Goal: Task Accomplishment & Management: Manage account settings

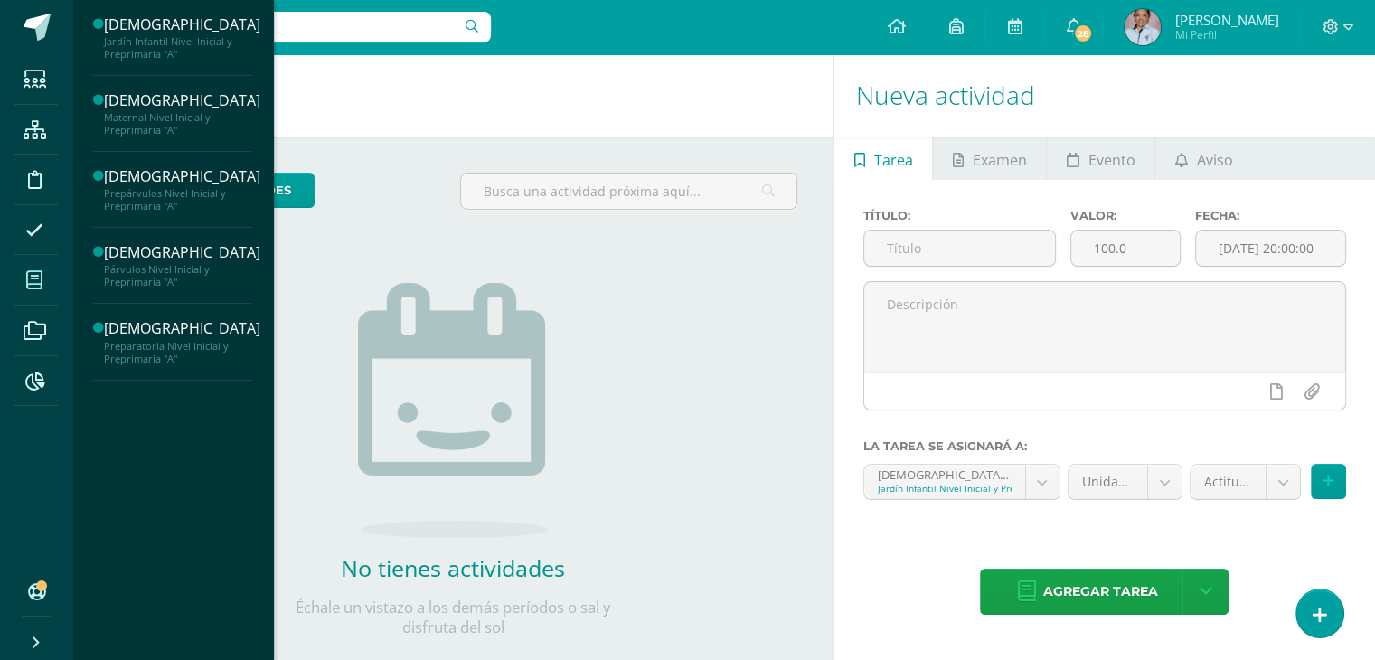
click at [31, 273] on icon at bounding box center [34, 280] width 16 height 18
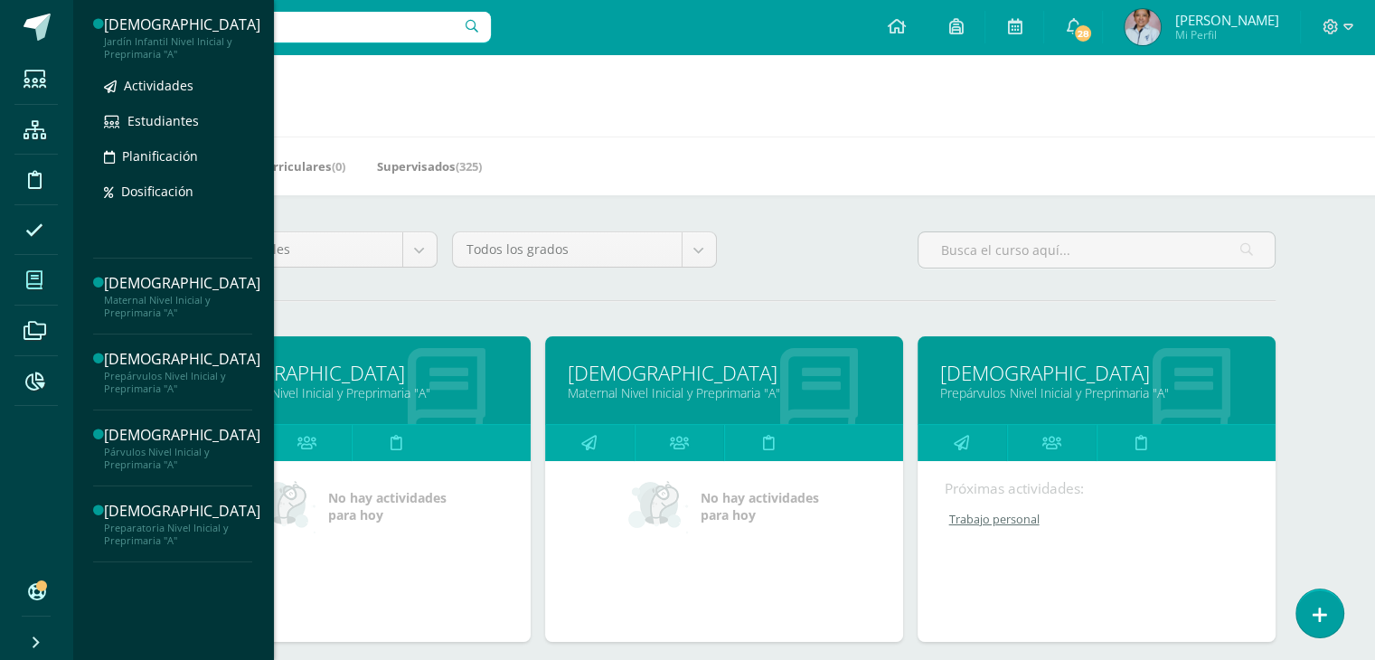
click at [138, 30] on div "[DEMOGRAPHIC_DATA]" at bounding box center [182, 24] width 156 height 21
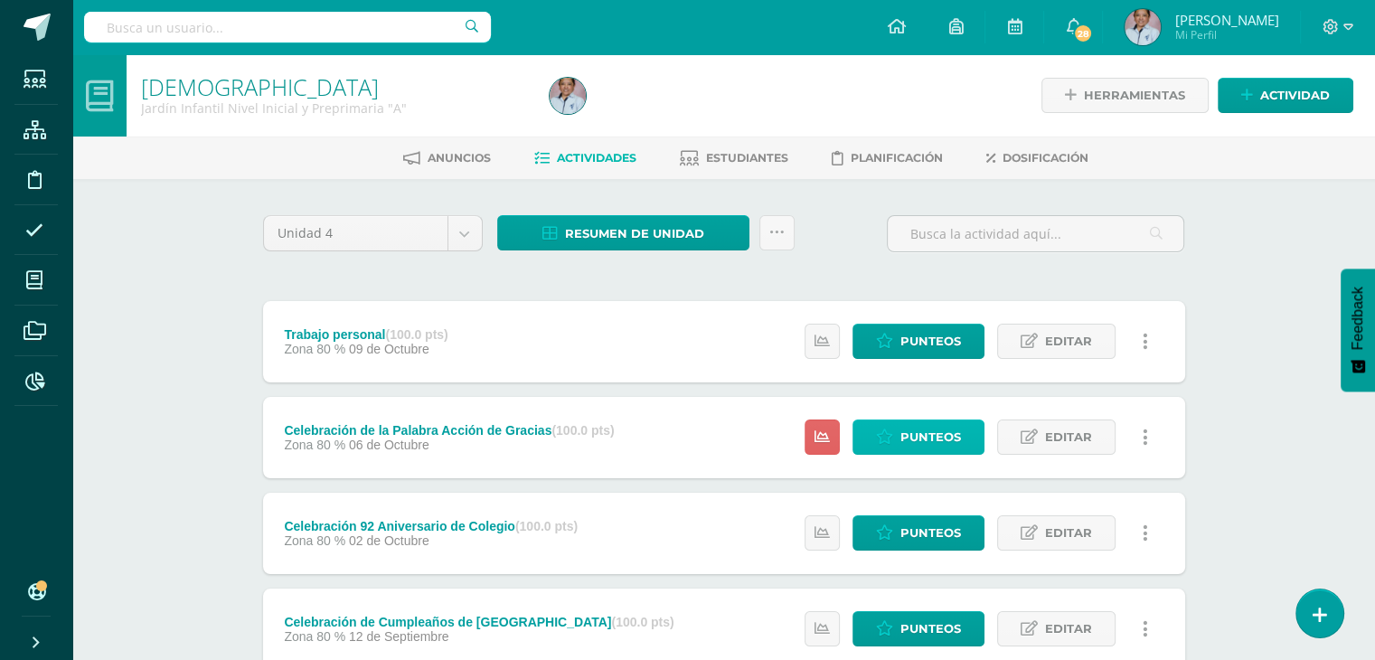
click at [909, 431] on span "Punteos" at bounding box center [930, 436] width 61 height 33
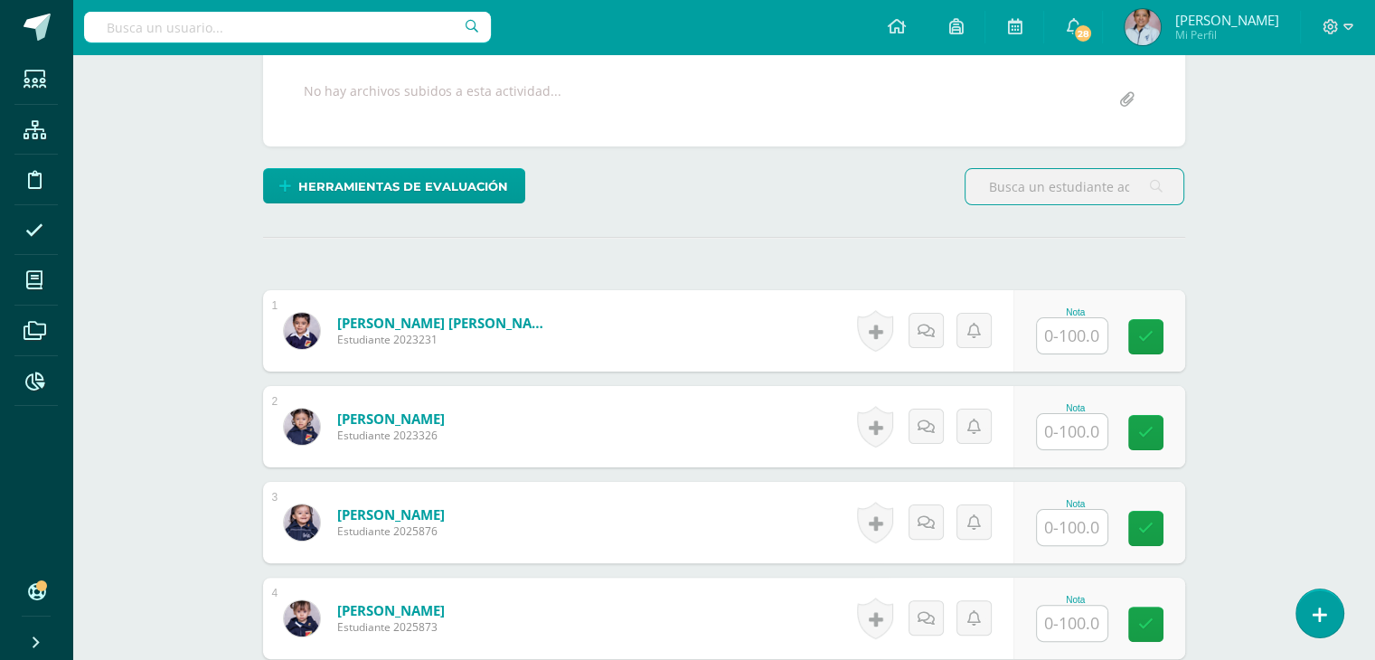
scroll to position [340, 0]
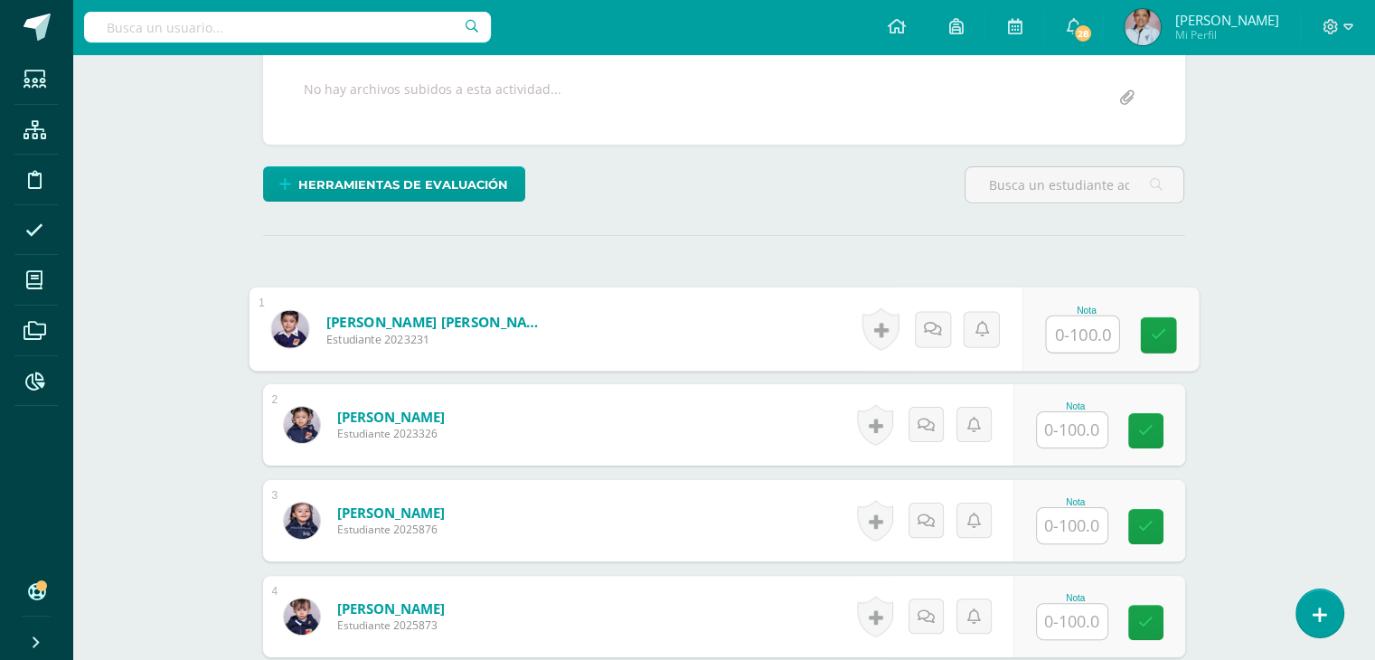
click at [1075, 341] on input "text" at bounding box center [1082, 334] width 72 height 36
type input "100"
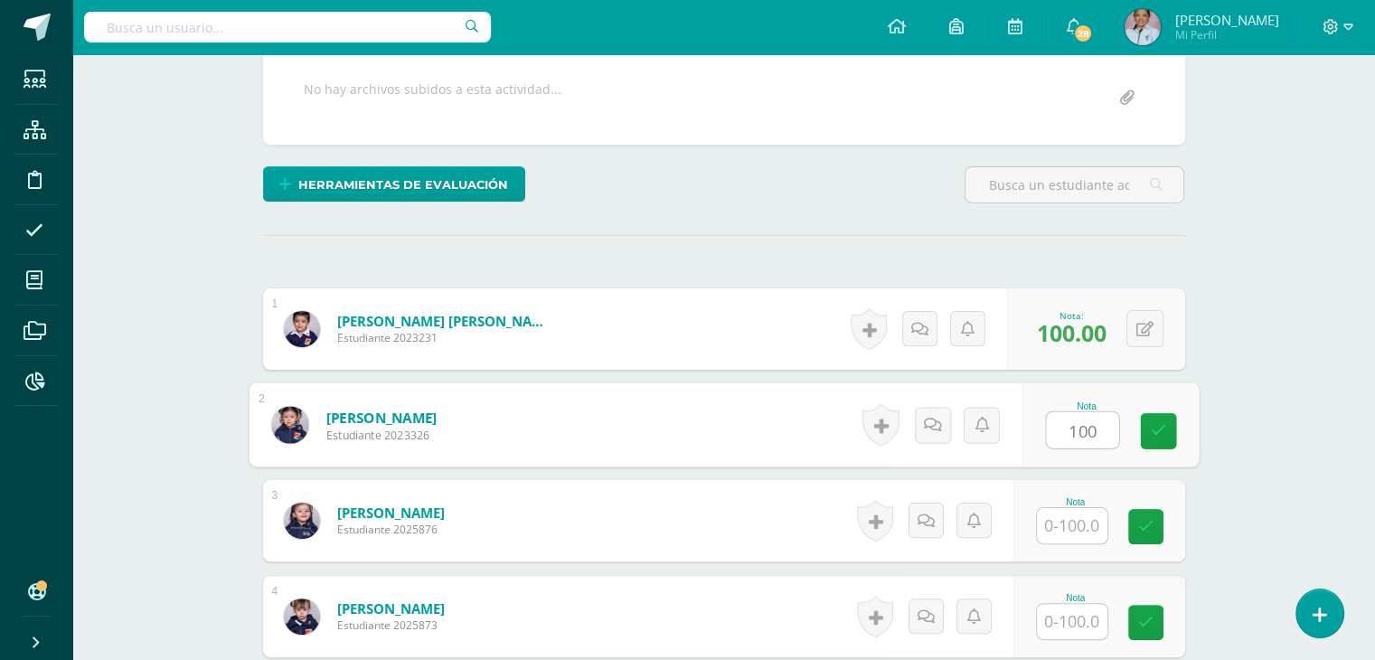
type input "100"
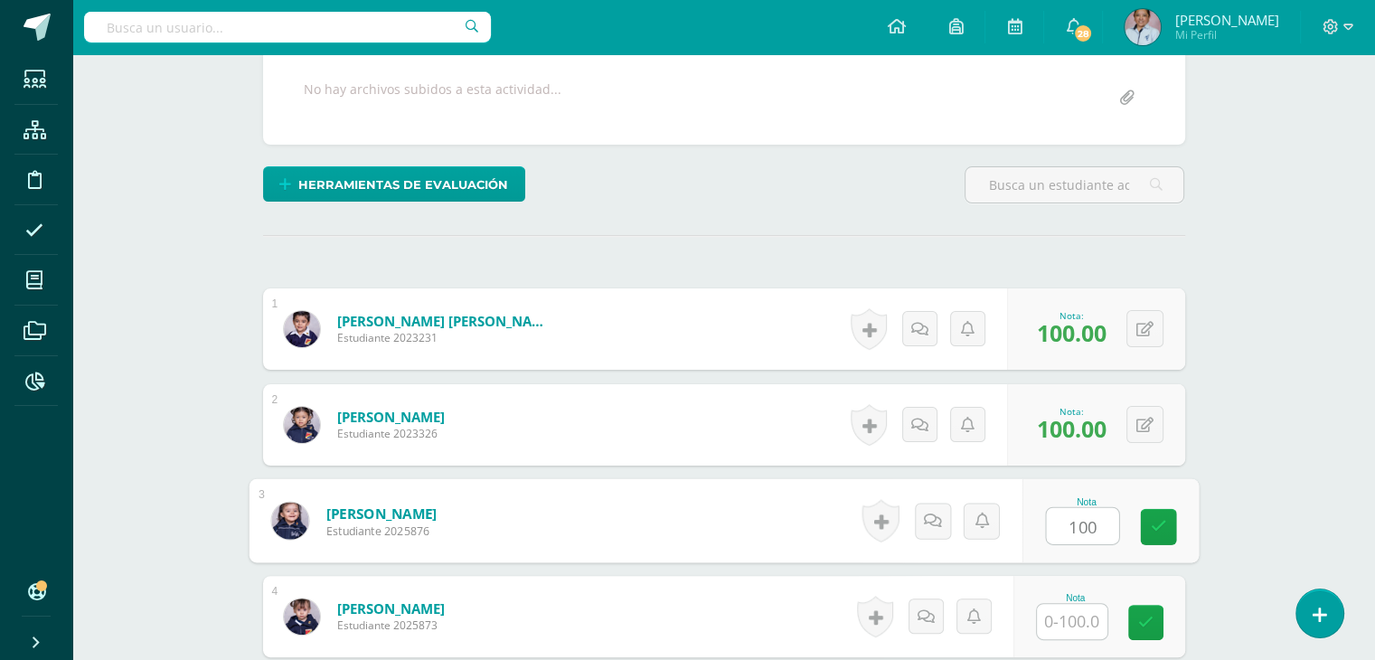
type input "100"
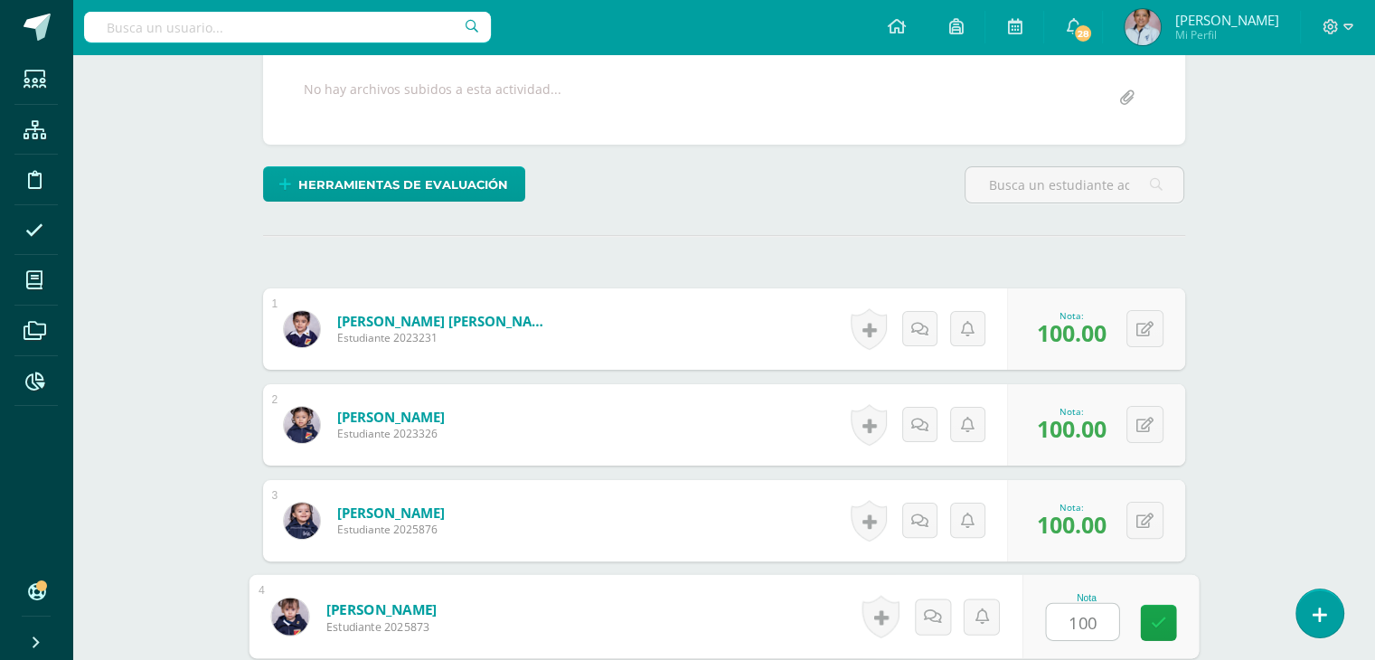
type input "100"
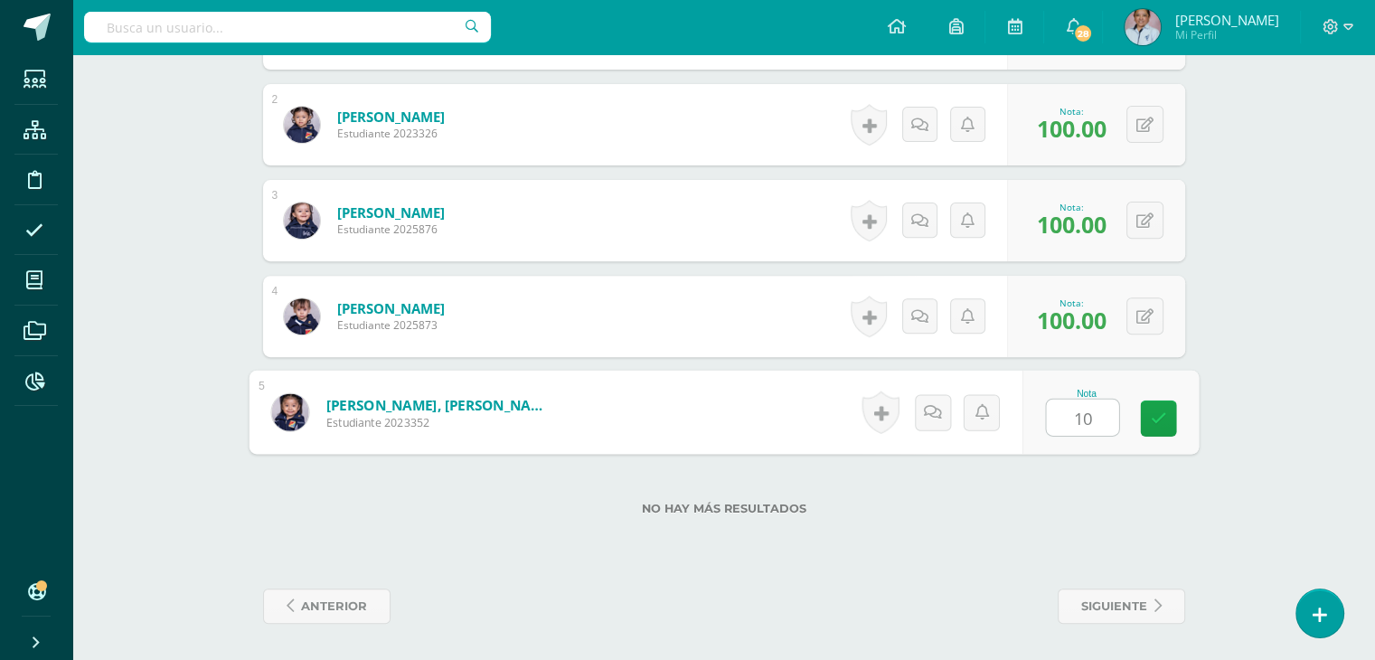
type input "100"
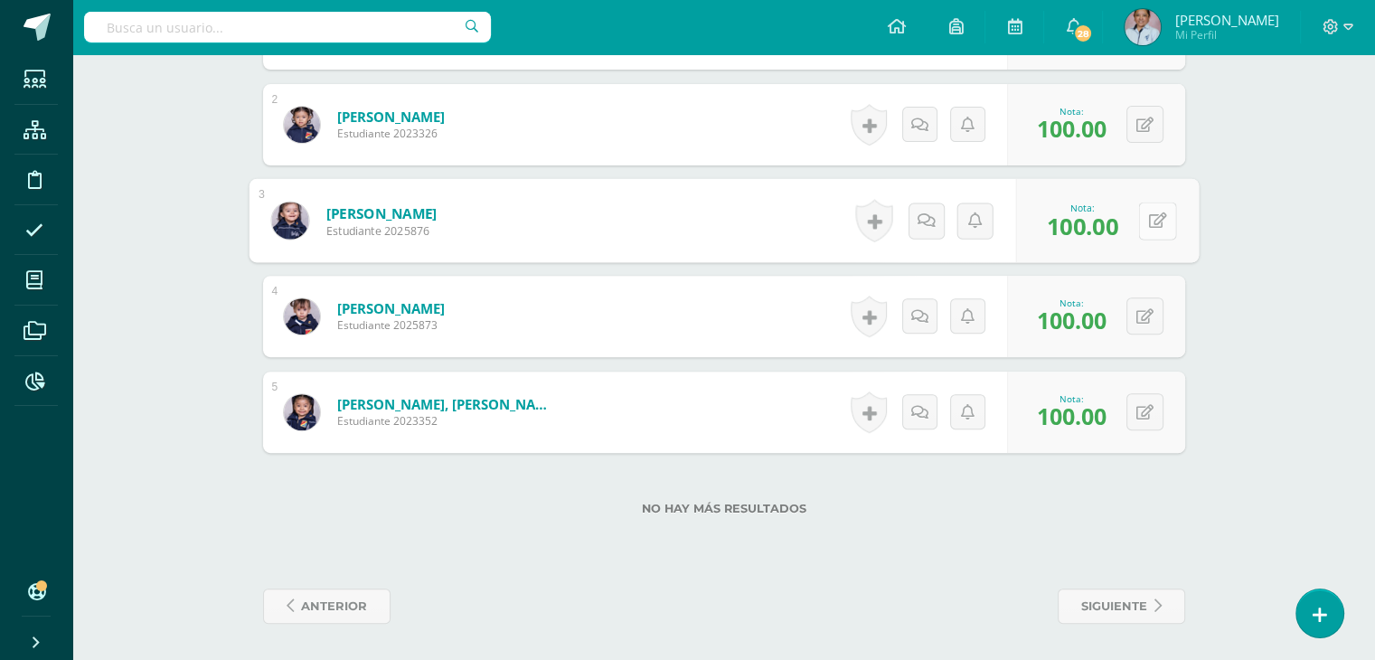
click at [1146, 219] on button at bounding box center [1157, 221] width 38 height 38
type input "90"
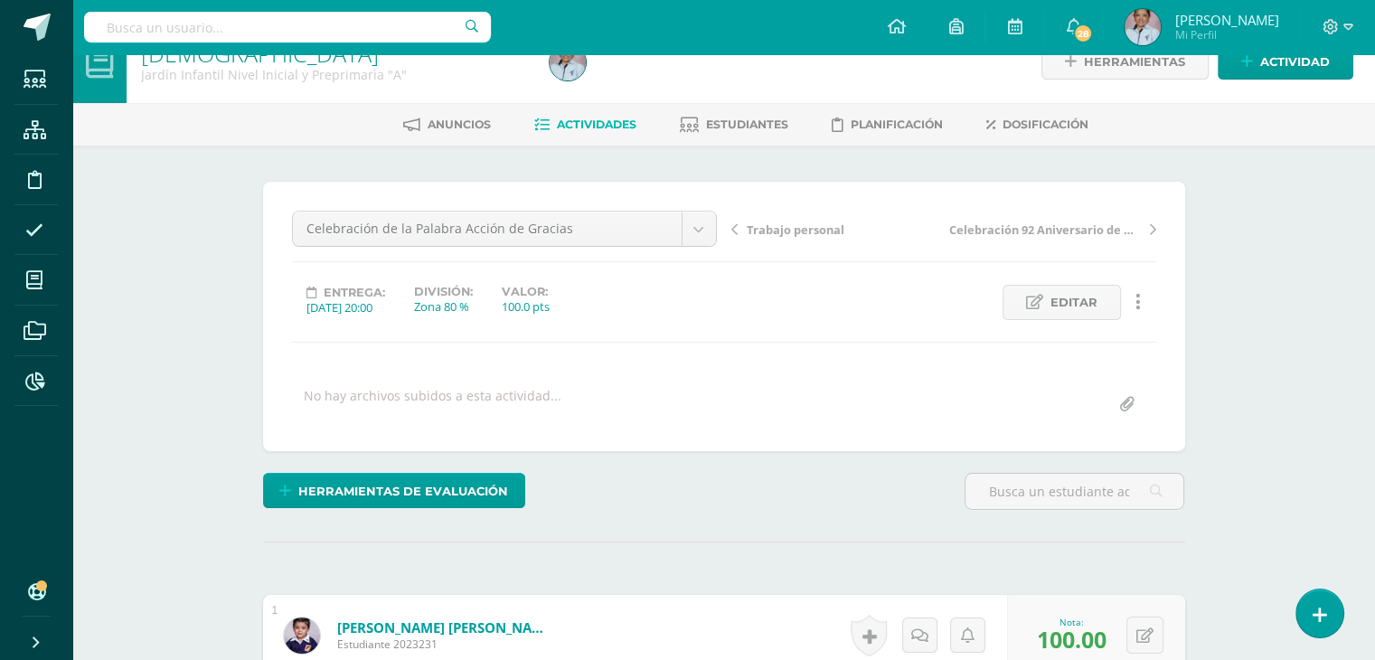
scroll to position [0, 0]
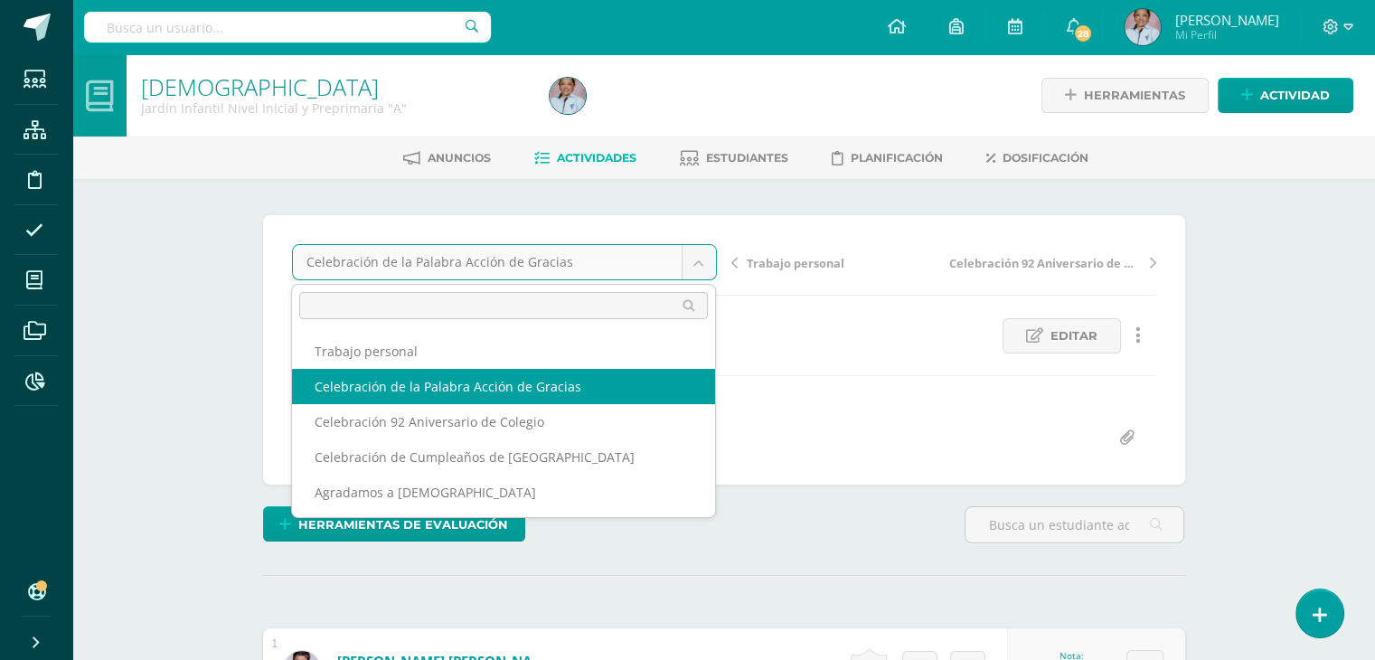
click at [698, 259] on body "Estudiantes Estructura Disciplina Asistencia Mis cursos Archivos Reportes Sopor…" at bounding box center [687, 650] width 1375 height 1300
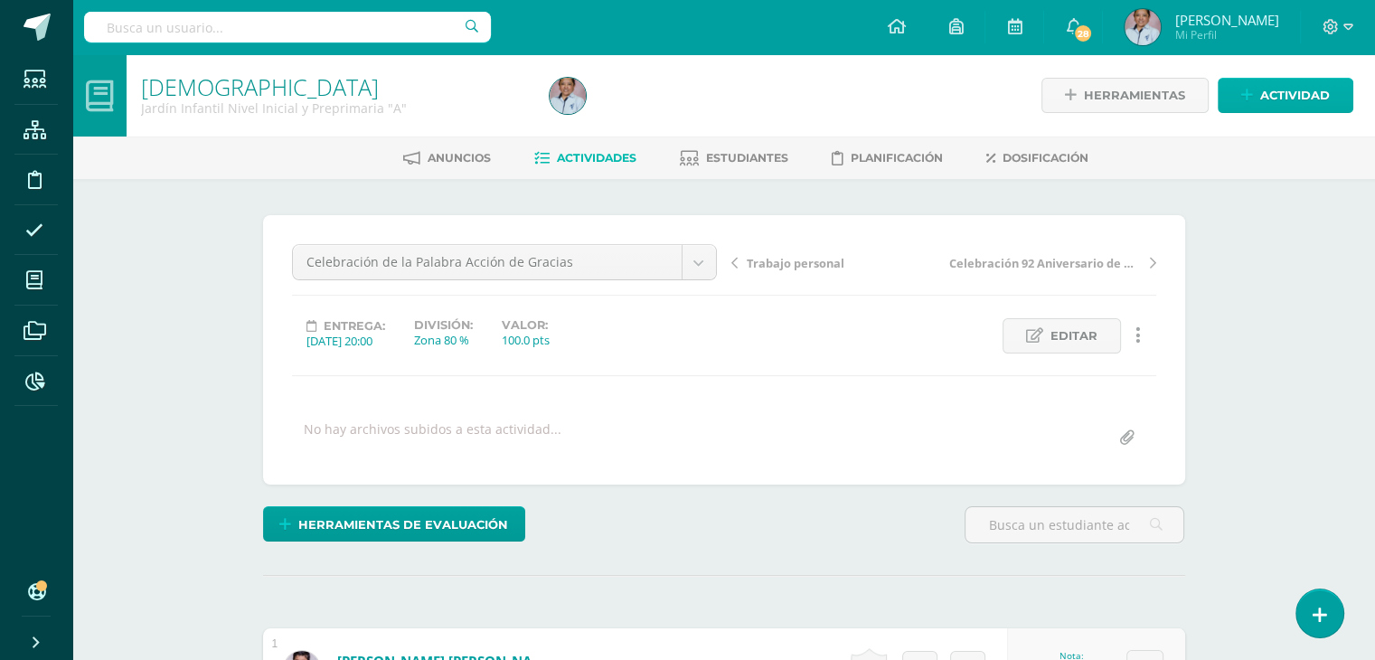
click at [1274, 90] on body "Estudiantes Estructura Disciplina Asistencia Mis cursos Archivos Reportes Sopor…" at bounding box center [687, 650] width 1375 height 1300
click at [1274, 90] on span "Actividad" at bounding box center [1295, 95] width 70 height 33
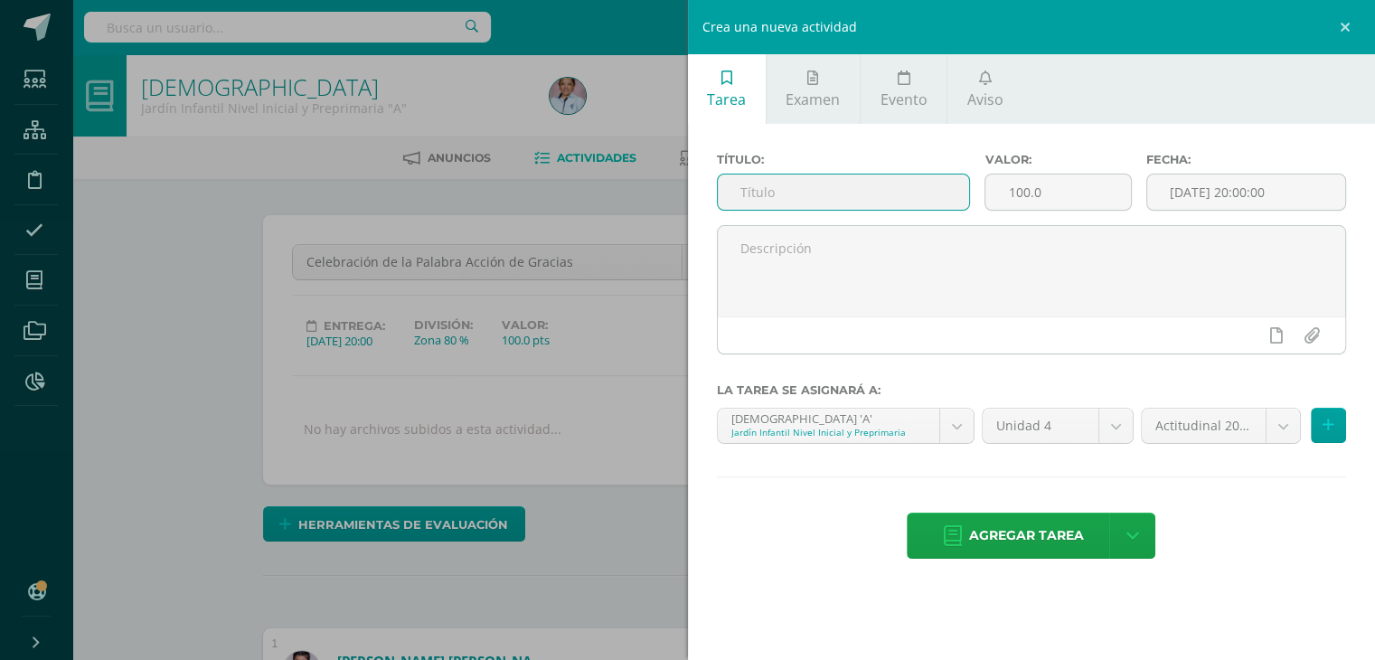
click at [764, 186] on input "text" at bounding box center [844, 191] width 252 height 35
click at [745, 184] on input "text" at bounding box center [844, 191] width 252 height 35
type input "Papá [DEMOGRAPHIC_DATA] nos regala un [PERSON_NAME] de la Guarda"
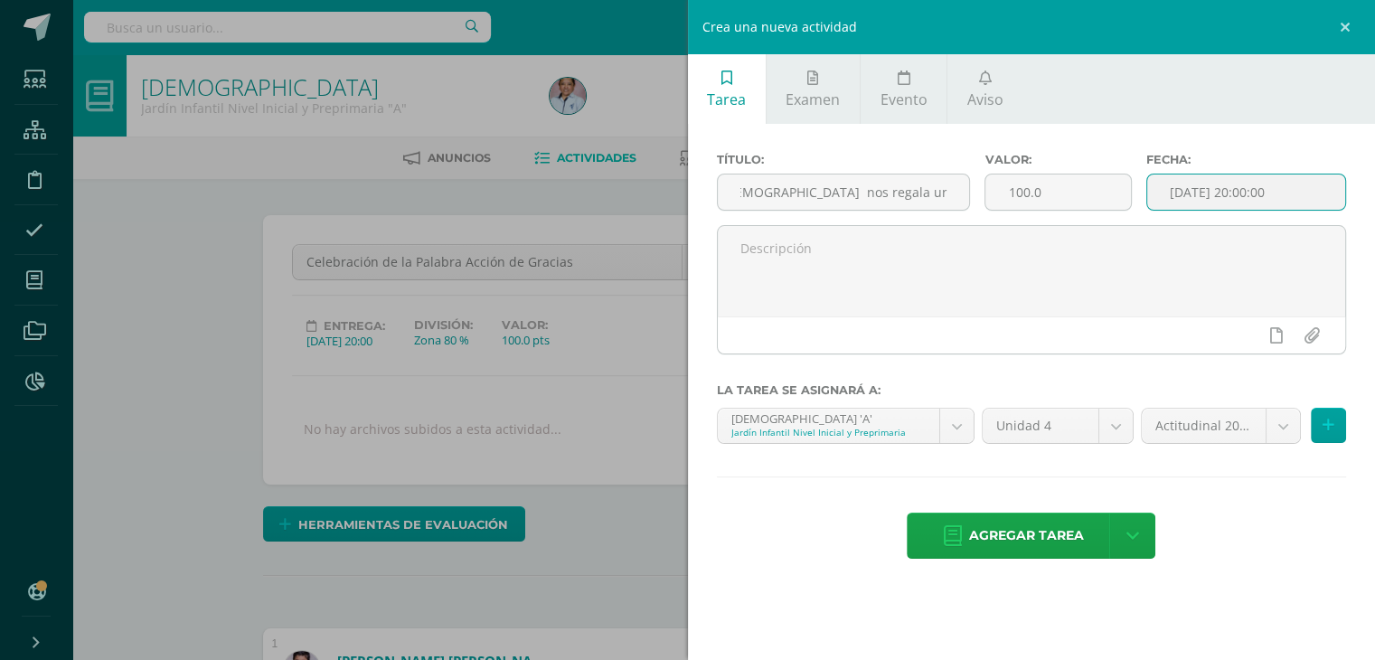
scroll to position [0, 0]
click at [1208, 195] on input "[DATE] 20:00:00" at bounding box center [1246, 191] width 199 height 35
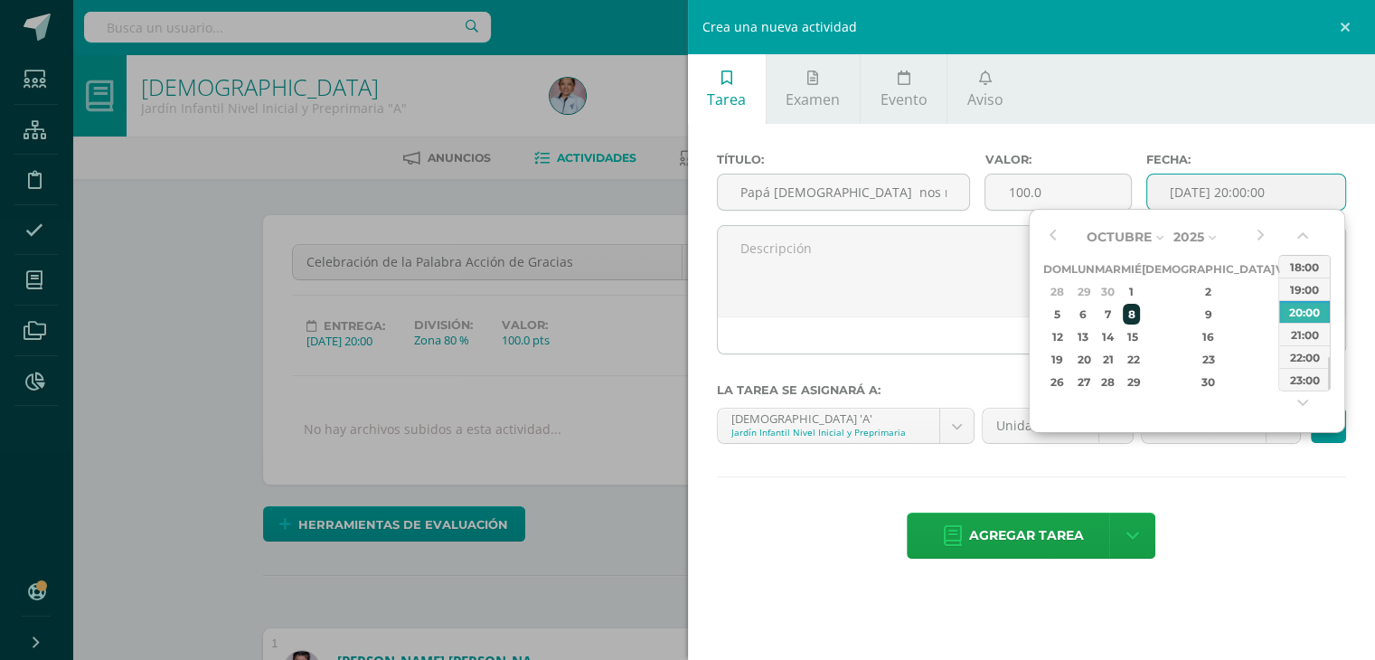
click at [1139, 307] on div "8" at bounding box center [1131, 314] width 16 height 21
type input "2025-10-08 20:00"
click at [1246, 496] on div "Título: Papá Dios nos regala un Ängel de la Guarda Valor: 100.0 Fecha: 2025-10-…" at bounding box center [1032, 357] width 688 height 467
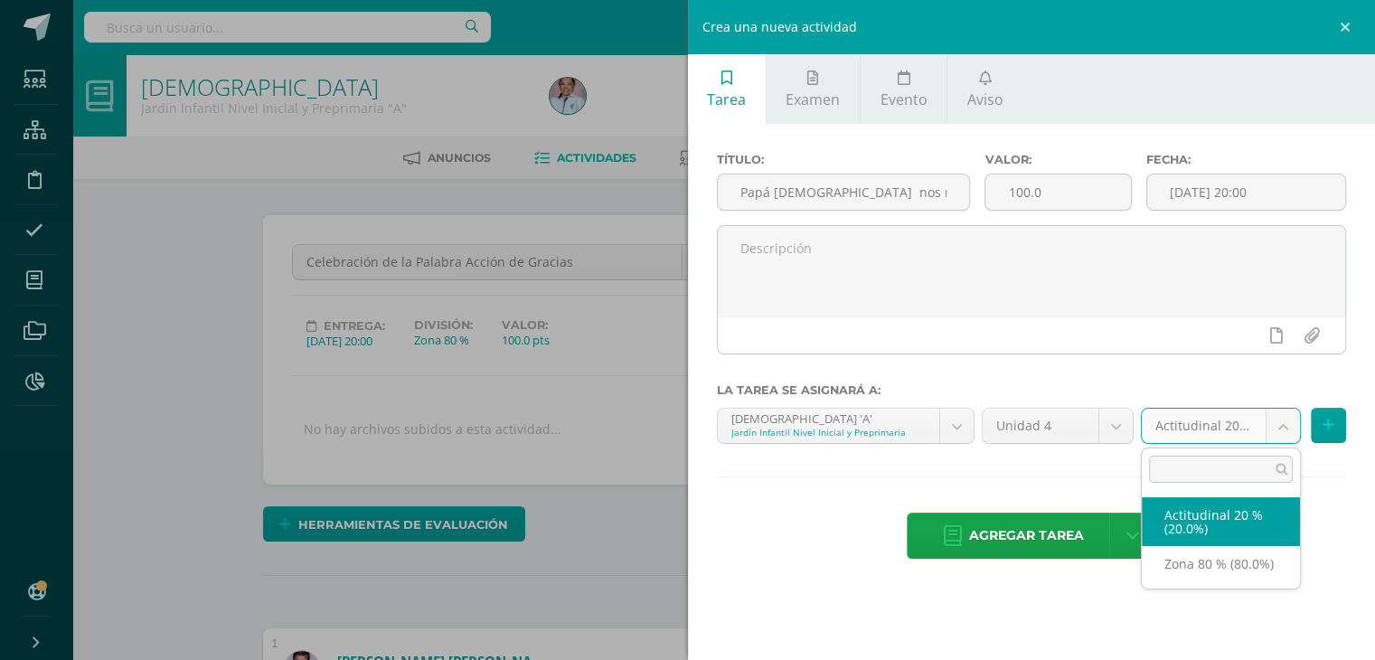
click at [1282, 424] on body "Estudiantes Estructura Disciplina Asistencia Mis cursos Archivos Reportes Sopor…" at bounding box center [687, 650] width 1375 height 1300
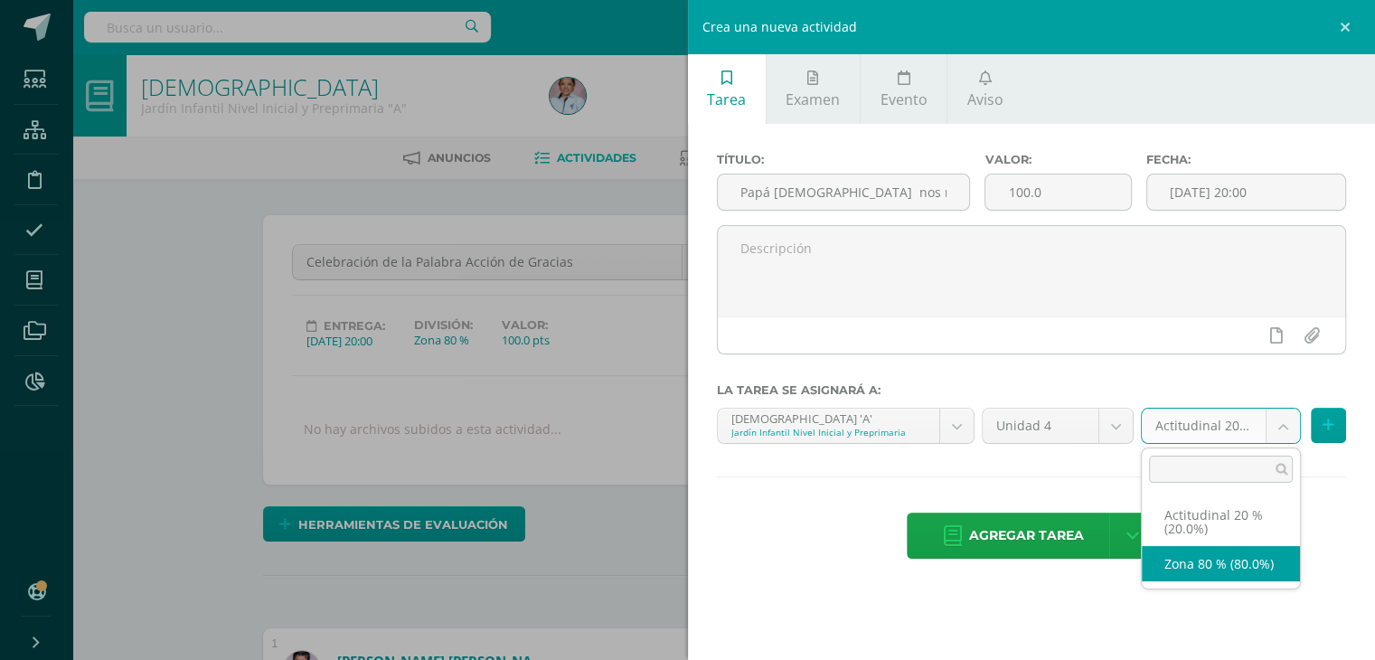
select select "129695"
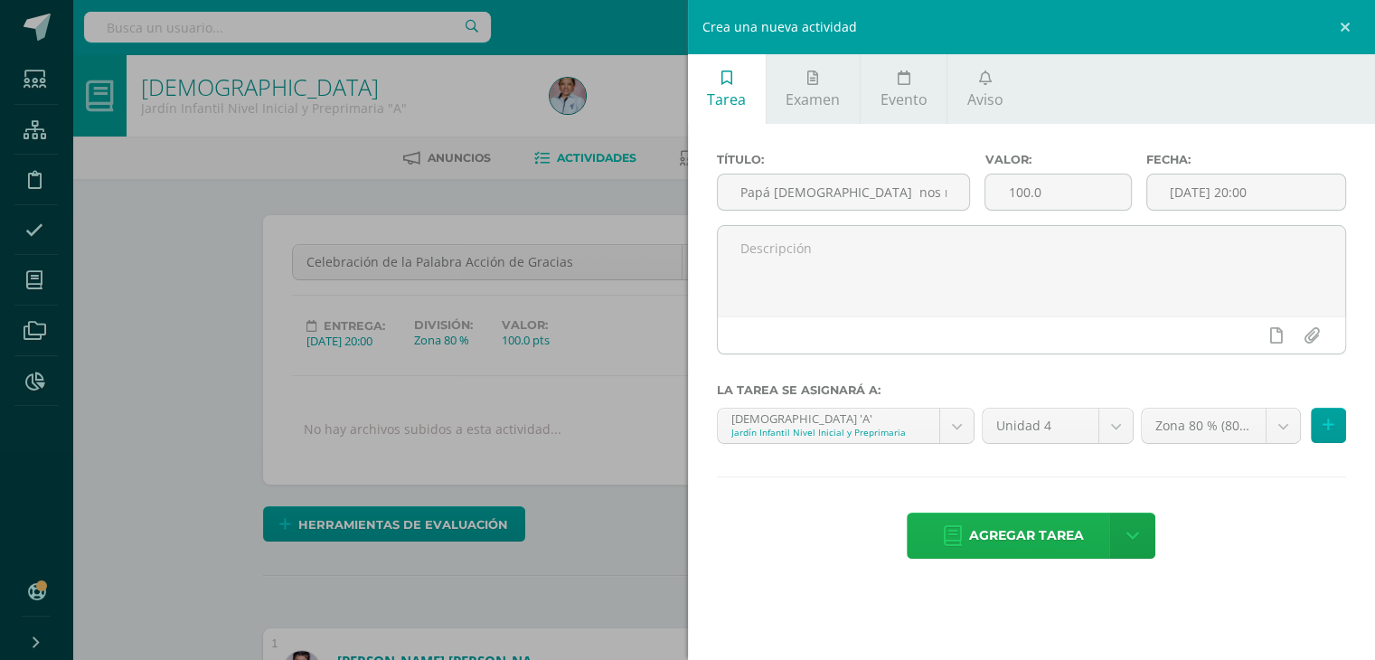
click at [1051, 527] on span "Agregar tarea" at bounding box center [1026, 535] width 115 height 44
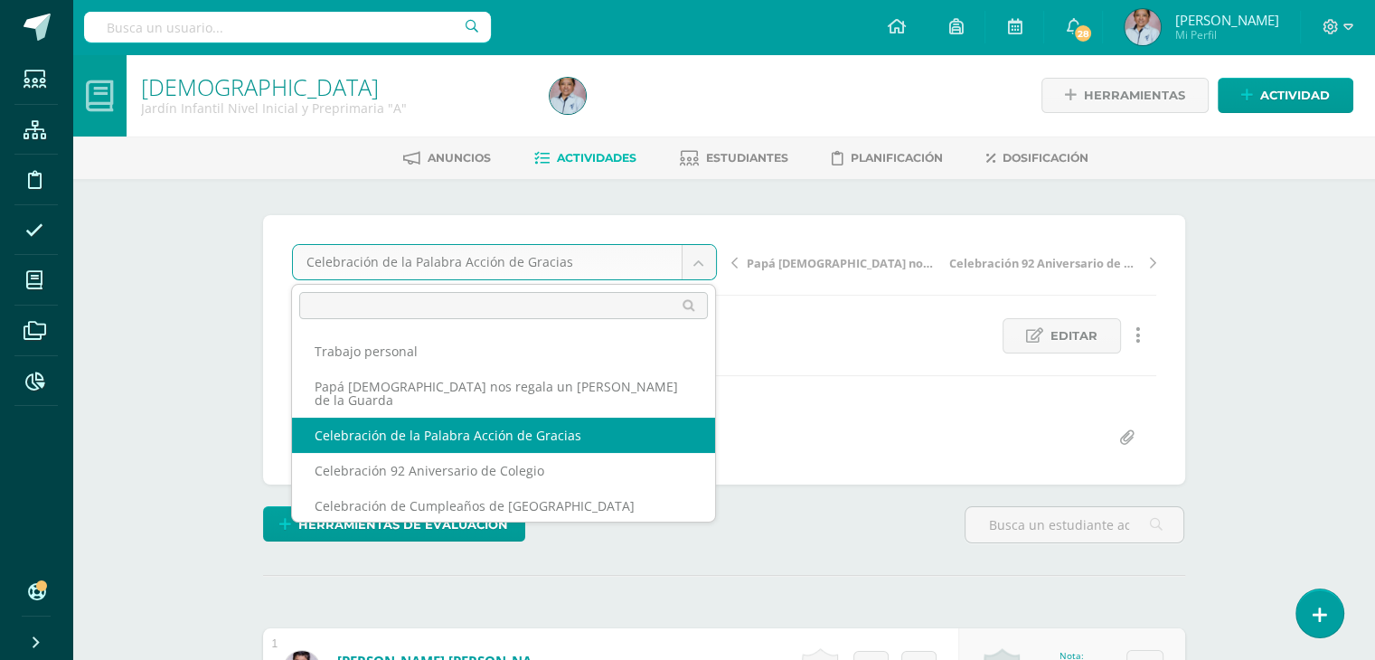
click at [698, 259] on body "Tarea asignada exitosamente Estudiantes Estructura Disciplina Asistencia Mis cu…" at bounding box center [687, 650] width 1375 height 1300
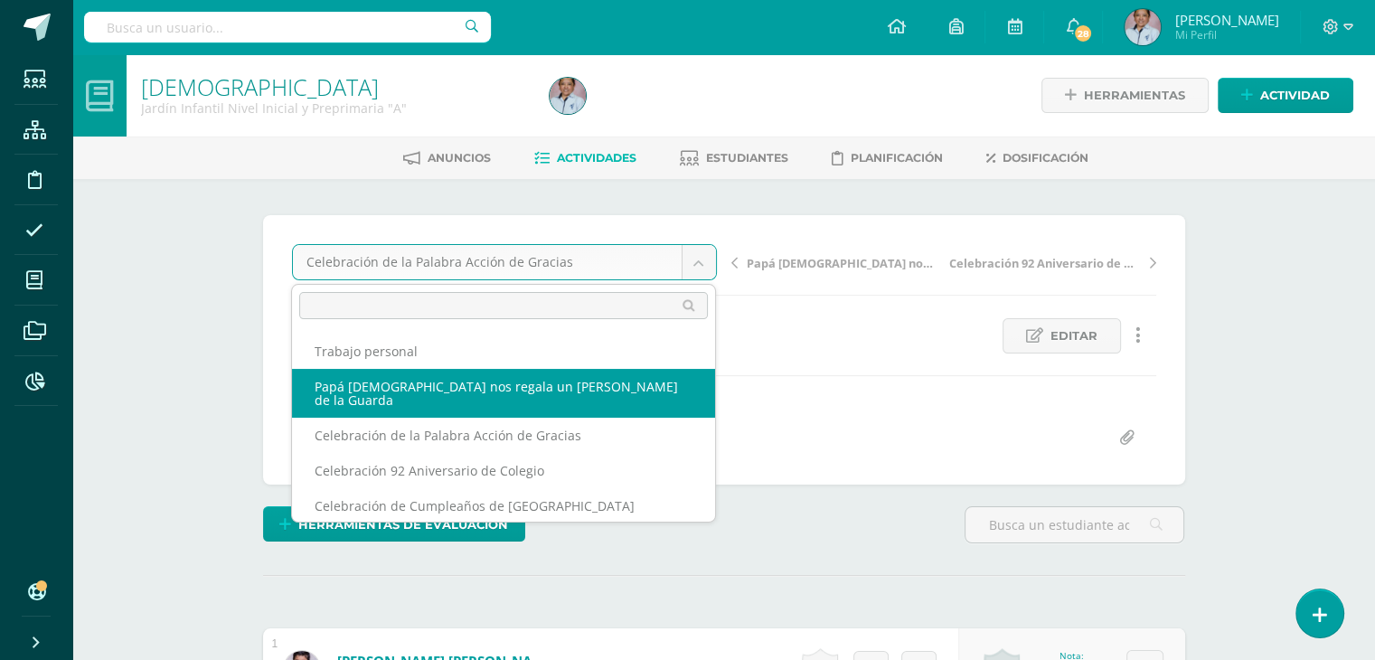
select select "/dashboard/teacher/grade-activity/130452/"
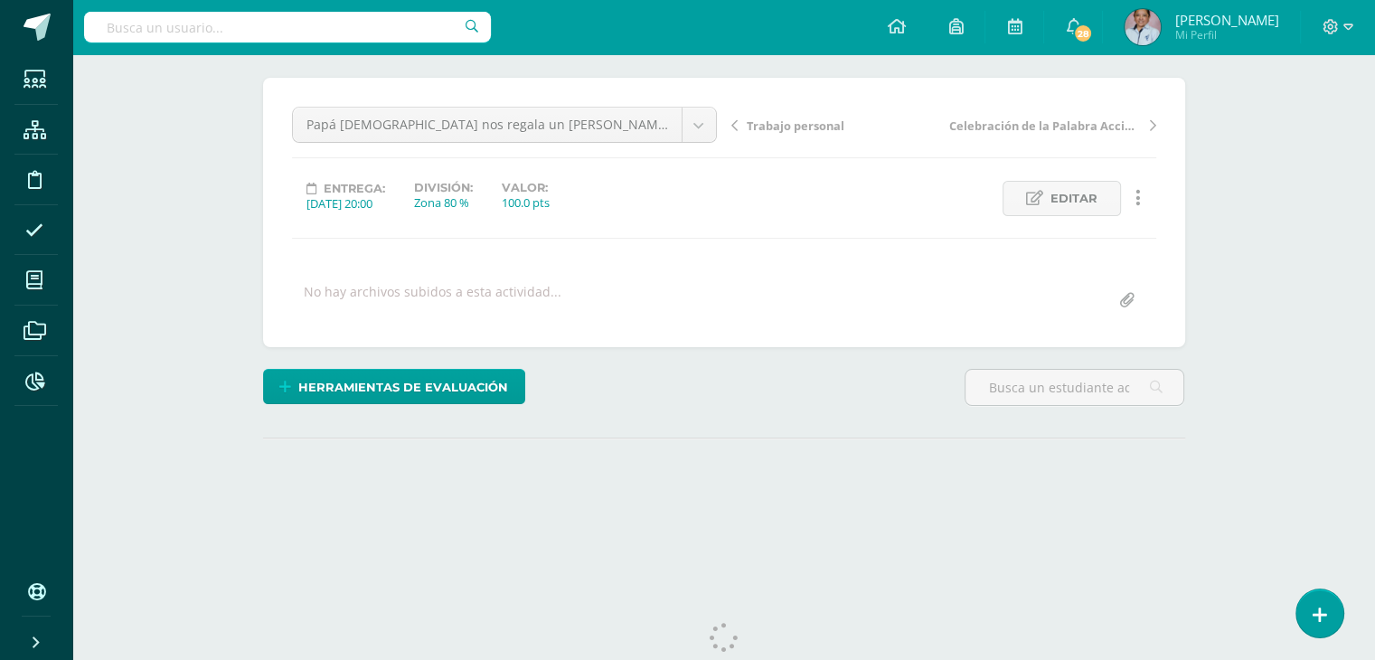
scroll to position [181, 0]
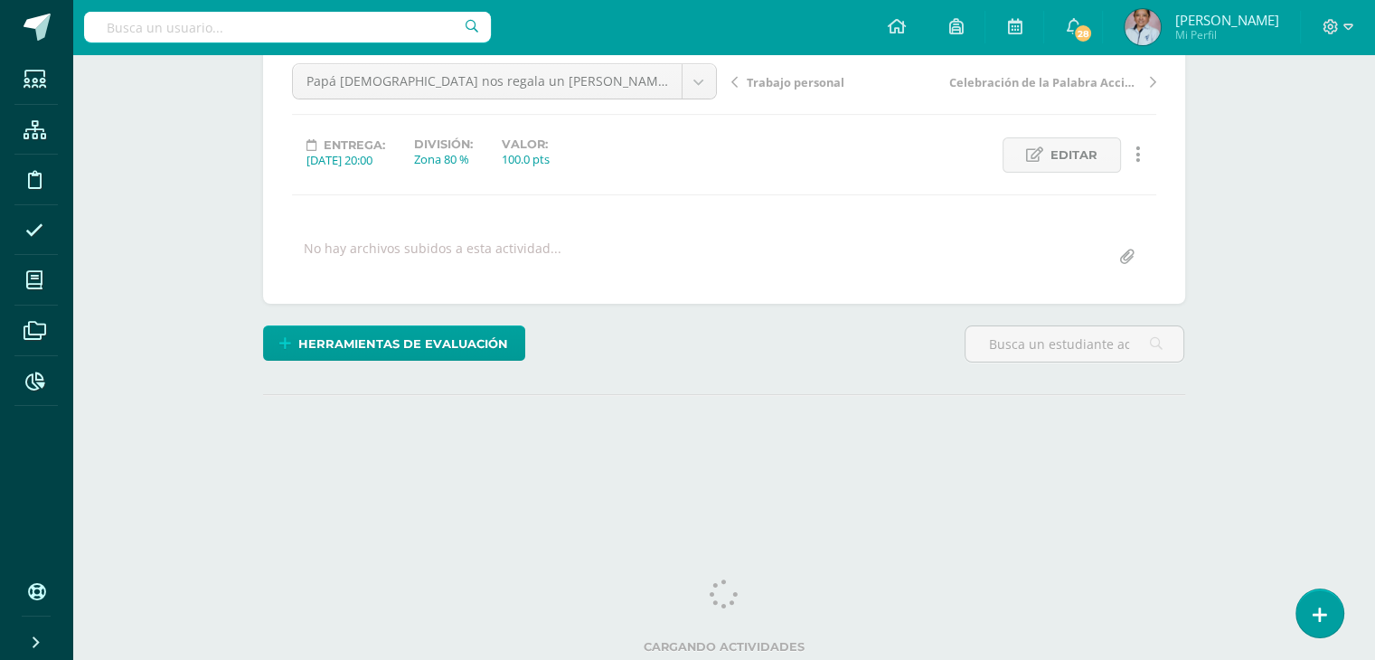
drag, startPoint x: 0, startPoint y: 0, endPoint x: 1387, endPoint y: 498, distance: 1474.1
click at [1375, 498] on html "Estudiantes Estructura Disciplina Asistencia Mis cursos Archivos Reportes Sopor…" at bounding box center [687, 177] width 1375 height 716
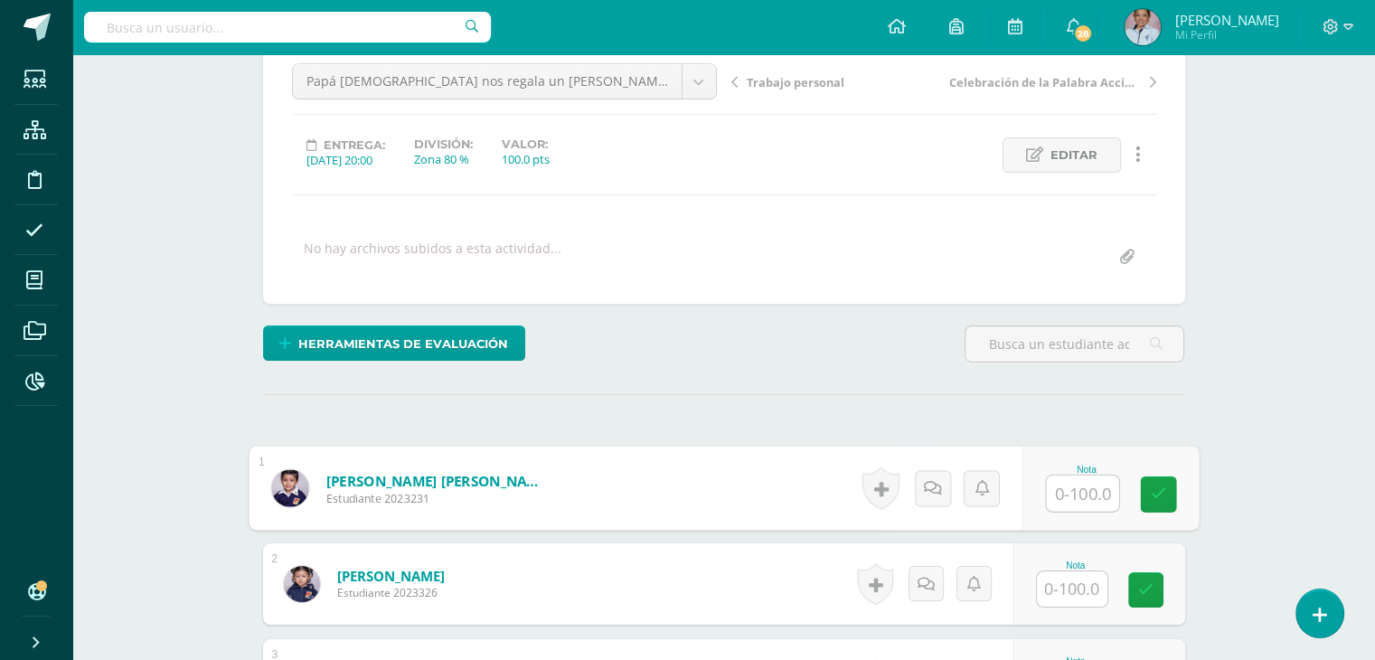
click at [1074, 485] on input "text" at bounding box center [1082, 493] width 72 height 36
type input "100"
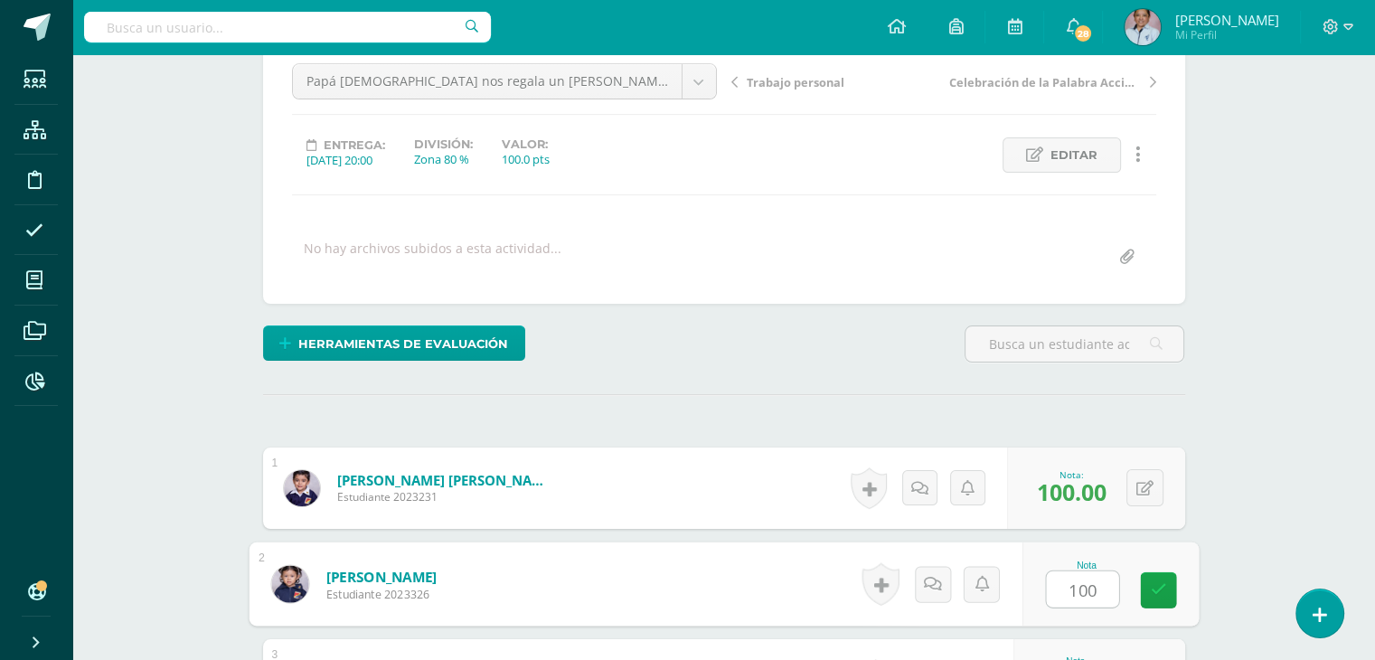
type input "100"
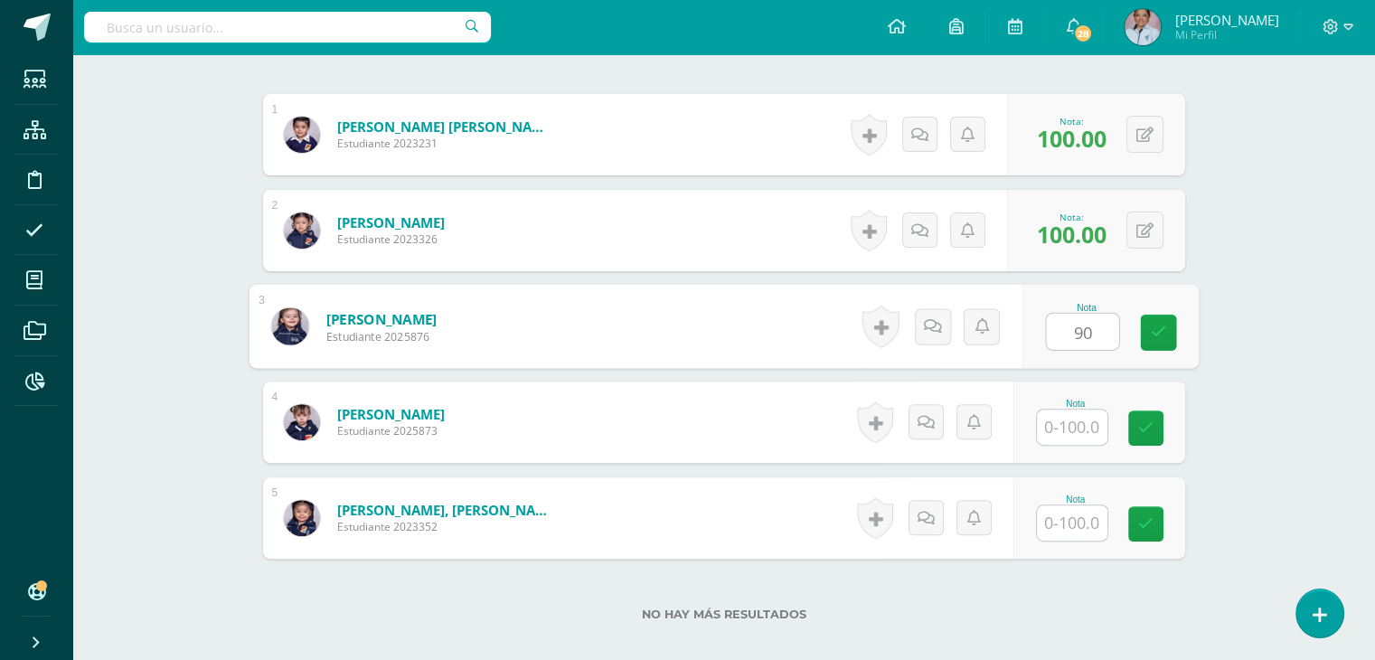
type input "90"
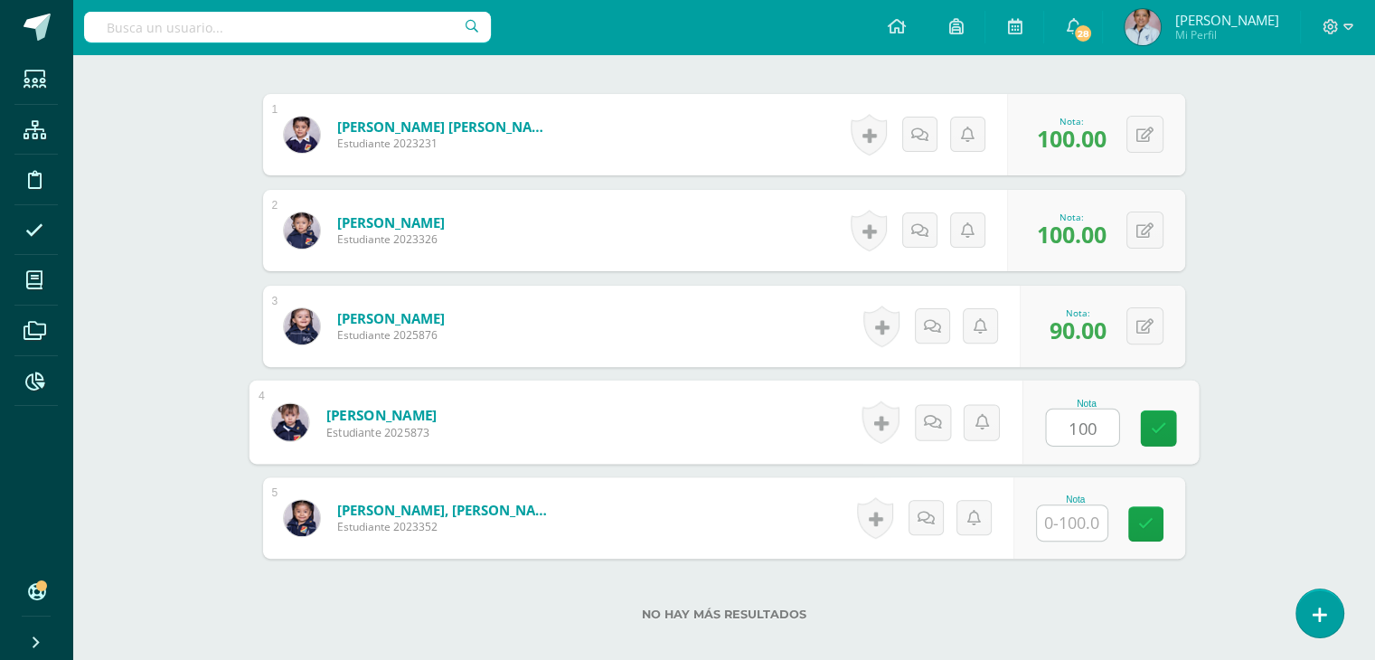
type input "100"
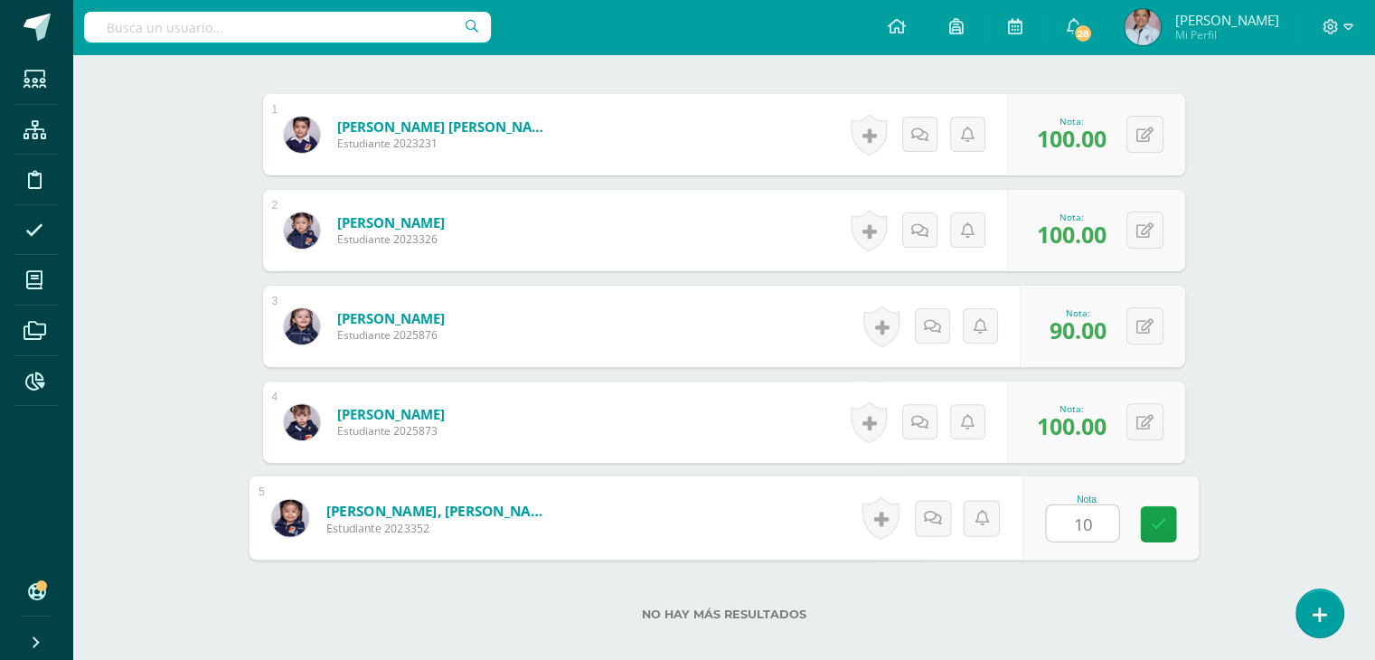
type input "100"
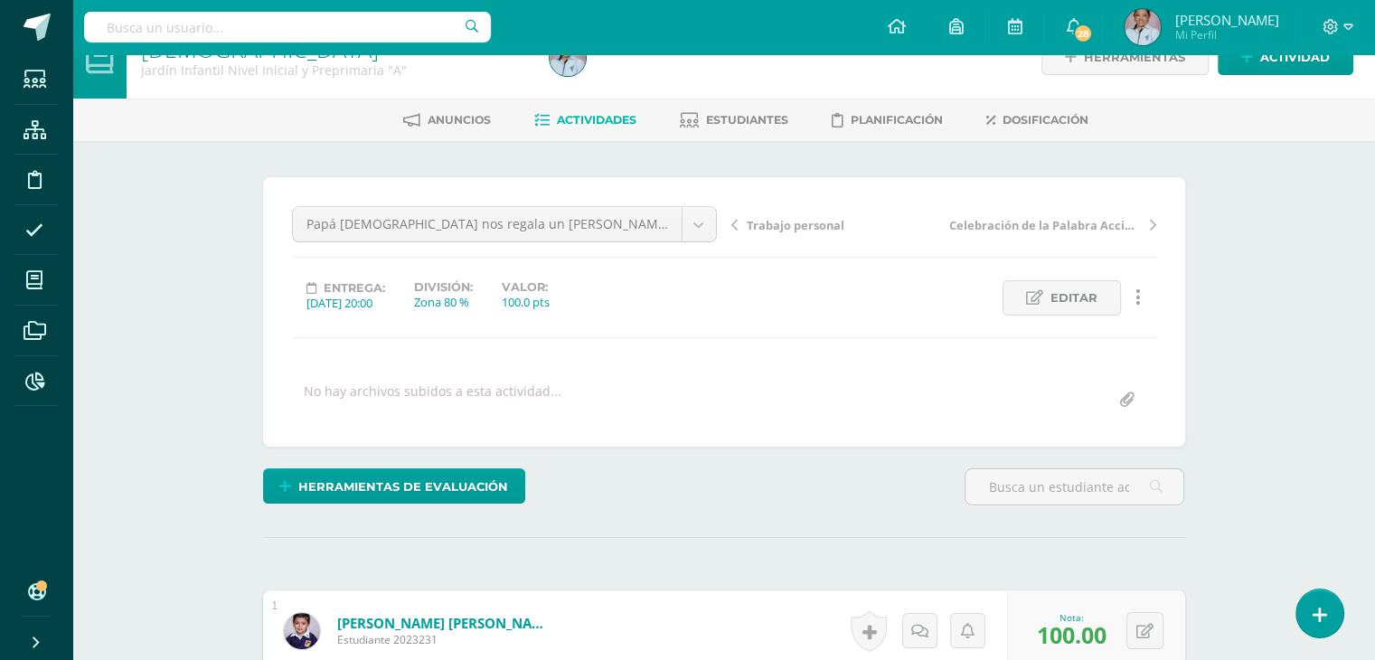
scroll to position [0, 0]
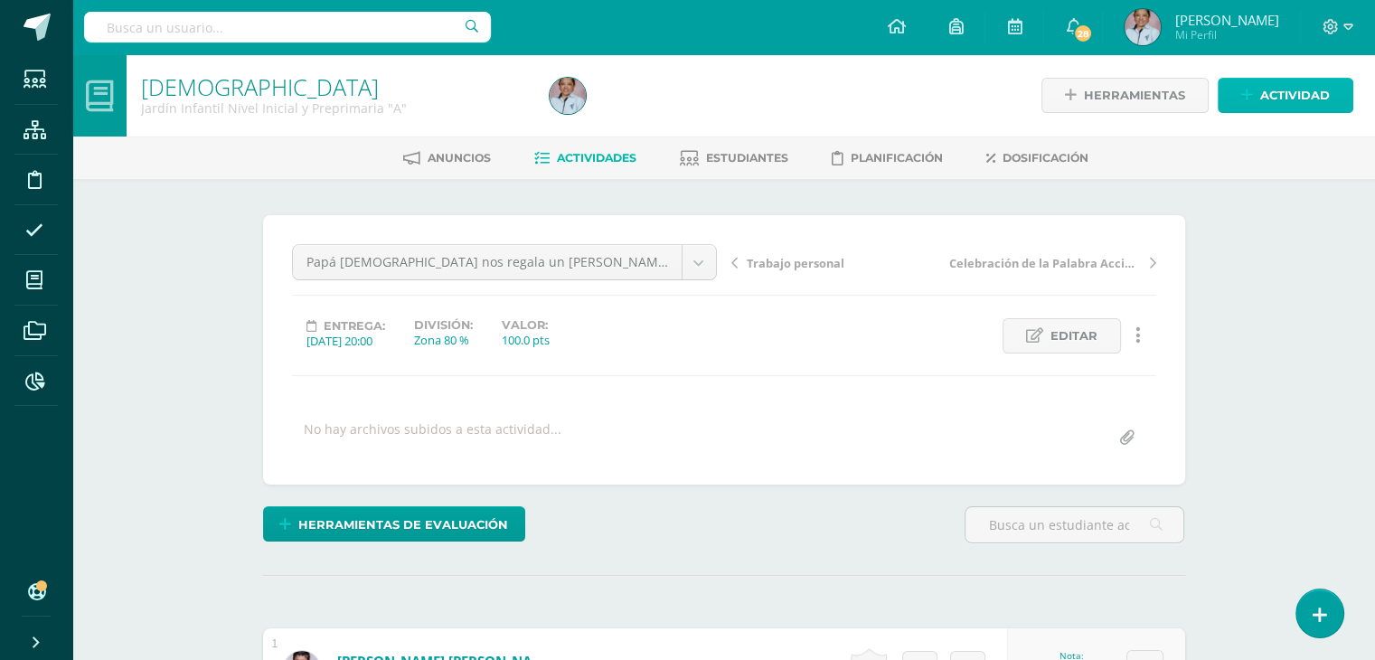
click at [1302, 98] on span "Actividad" at bounding box center [1295, 95] width 70 height 33
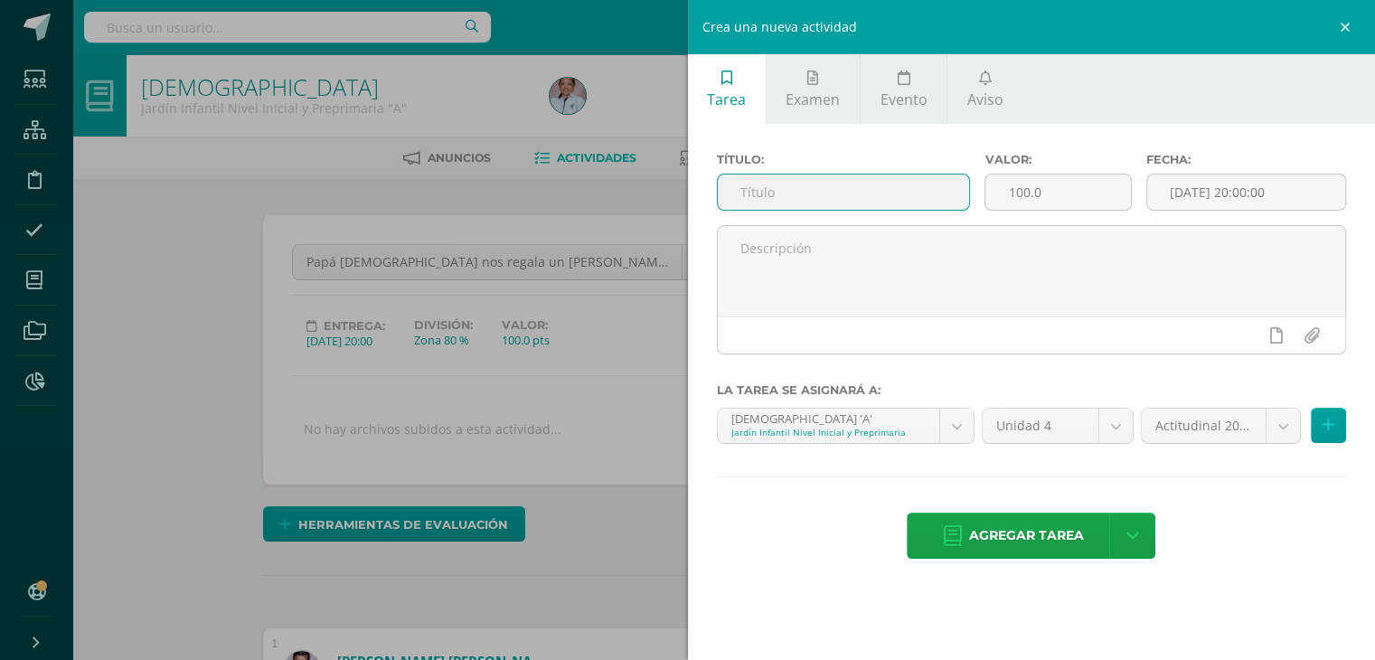
click at [761, 181] on input "text" at bounding box center [844, 191] width 252 height 35
type input "Trabajo durante el período"
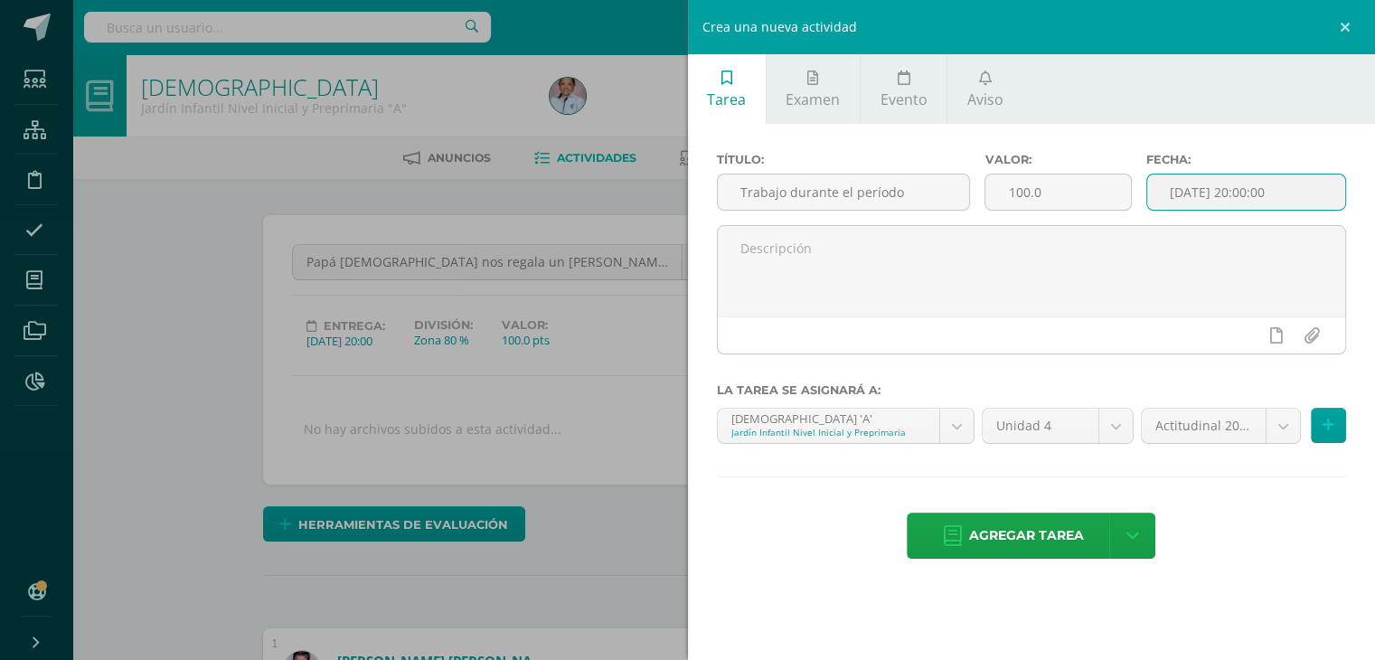
click at [1200, 188] on input "[DATE] 20:00:00" at bounding box center [1246, 191] width 199 height 35
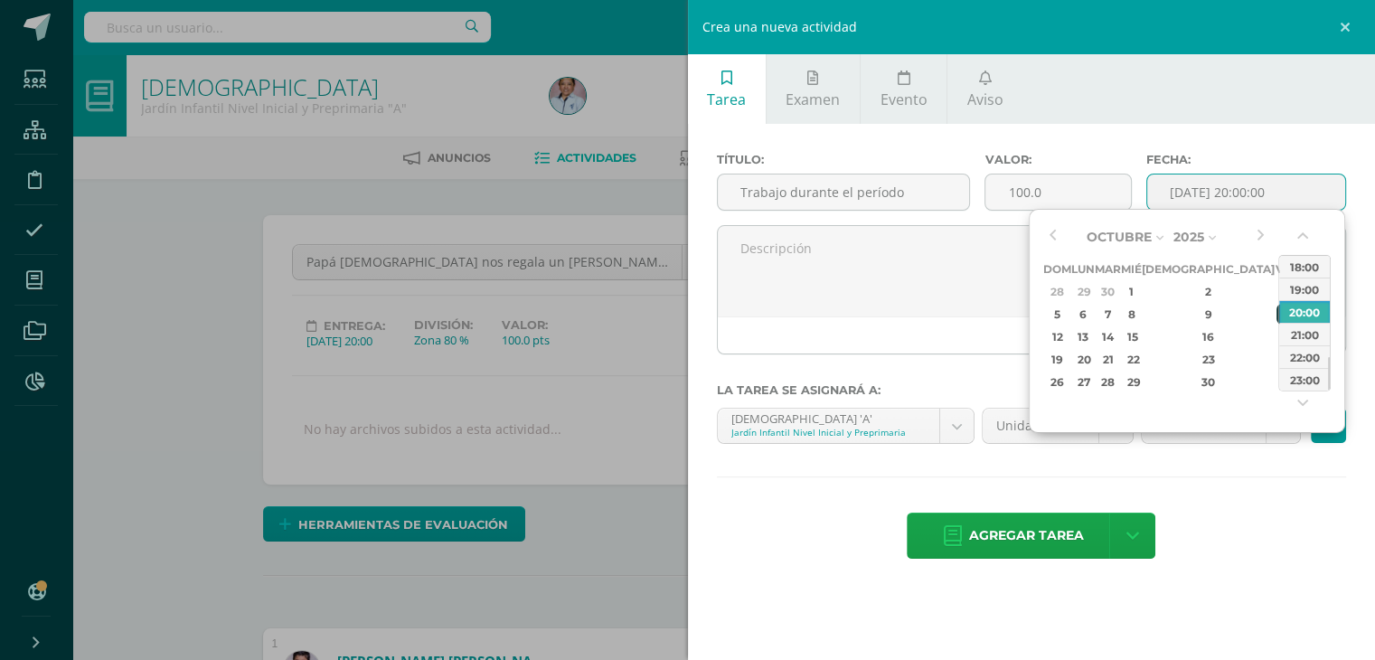
click at [1276, 317] on div "10" at bounding box center [1284, 314] width 16 height 21
type input "[DATE] 20:00"
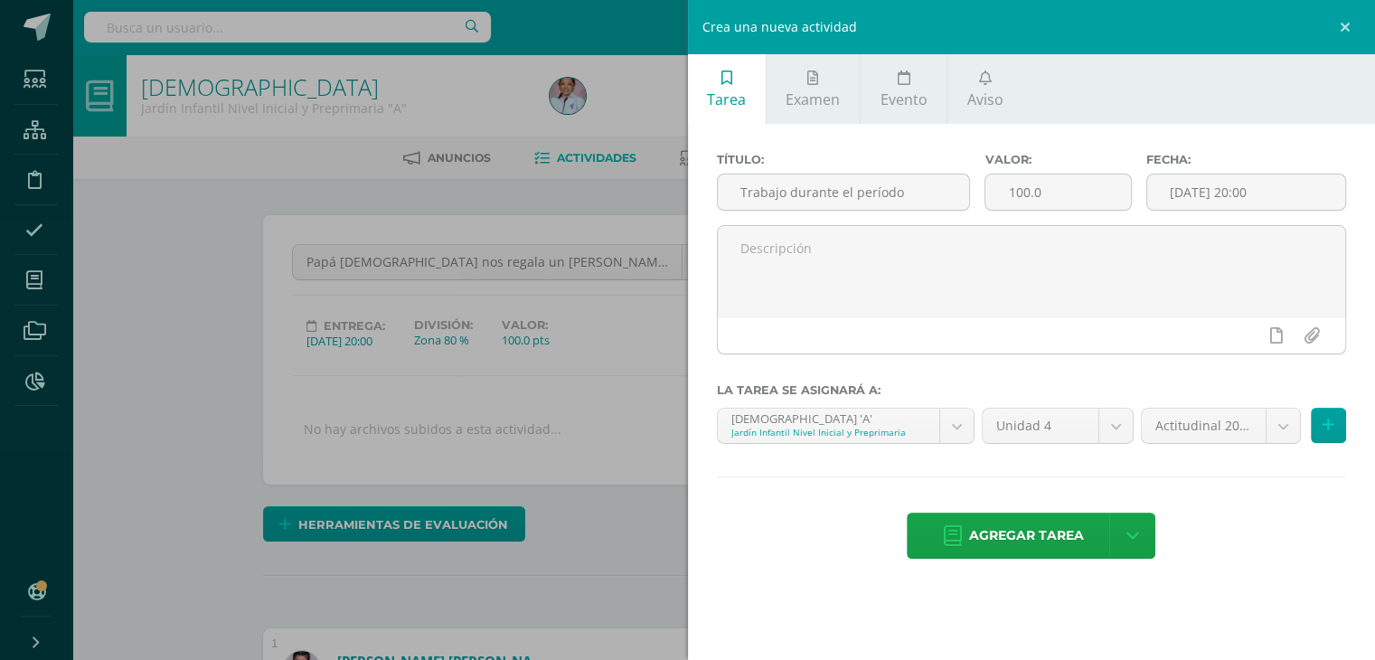
click at [1272, 503] on div "Título: Trabajo durante el período Valor: 100.0 Fecha: 2025-10-10 20:00 La tare…" at bounding box center [1032, 357] width 688 height 467
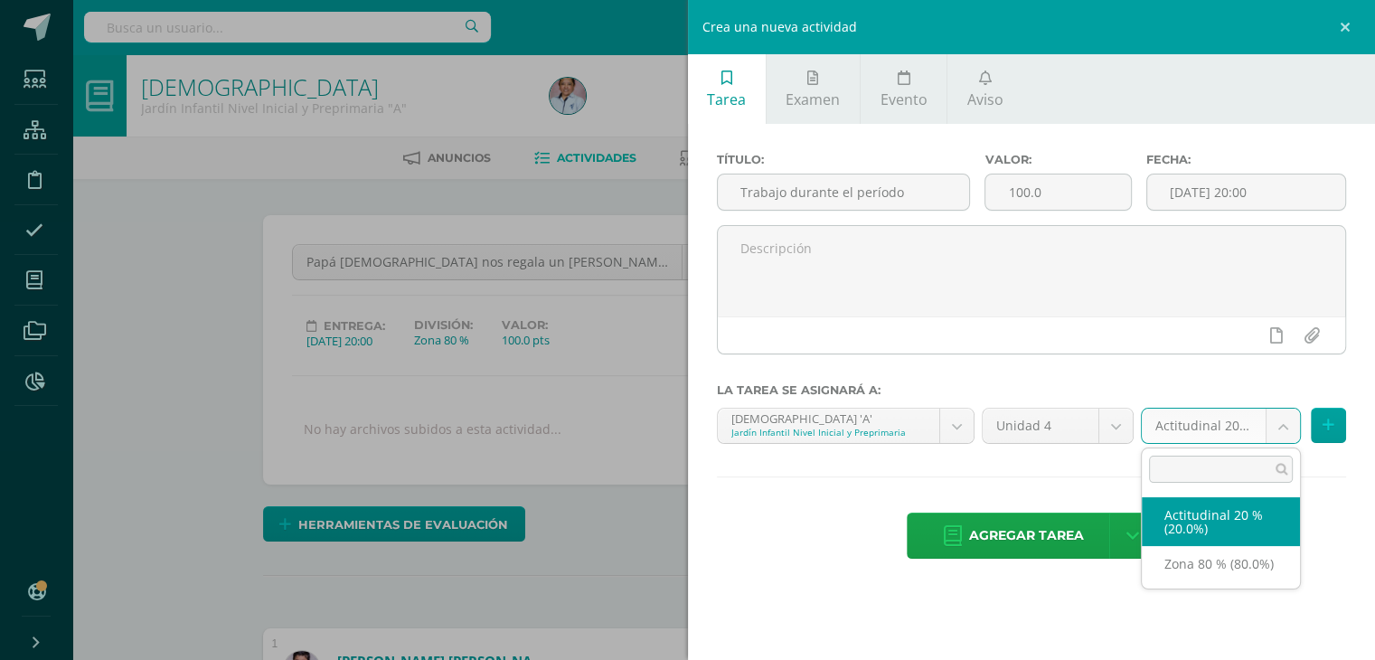
click at [1288, 420] on body "Estudiantes Estructura Disciplina Asistencia Mis cursos Archivos Reportes Sopor…" at bounding box center [687, 650] width 1375 height 1300
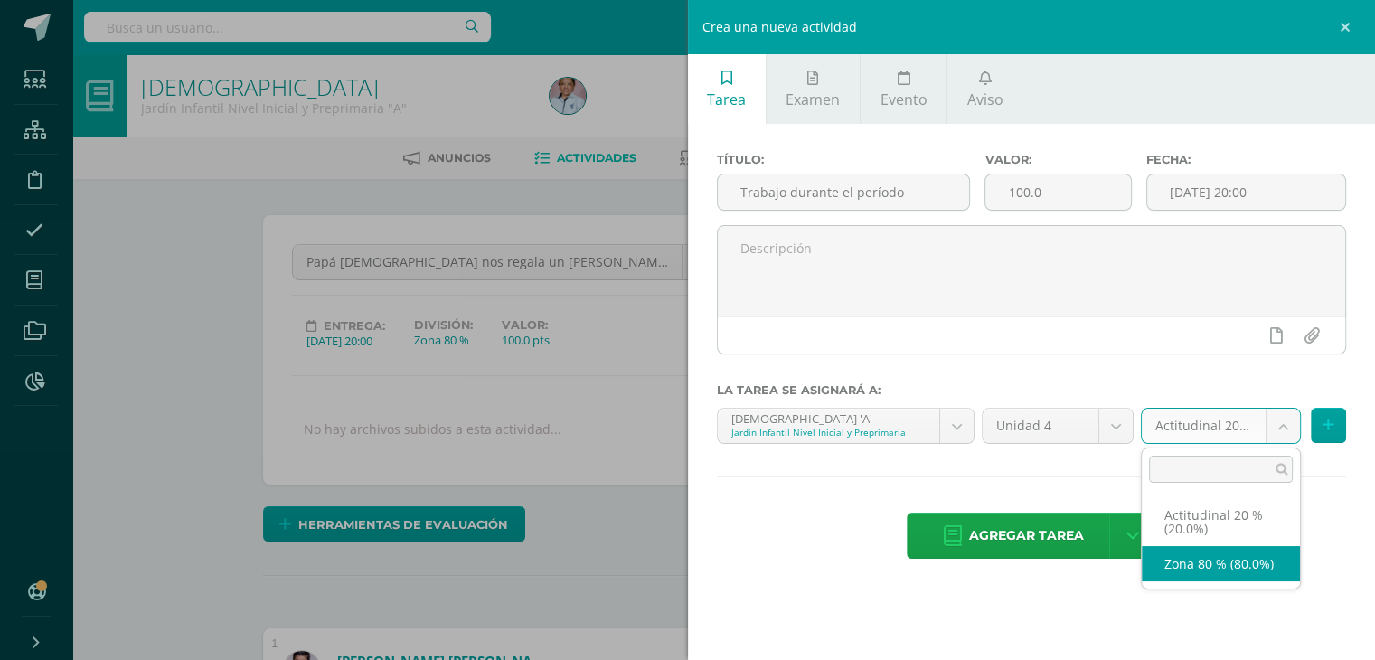
select select "129695"
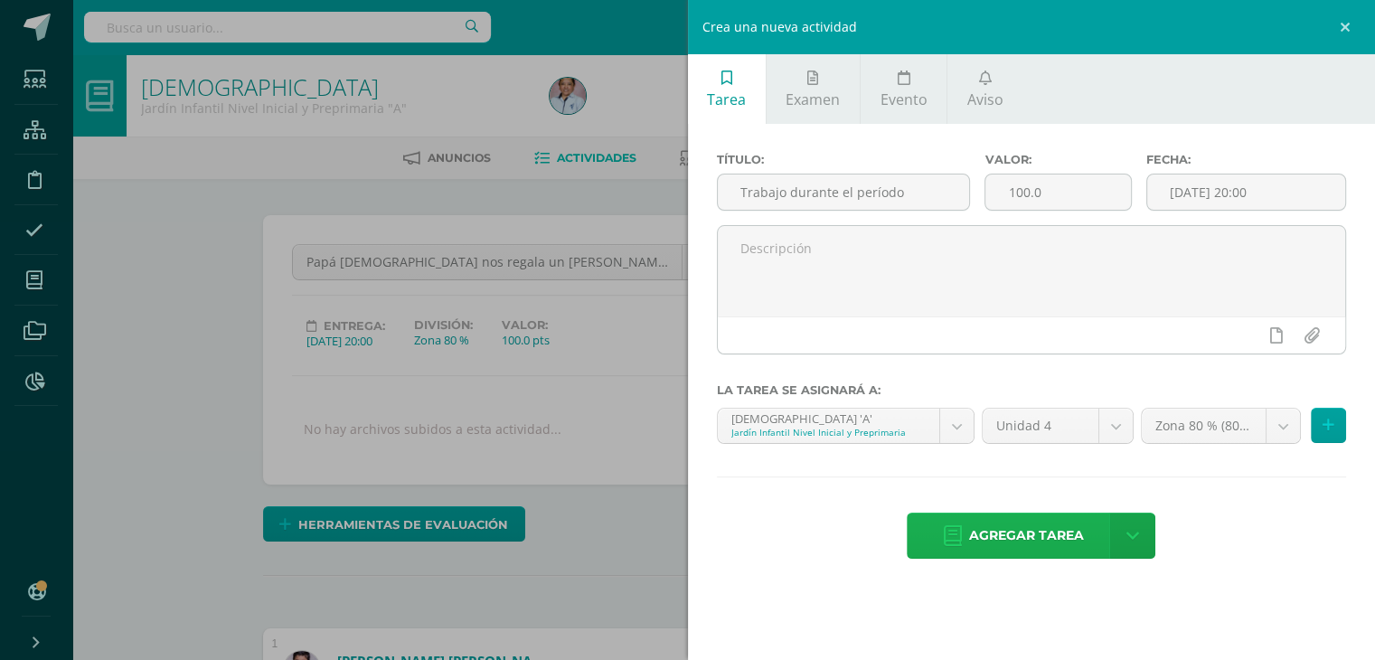
click at [1027, 536] on span "Agregar tarea" at bounding box center [1026, 535] width 115 height 44
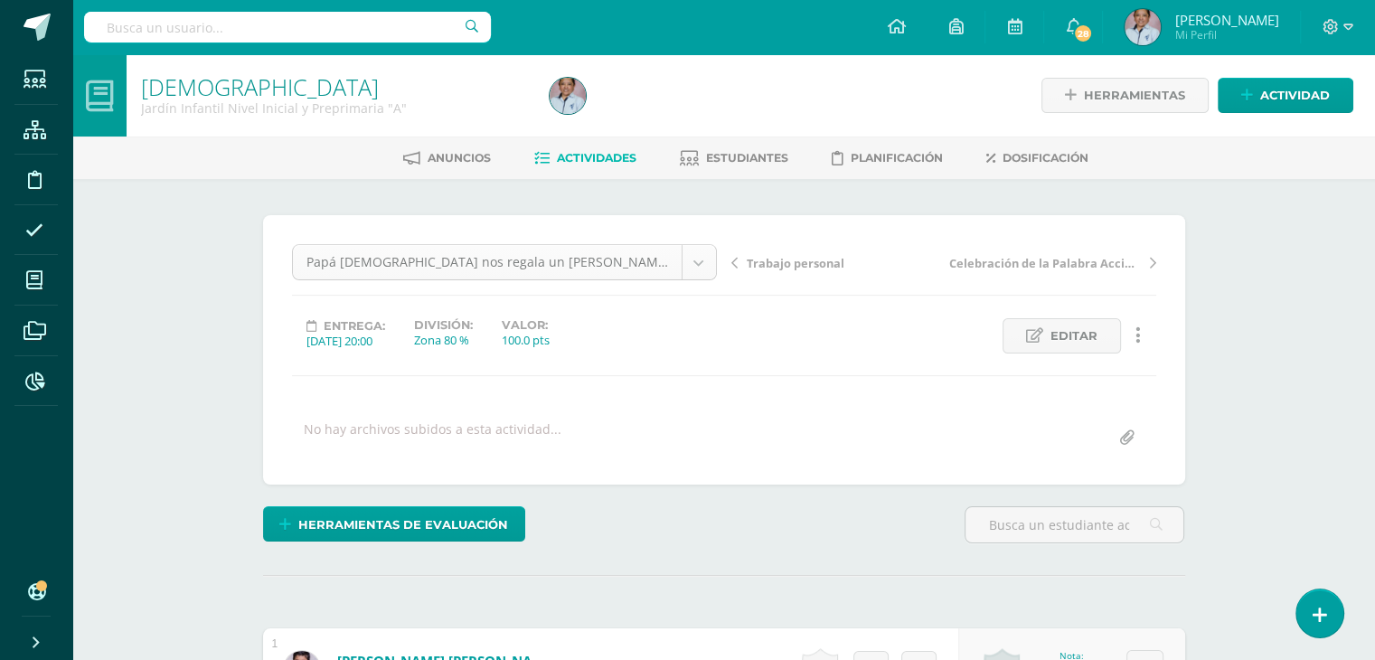
click at [696, 259] on body "Tarea asignada exitosamente Estudiantes Estructura Disciplina Asistencia Mis cu…" at bounding box center [687, 650] width 1375 height 1300
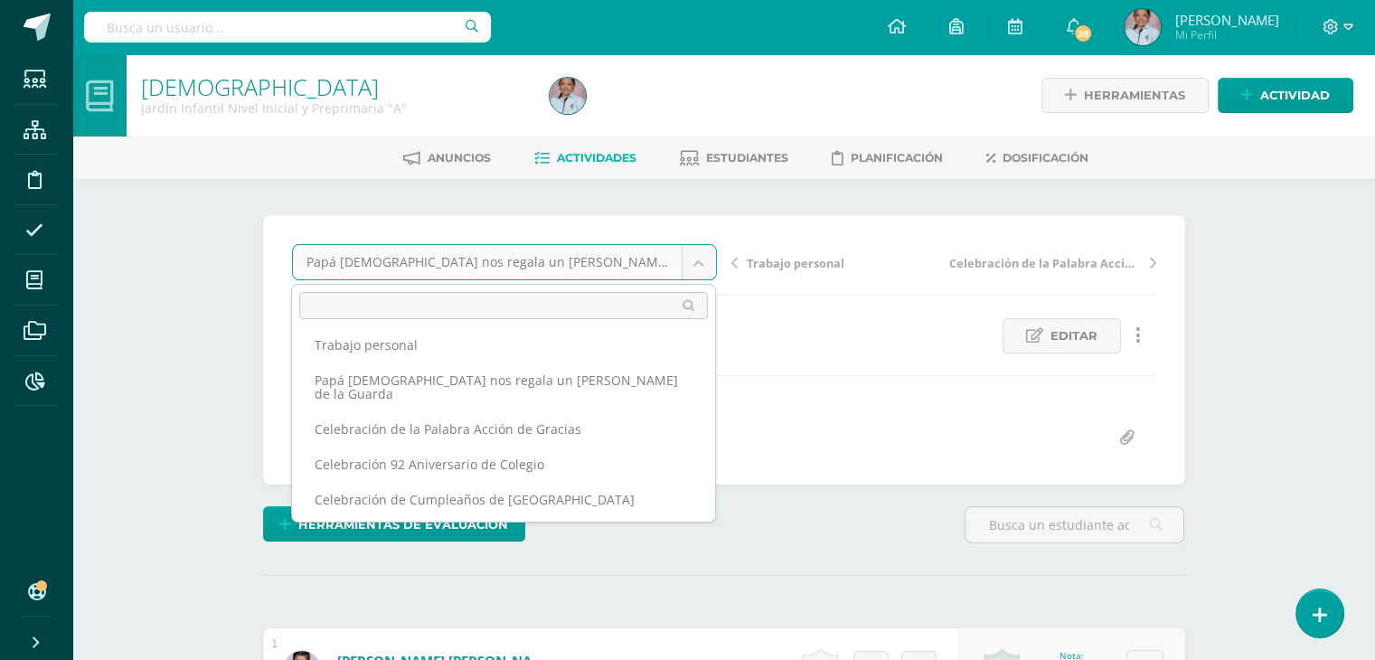
scroll to position [65, 0]
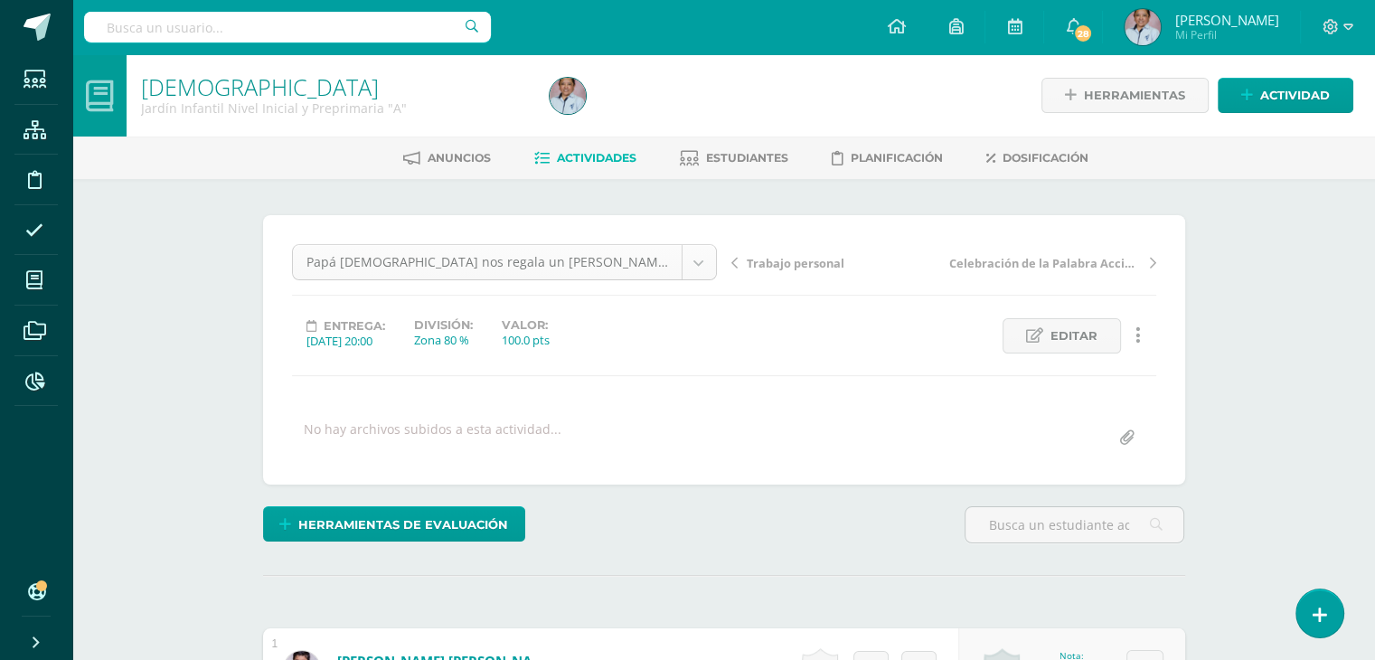
click at [695, 260] on body "Tarea asignada exitosamente Estudiantes Estructura Disciplina Asistencia Mis cu…" at bounding box center [687, 650] width 1375 height 1300
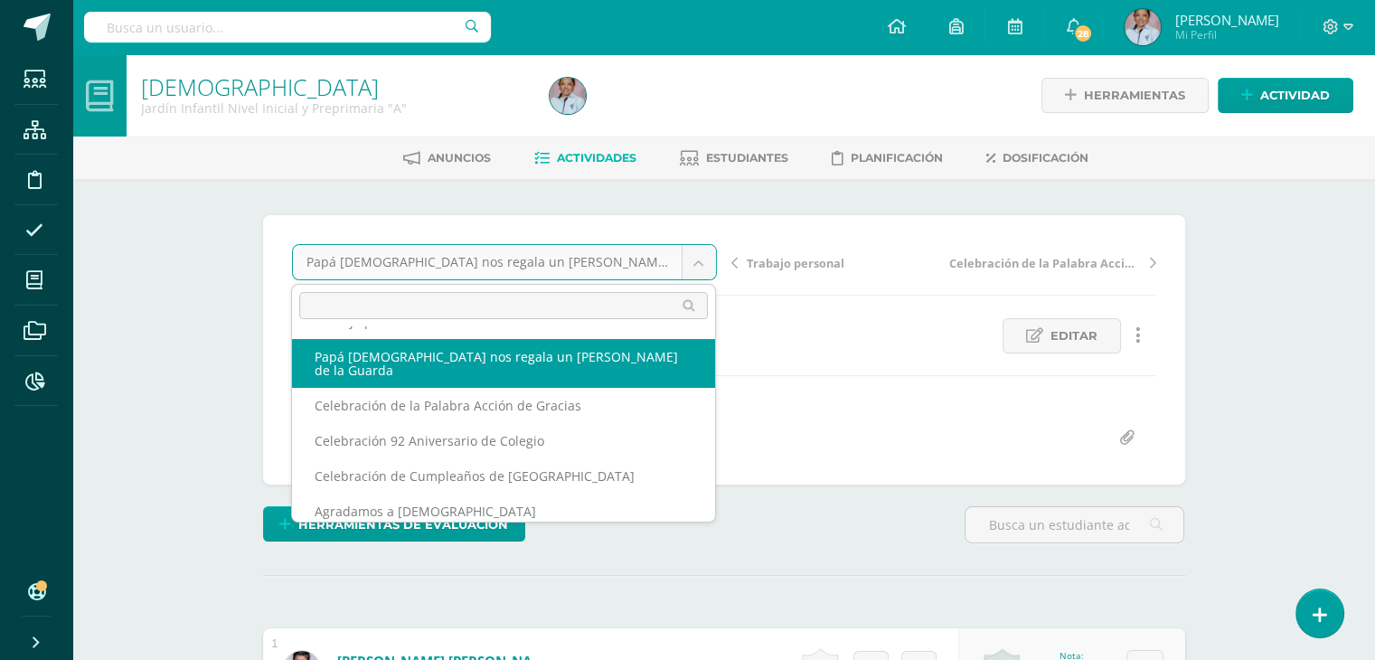
click at [695, 260] on body "Tarea asignada exitosamente Estudiantes Estructura Disciplina Asistencia Mis cu…" at bounding box center [687, 650] width 1375 height 1300
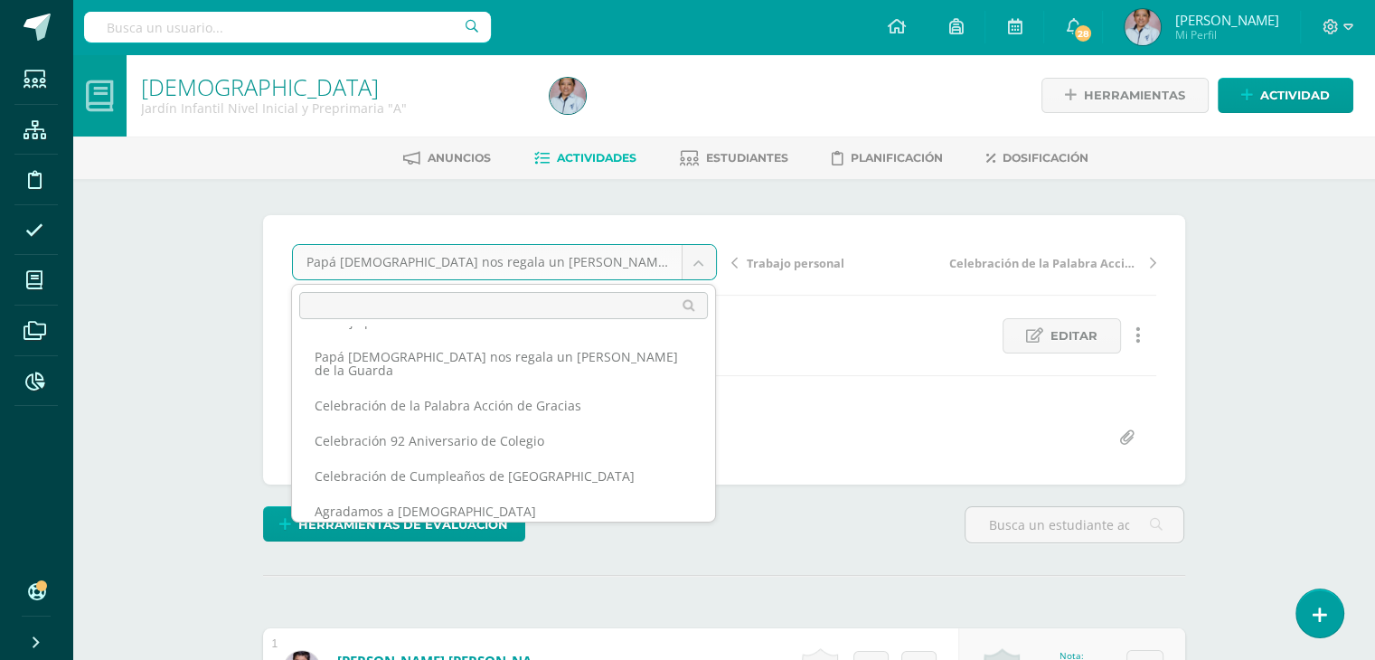
select select "/dashboard/teacher/grade-activity/130453/"
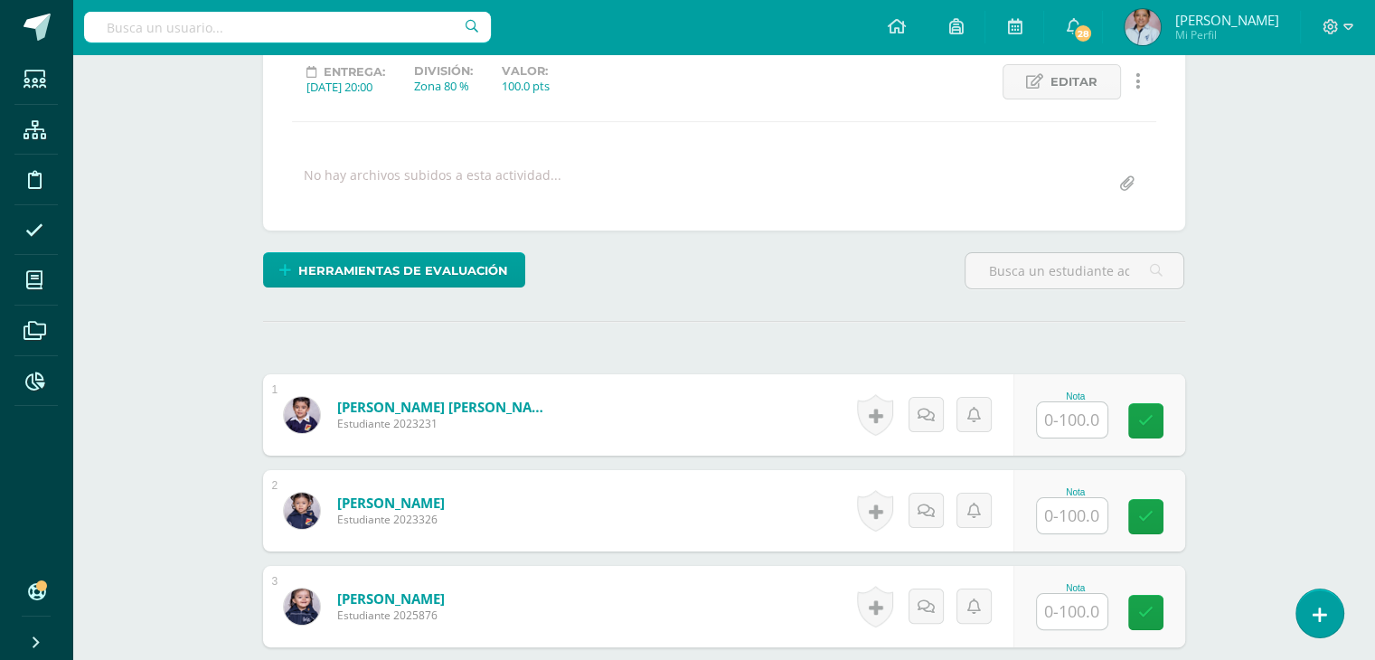
scroll to position [259, 0]
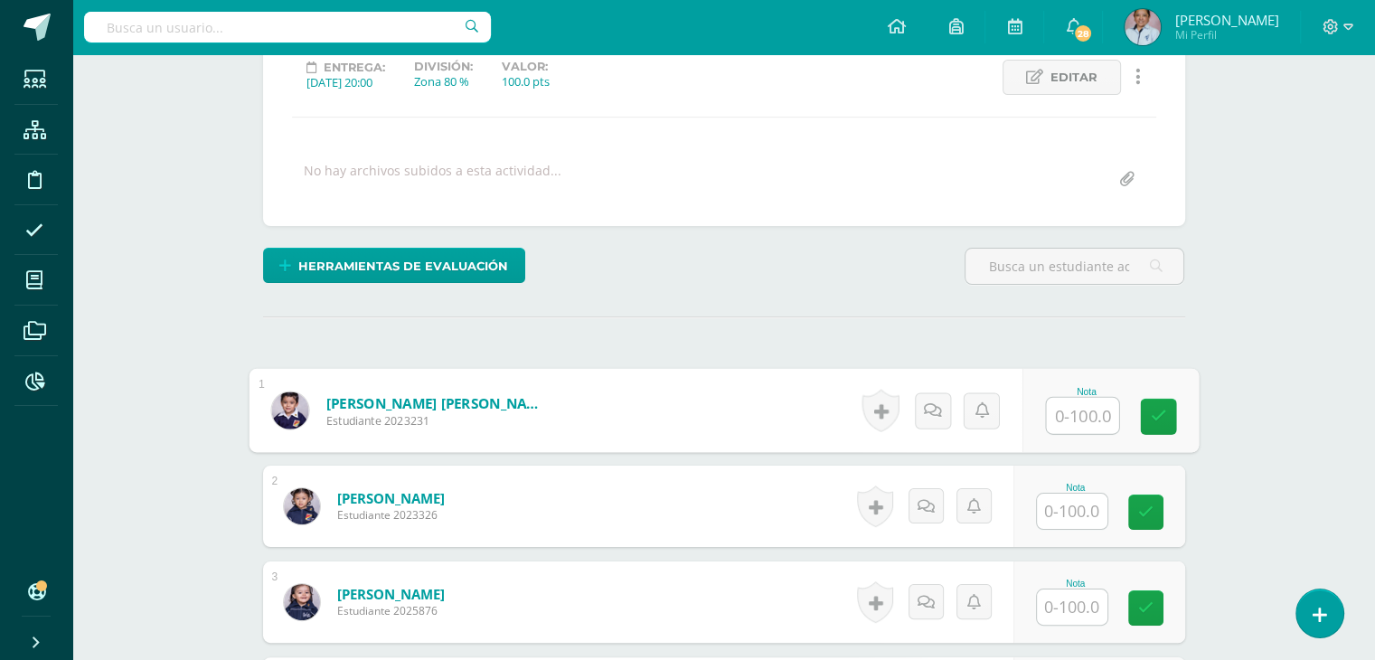
click at [1085, 420] on input "text" at bounding box center [1082, 416] width 72 height 36
type input "100"
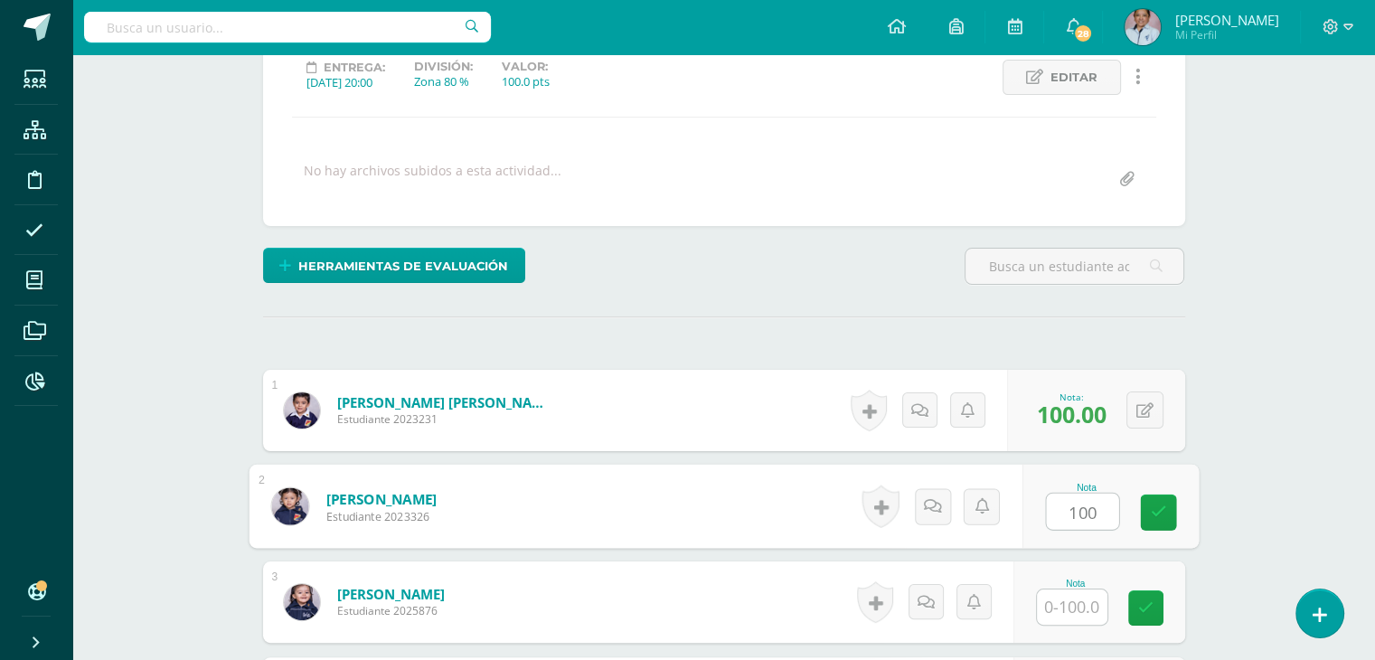
type input "100"
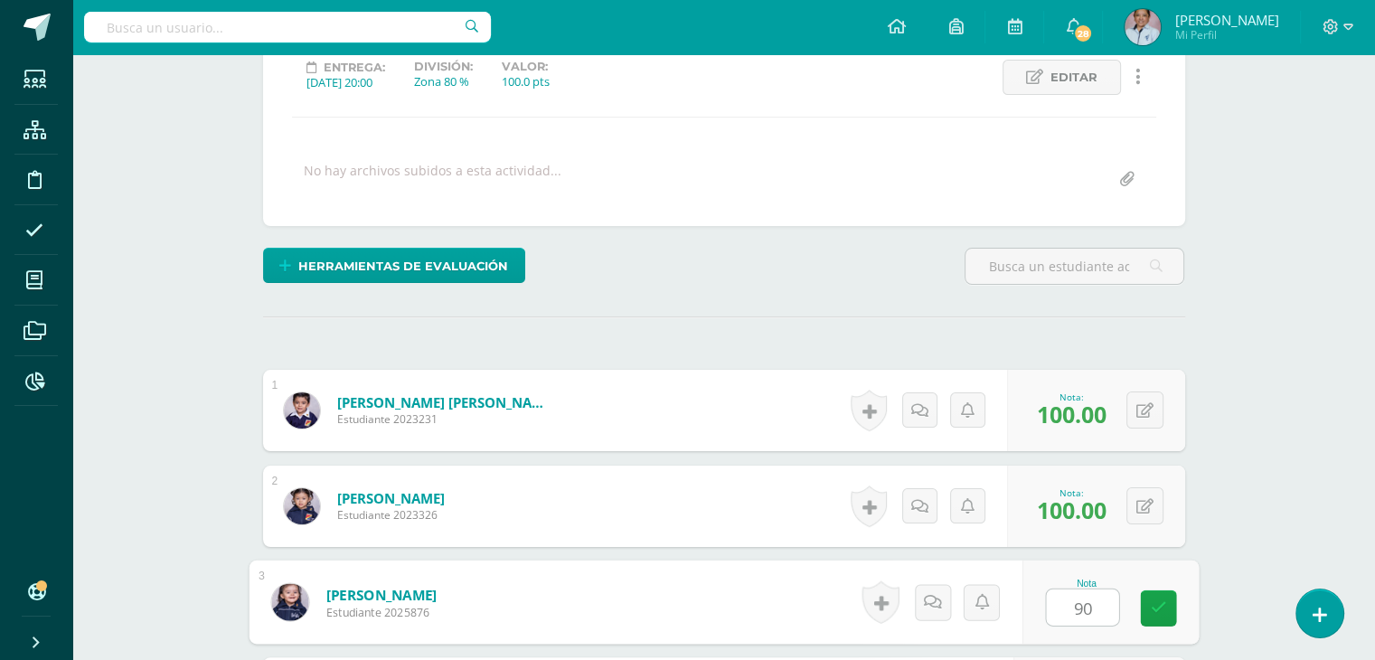
type input "90"
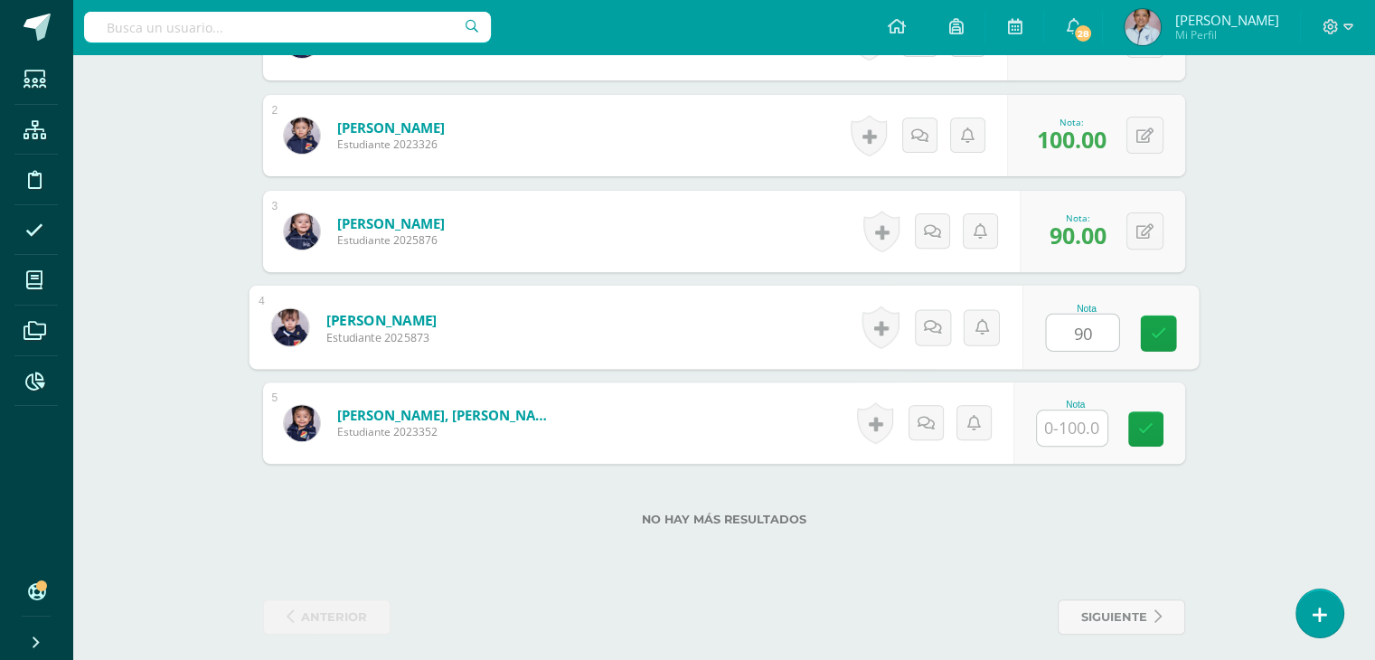
type input "90"
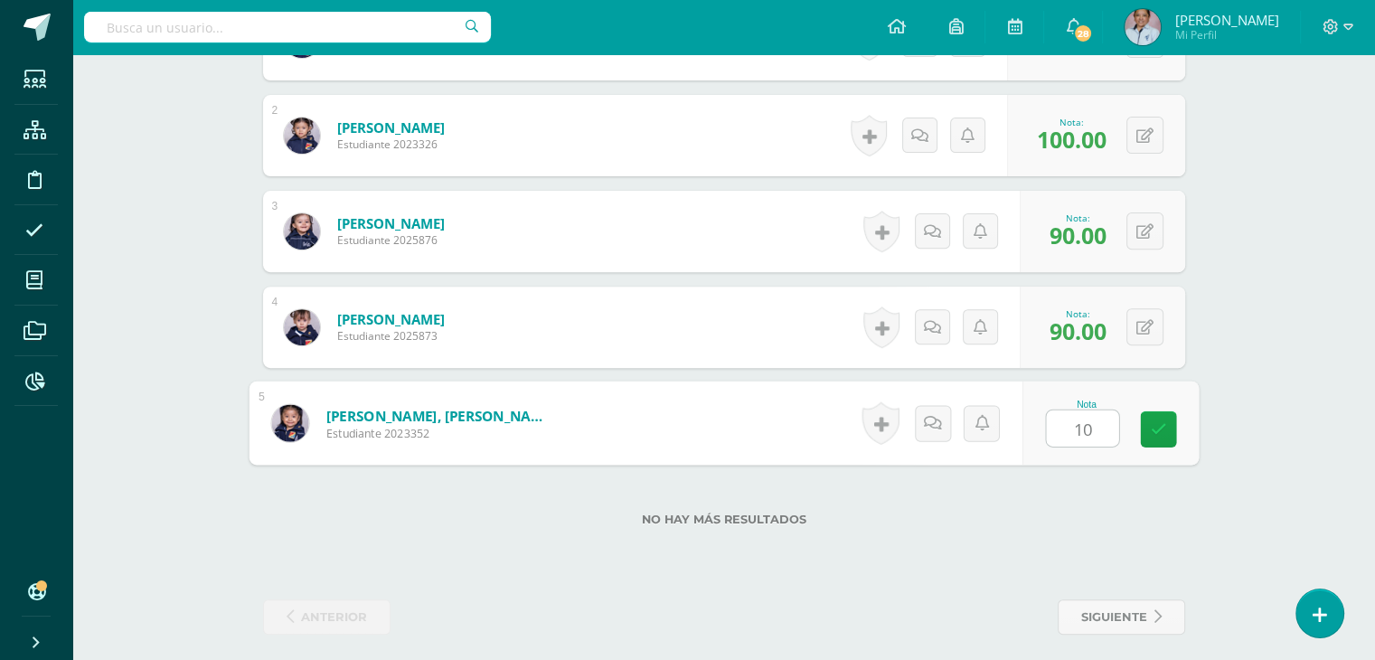
type input "100"
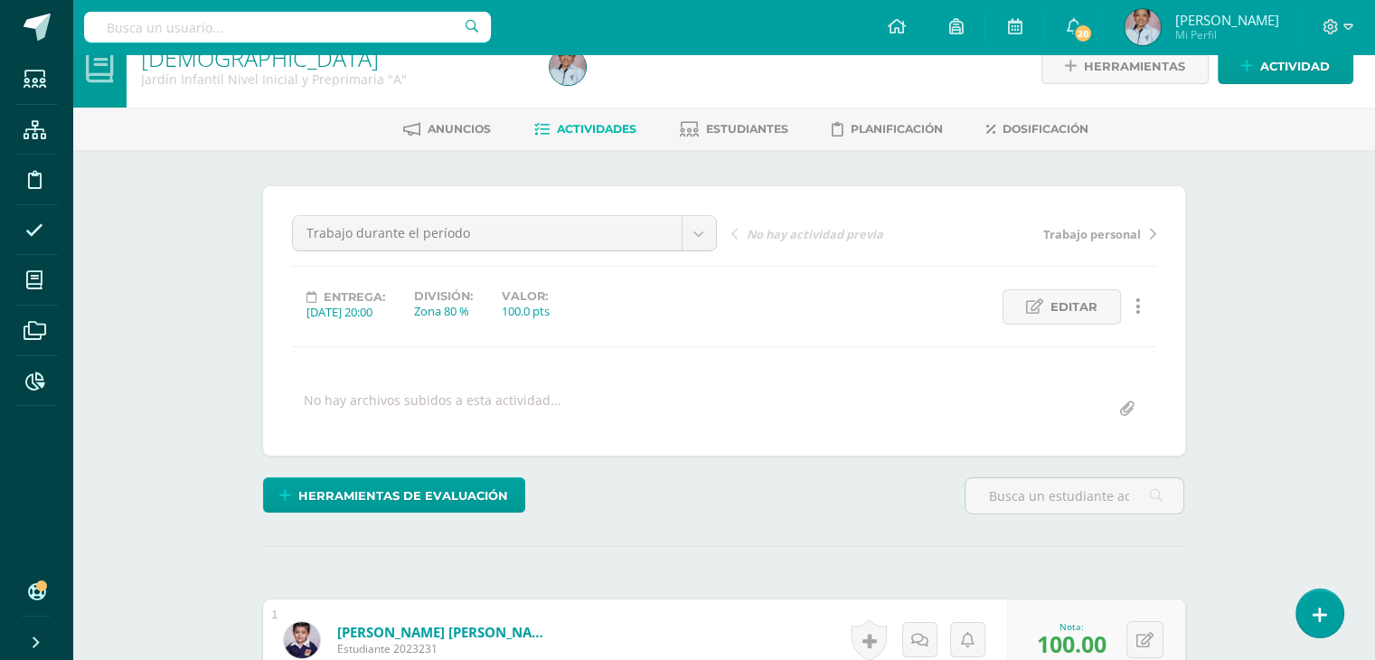
scroll to position [0, 0]
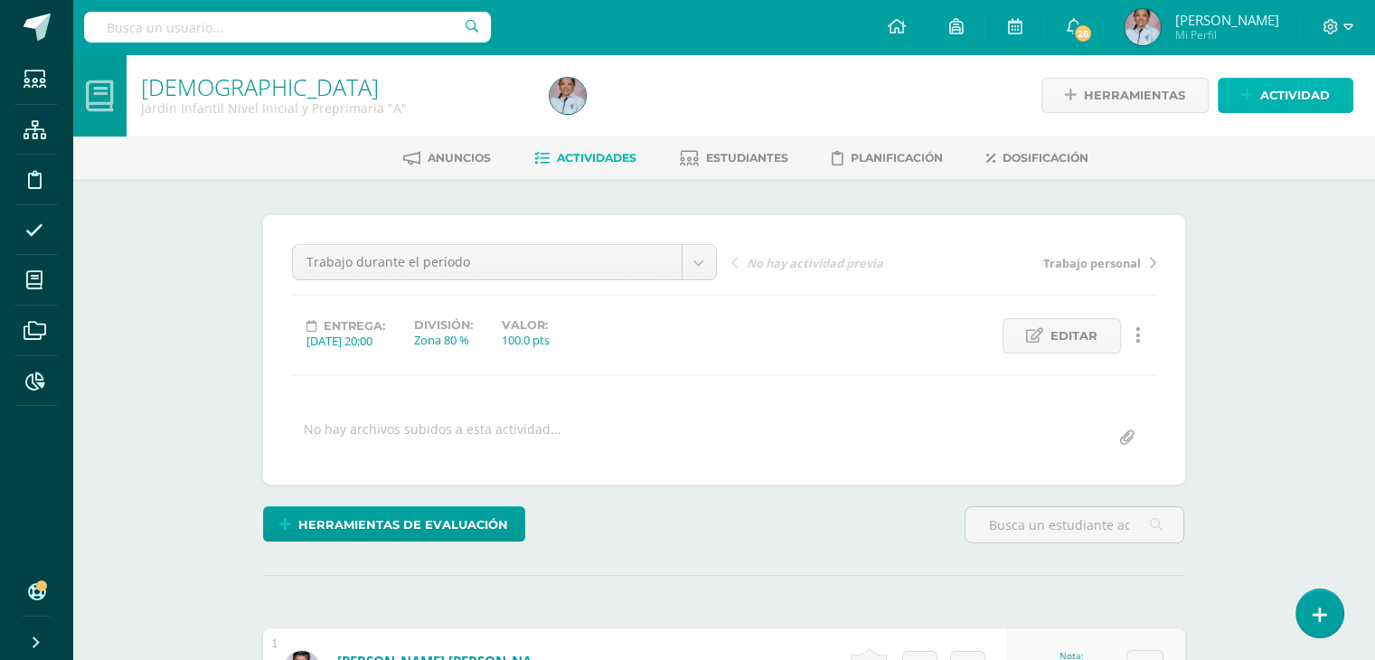
click at [1275, 91] on span "Actividad" at bounding box center [1295, 95] width 70 height 33
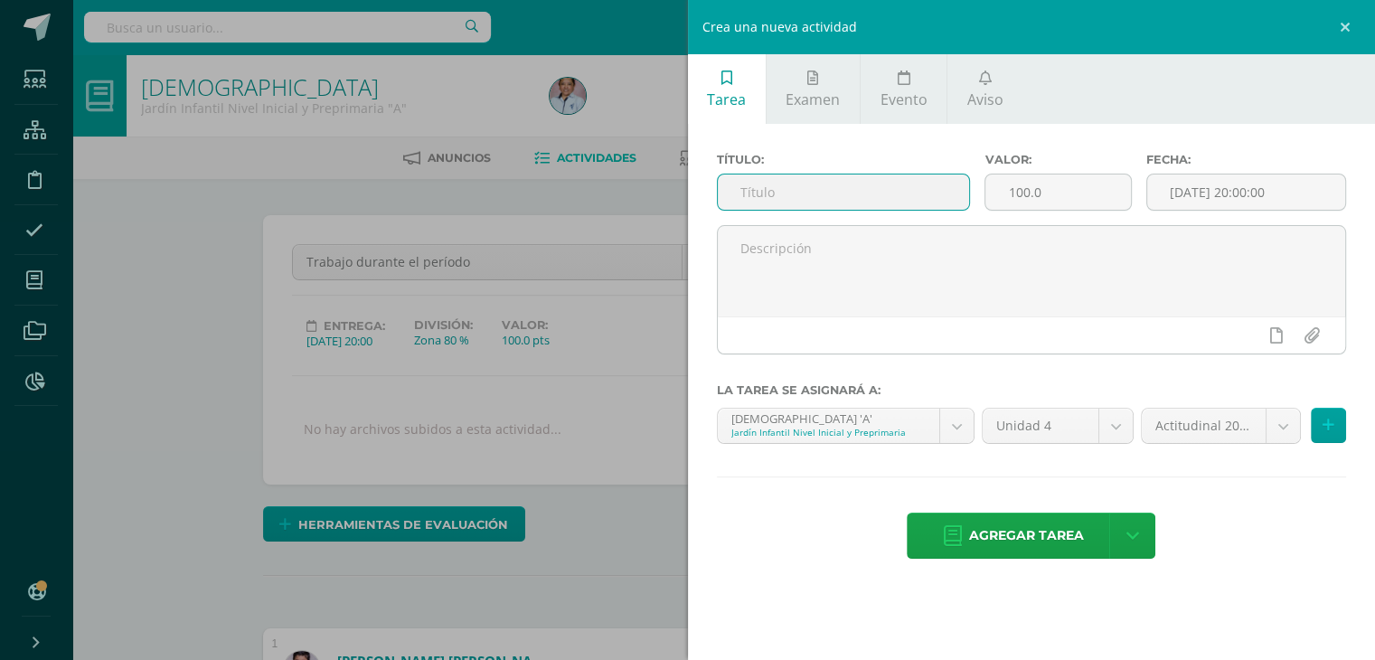
click at [768, 185] on input "text" at bounding box center [844, 191] width 252 height 35
type input "Nos preparamos para [PERSON_NAME] y [DATE]"
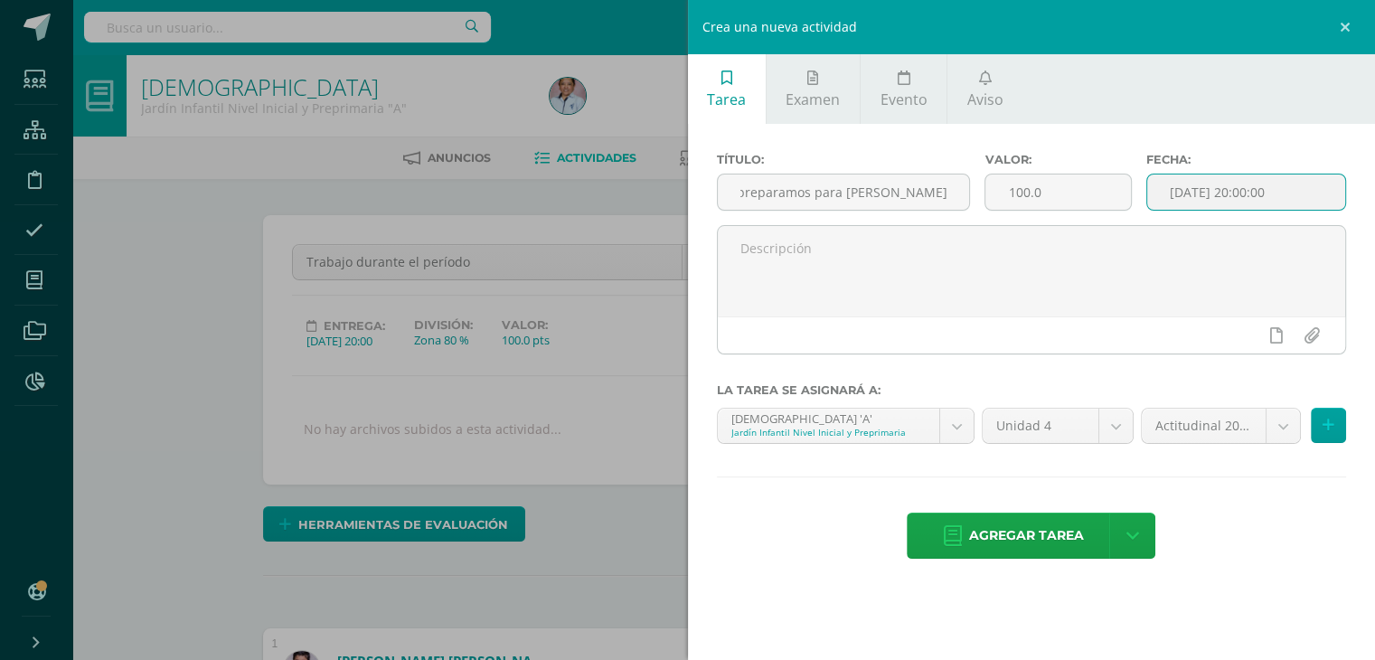
scroll to position [0, 0]
click at [1229, 174] on input "[DATE] 20:00:00" at bounding box center [1246, 191] width 199 height 35
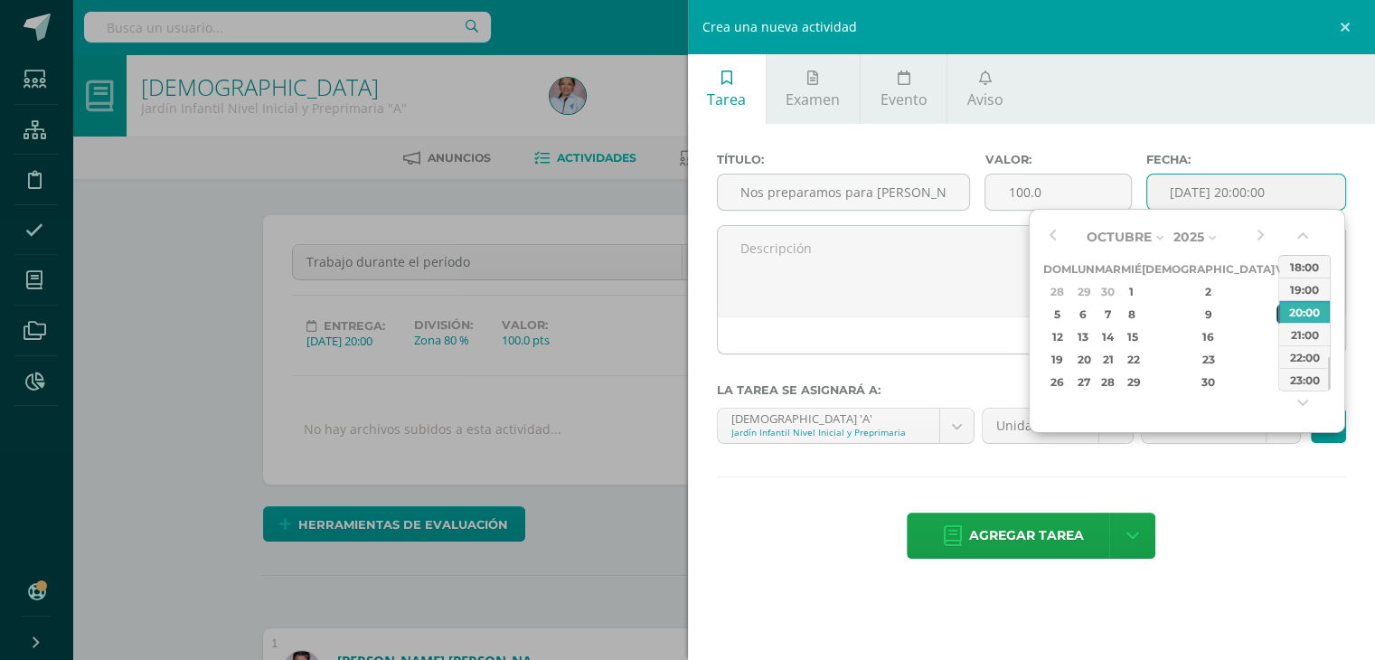
click at [1276, 318] on div "10" at bounding box center [1284, 314] width 16 height 21
type input "[DATE] 20:00"
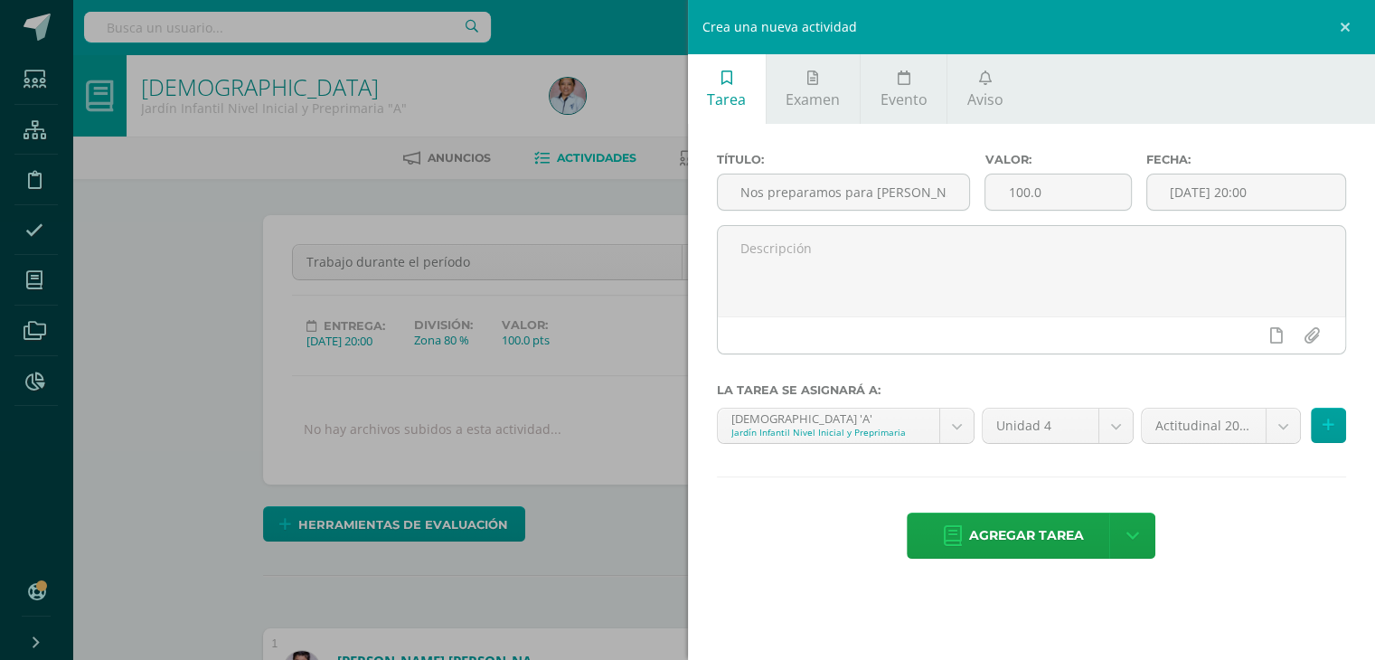
click at [1241, 507] on div "Título: Nos preparamos para [PERSON_NAME] y [DATE] Valor: 100.0 Fecha: [DATE] 2…" at bounding box center [1032, 357] width 688 height 467
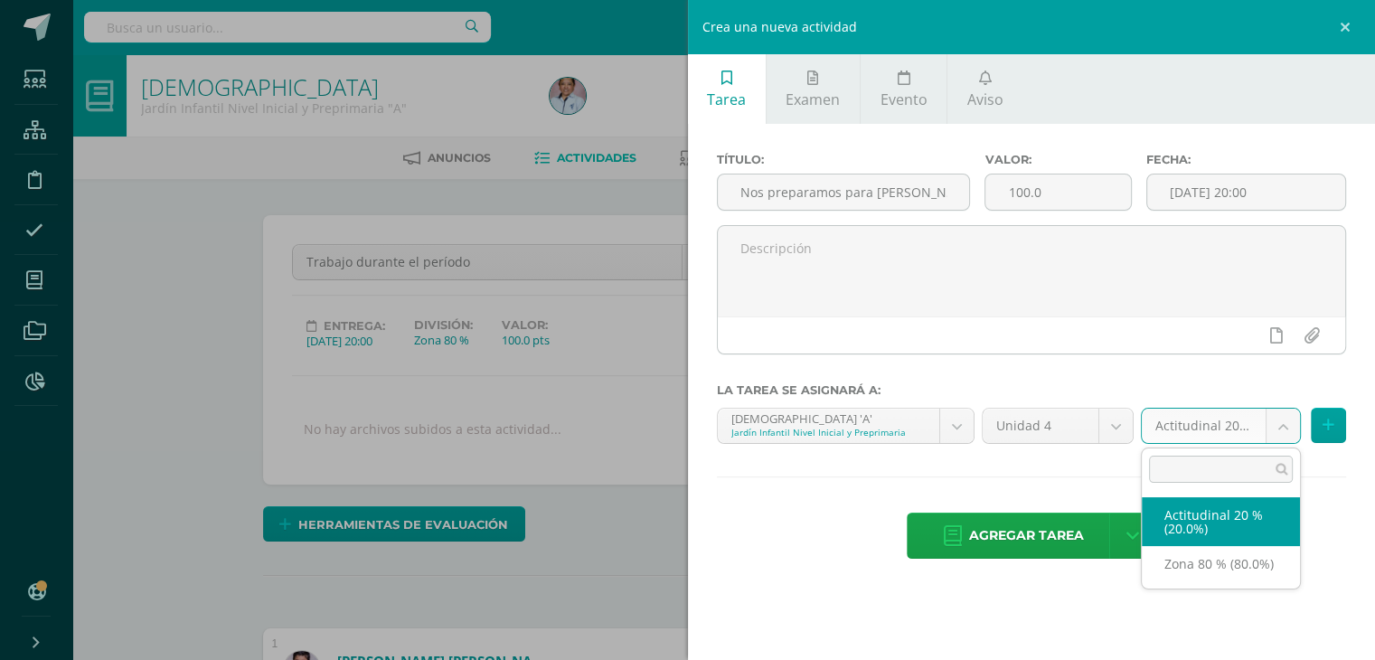
click at [1274, 424] on body "Estudiantes Estructura Disciplina Asistencia Mis cursos Archivos Reportes Sopor…" at bounding box center [687, 650] width 1375 height 1300
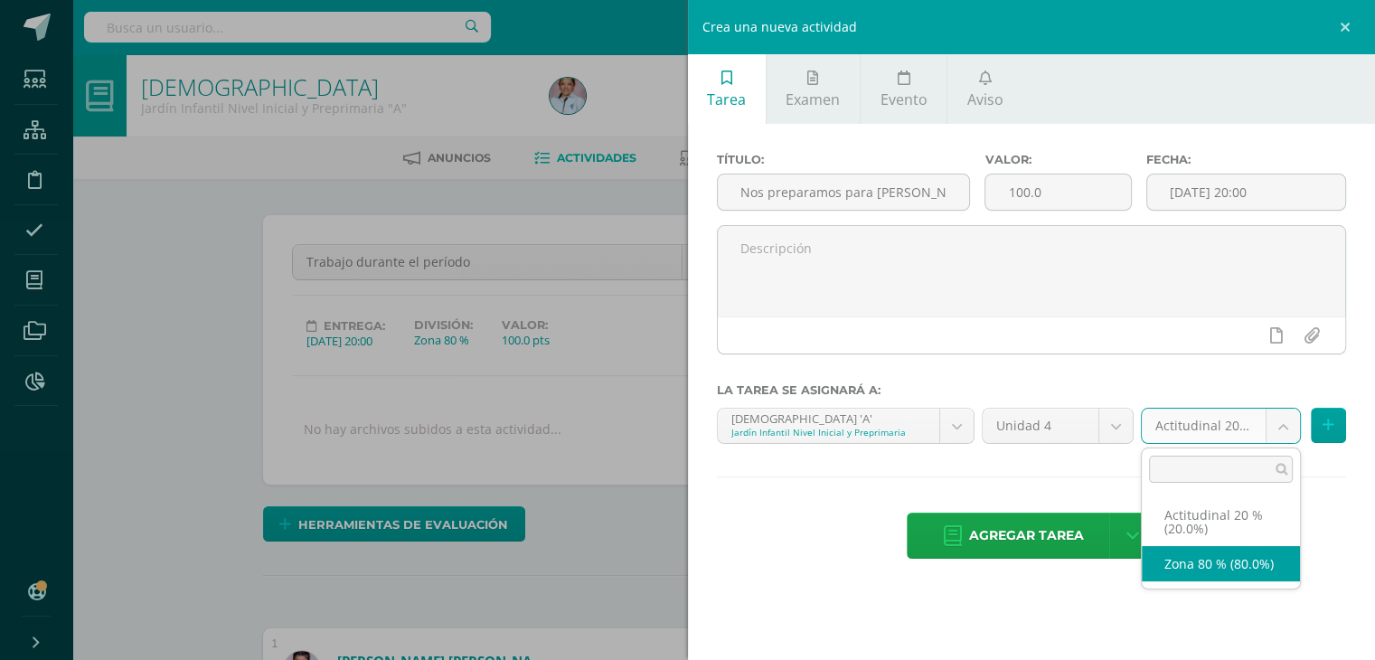
select select "129695"
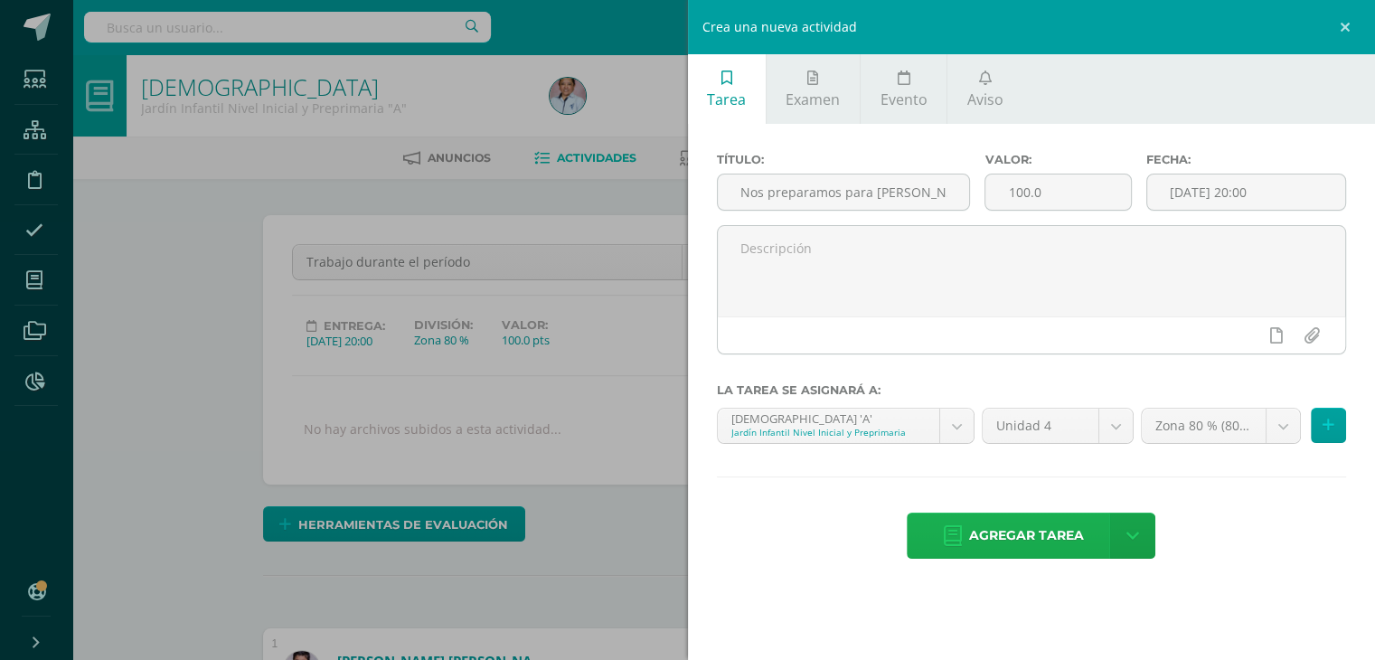
click at [1088, 522] on link "Agregar tarea" at bounding box center [1013, 535] width 213 height 46
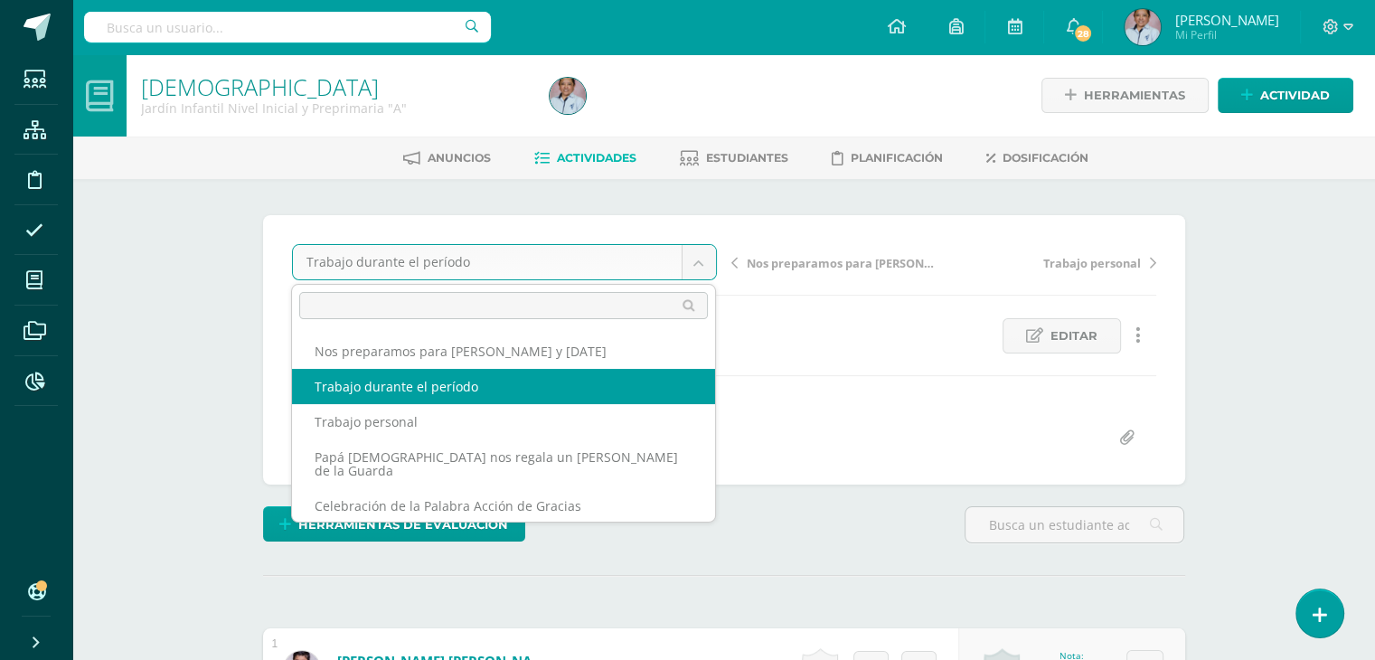
click at [698, 259] on body "Tarea asignada exitosamente Estudiantes Estructura Disciplina Asistencia Mis cu…" at bounding box center [687, 650] width 1375 height 1300
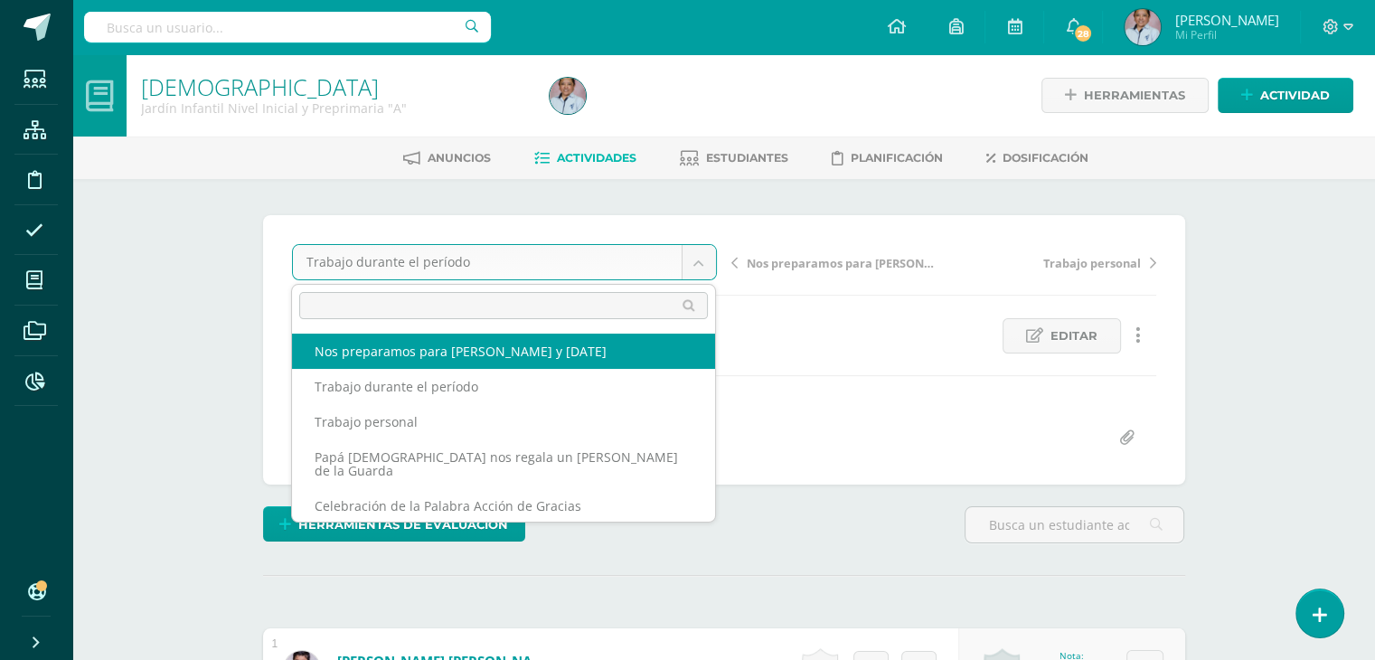
select select "/dashboard/teacher/grade-activity/130454/"
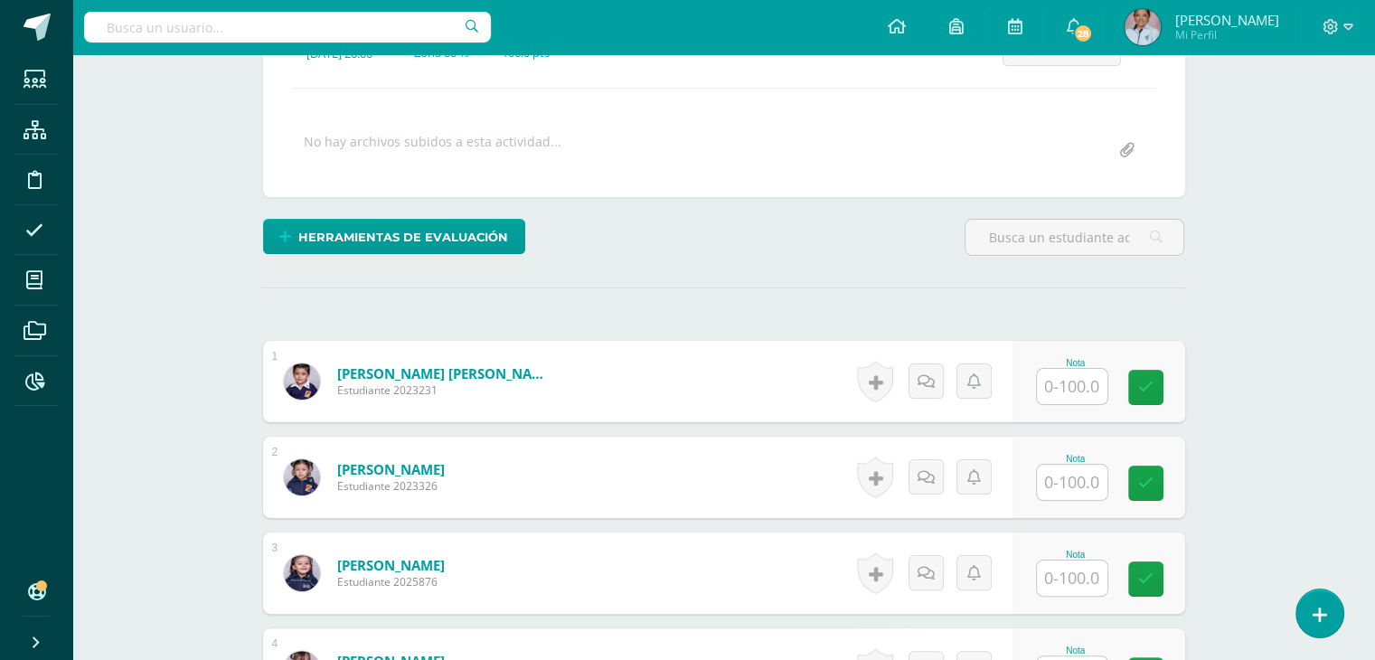
scroll to position [289, 0]
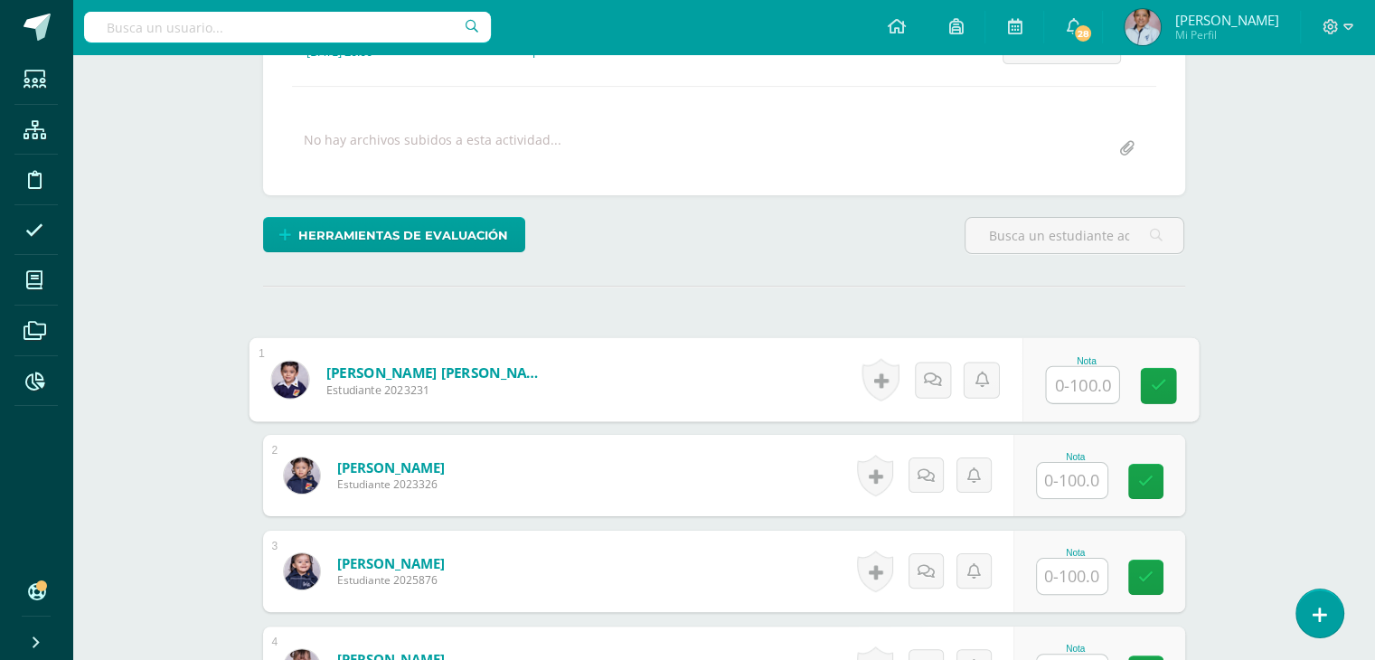
click at [1064, 373] on input "text" at bounding box center [1082, 385] width 72 height 36
type input "100"
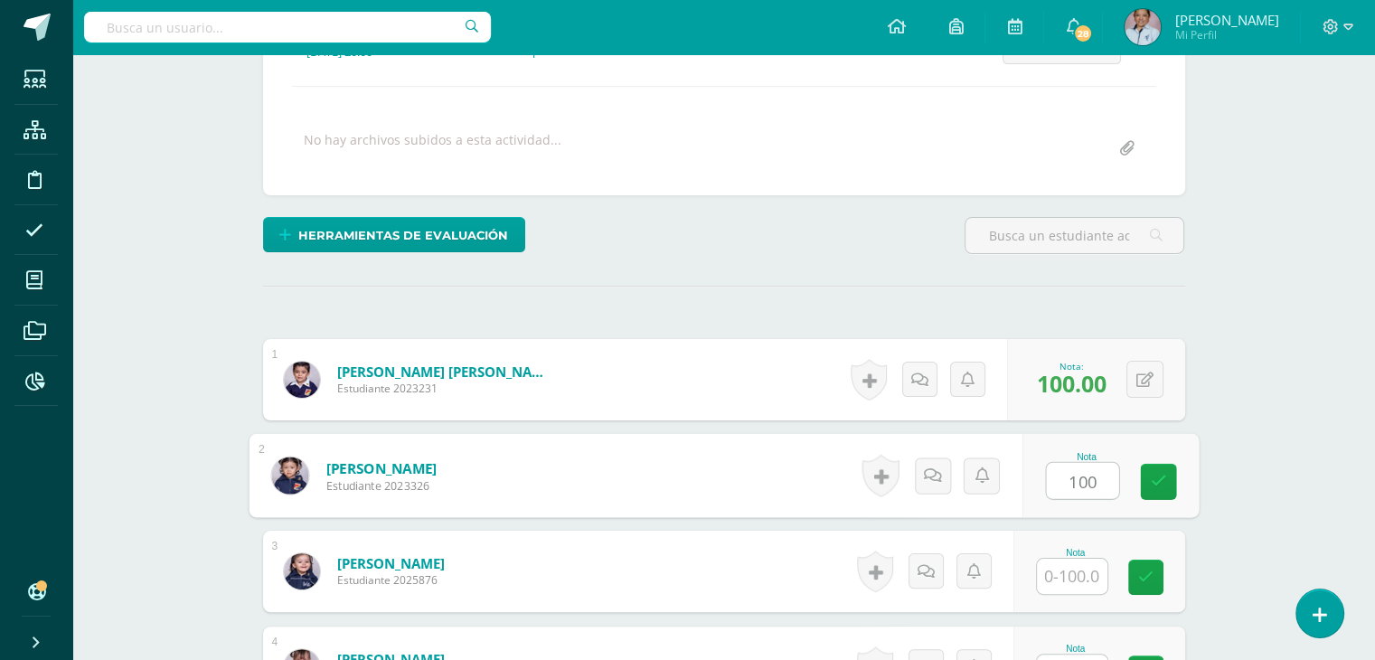
type input "100"
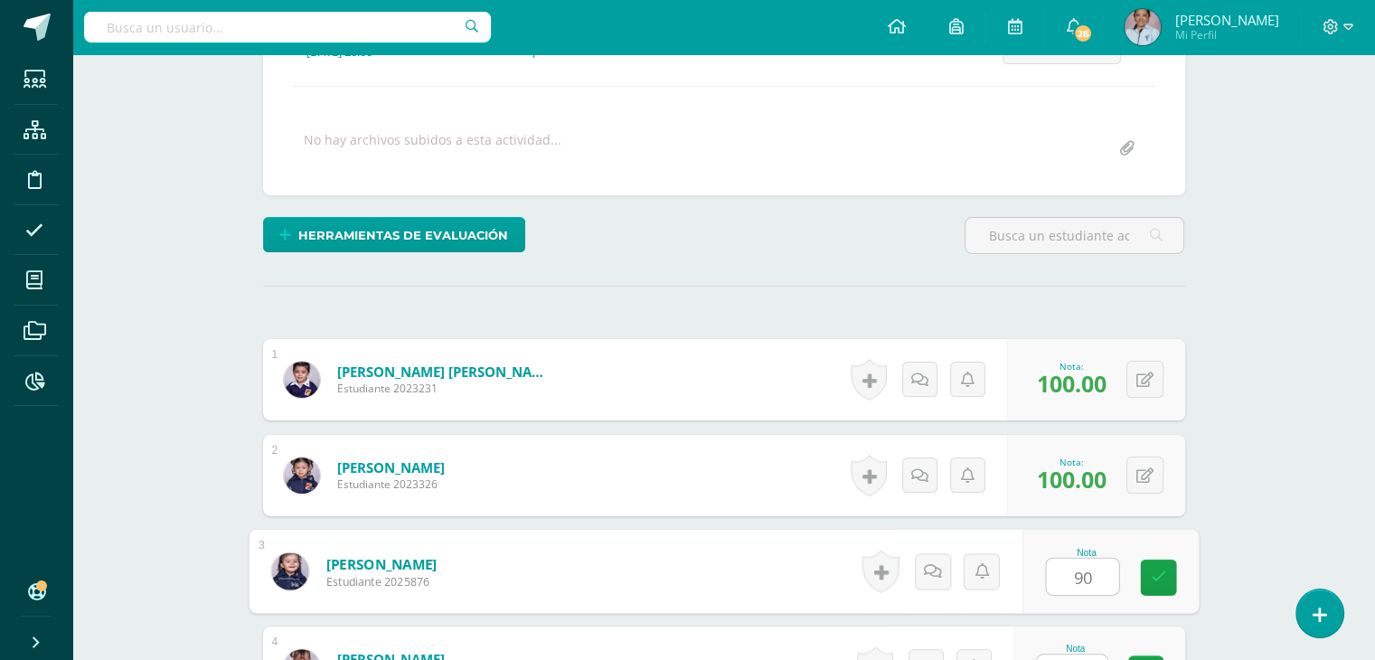
type input "90"
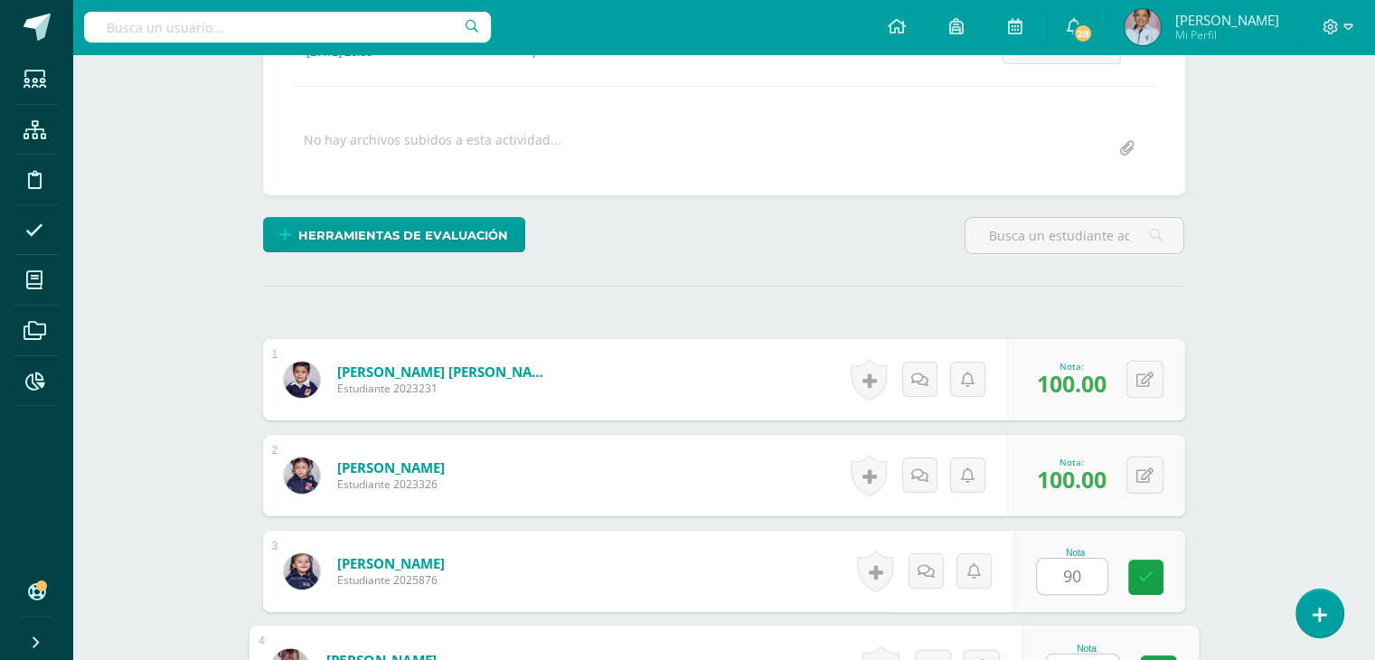
scroll to position [318, 0]
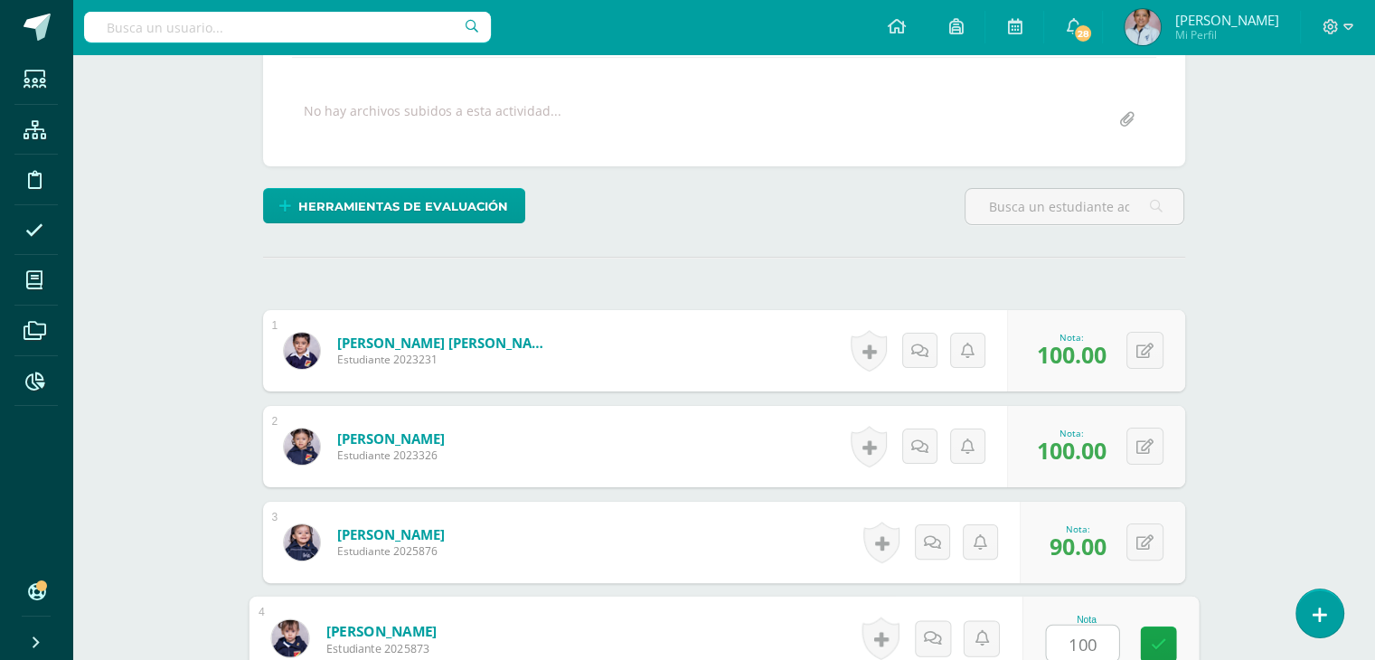
type input "100"
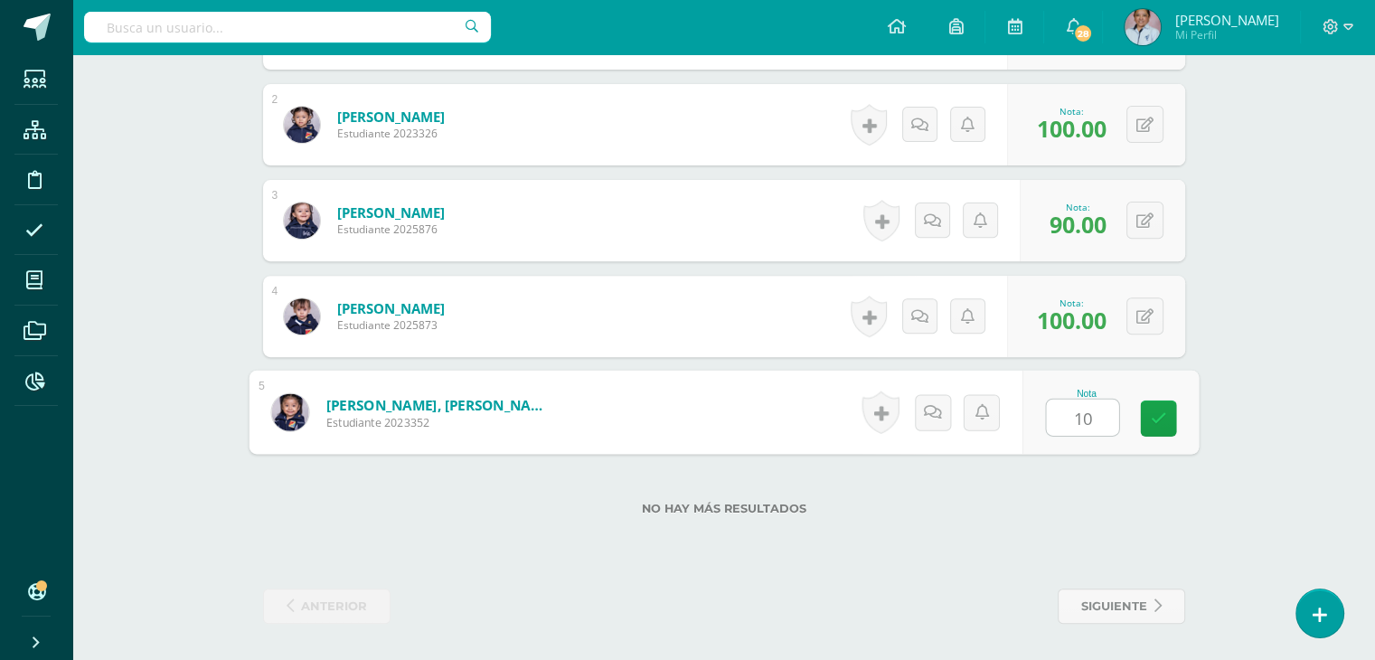
type input "100"
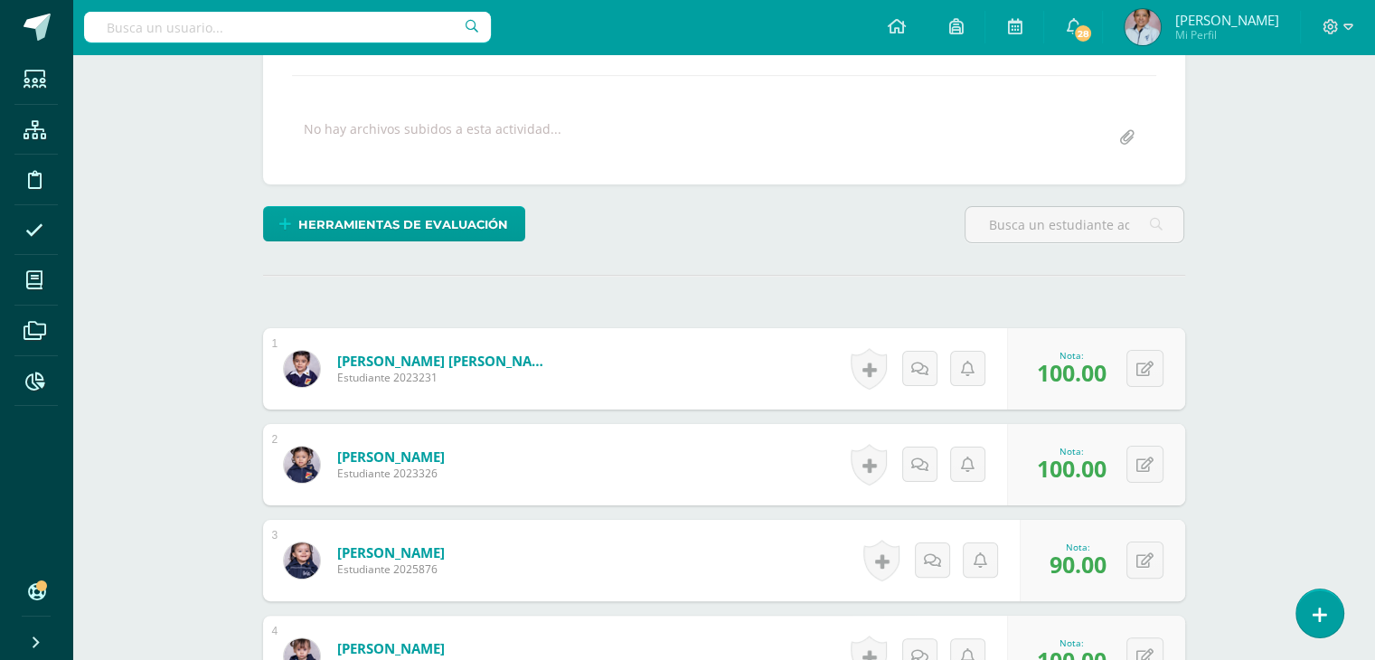
scroll to position [0, 0]
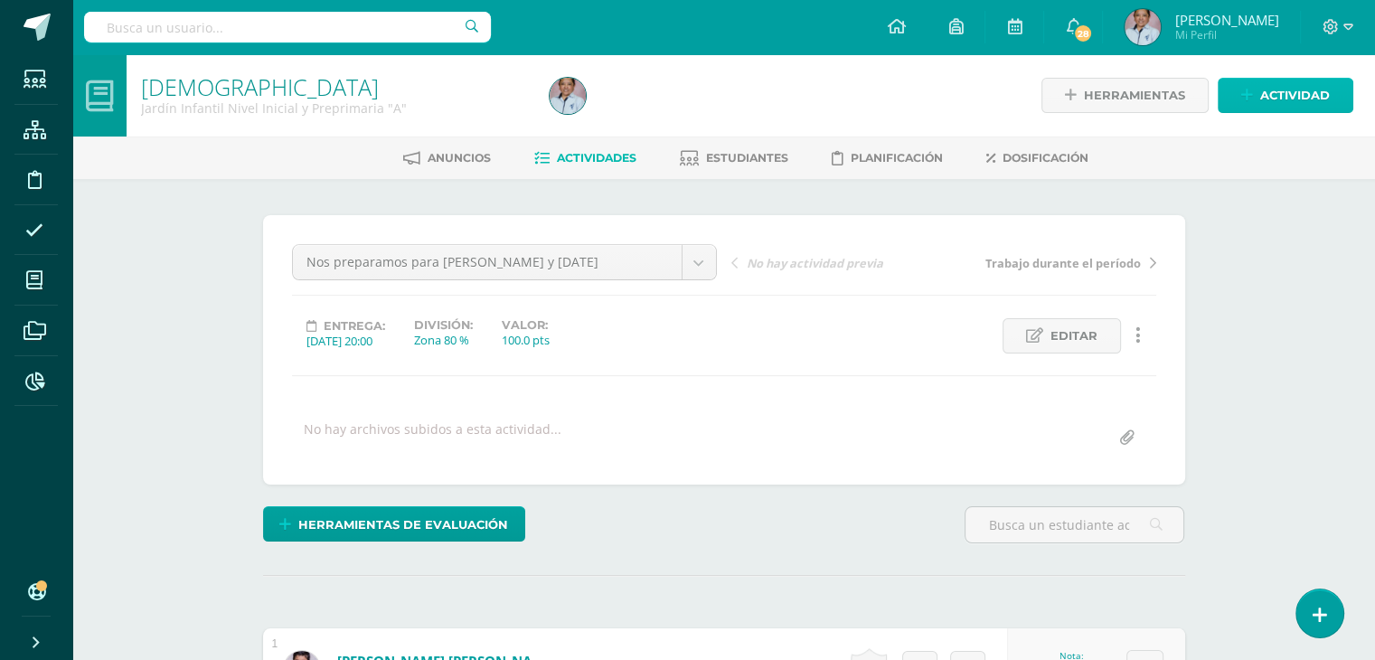
click at [1281, 89] on span "Actividad" at bounding box center [1295, 95] width 70 height 33
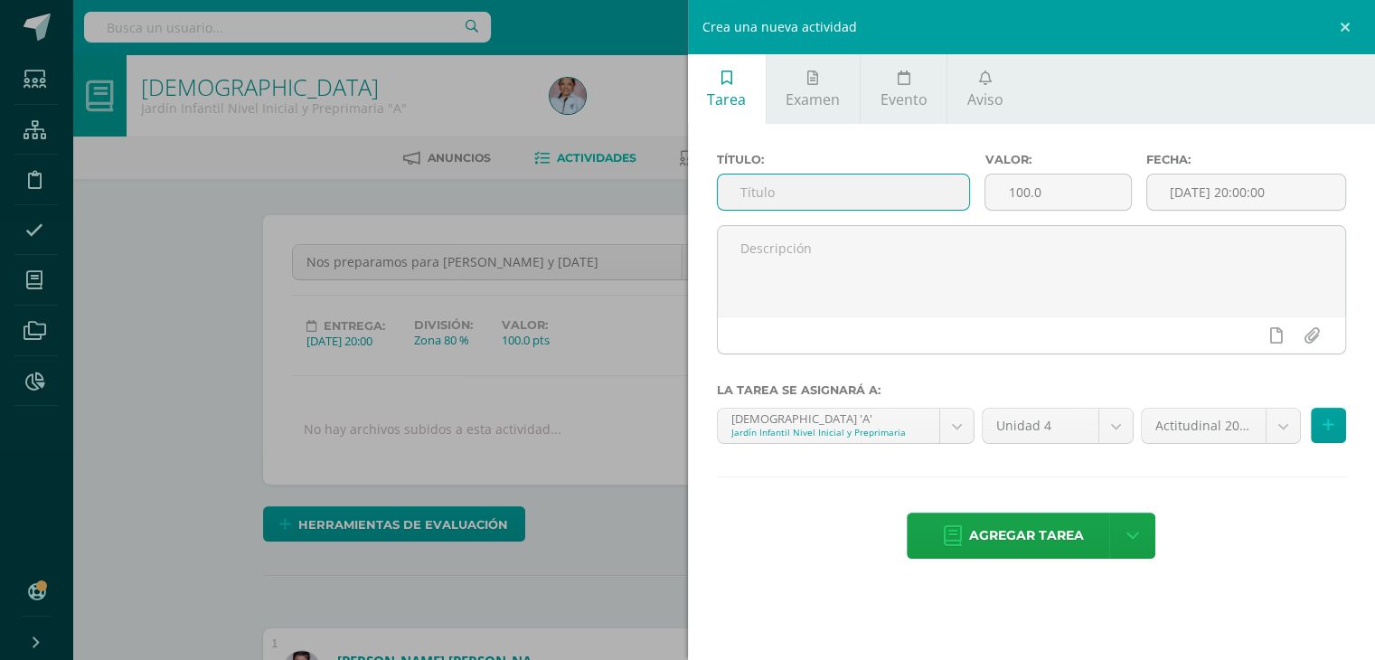
click at [741, 187] on input "text" at bounding box center [844, 191] width 252 height 35
type input "Agrado a Mamá [PERSON_NAME]"
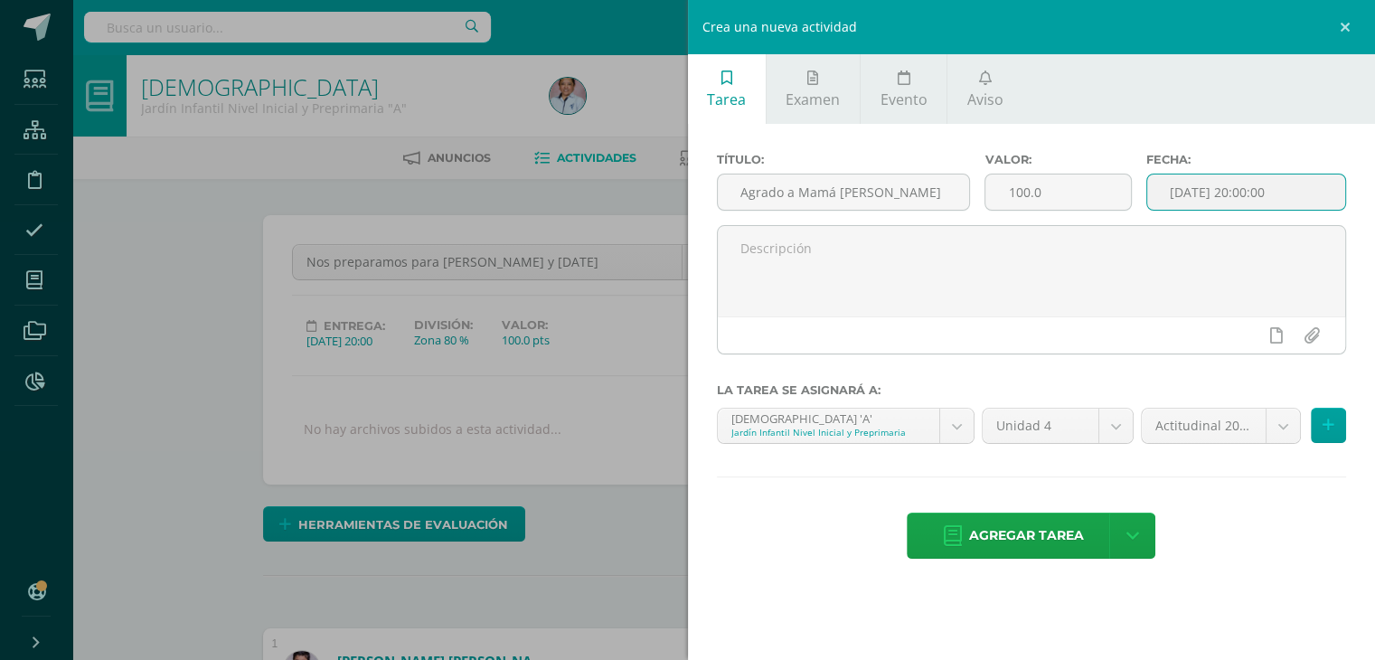
click at [1223, 193] on input "[DATE] 20:00:00" at bounding box center [1246, 191] width 199 height 35
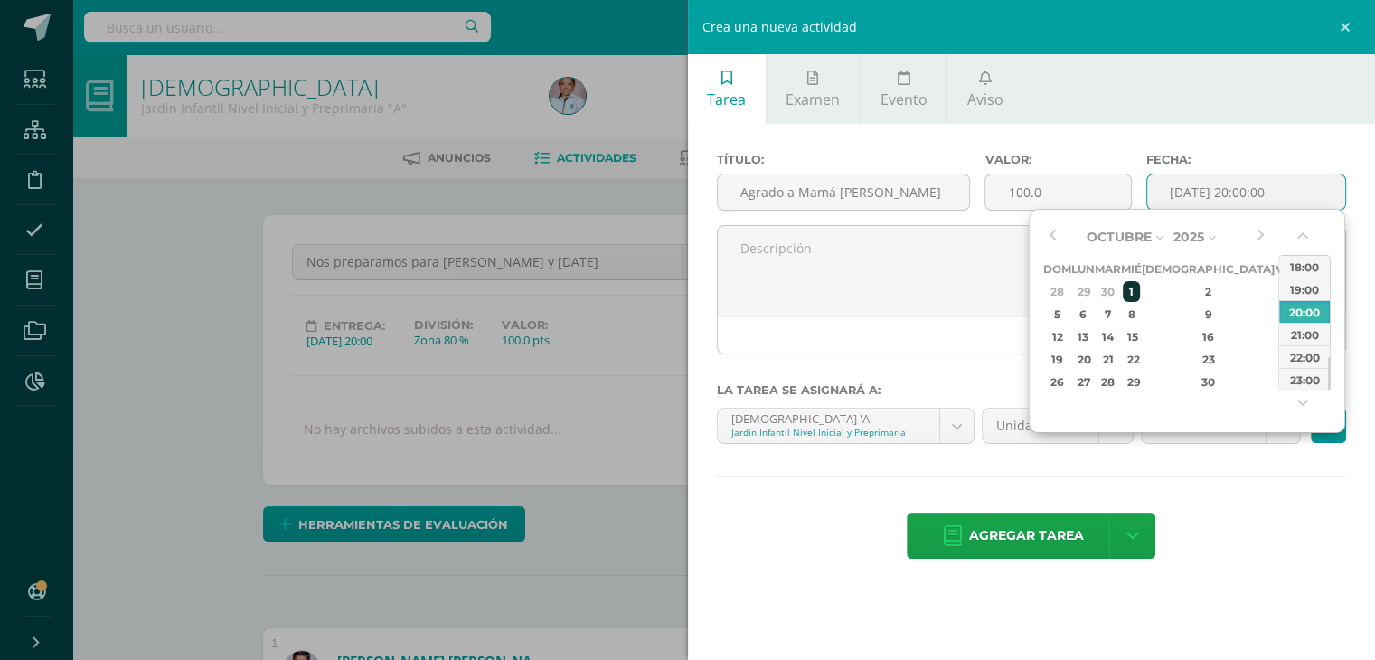
click at [1139, 287] on div "1" at bounding box center [1131, 291] width 16 height 21
type input "2025-10-01 20:00"
click at [1238, 519] on div "Agregar tarea Agregar tarea y ocultar" at bounding box center [1032, 537] width 630 height 50
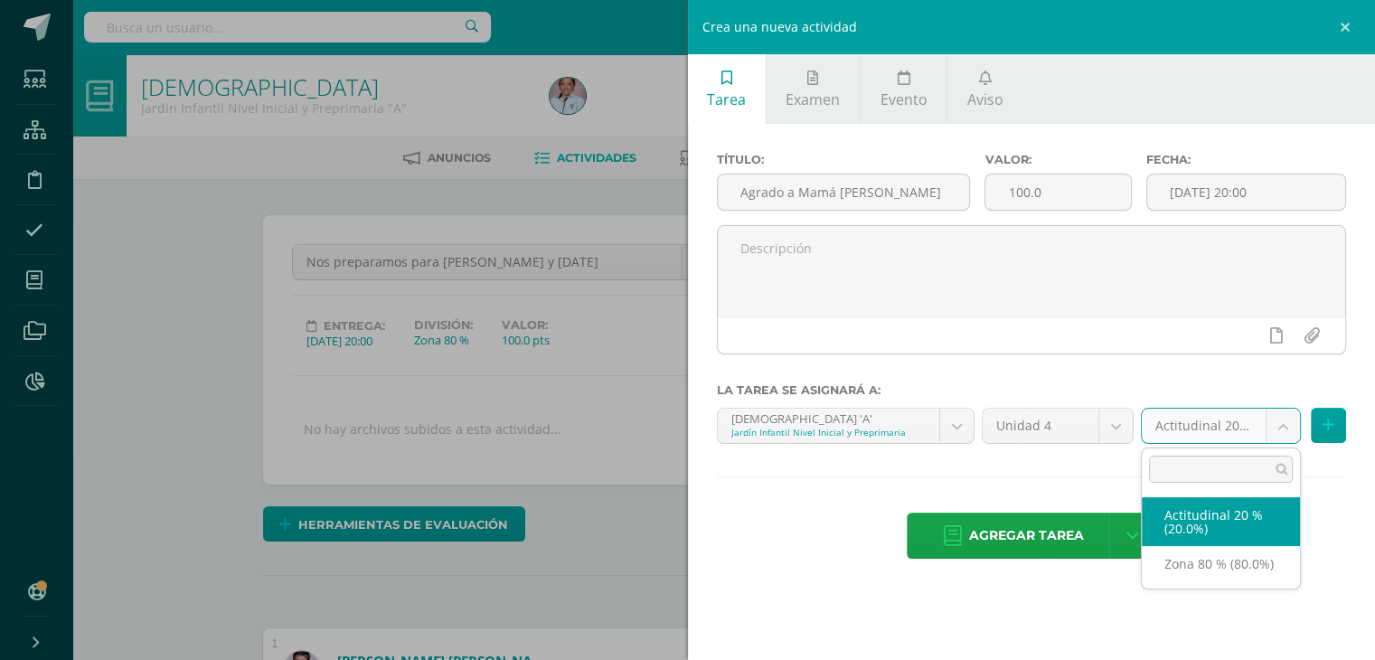
click at [1277, 424] on body "Estudiantes Estructura Disciplina Asistencia Mis cursos Archivos Reportes Sopor…" at bounding box center [687, 650] width 1375 height 1300
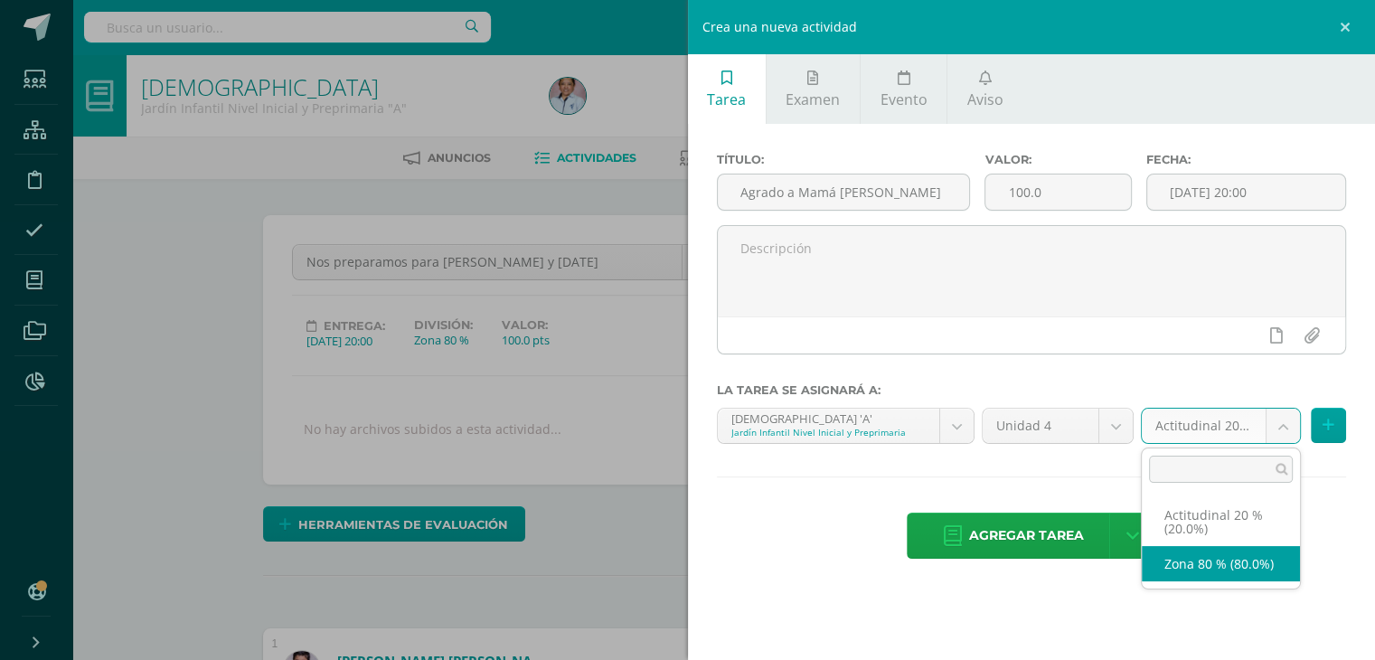
select select "129695"
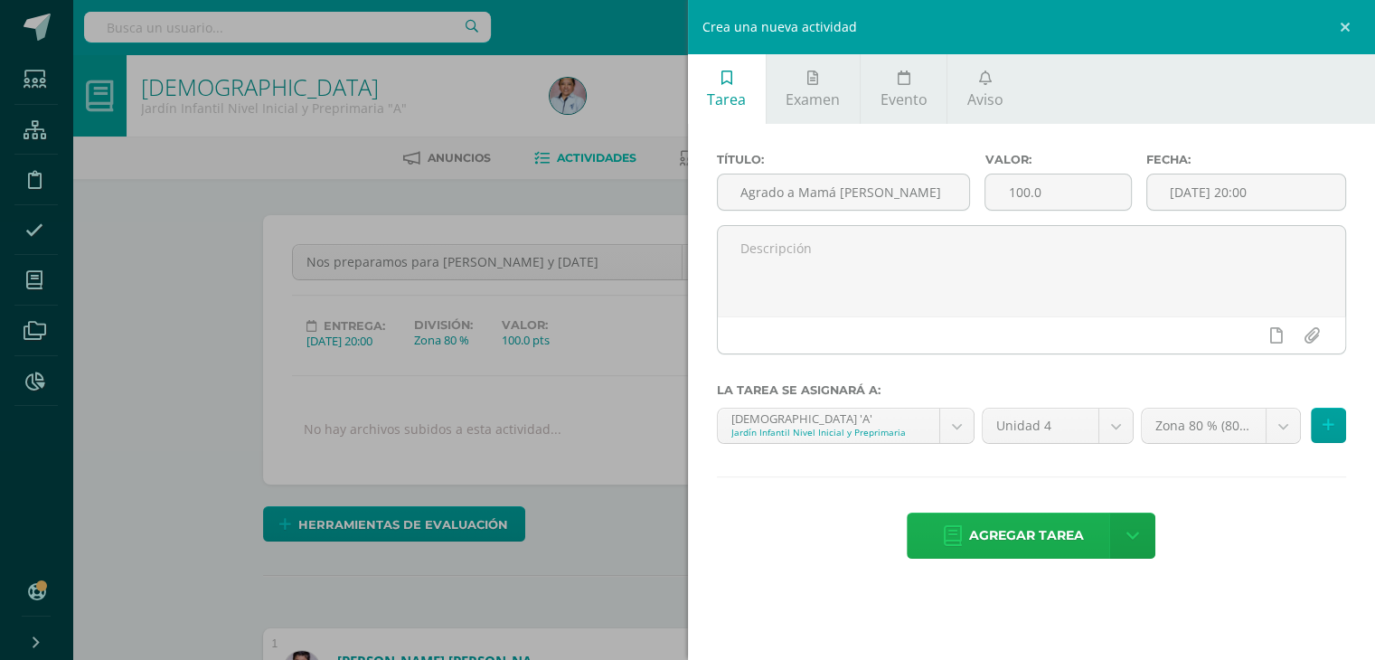
click at [1021, 524] on span "Agregar tarea" at bounding box center [1026, 535] width 115 height 44
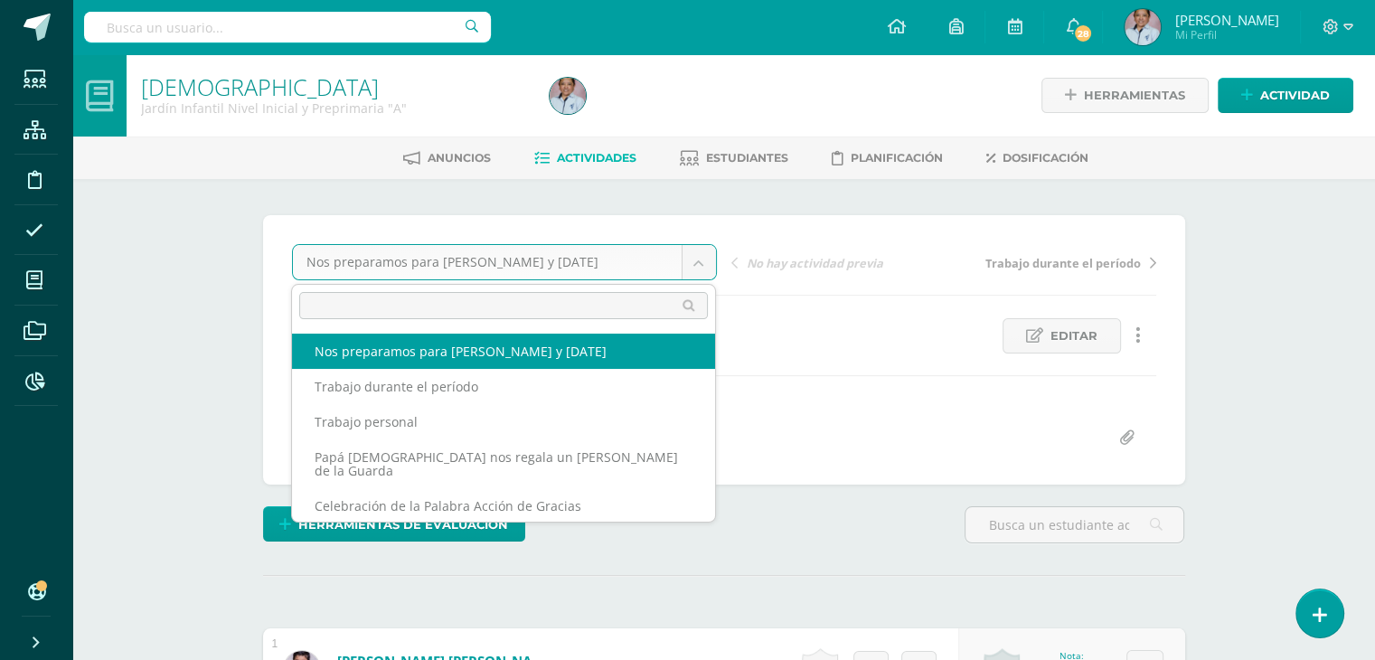
click at [700, 264] on body "Tarea asignada exitosamente Estudiantes Estructura Disciplina Asistencia Mis cu…" at bounding box center [687, 650] width 1375 height 1300
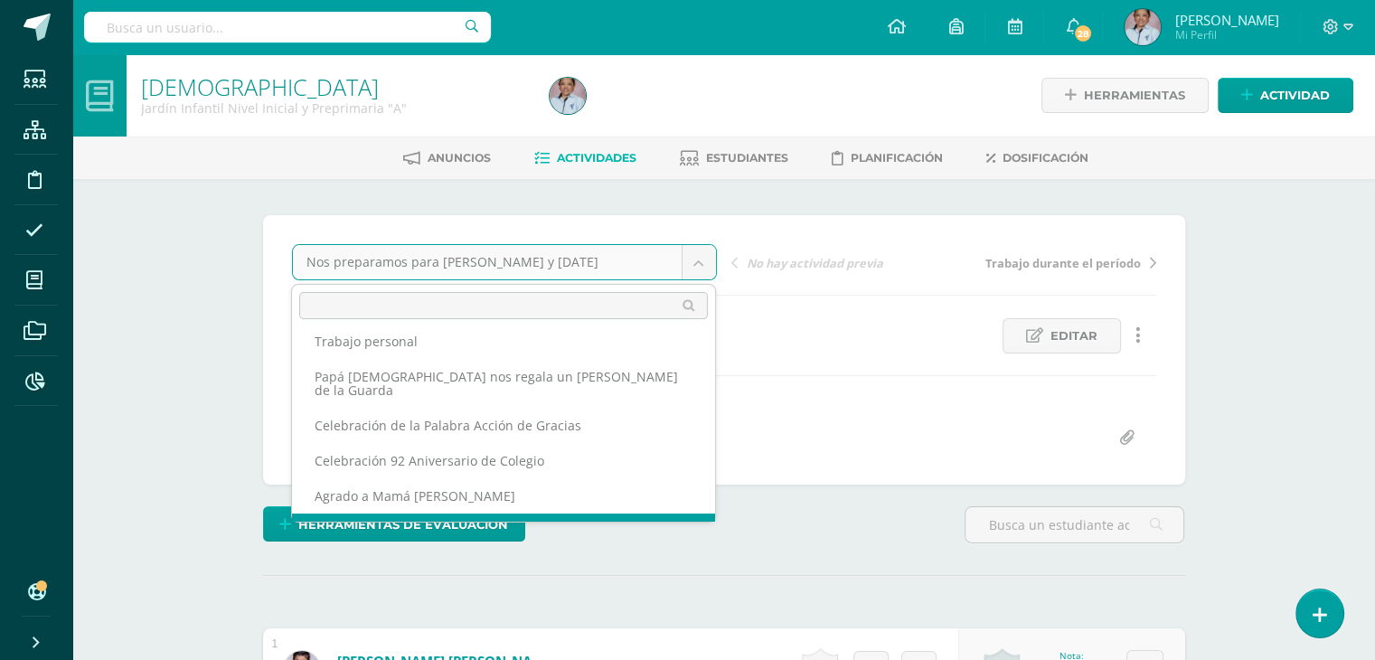
scroll to position [94, 0]
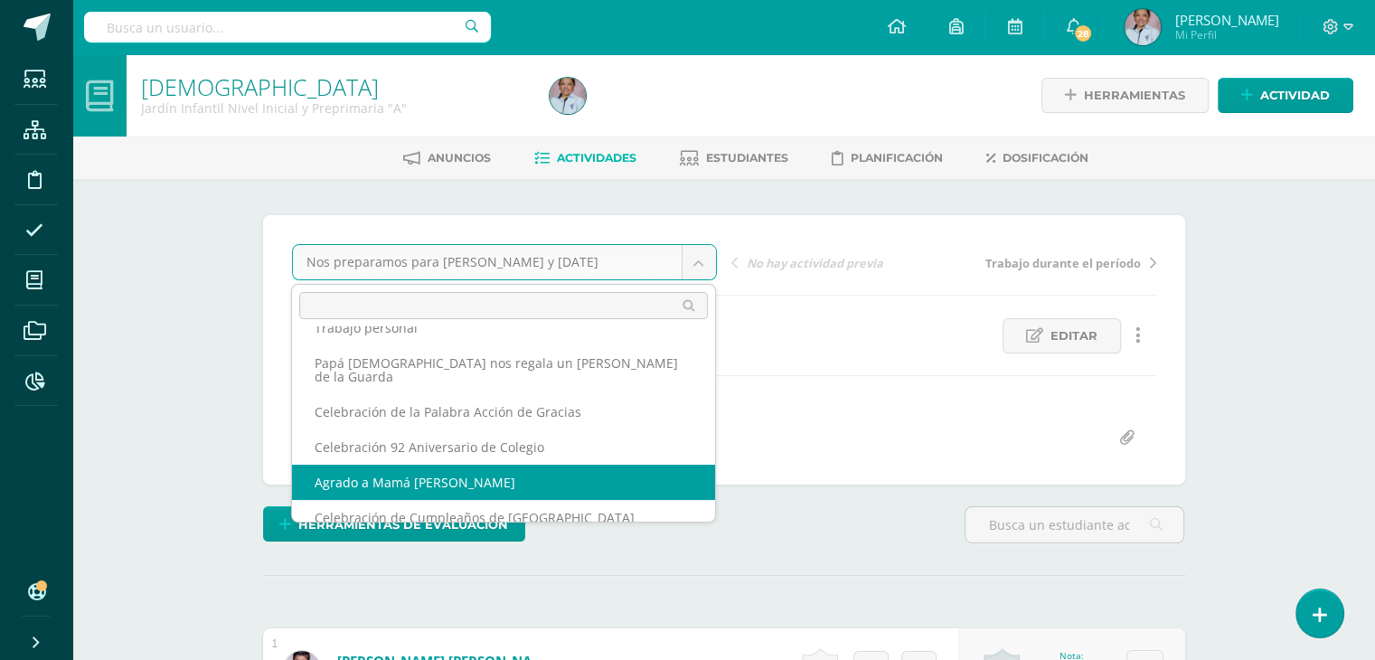
select select "/dashboard/teacher/grade-activity/130455/"
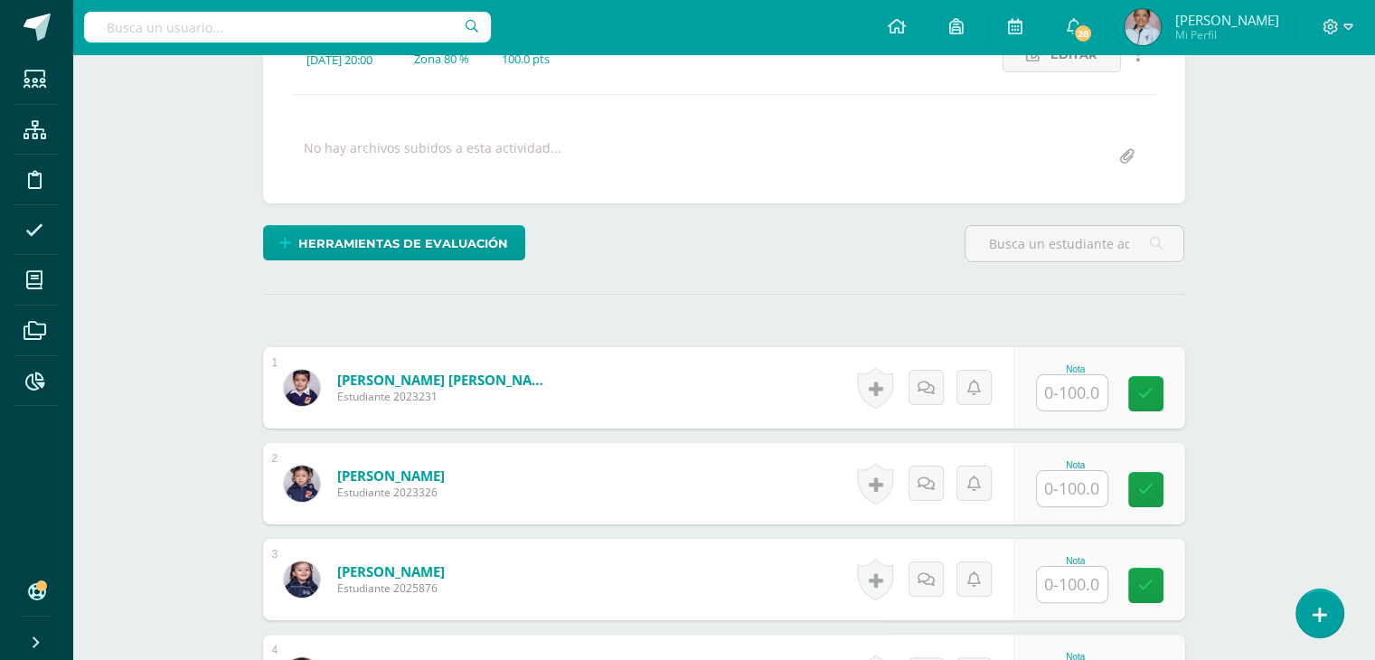
scroll to position [292, 0]
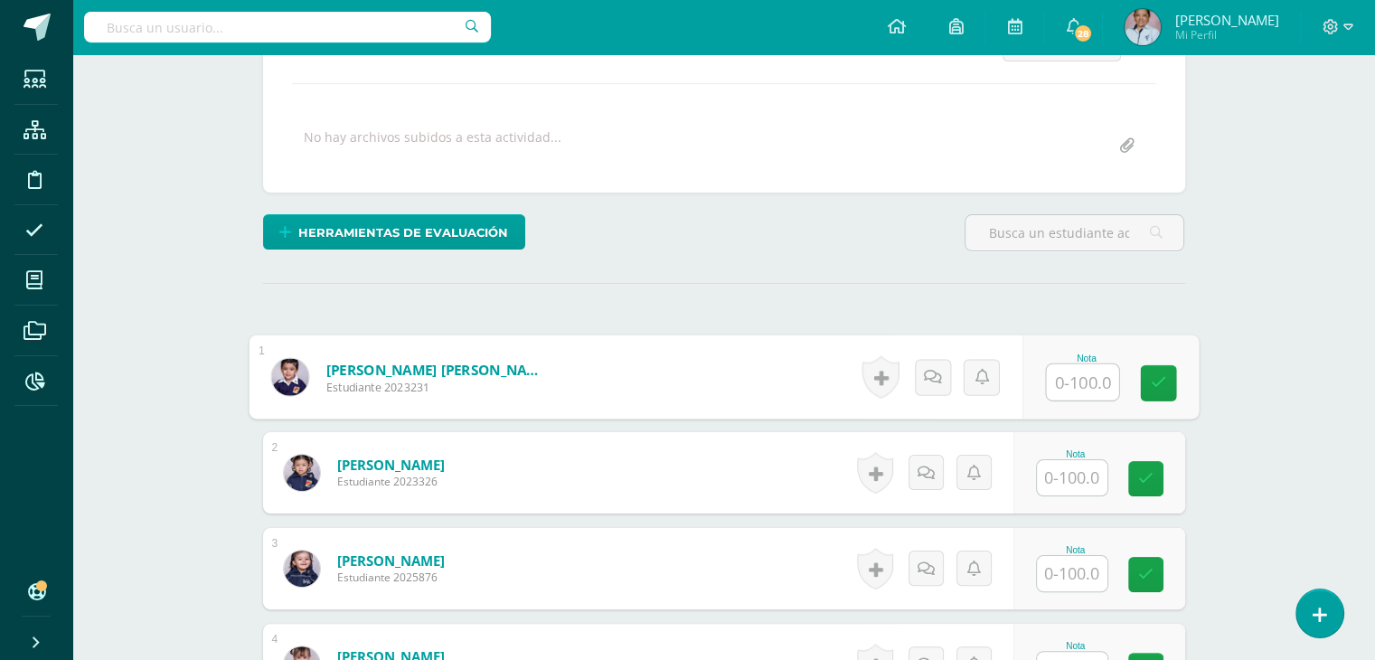
click at [1081, 382] on input "text" at bounding box center [1082, 382] width 72 height 36
type input "100"
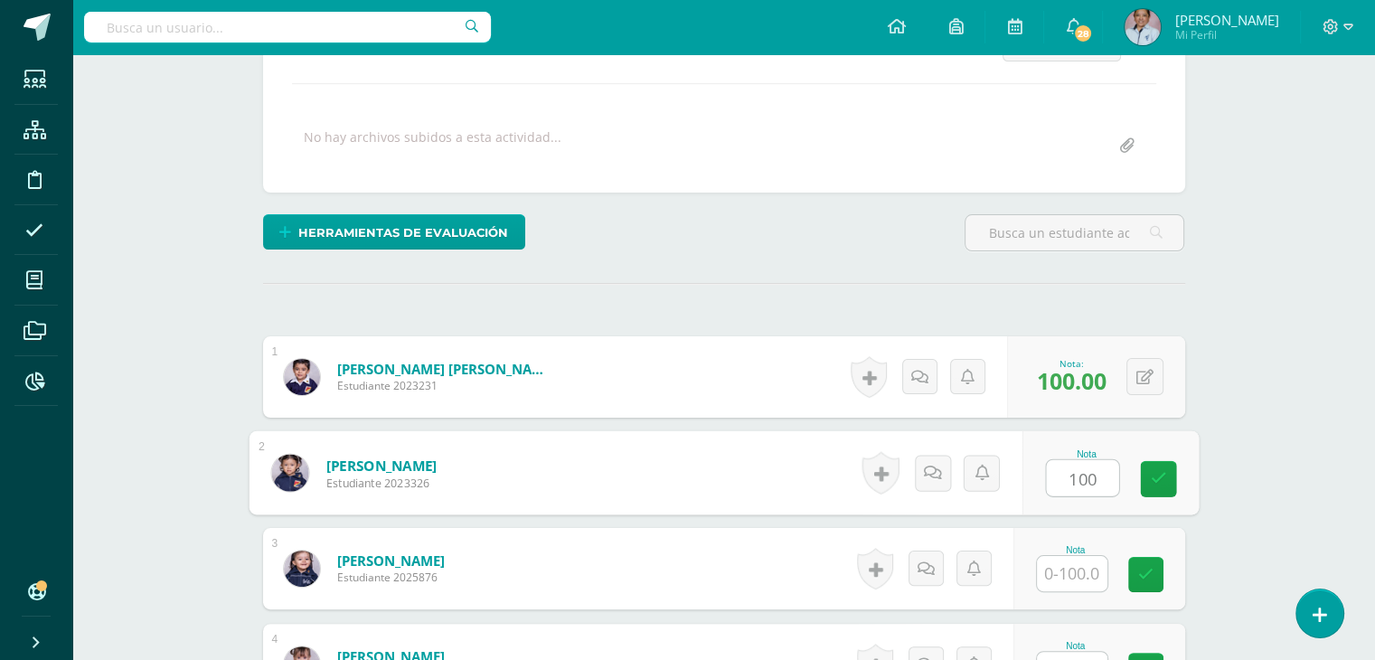
type input "100"
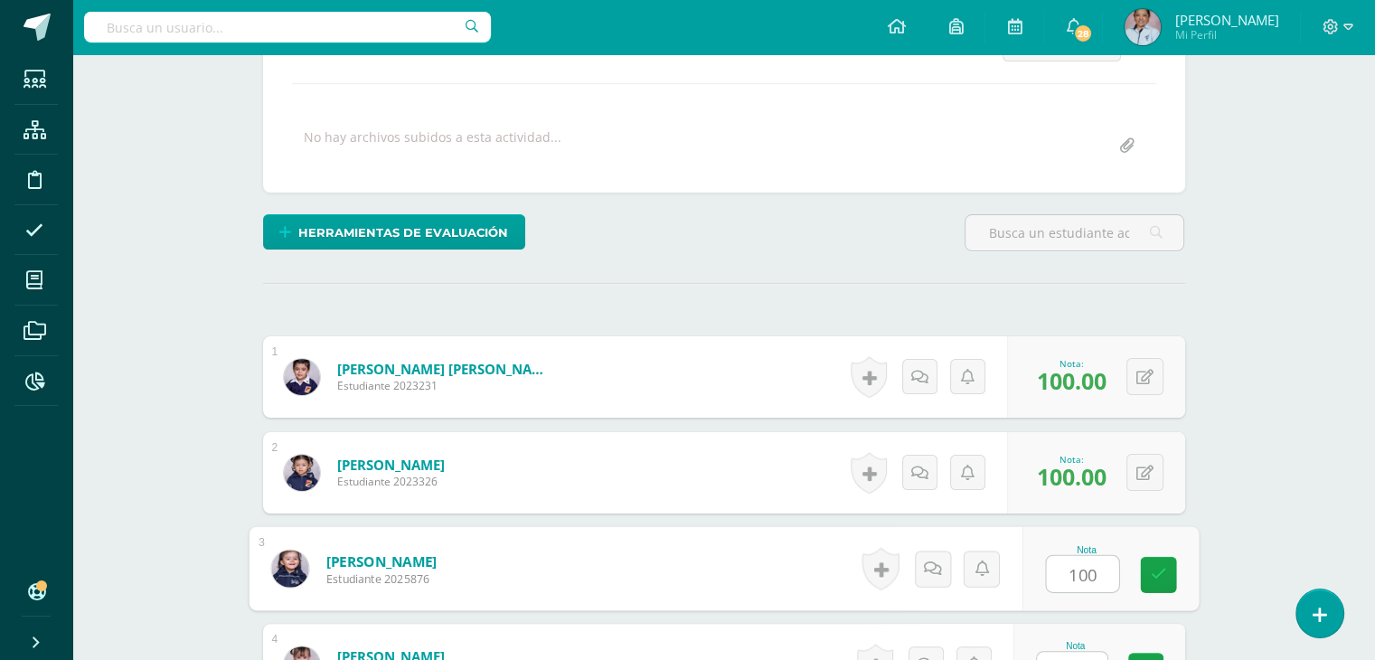
type input "100"
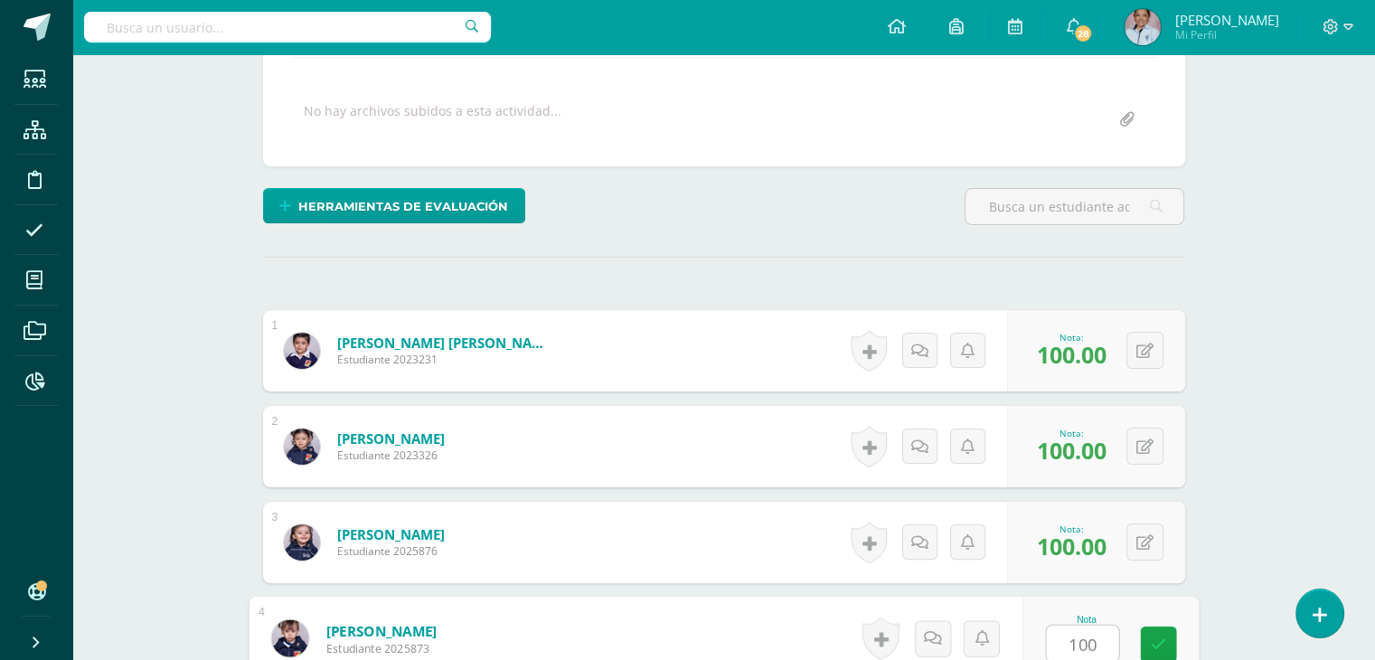
type input "100"
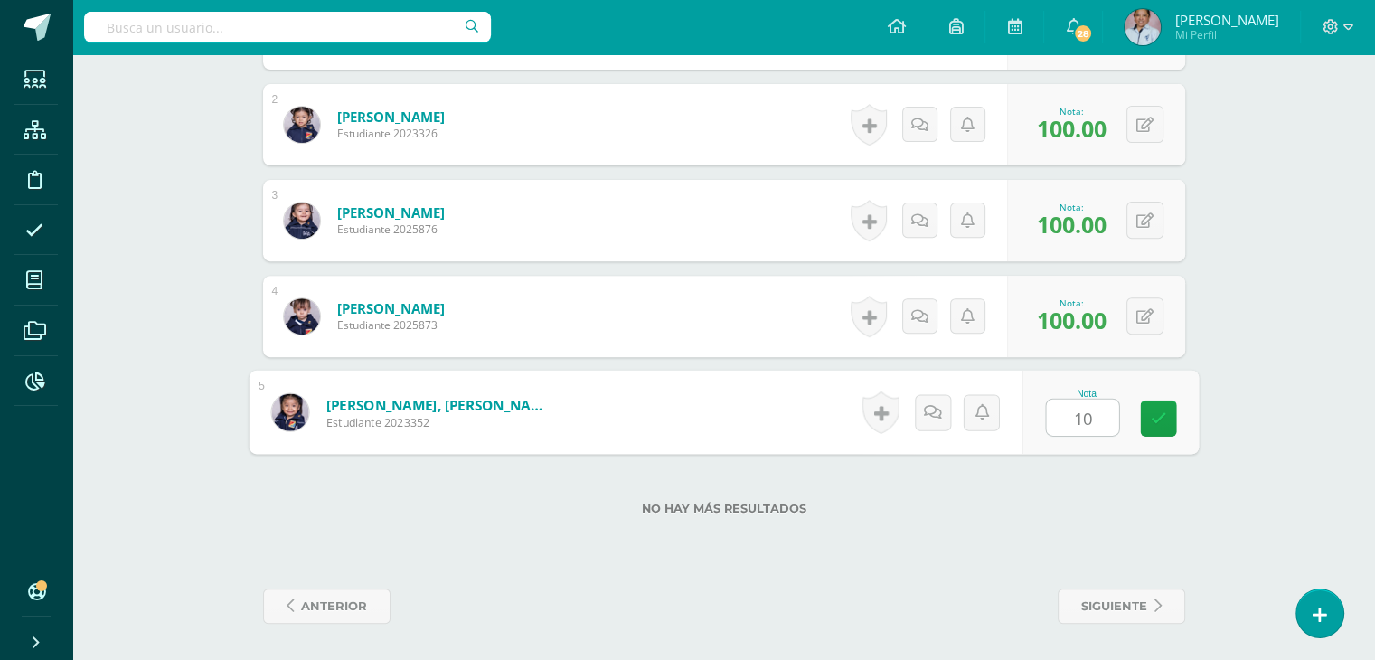
type input "100"
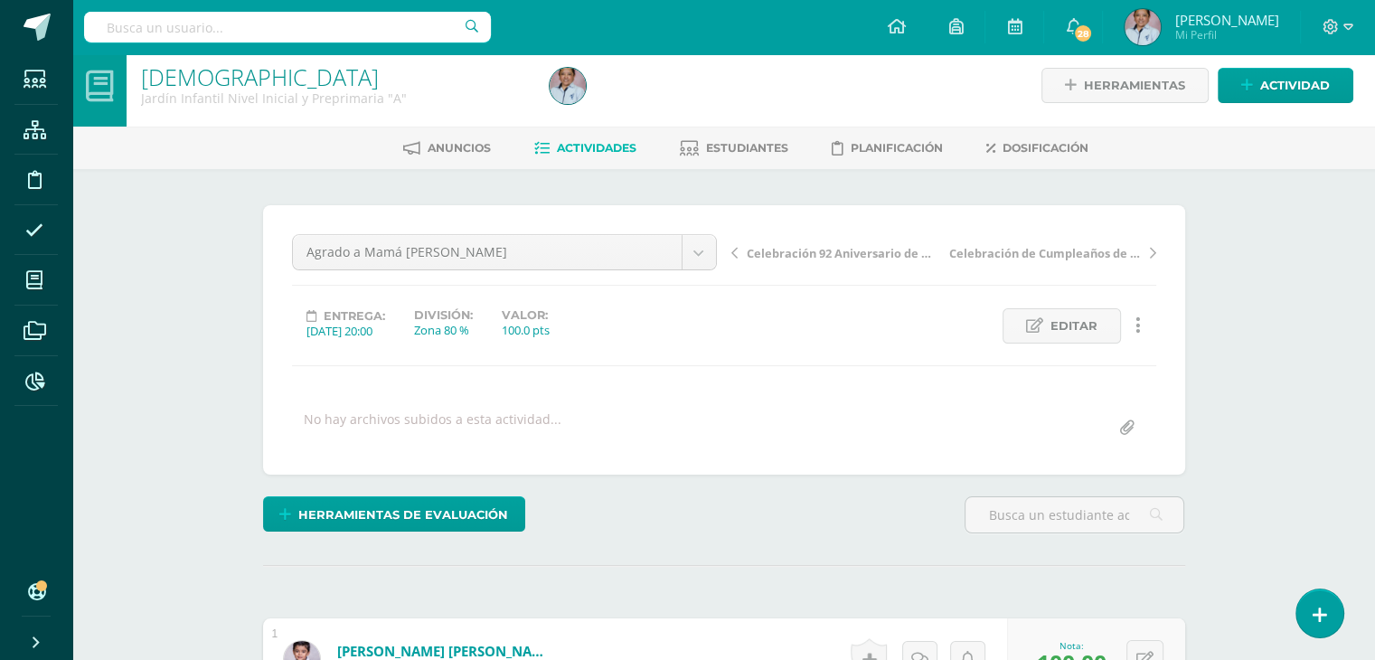
scroll to position [0, 0]
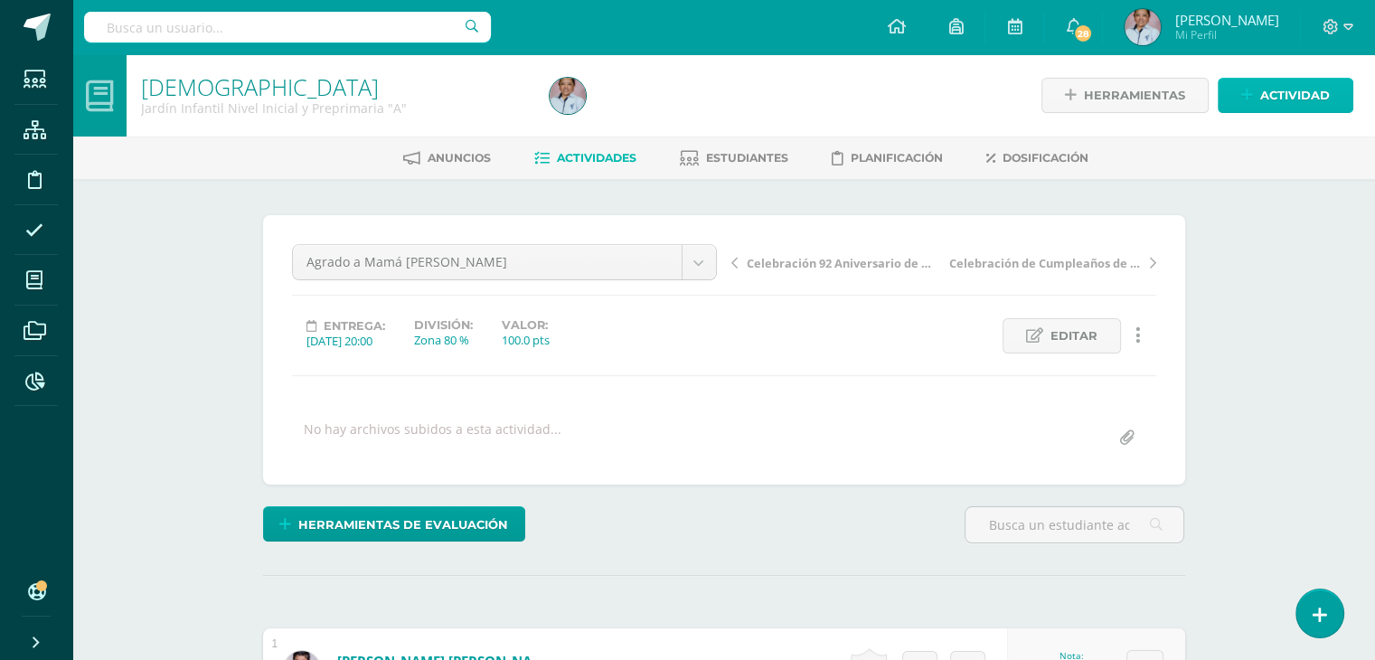
click at [1270, 83] on span "Actividad" at bounding box center [1295, 95] width 70 height 33
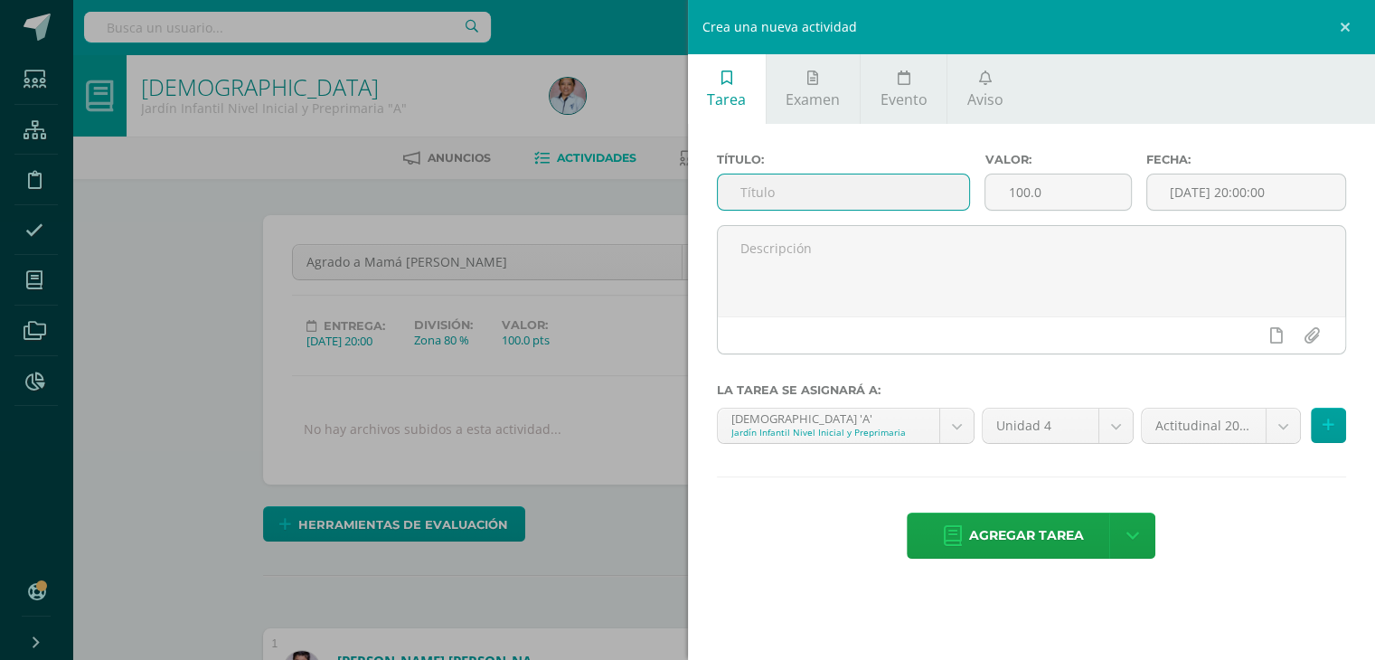
click at [809, 185] on input "text" at bounding box center [844, 191] width 252 height 35
type input "Agradecemos a Papá Dios"
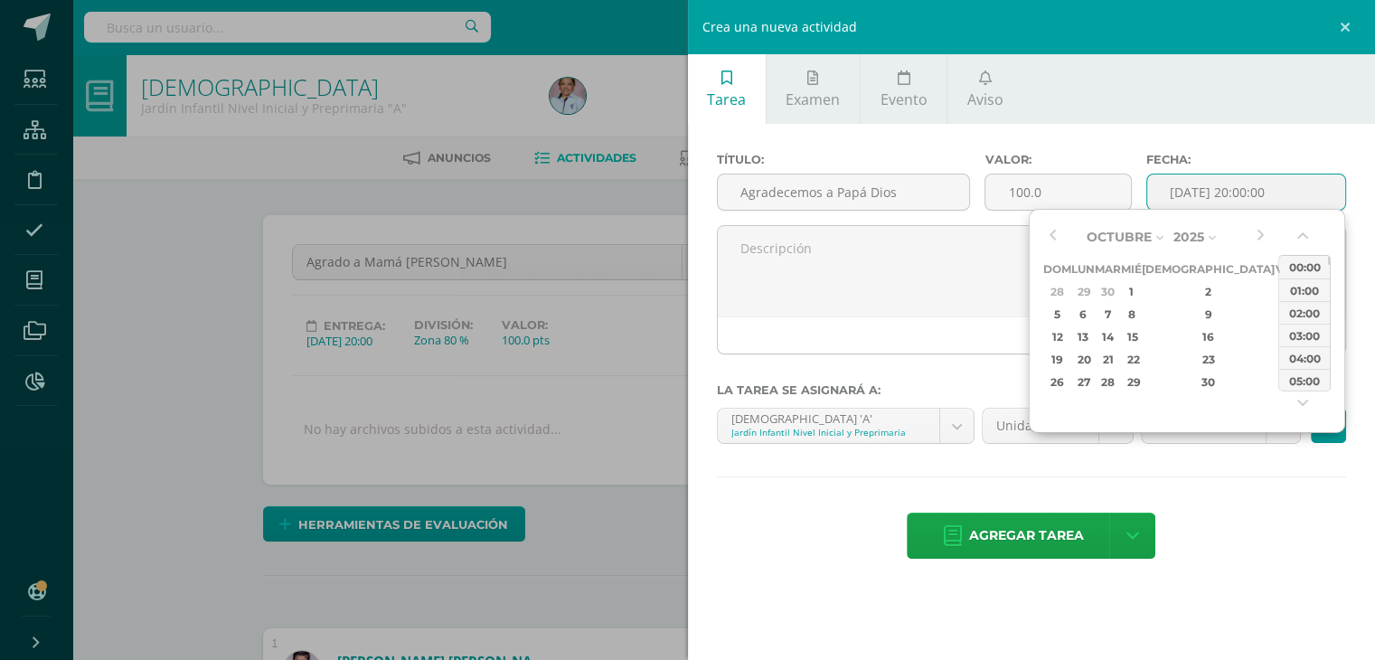
click at [1205, 192] on input "[DATE] 20:00:00" at bounding box center [1246, 191] width 199 height 35
click at [1055, 235] on button "button" at bounding box center [1052, 236] width 18 height 27
click at [1139, 359] on div "24" at bounding box center [1131, 359] width 16 height 21
type input "2025-09-24 20:00"
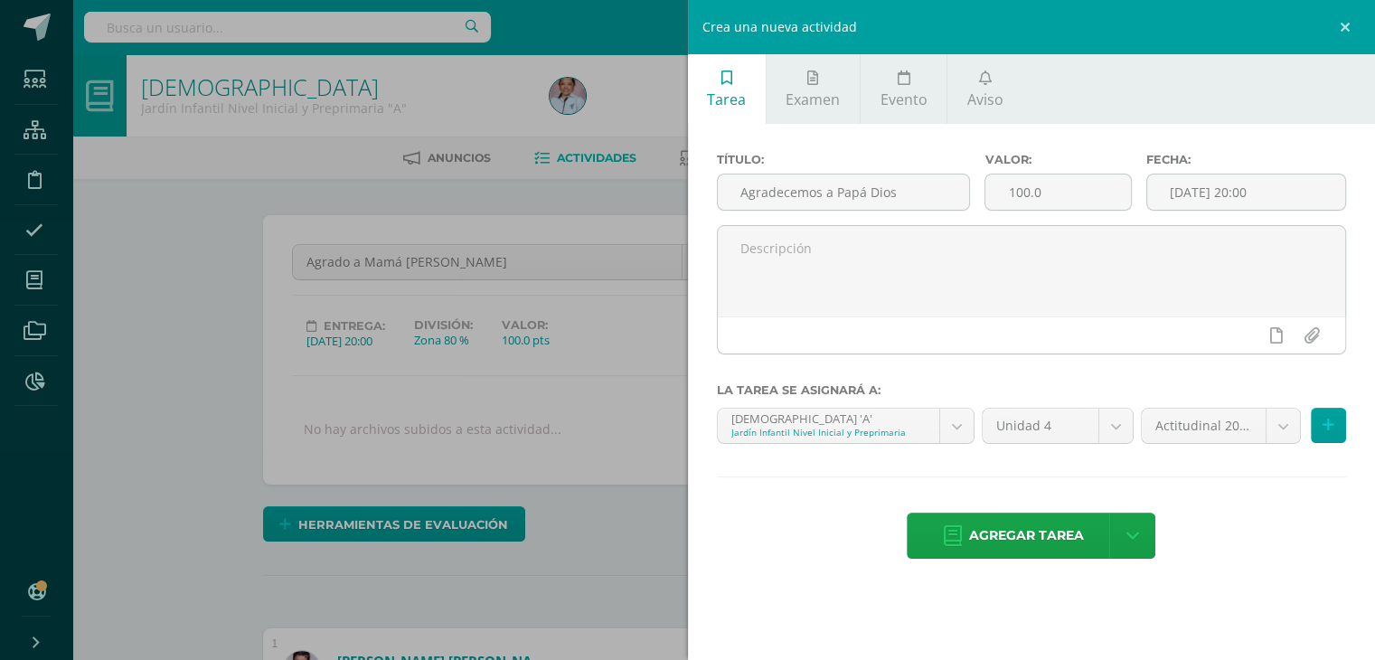
click at [1235, 504] on div "Título: Agradecemos a Papá Dios Valor: 100.0 Fecha: 2025-09-24 20:00 La tarea s…" at bounding box center [1032, 357] width 688 height 467
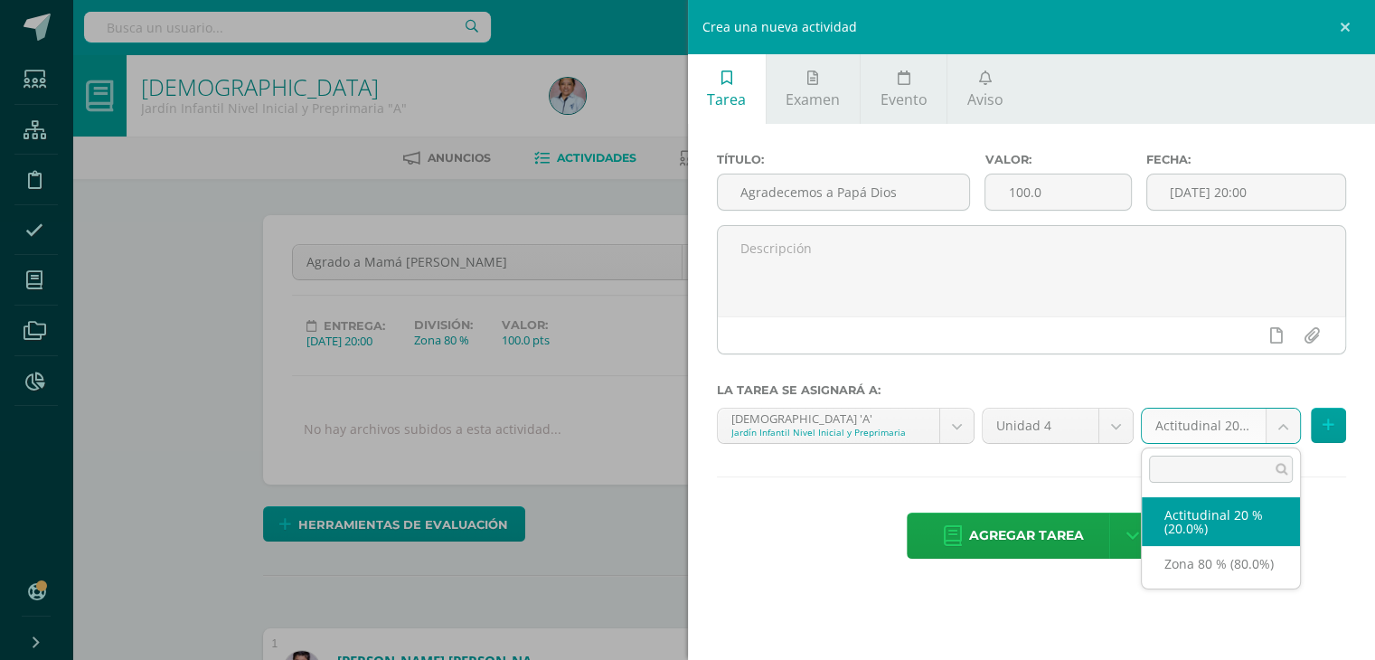
click at [1284, 425] on body "Estudiantes Estructura Disciplina Asistencia Mis cursos Archivos Reportes Sopor…" at bounding box center [687, 650] width 1375 height 1300
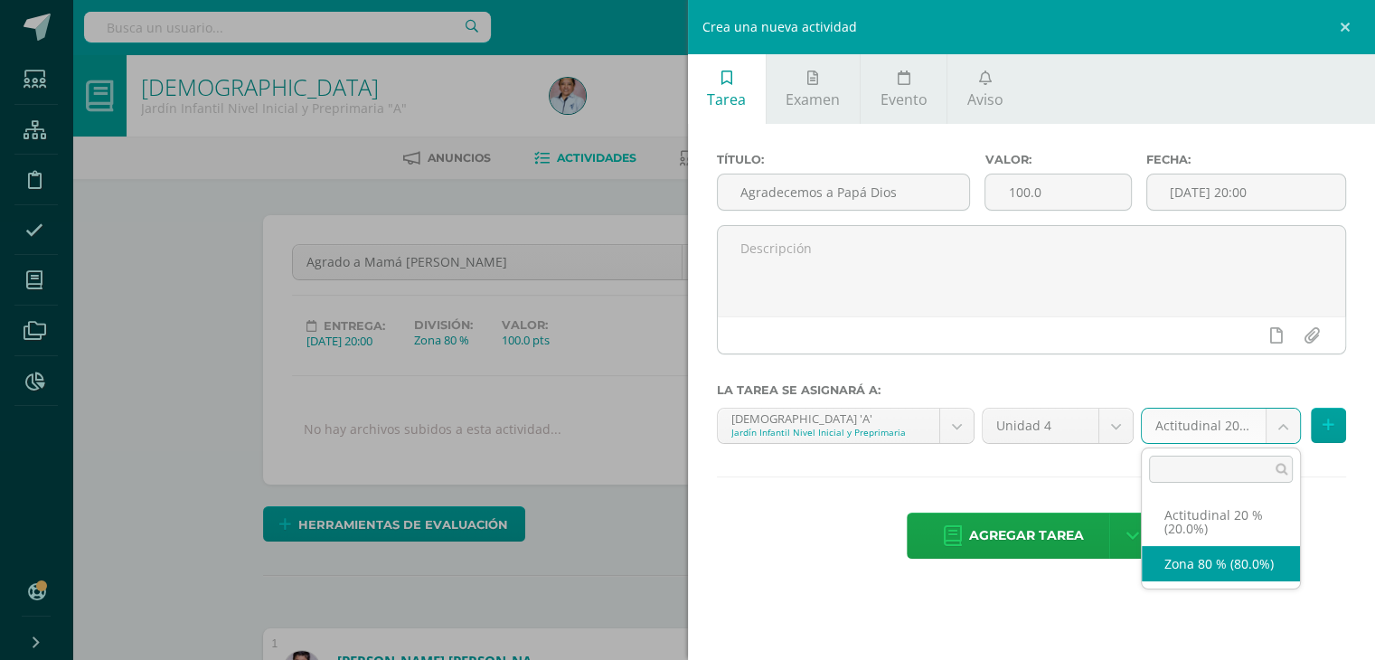
select select "129695"
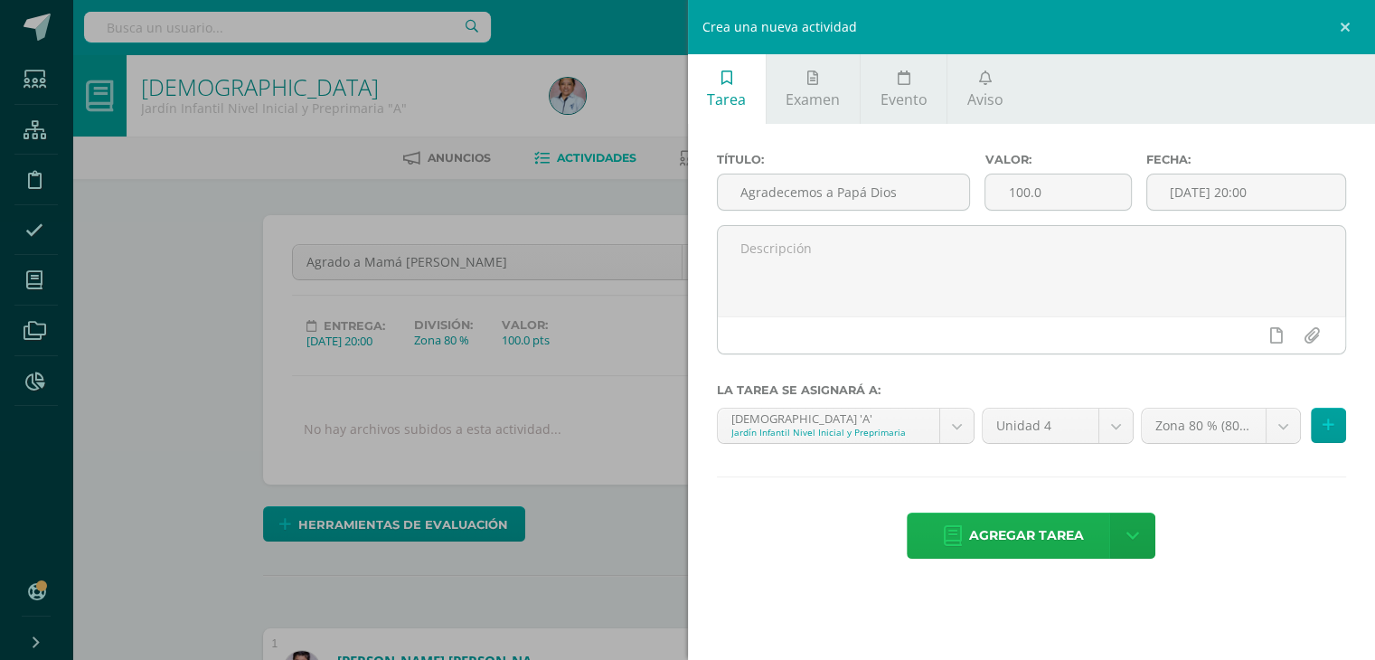
click at [1016, 543] on span "Agregar tarea" at bounding box center [1026, 535] width 115 height 44
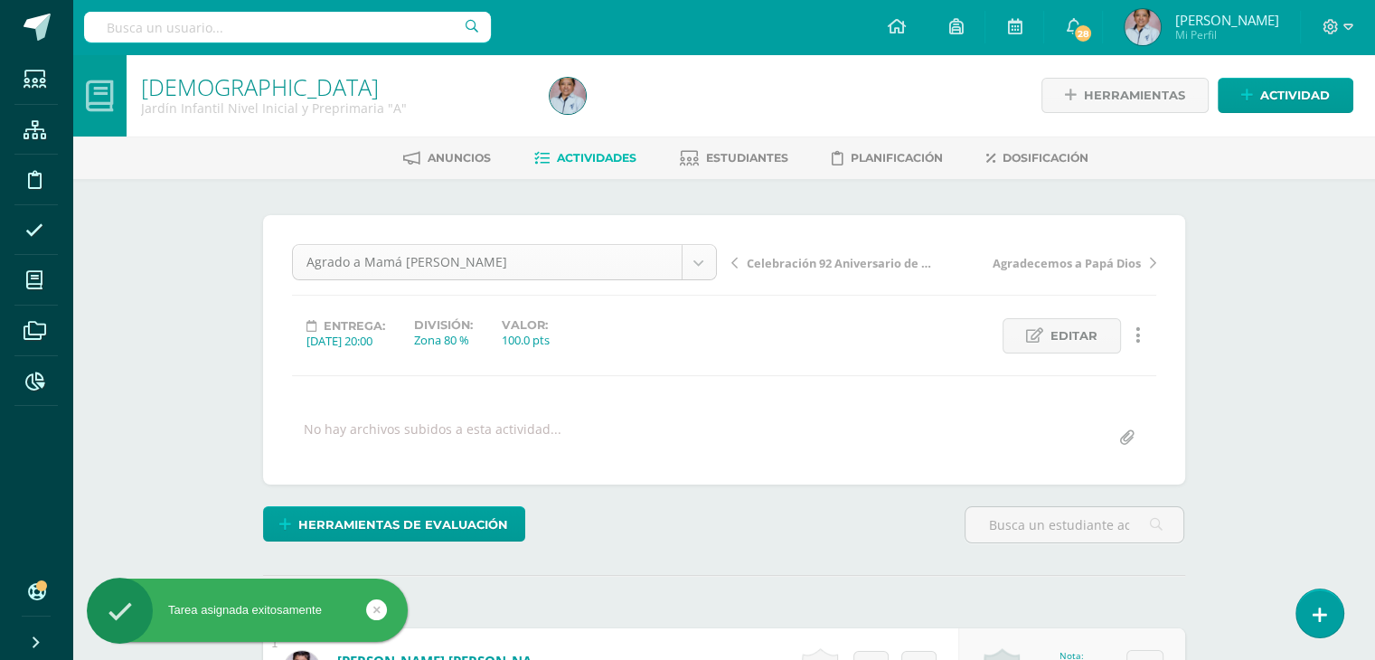
scroll to position [58, 0]
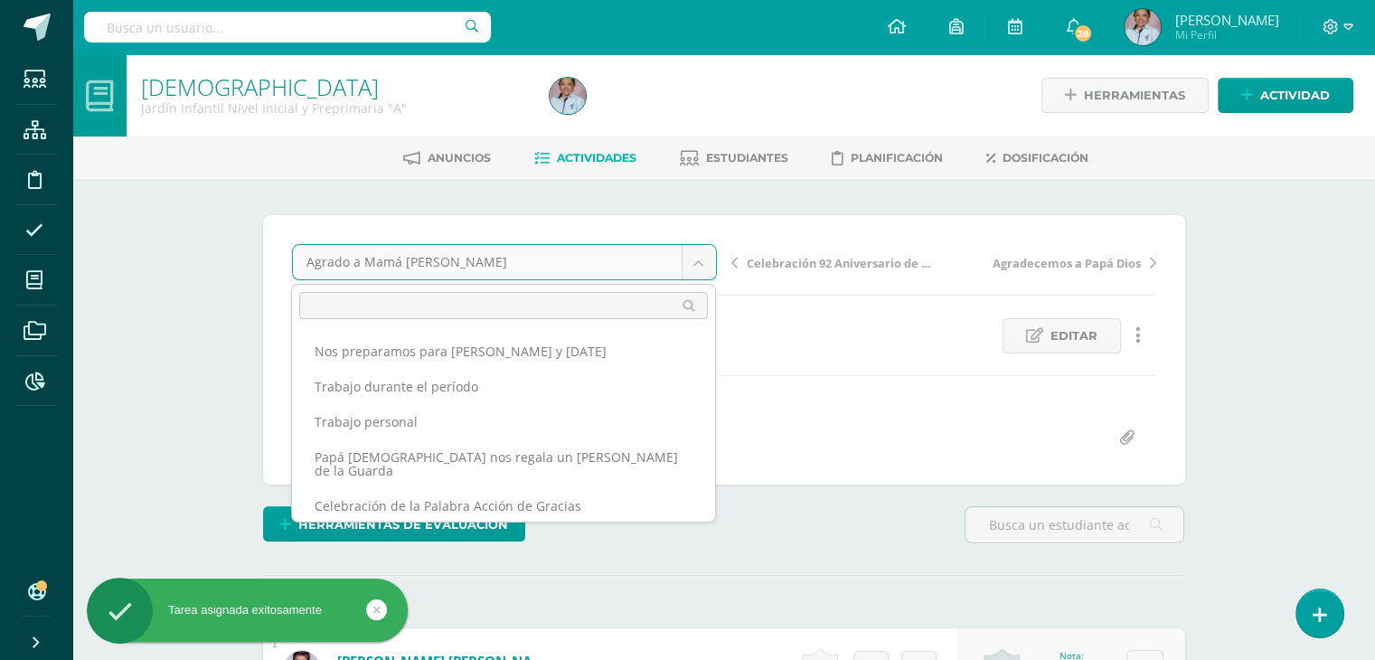
click at [697, 261] on body "Tarea asignada exitosamente Estudiantes Estructura Disciplina Asistencia Mis cu…" at bounding box center [687, 650] width 1375 height 1300
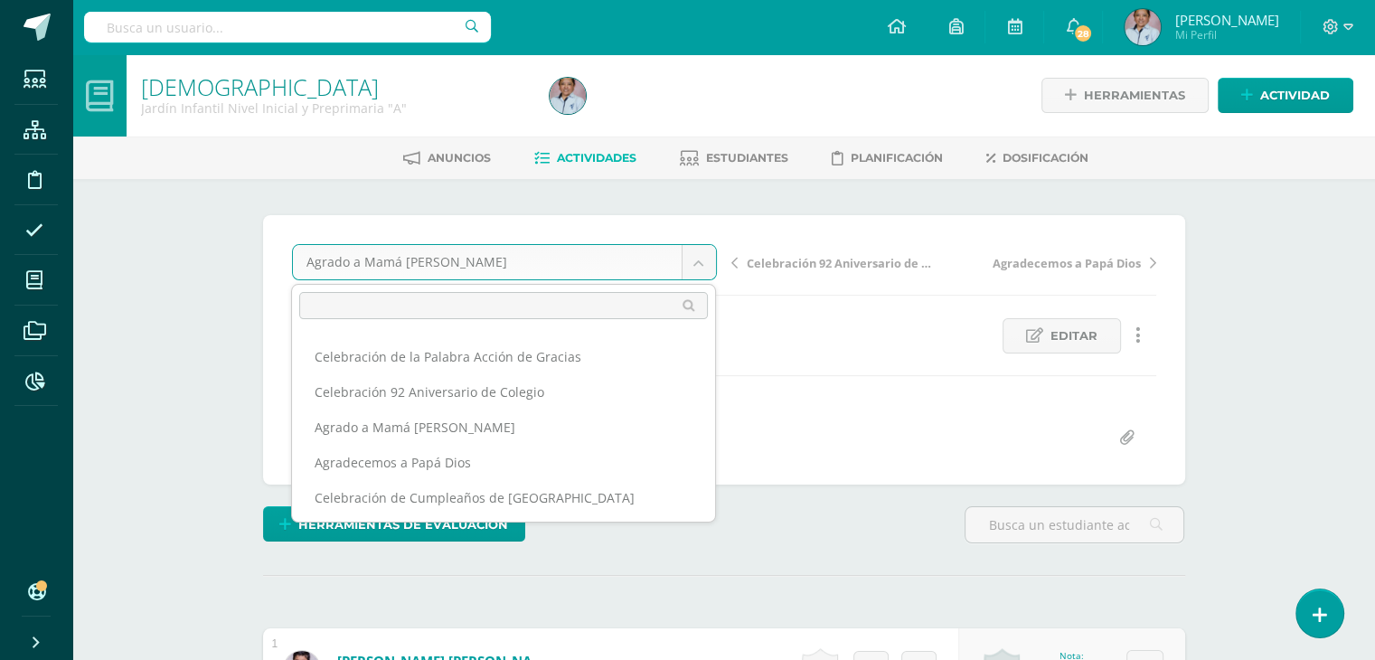
scroll to position [152, 0]
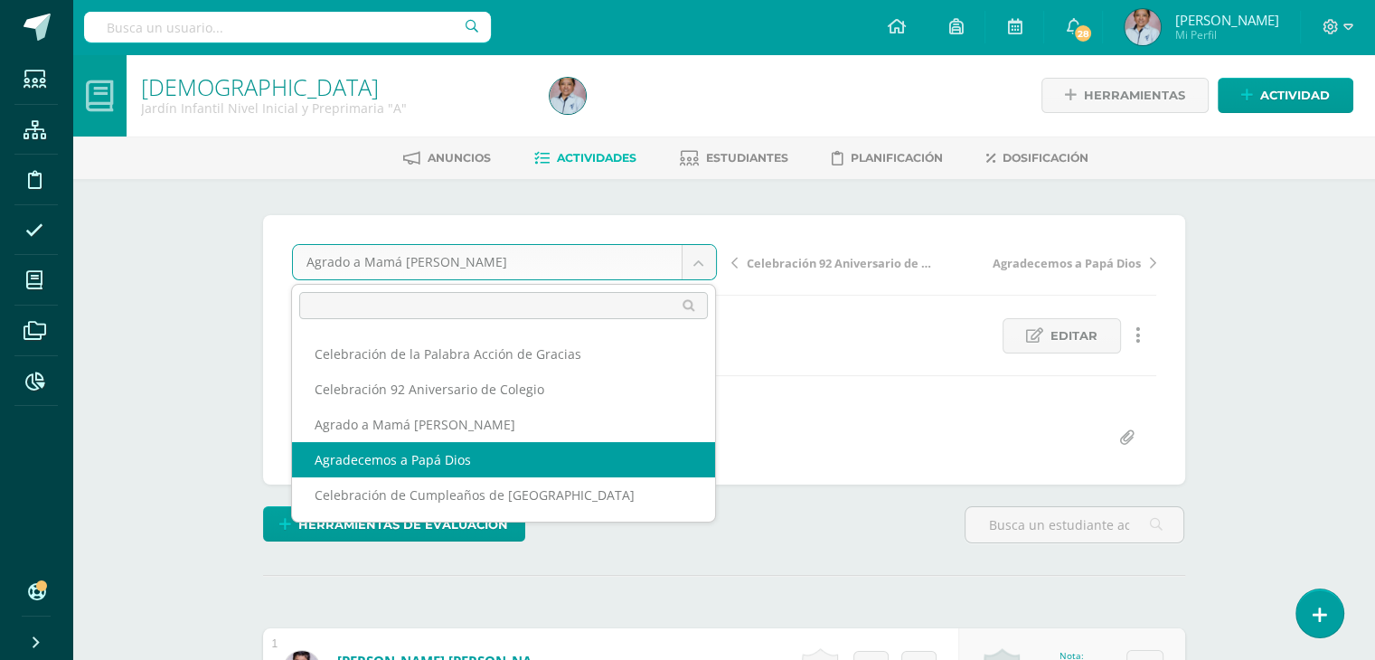
select select "/dashboard/teacher/grade-activity/130456/"
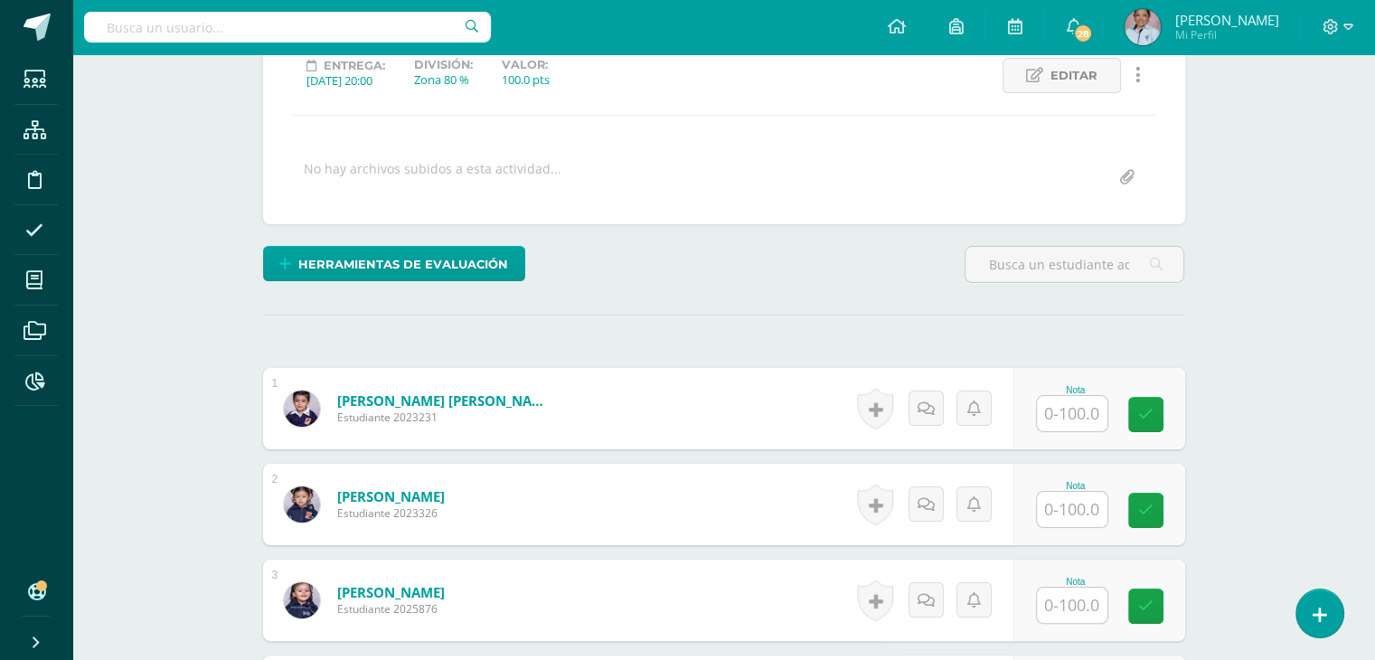
scroll to position [264, 0]
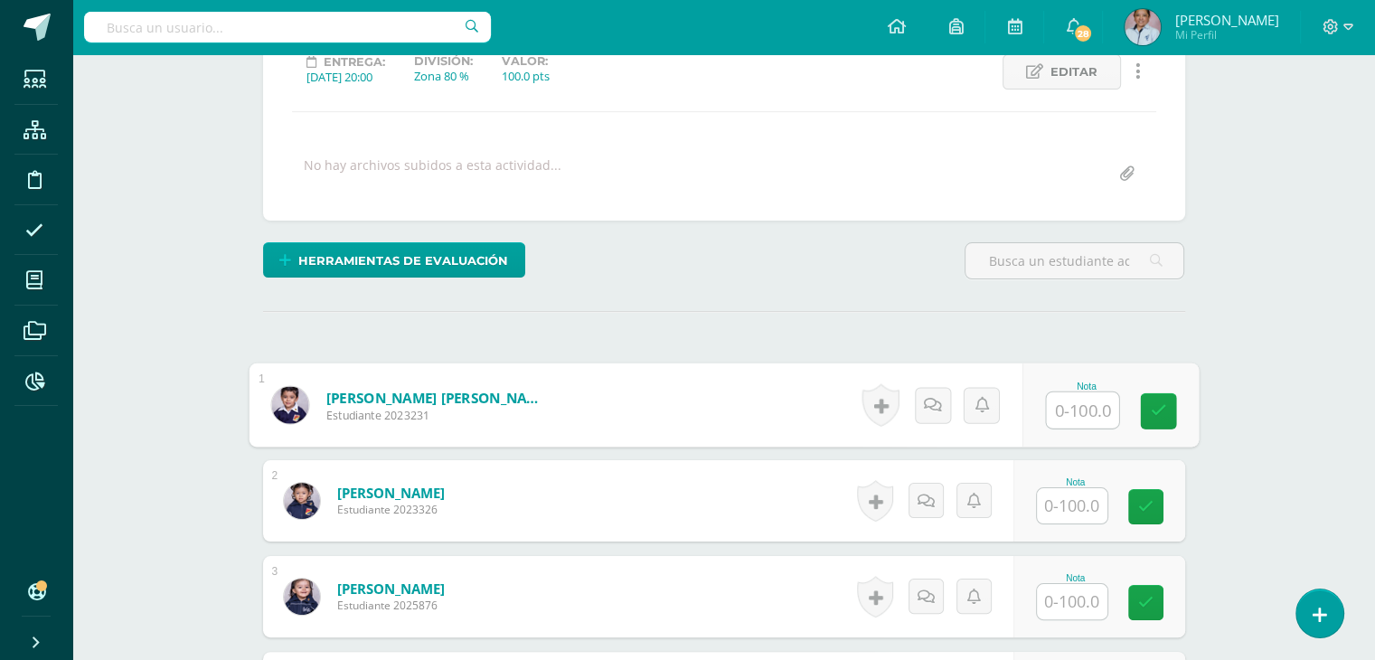
click at [1058, 406] on input "text" at bounding box center [1082, 410] width 72 height 36
type input "100"
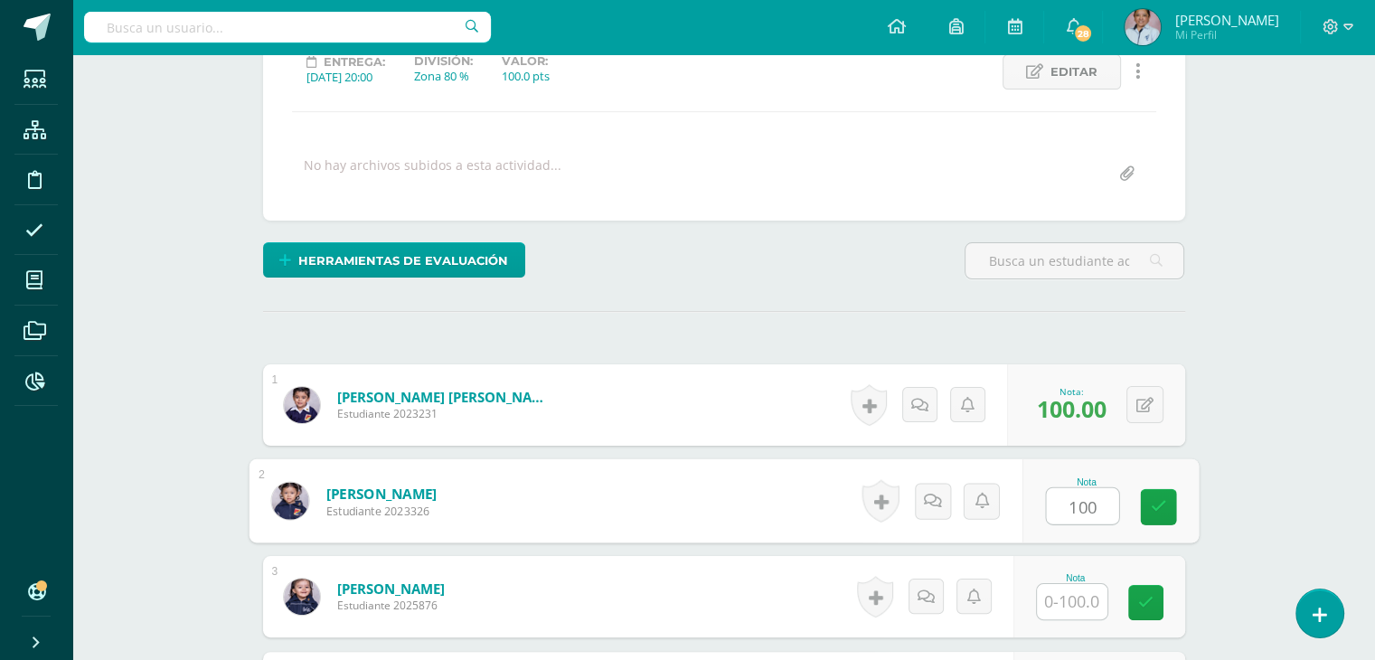
type input "100"
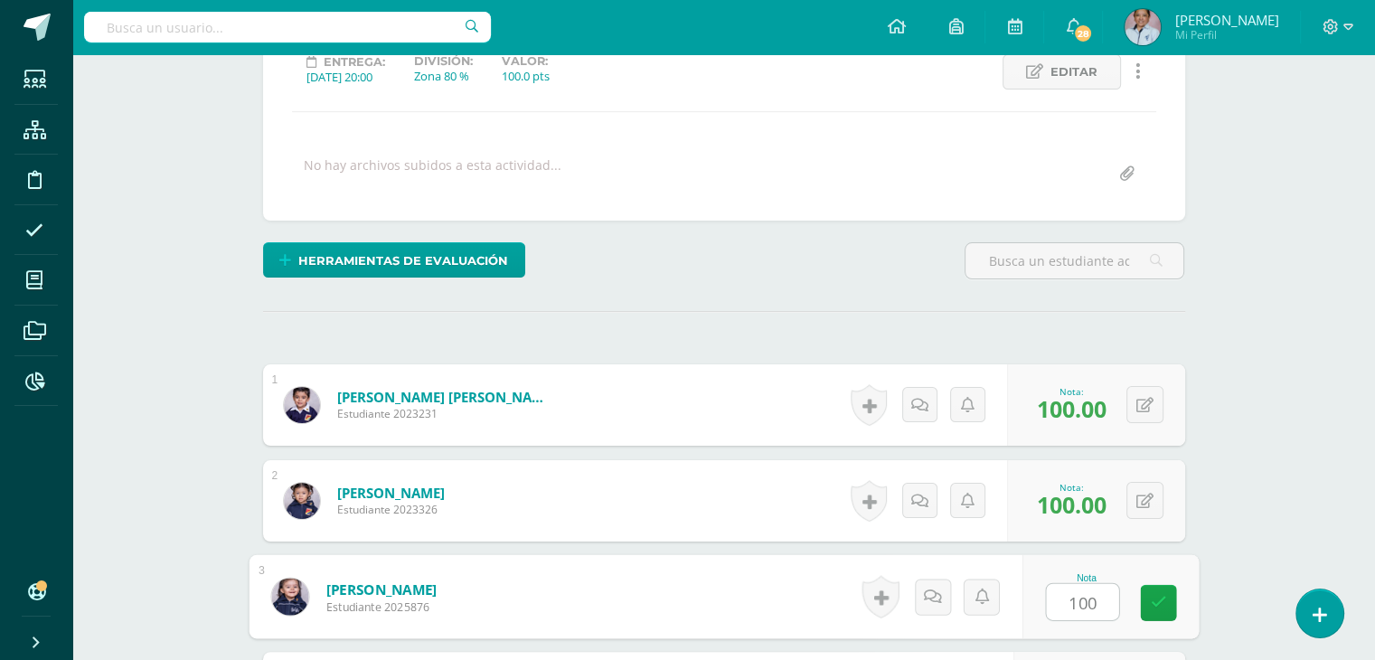
type input "100"
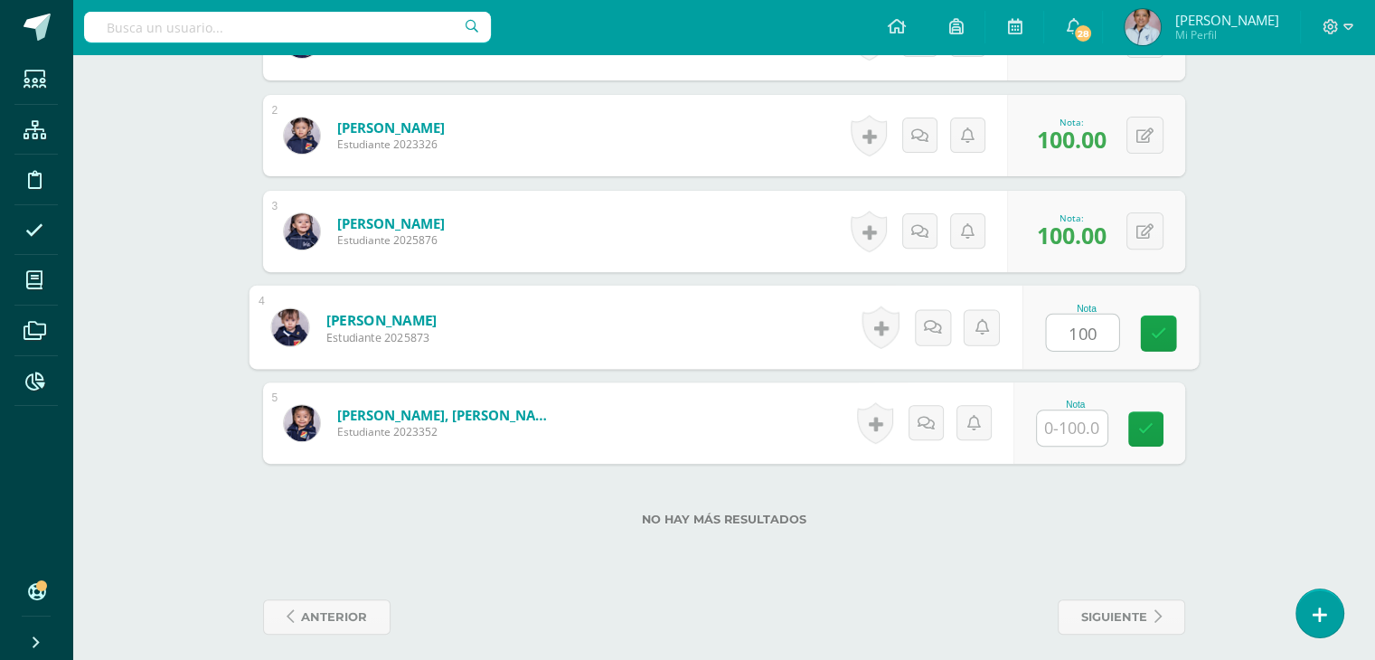
type input "100"
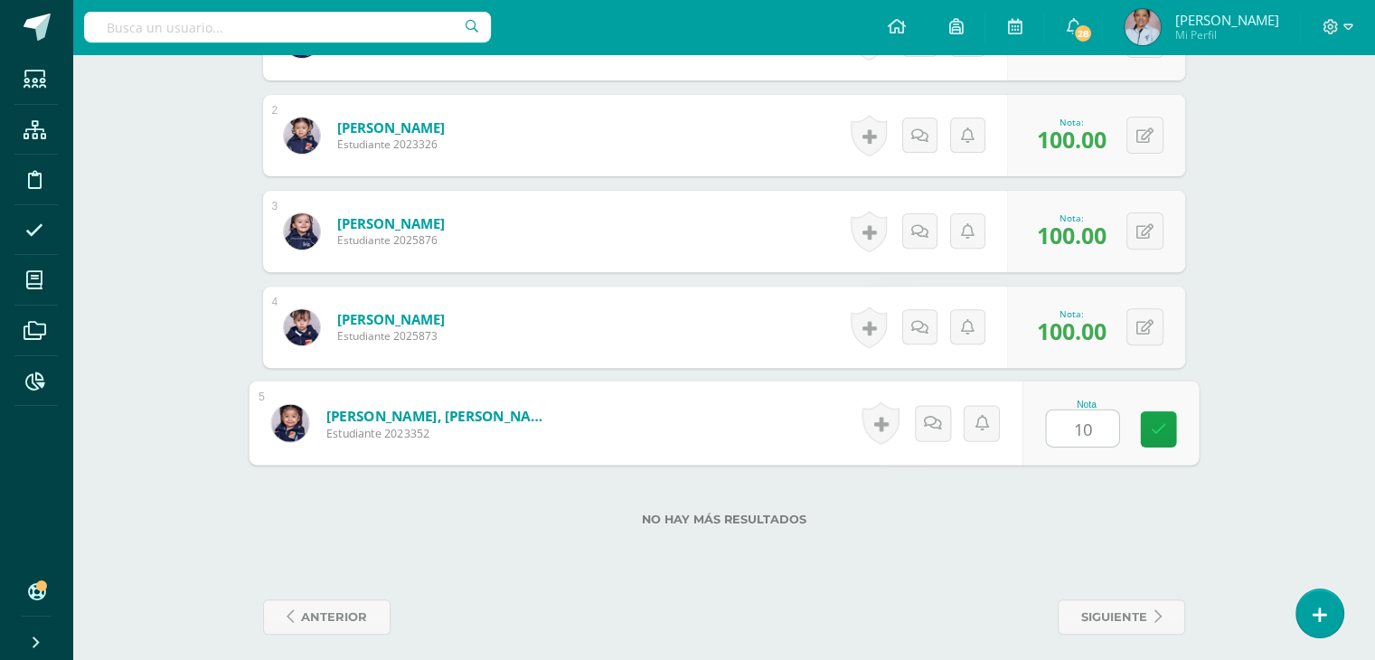
type input "100"
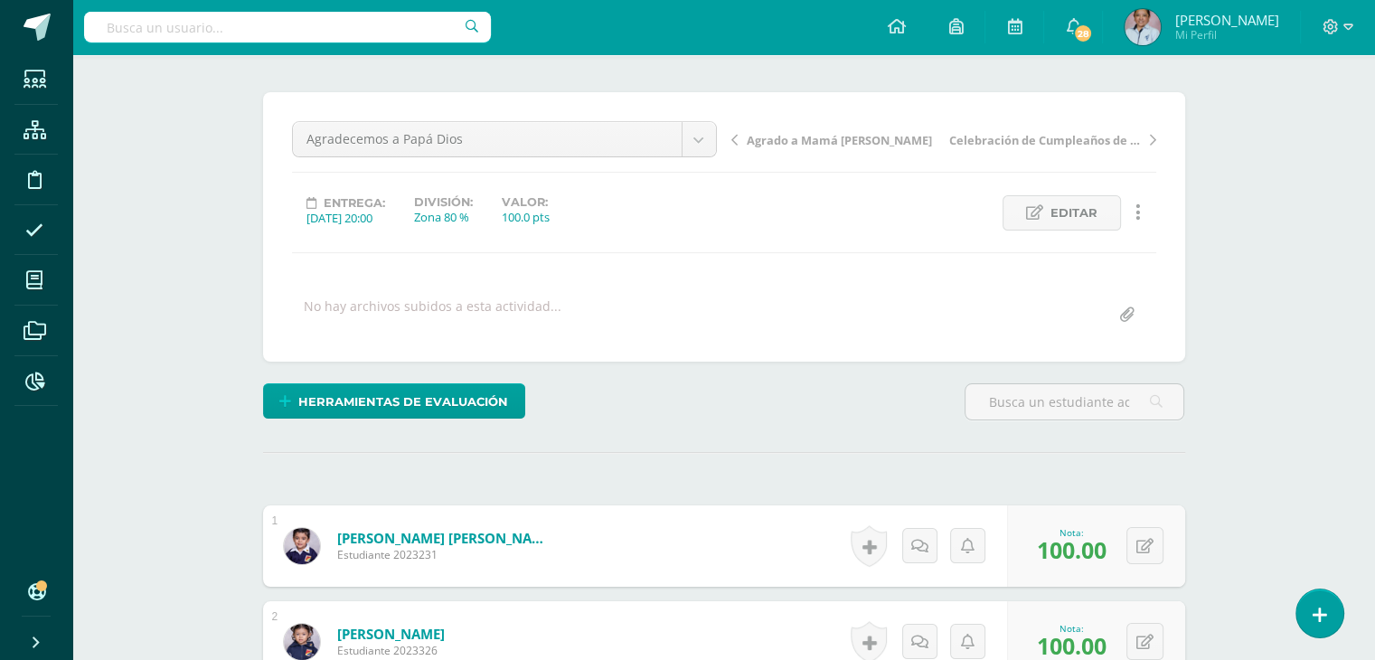
scroll to position [0, 0]
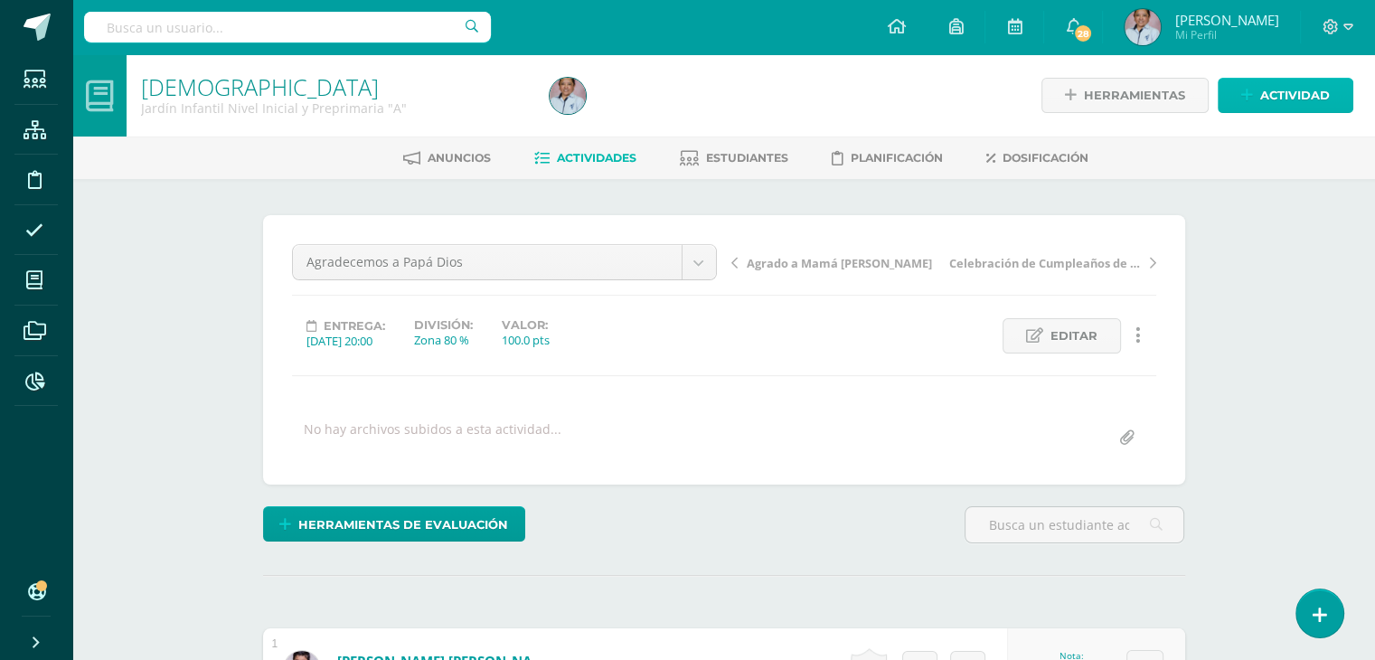
click at [1320, 93] on span "Actividad" at bounding box center [1295, 95] width 70 height 33
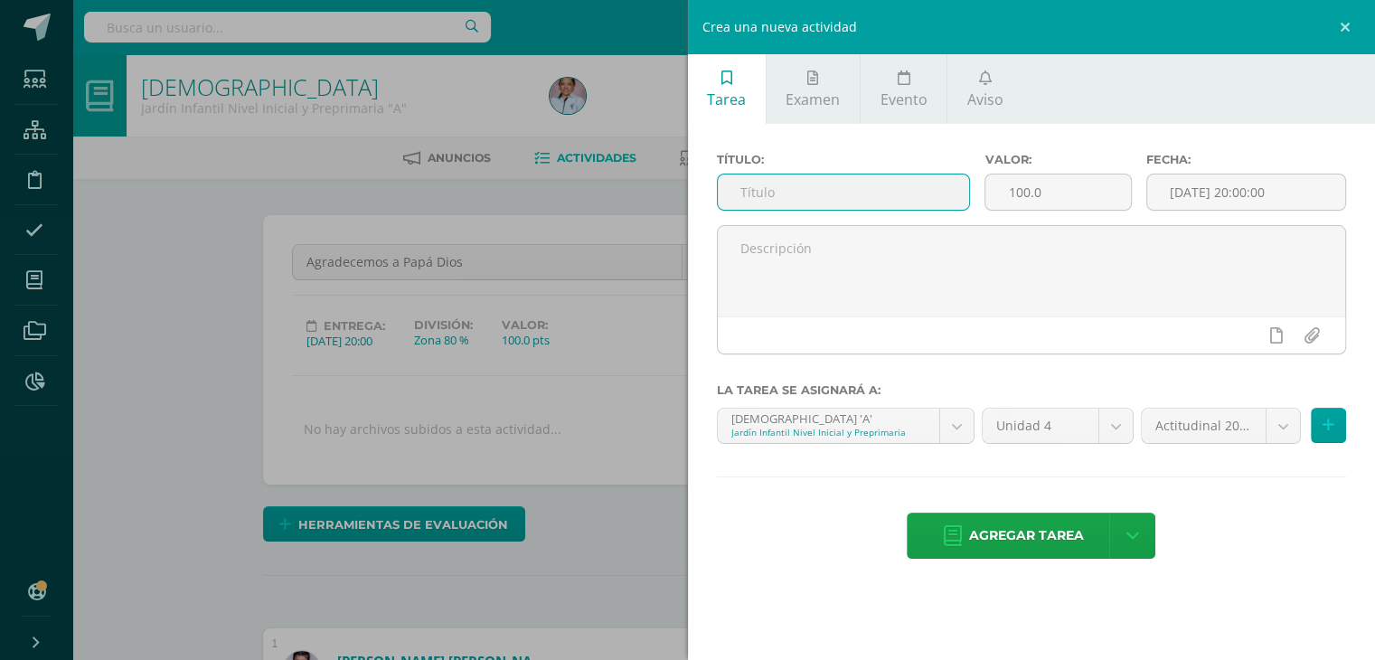
click at [781, 190] on input "text" at bounding box center [844, 191] width 252 height 35
click at [741, 196] on input "text" at bounding box center [844, 191] width 252 height 35
click at [748, 193] on input "text" at bounding box center [844, 191] width 252 height 35
type input "Me divierto jugando y respeto a los demás"
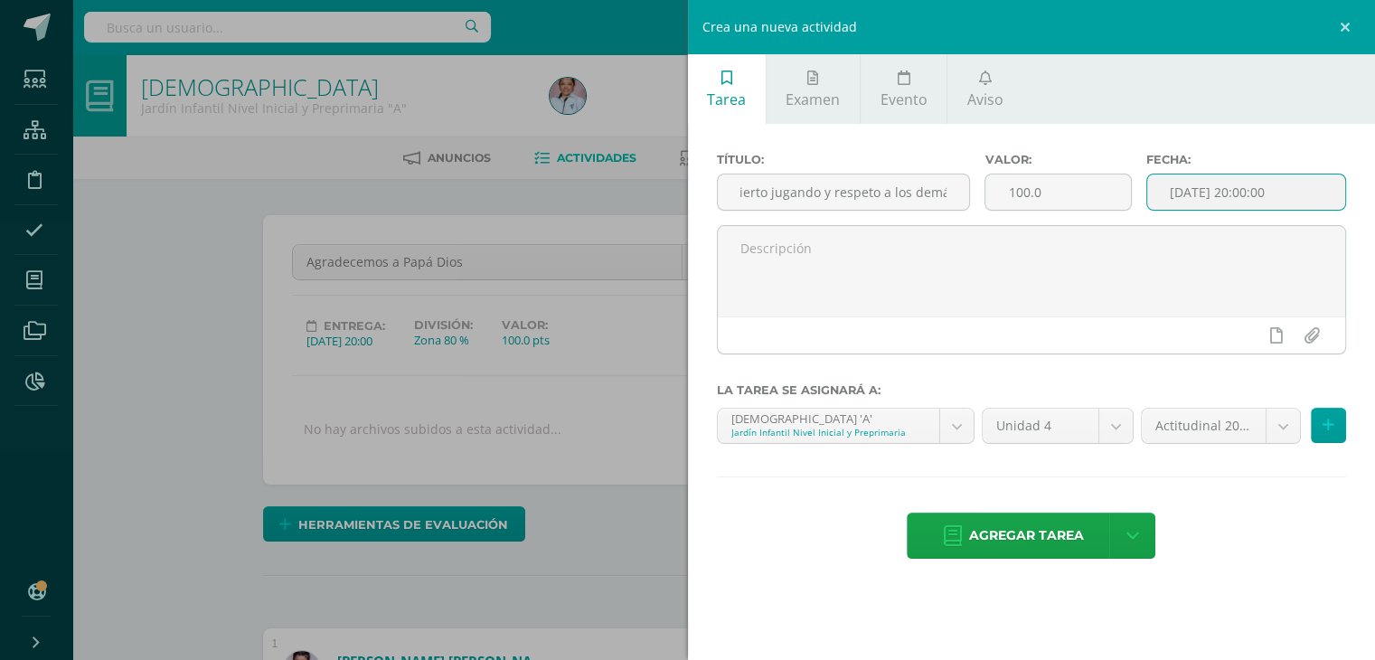
scroll to position [0, 0]
click at [1227, 190] on input "[DATE] 20:00:00" at bounding box center [1246, 191] width 199 height 35
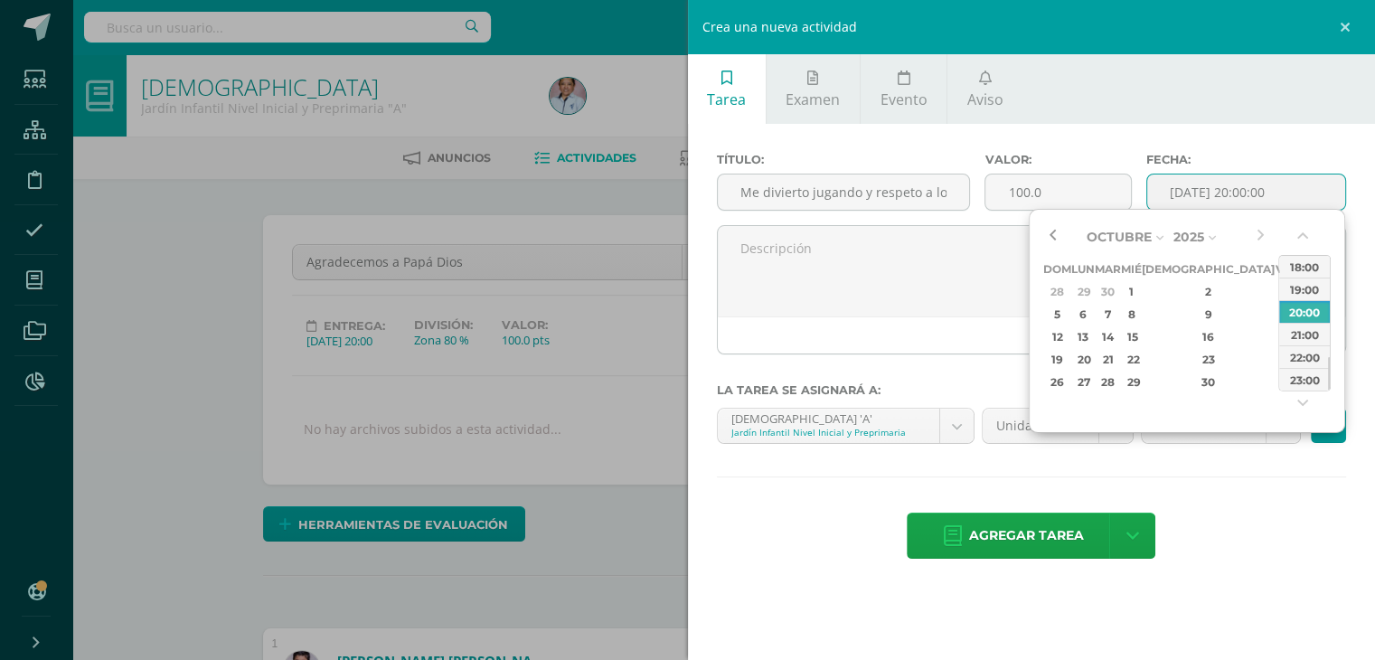
click at [1049, 230] on button "button" at bounding box center [1052, 236] width 18 height 27
click at [1139, 285] on div "3" at bounding box center [1131, 291] width 16 height 21
type input "2025-09-03 20:00"
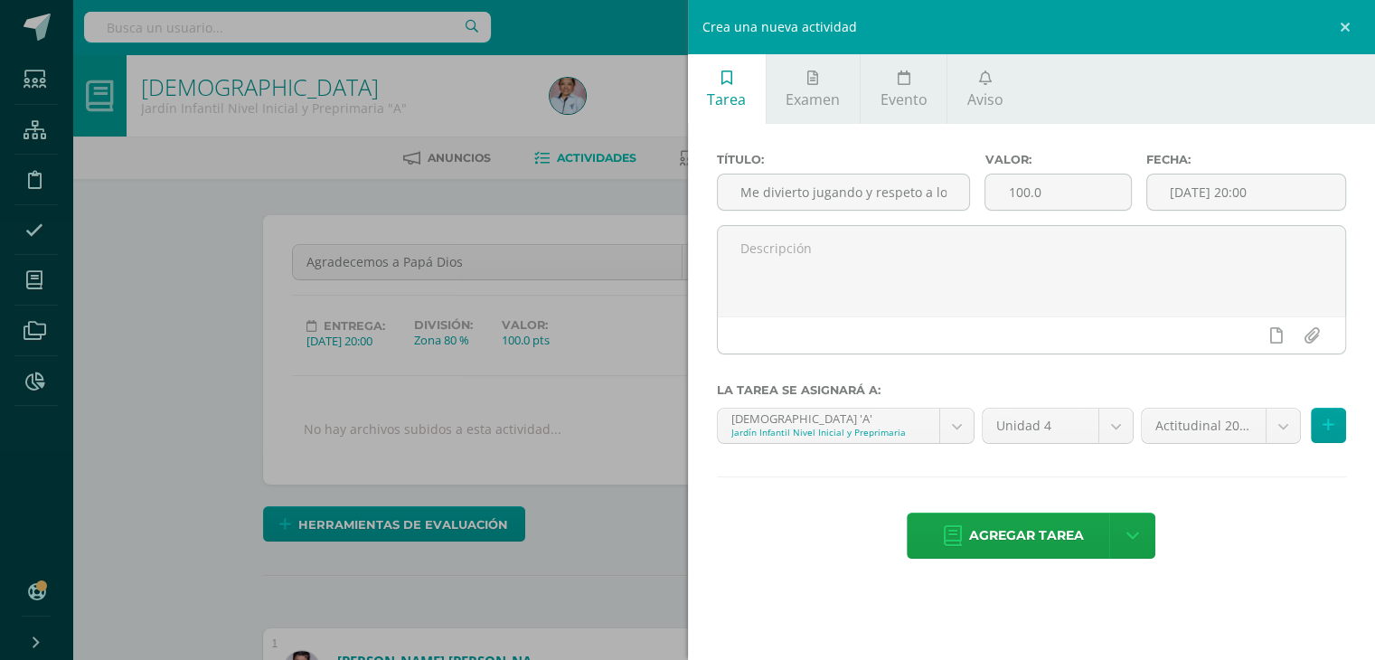
click at [1247, 494] on div "Título: Me divierto jugando y respeto a los demás Valor: 100.0 Fecha: 2025-09-0…" at bounding box center [1032, 357] width 688 height 467
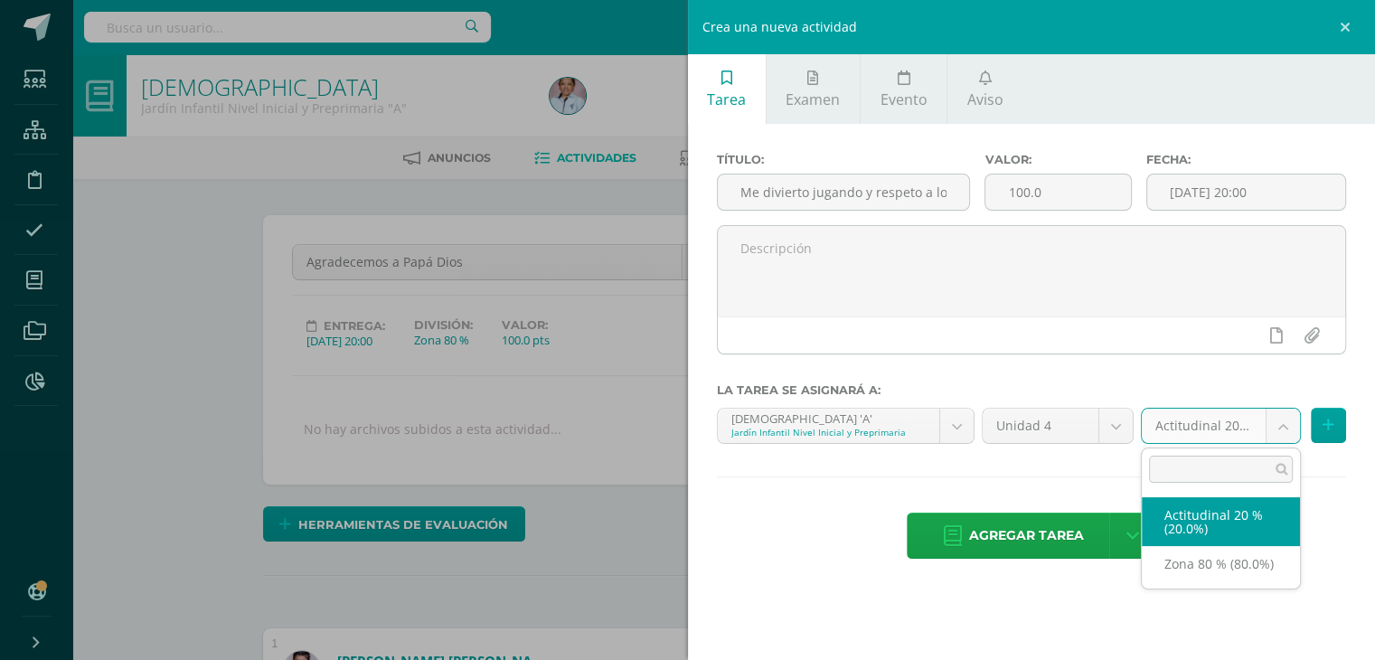
click at [1280, 422] on body "Estudiantes Estructura Disciplina Asistencia Mis cursos Archivos Reportes Sopor…" at bounding box center [687, 650] width 1375 height 1300
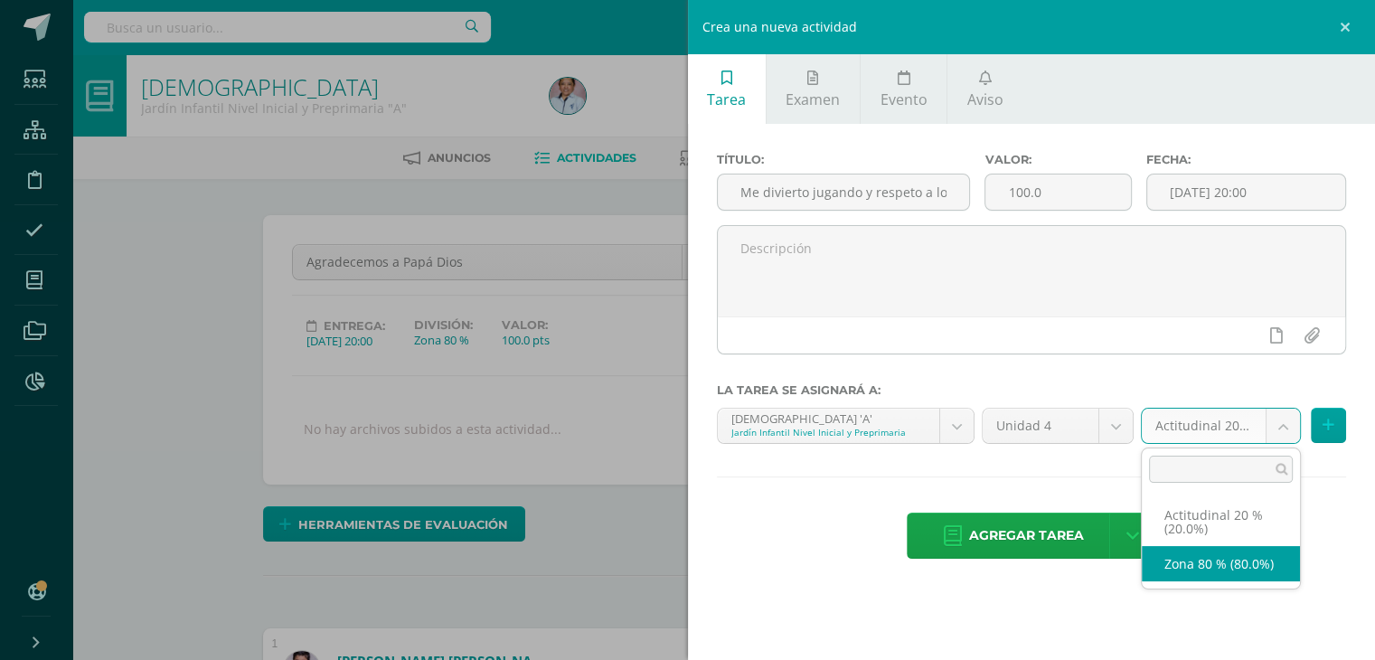
select select "129695"
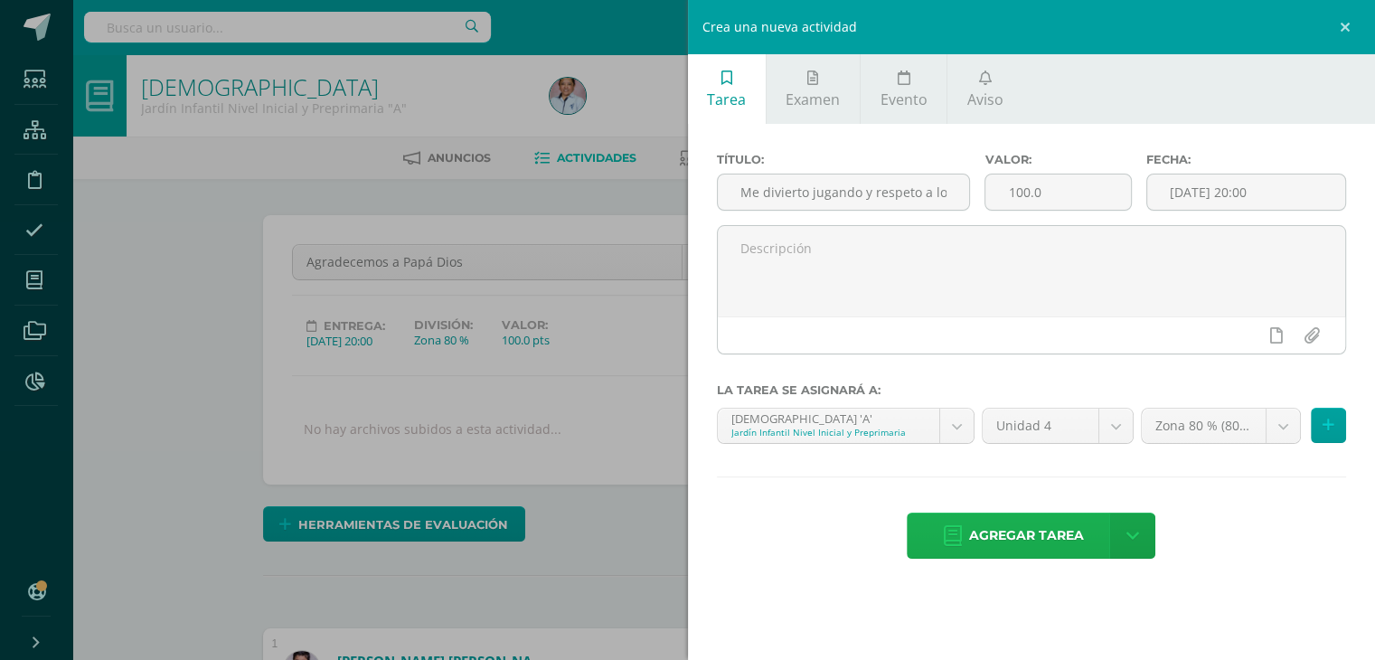
click at [1040, 530] on span "Agregar tarea" at bounding box center [1026, 535] width 115 height 44
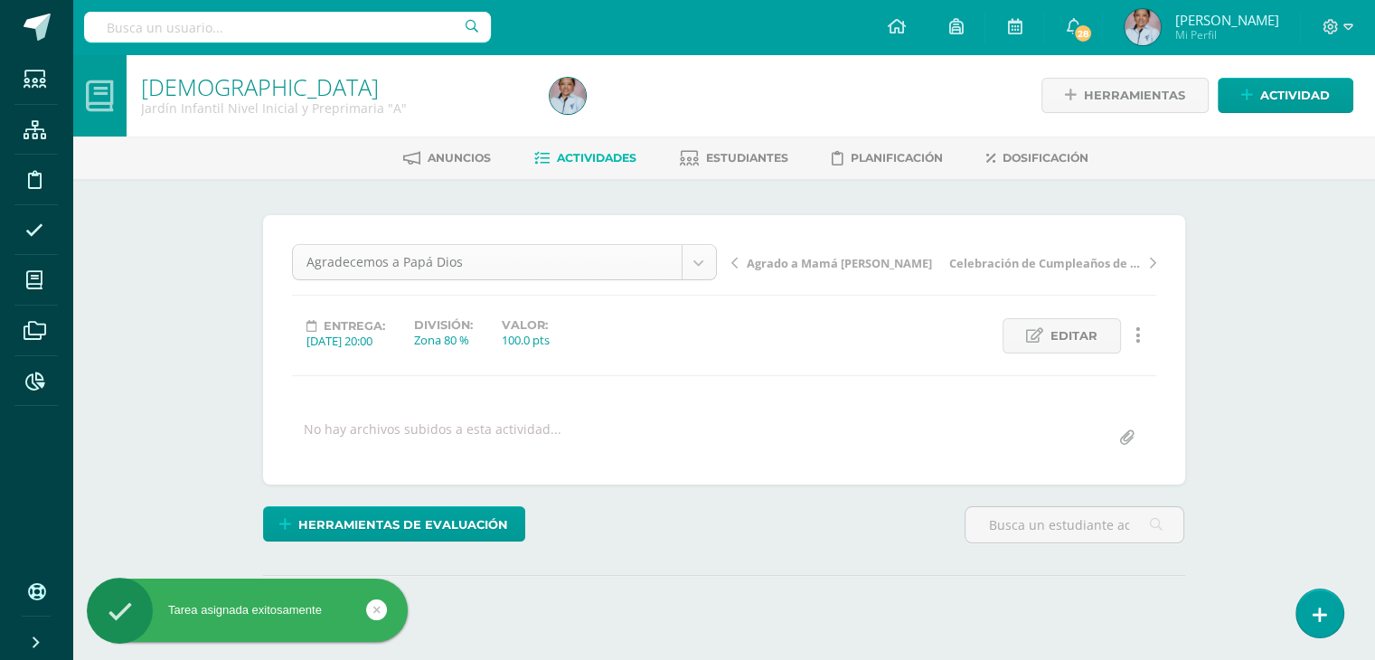
click at [697, 261] on body "Tarea asignada exitosamente Estudiantes Estructura Disciplina Asistencia Mis cu…" at bounding box center [687, 358] width 1375 height 716
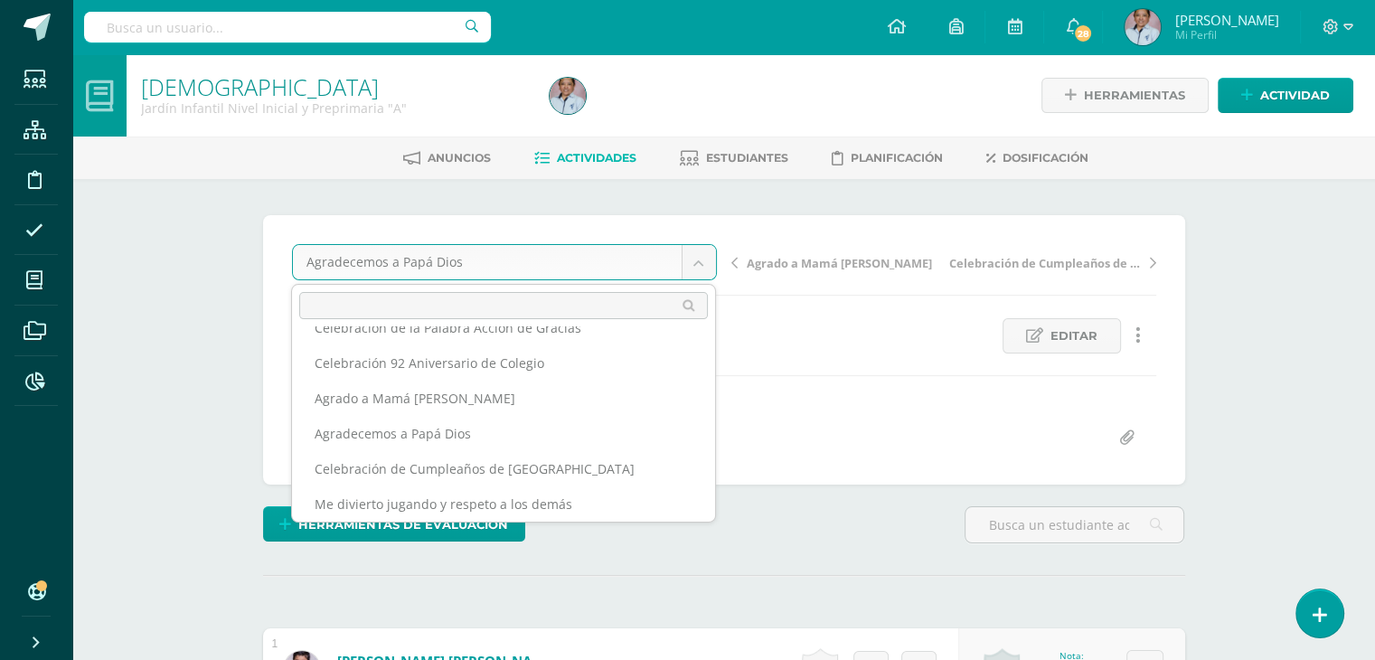
scroll to position [198, 0]
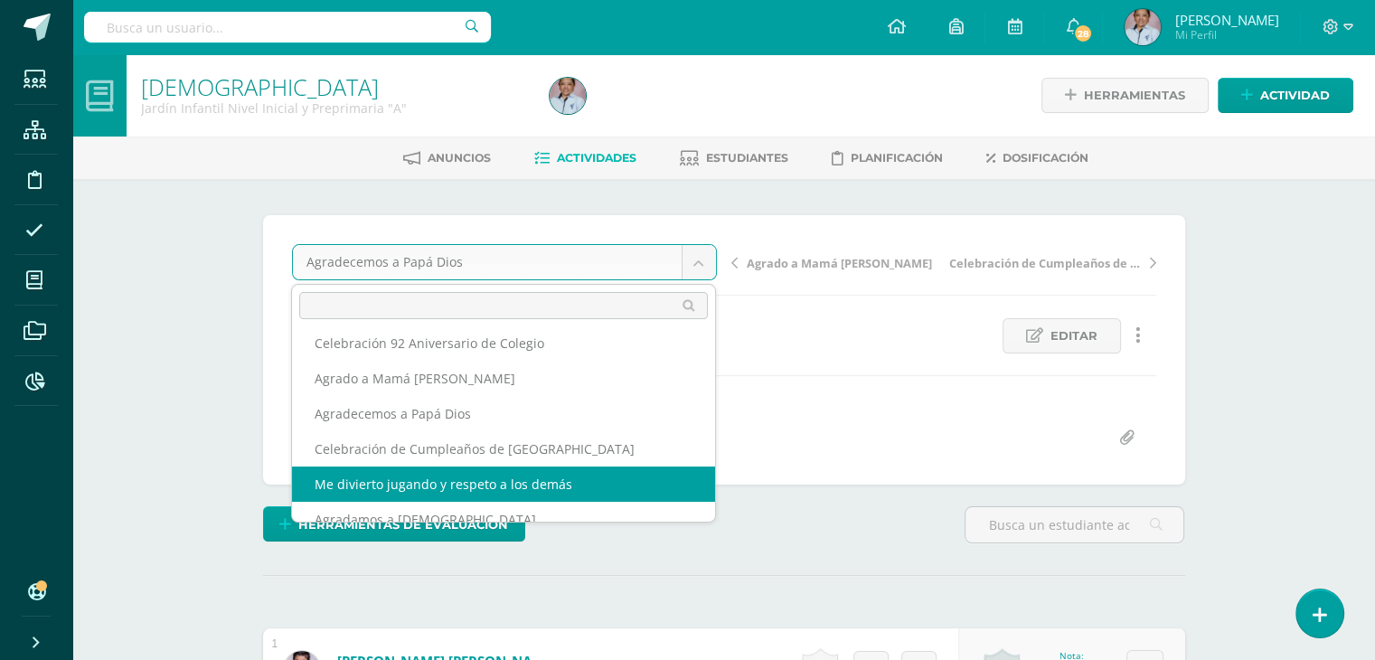
select select "/dashboard/teacher/grade-activity/130457/"
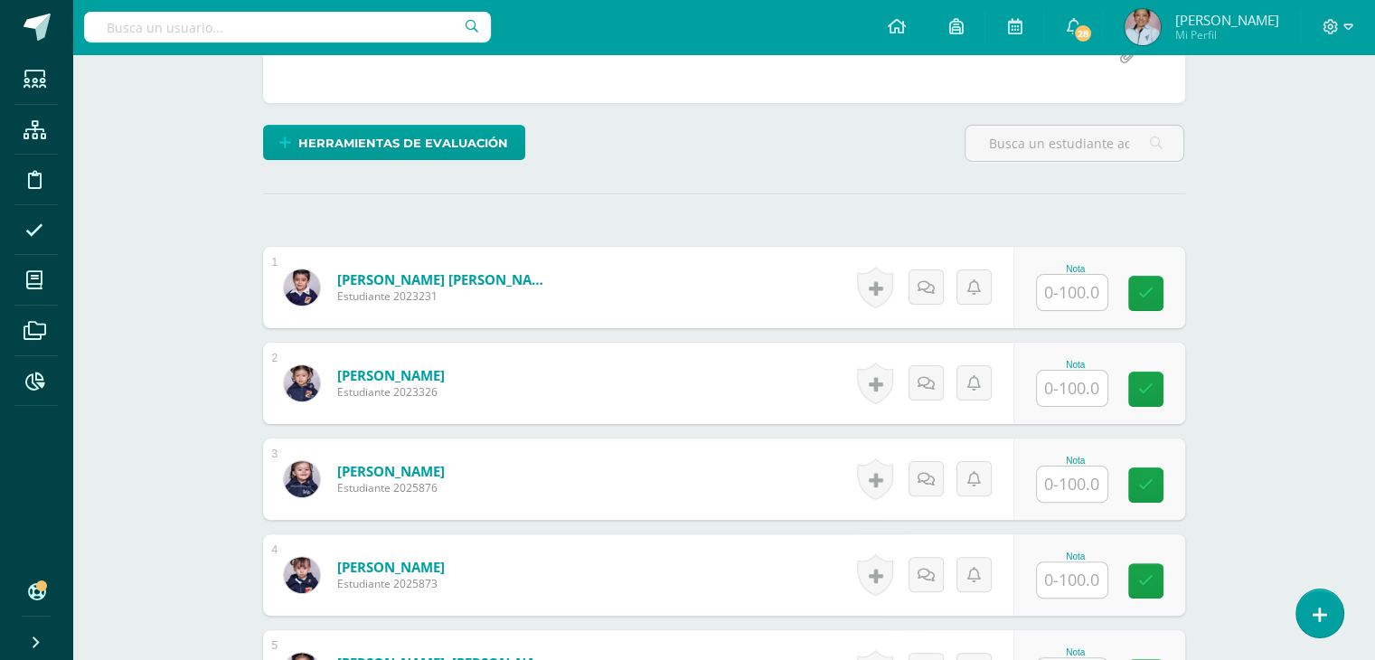
scroll to position [390, 0]
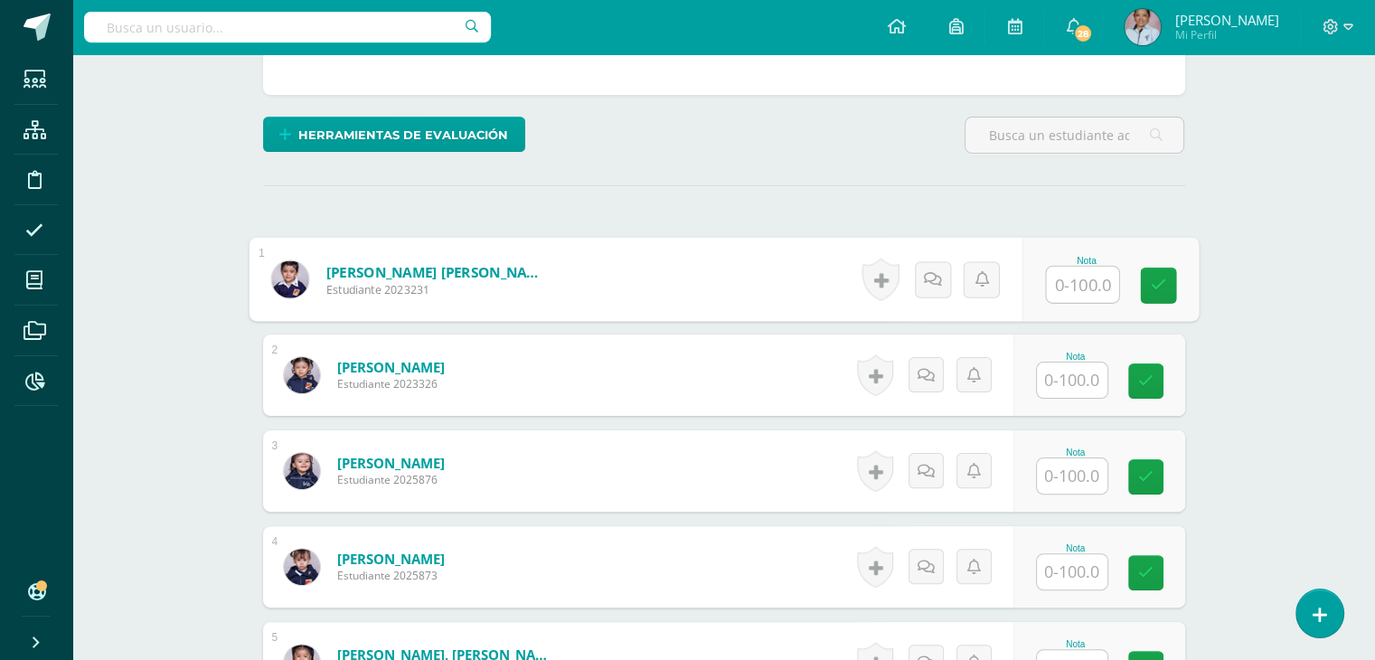
click at [1077, 275] on input "text" at bounding box center [1082, 285] width 72 height 36
type input "100"
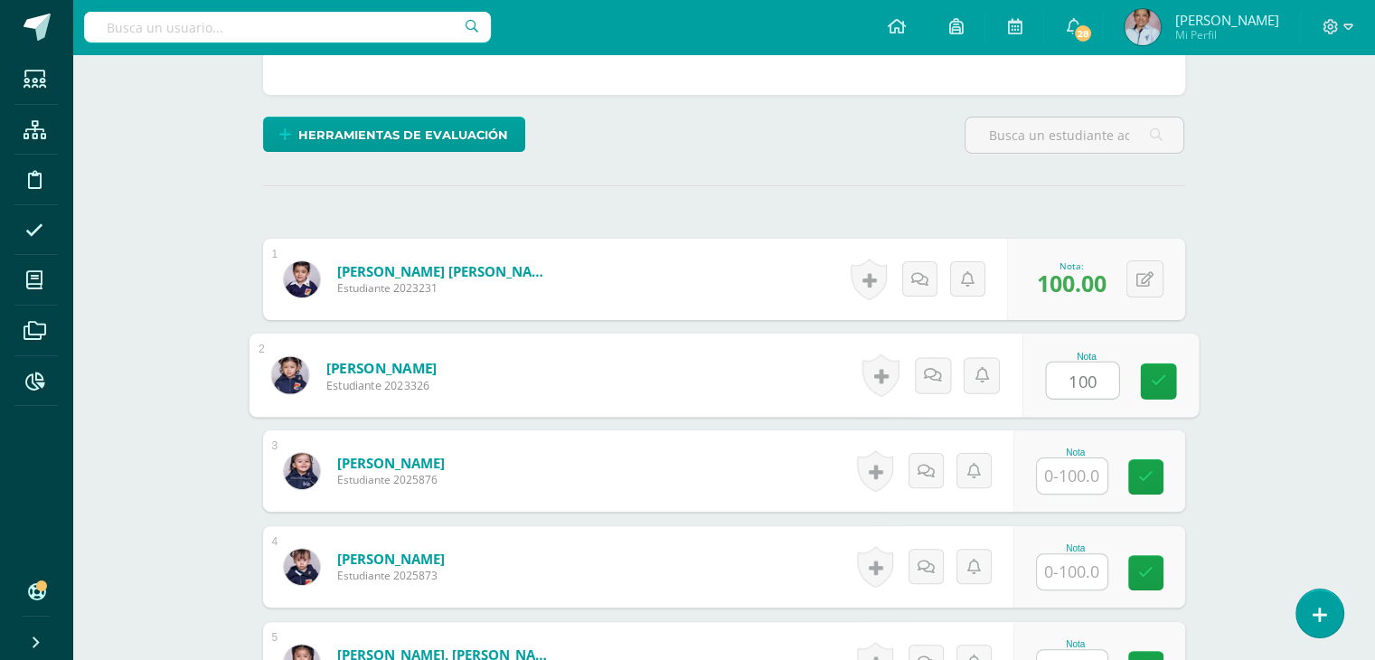
type input "100"
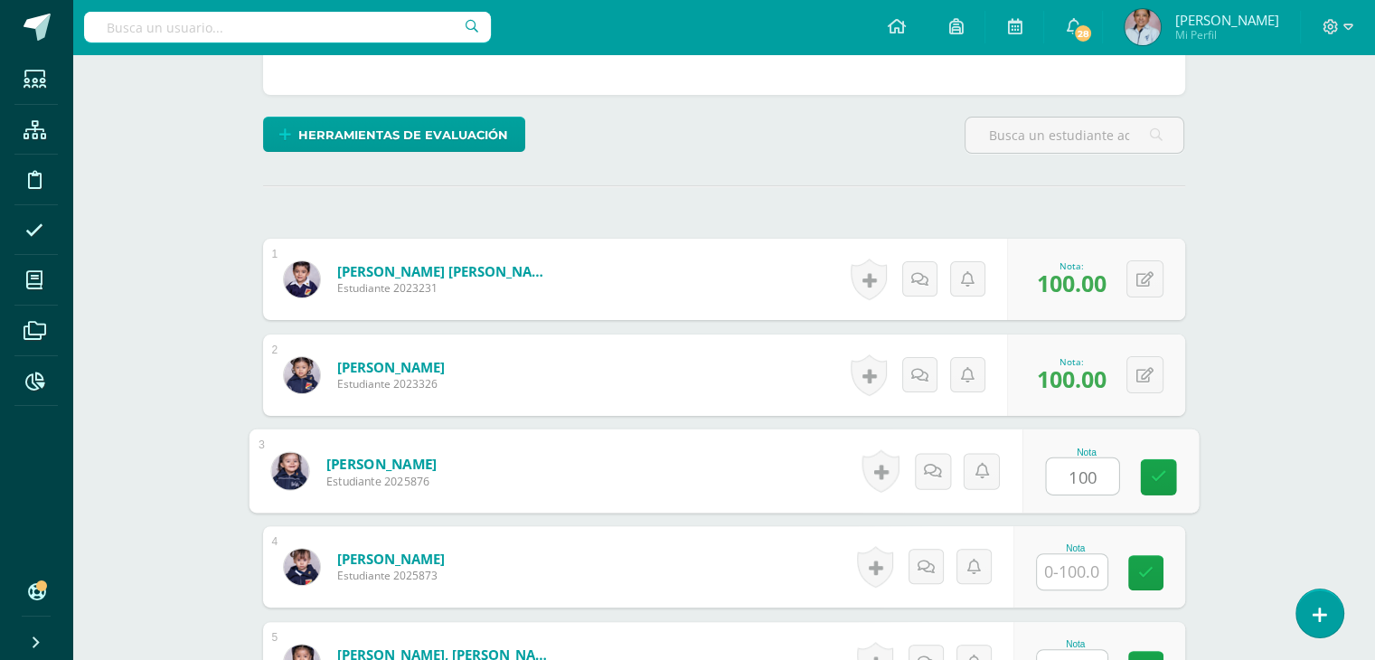
type input "100"
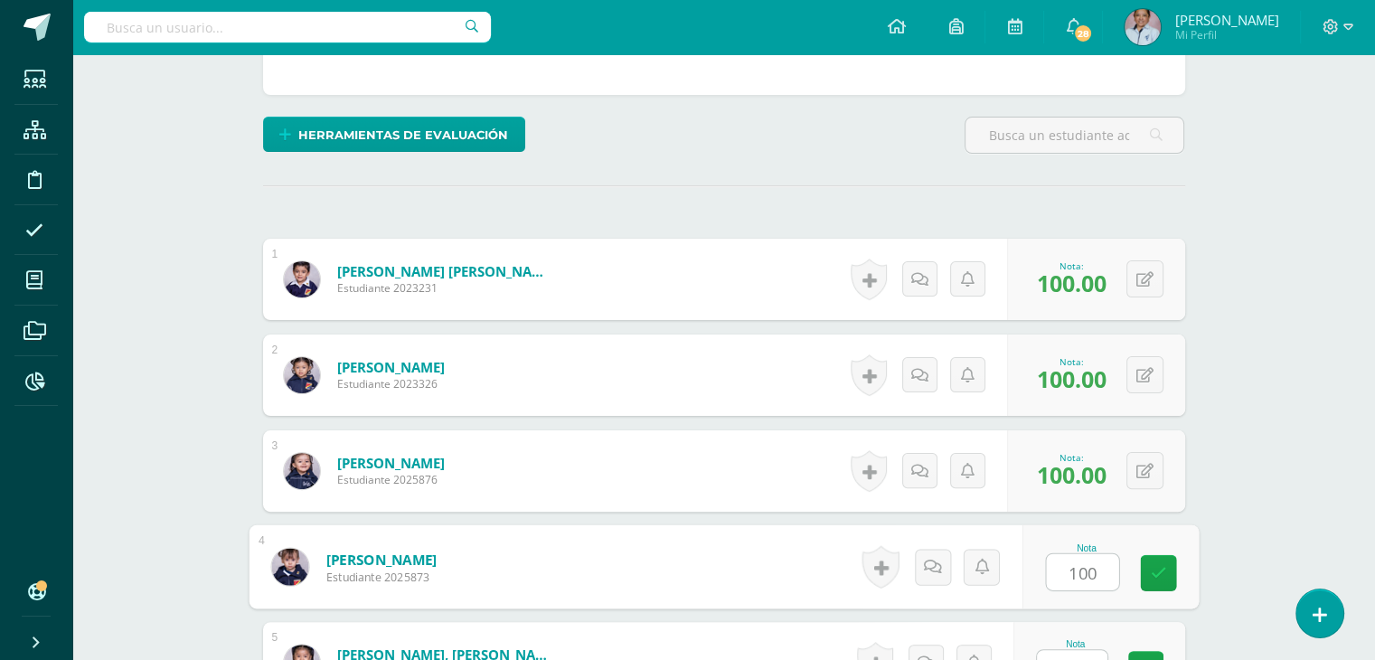
type input "100"
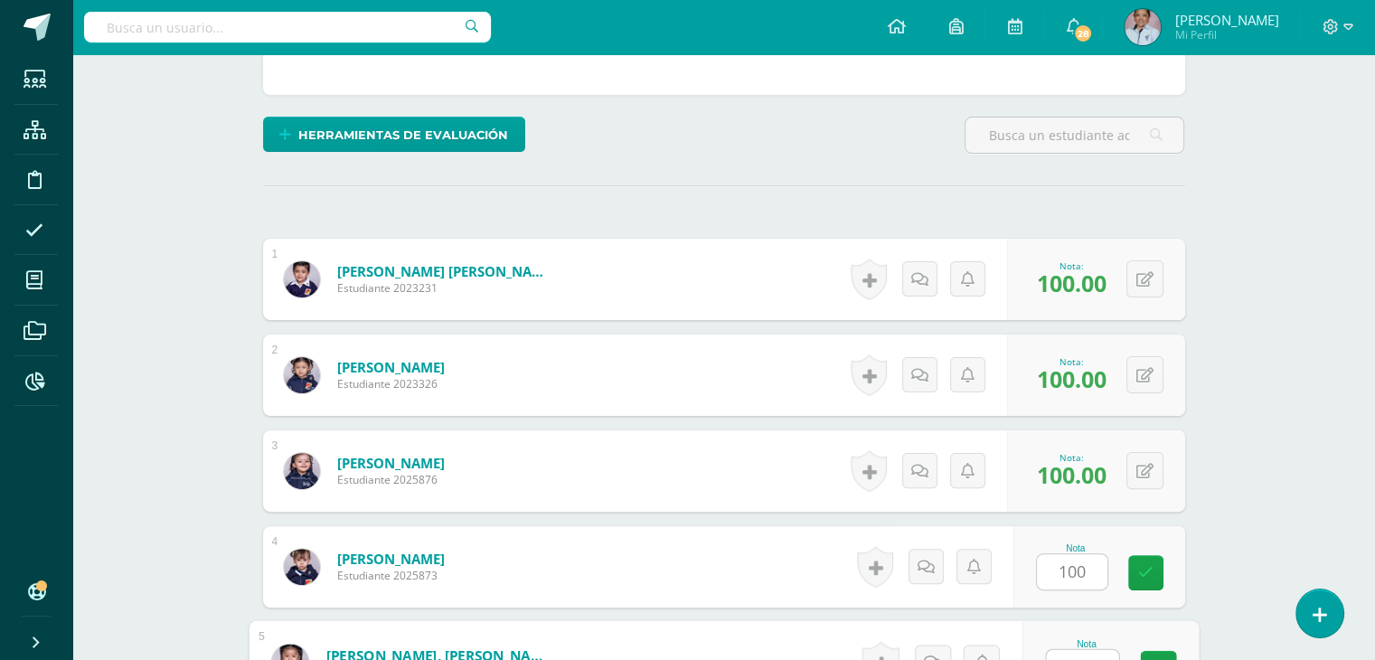
scroll to position [413, 0]
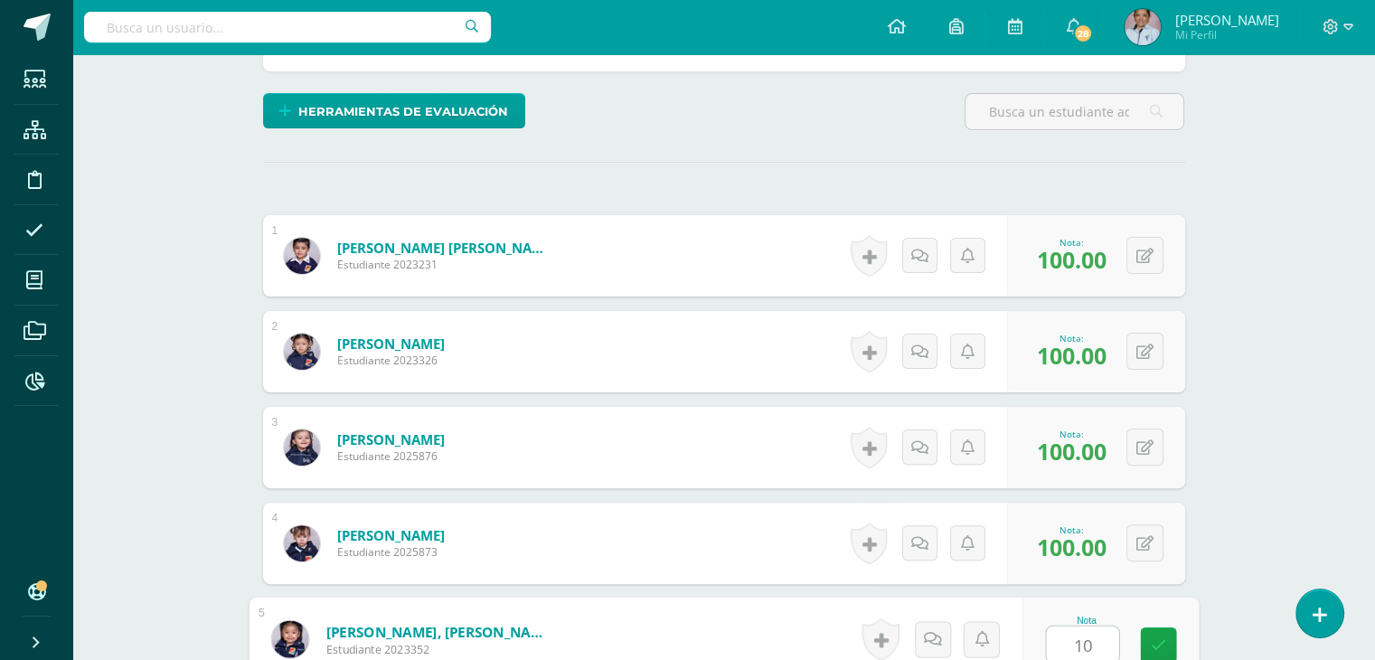
type input "100"
click at [1296, 302] on div "Evangelización Jardín Infantil Nivel Inicial y Preprimaria "A" Herramientas Det…" at bounding box center [723, 264] width 1302 height 1246
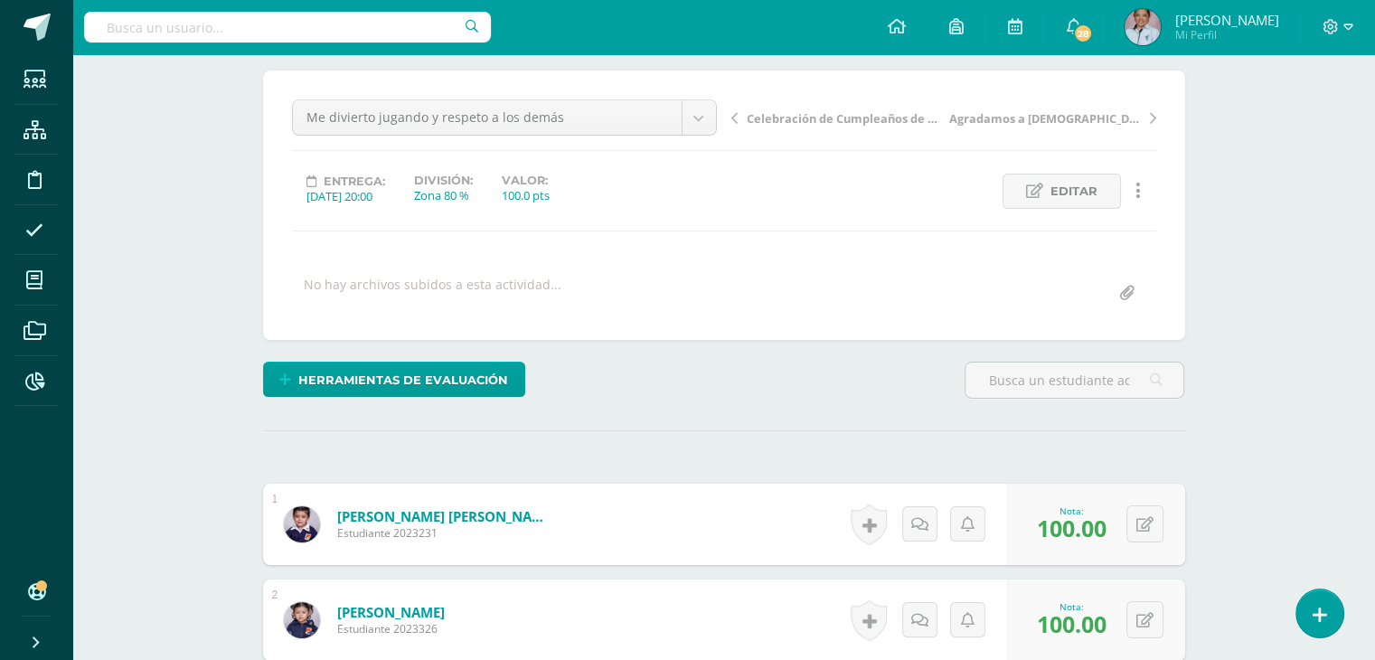
scroll to position [0, 0]
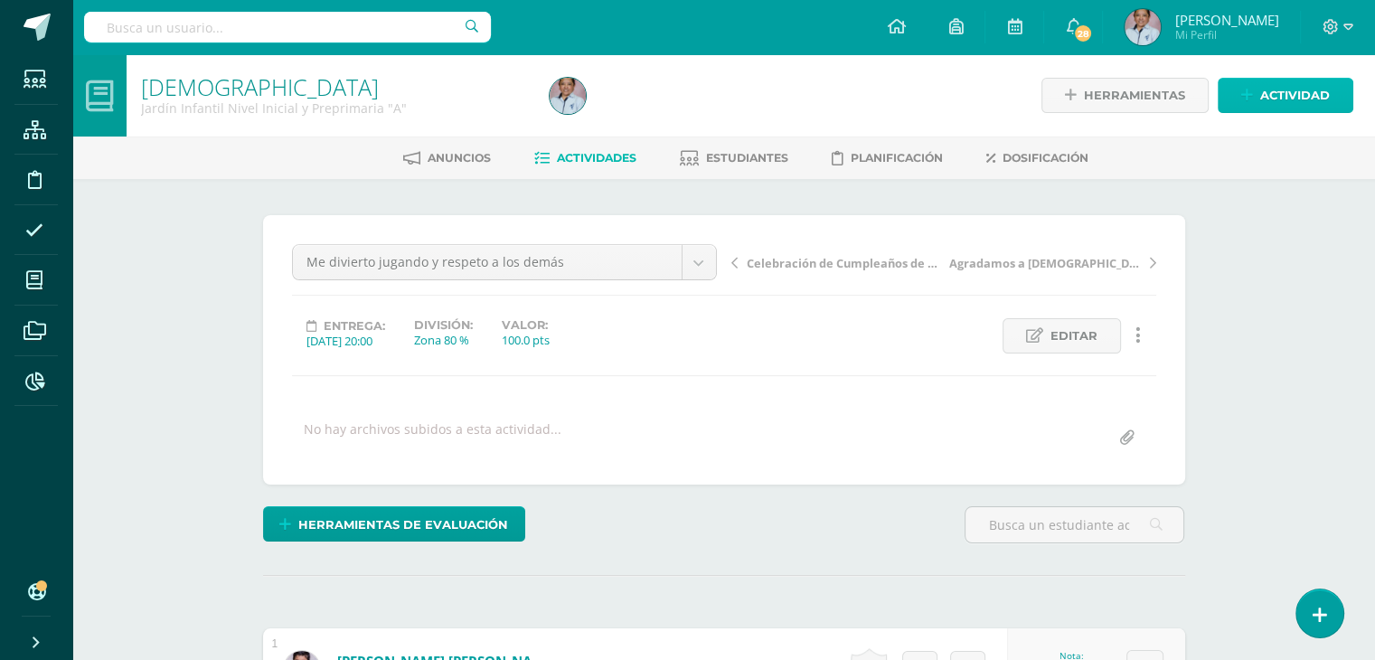
click at [1277, 96] on span "Actividad" at bounding box center [1295, 95] width 70 height 33
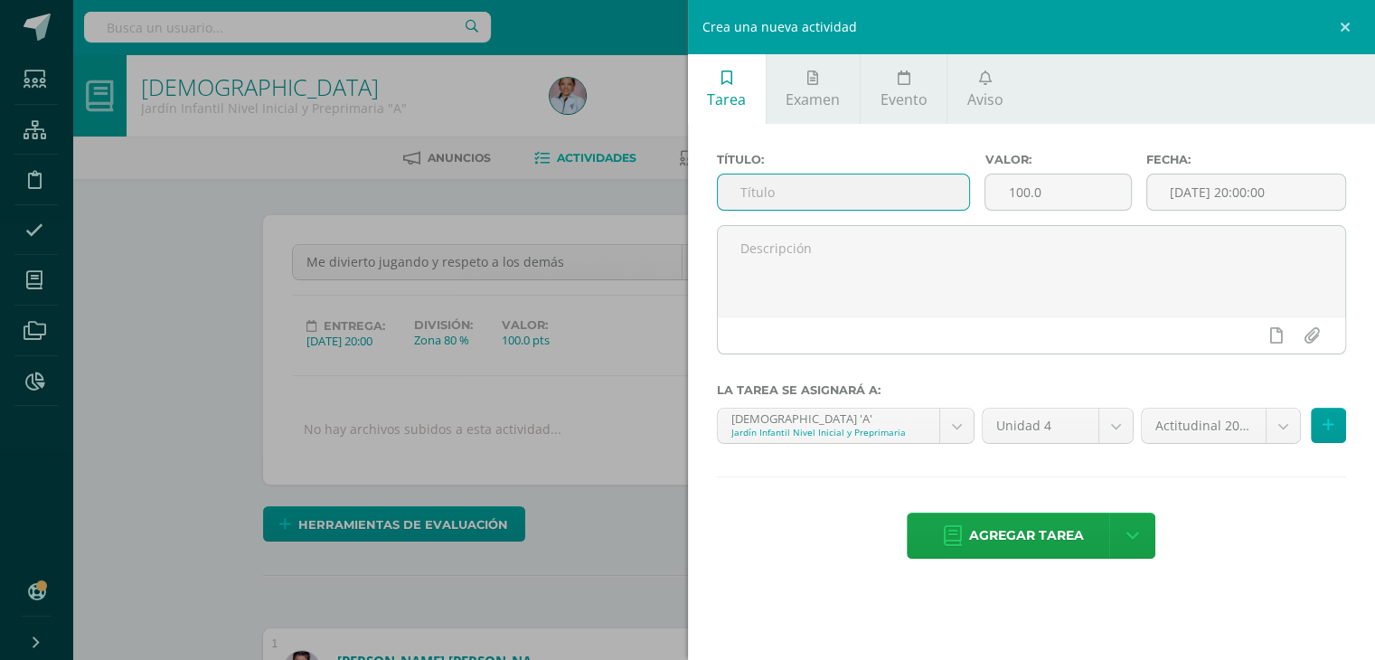
click at [776, 183] on input "text" at bounding box center [844, 191] width 252 height 35
type input "Actitudinal: Respeto, Responsabilidad, Participación, Orden y Limpieza"
click at [1211, 198] on input "[DATE] 20:00:00" at bounding box center [1246, 191] width 199 height 35
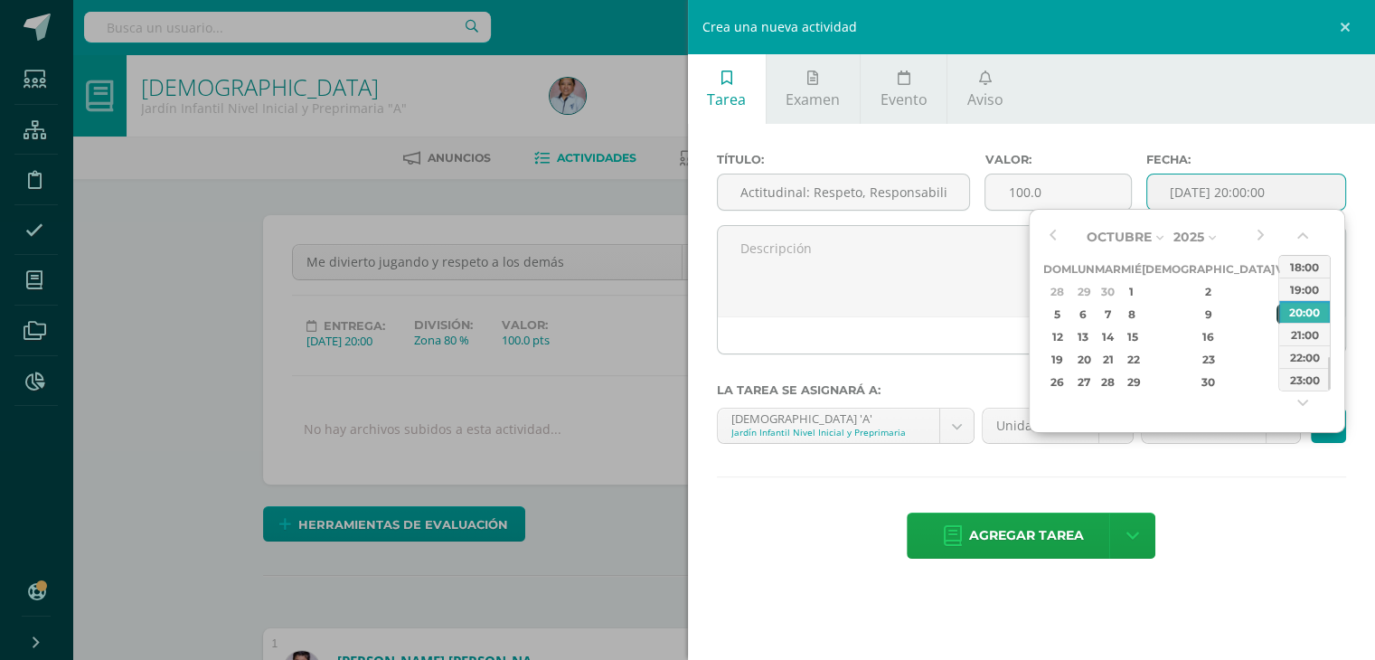
click at [1276, 315] on div "10" at bounding box center [1284, 314] width 16 height 21
type input "2025-10-10 20:00"
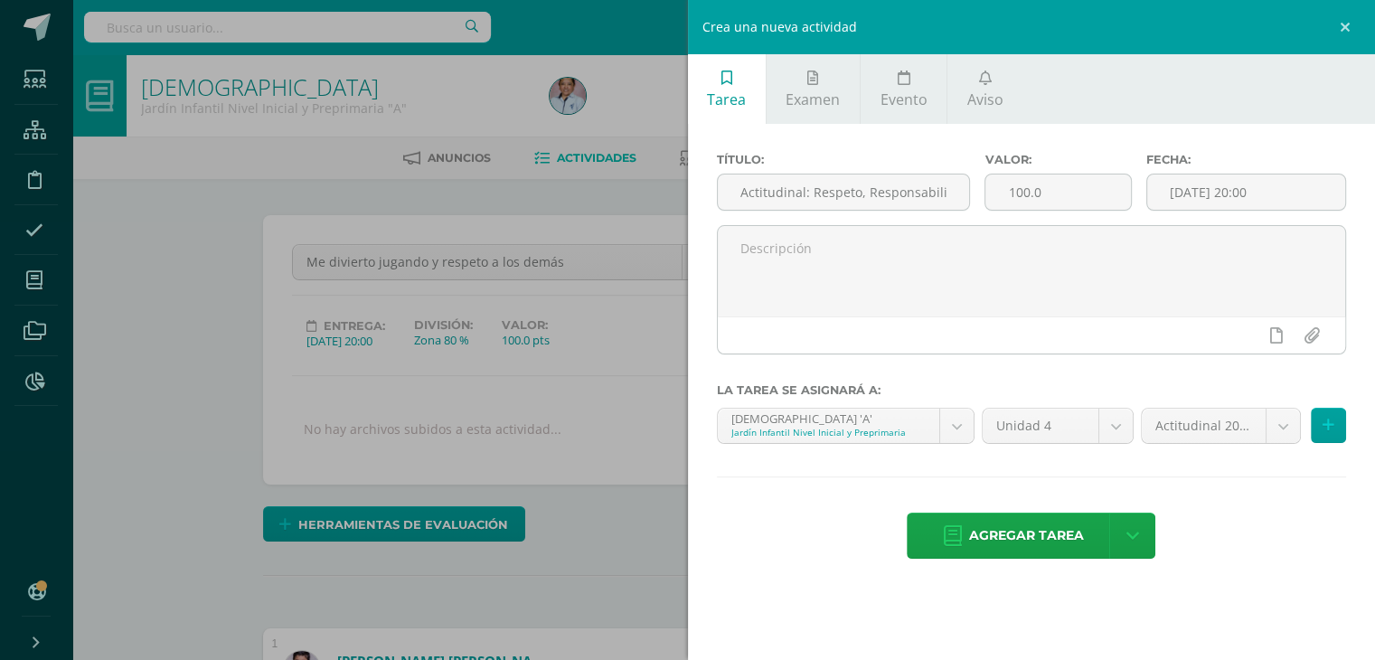
click at [1258, 500] on div "Título: Actitudinal: Respeto, Responsabilidad, Participación, Orden y Limpieza …" at bounding box center [1032, 357] width 688 height 467
click at [1203, 418] on body "Estudiantes Estructura Disciplina Asistencia Mis cursos Archivos Reportes Sopor…" at bounding box center [687, 650] width 1375 height 1300
click at [1023, 540] on body "Estudiantes Estructura Disciplina Asistencia Mis cursos Archivos Reportes Sopor…" at bounding box center [687, 650] width 1375 height 1300
click at [1023, 540] on span "Agregar tarea" at bounding box center [1026, 535] width 115 height 44
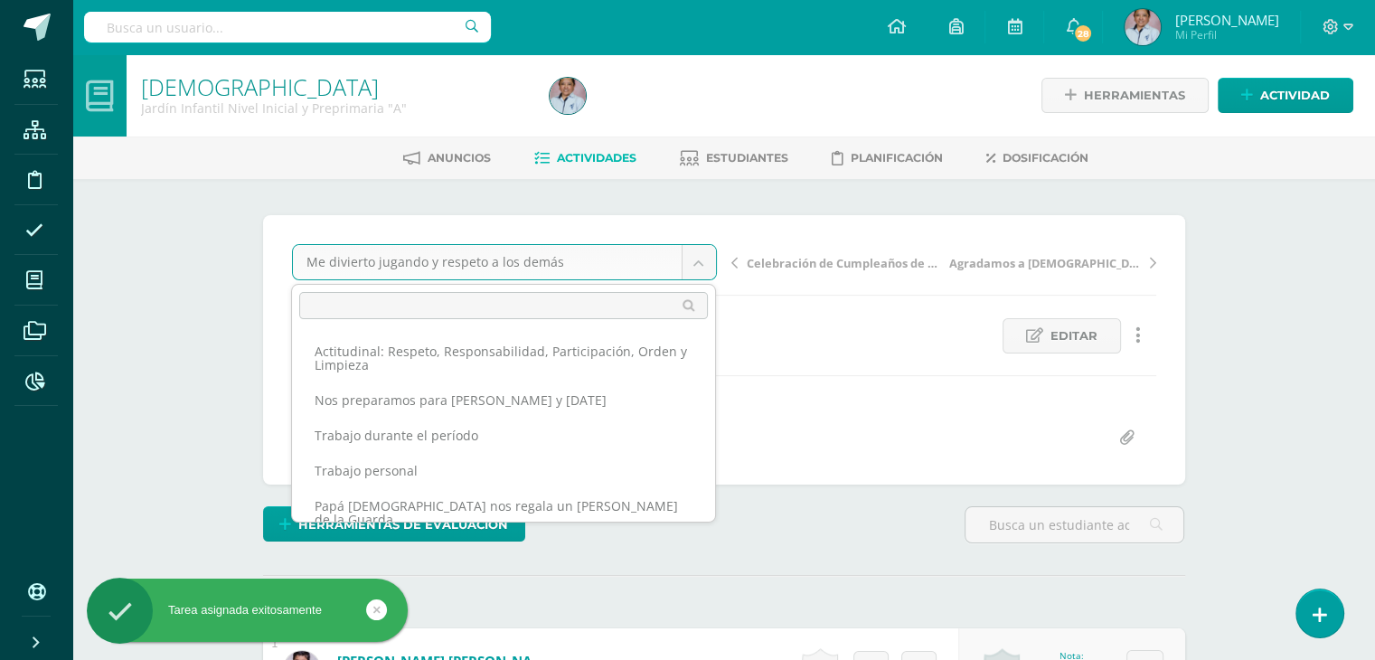
scroll to position [213, 0]
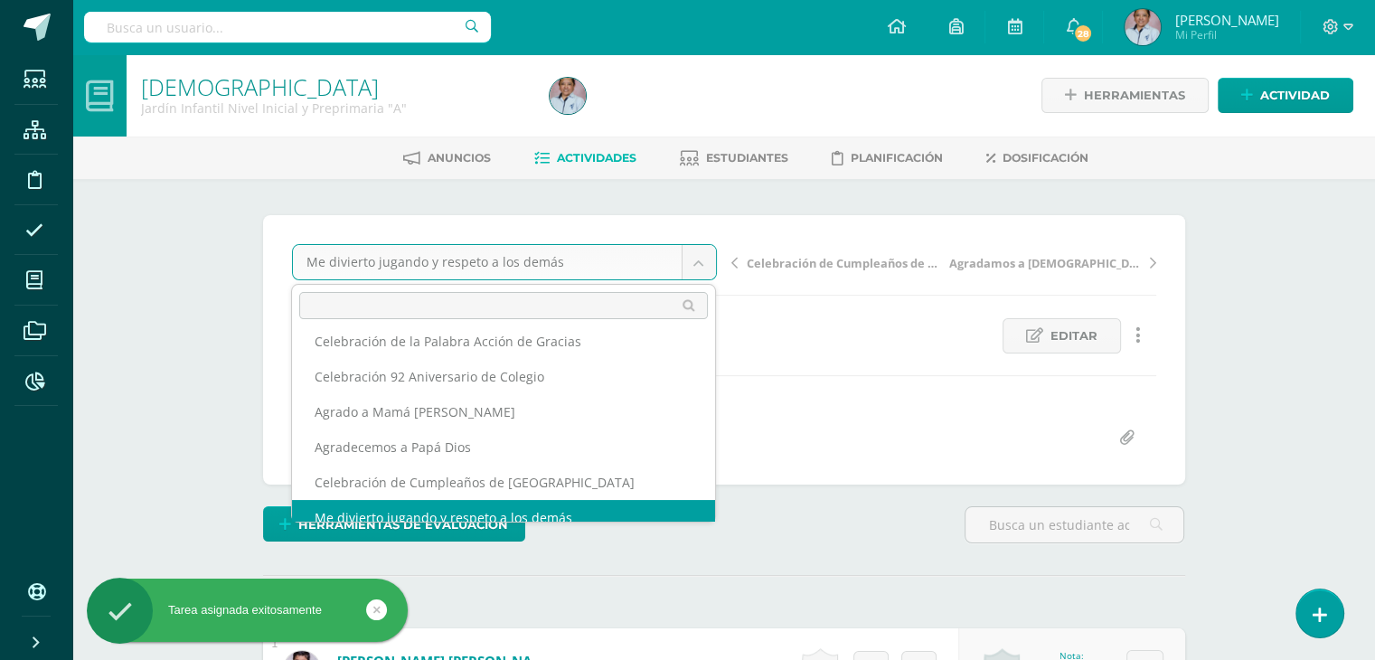
click at [700, 264] on body "Tarea asignada exitosamente Estudiantes Estructura Disciplina Asistencia Mis cu…" at bounding box center [687, 650] width 1375 height 1300
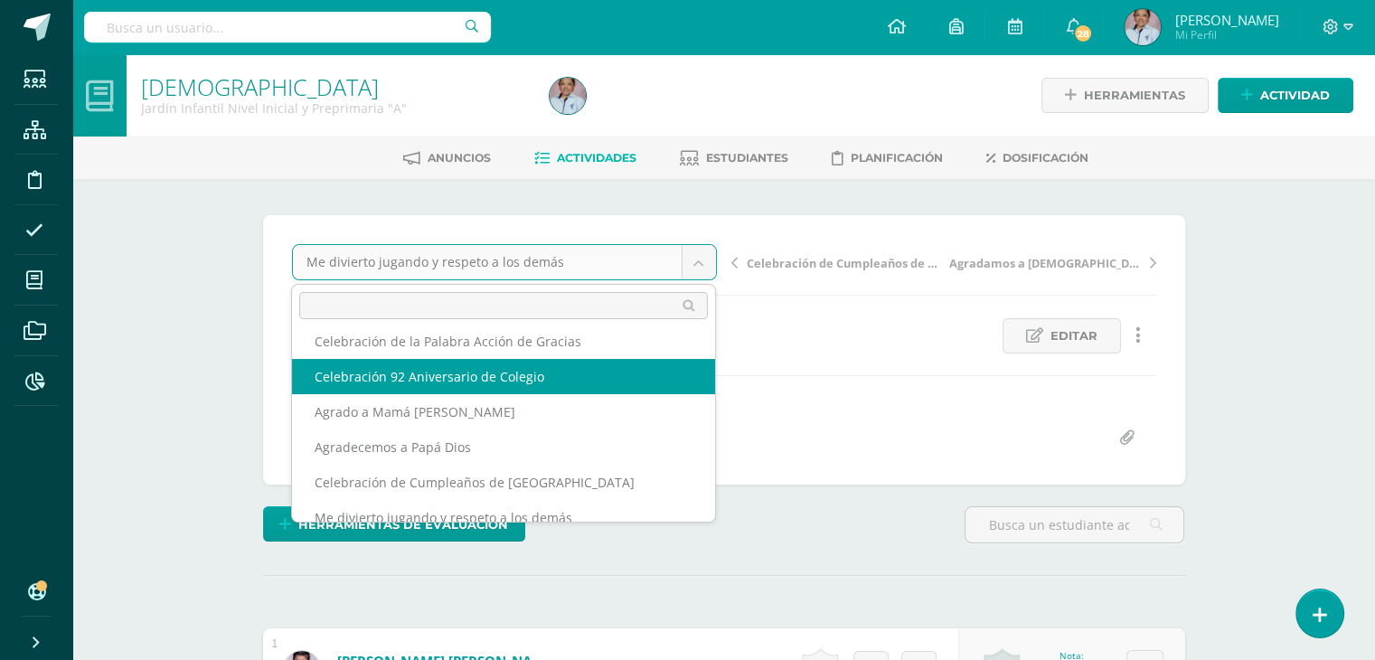
drag, startPoint x: 698, startPoint y: 418, endPoint x: 692, endPoint y: 347, distance: 70.7
select select "/dashboard/teacher/grade-activity/129714/"
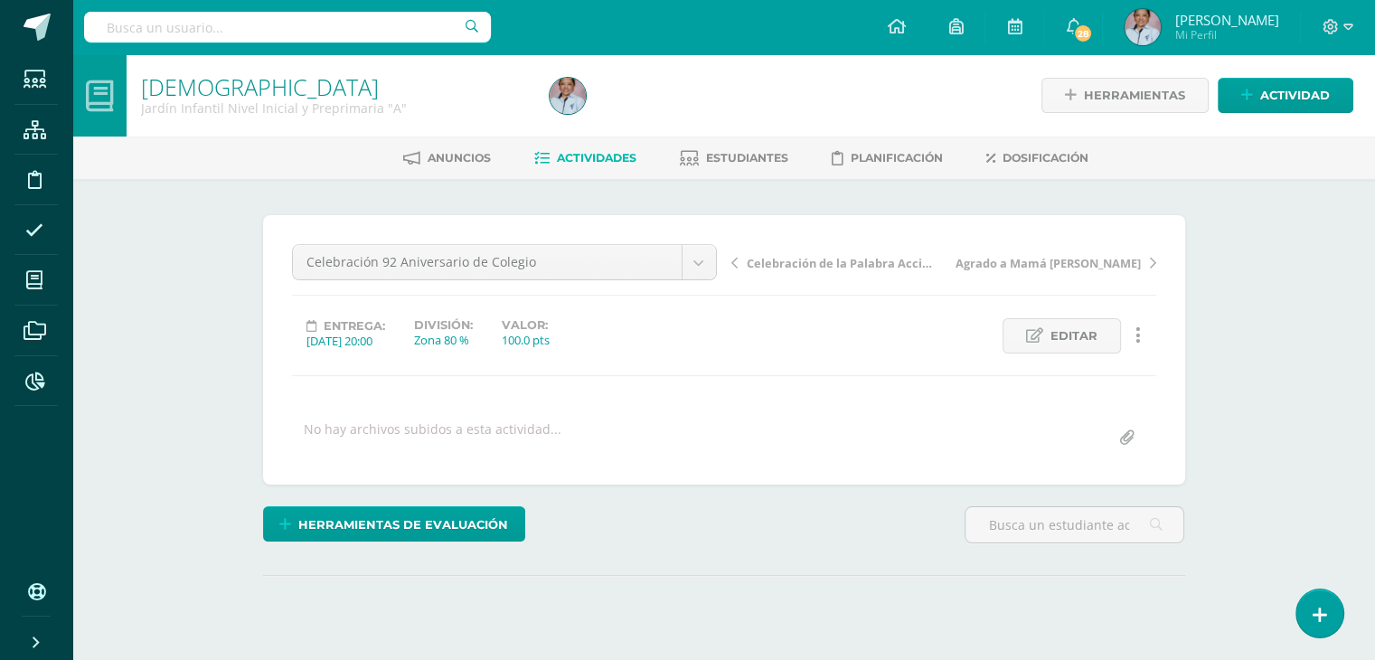
scroll to position [72, 0]
click at [700, 269] on body "Estudiantes Estructura Disciplina Asistencia Mis cursos Archivos Reportes Sopor…" at bounding box center [687, 358] width 1375 height 716
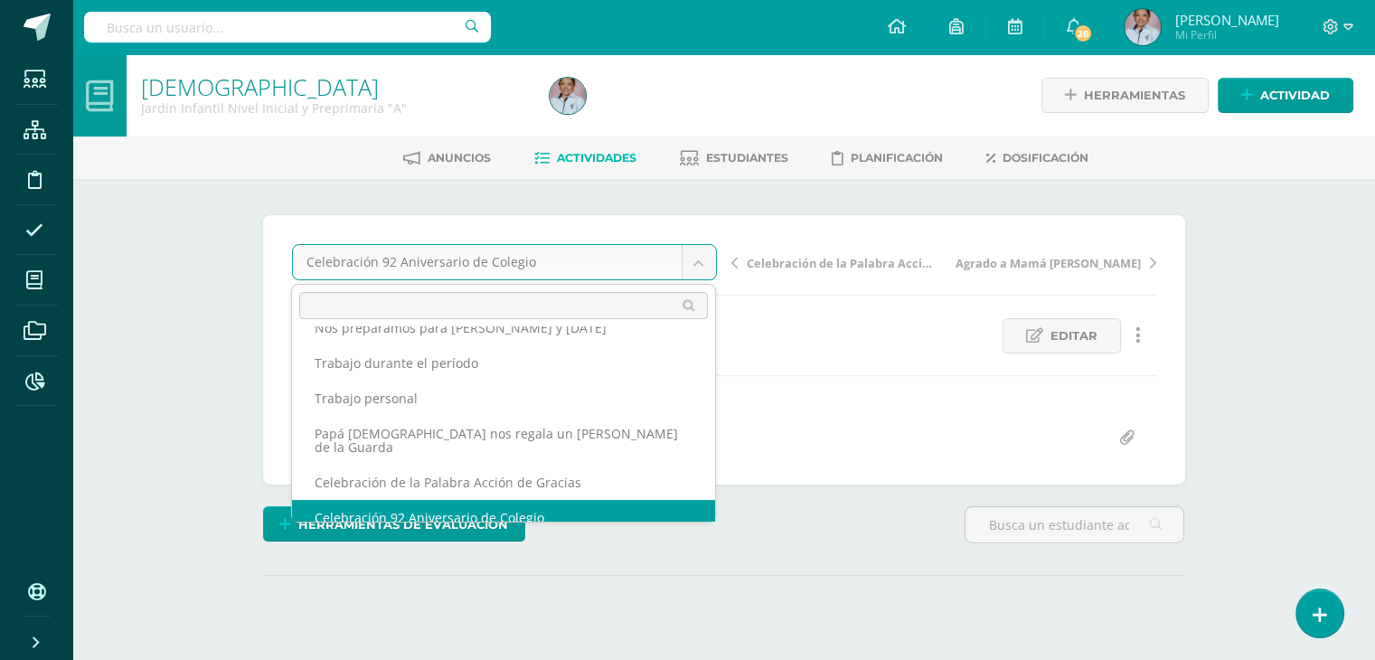
scroll to position [0, 0]
click at [700, 257] on body "Estudiantes Estructura Disciplina Asistencia Mis cursos Archivos Reportes Sopor…" at bounding box center [687, 358] width 1375 height 716
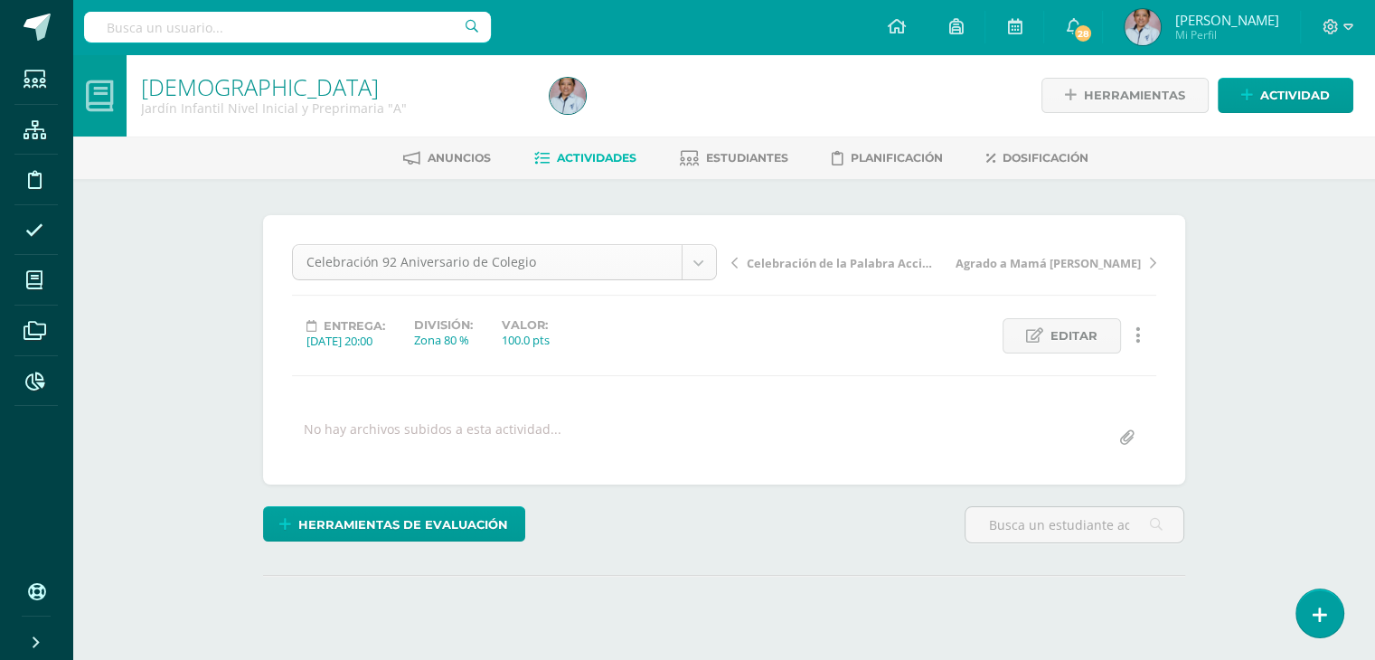
scroll to position [72, 0]
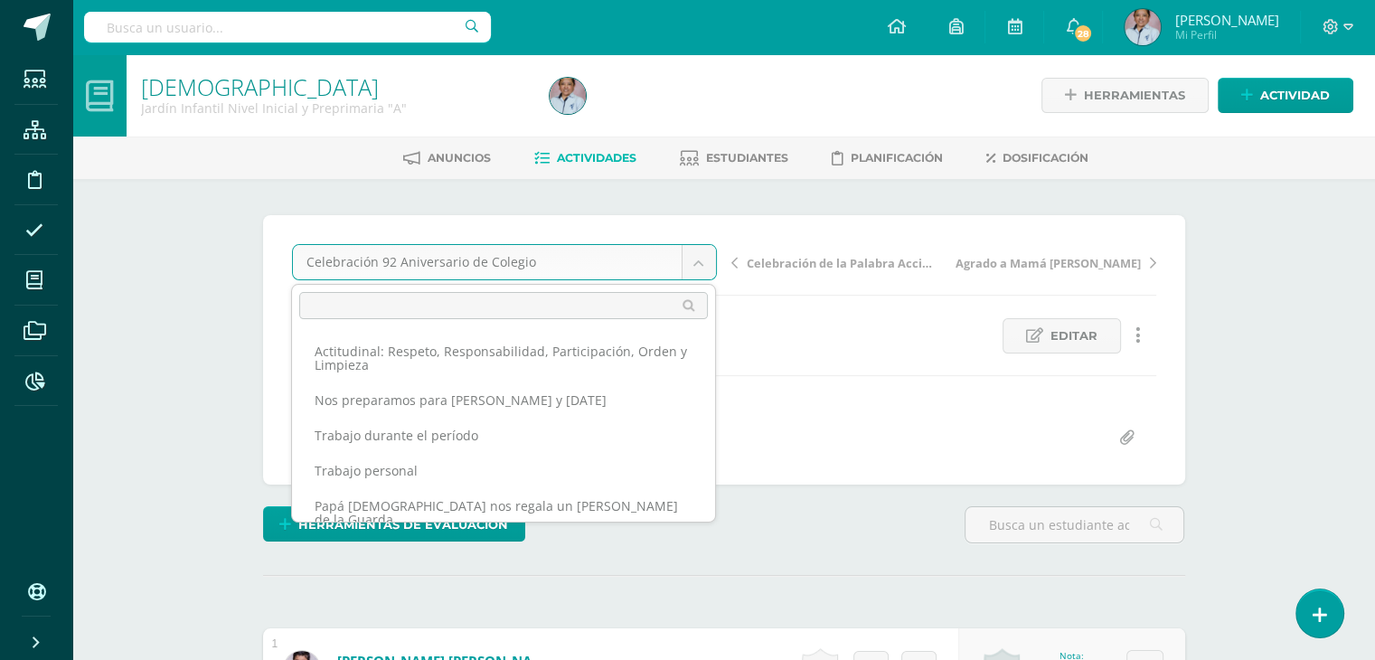
click at [700, 257] on body "Estudiantes Estructura Disciplina Asistencia Mis cursos Archivos Reportes Sopor…" at bounding box center [687, 650] width 1375 height 1300
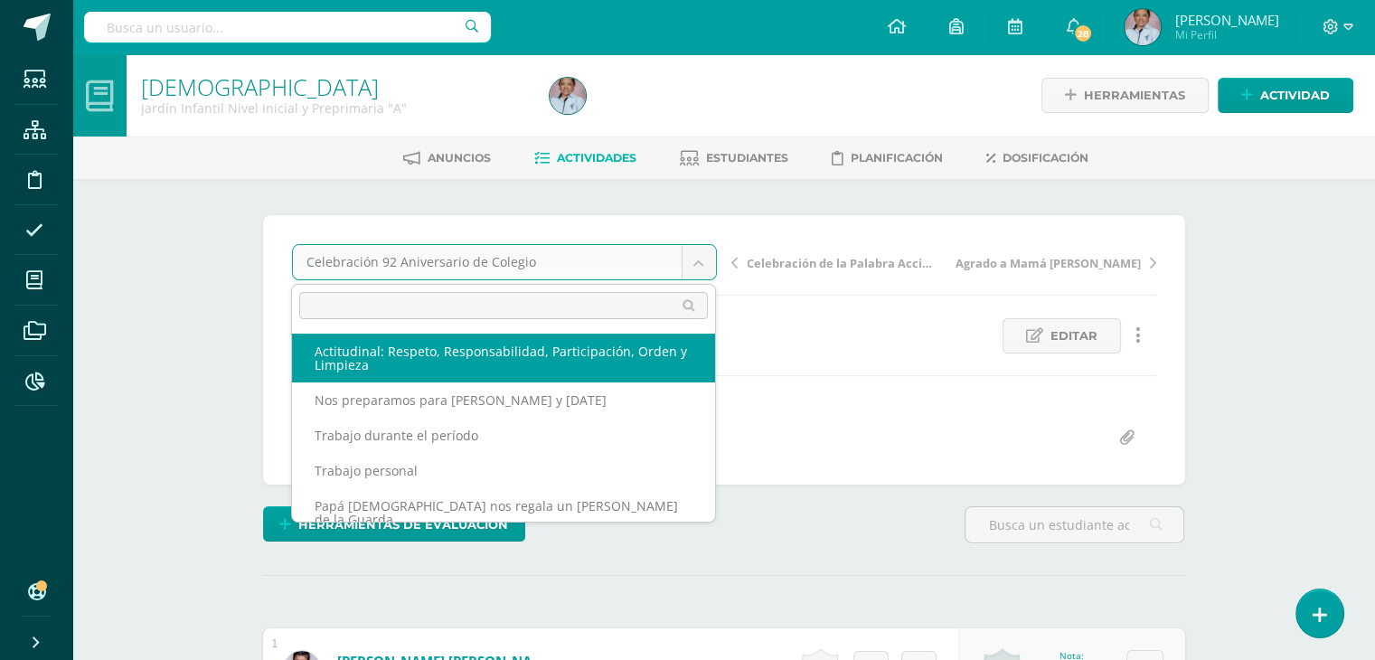
select select "/dashboard/teacher/grade-activity/130458/"
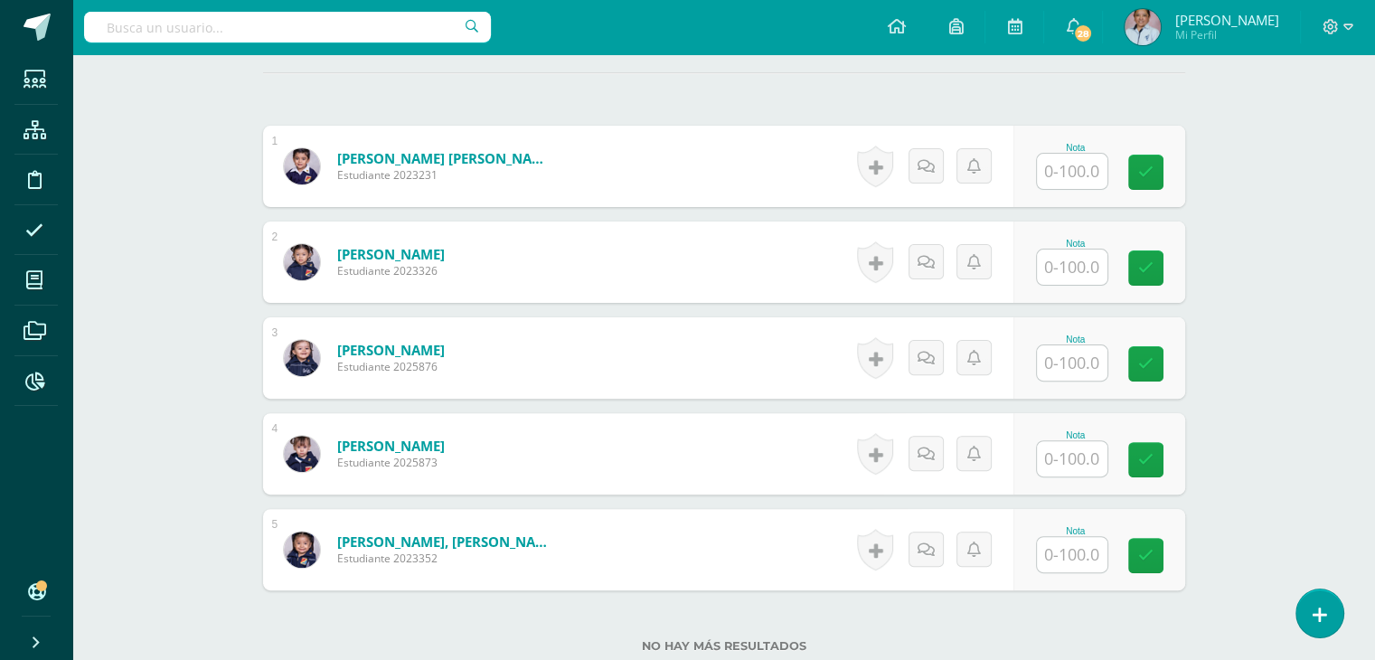
scroll to position [505, 0]
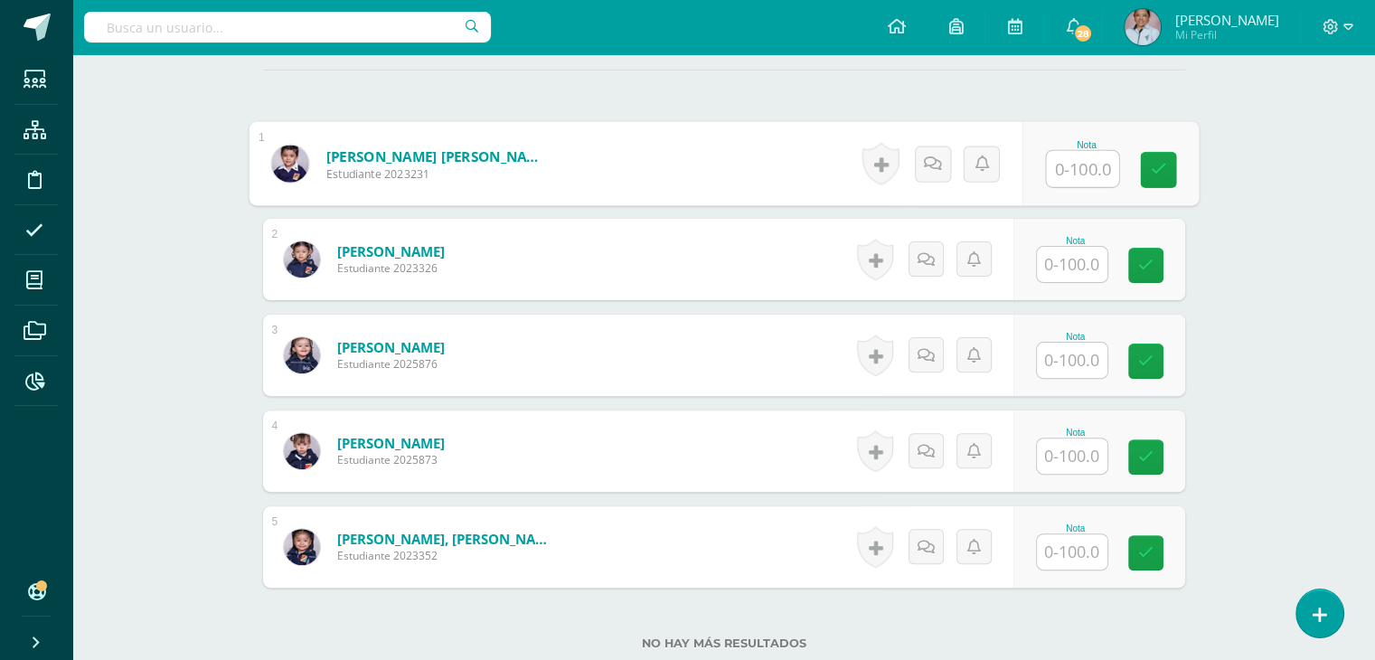
click at [1055, 151] on input "text" at bounding box center [1082, 169] width 72 height 36
type input "100"
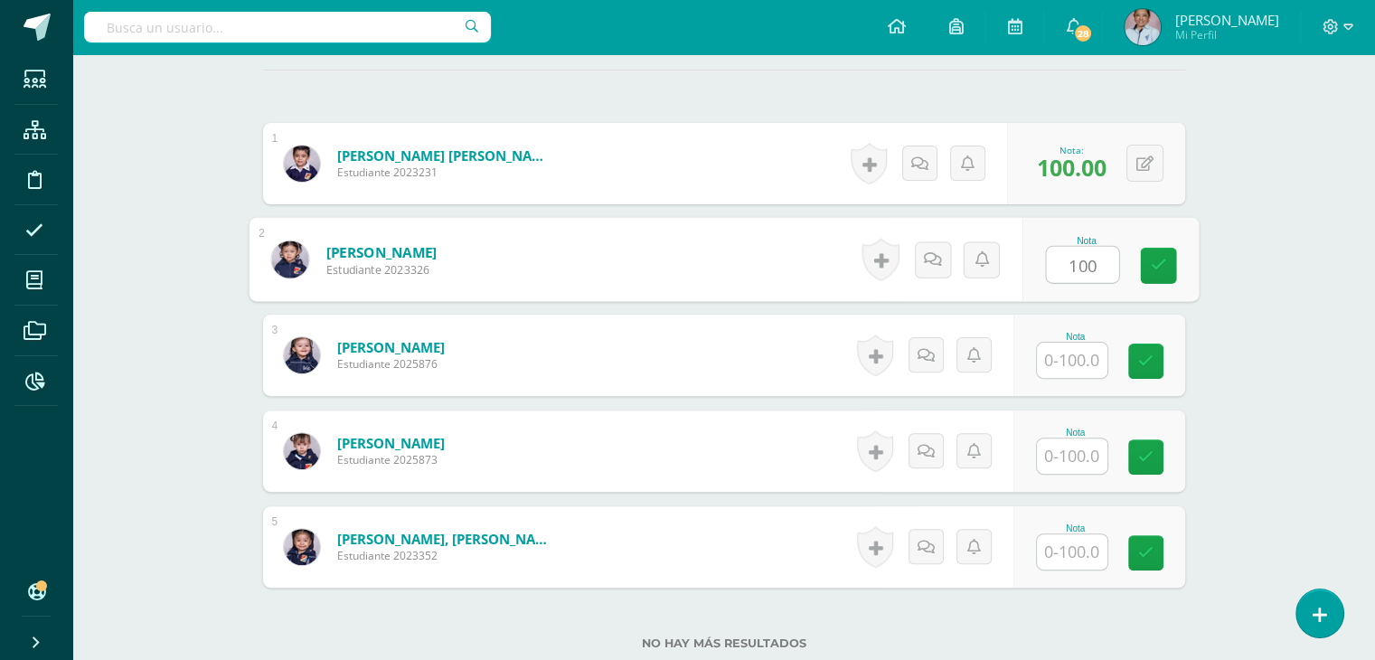
type input "100"
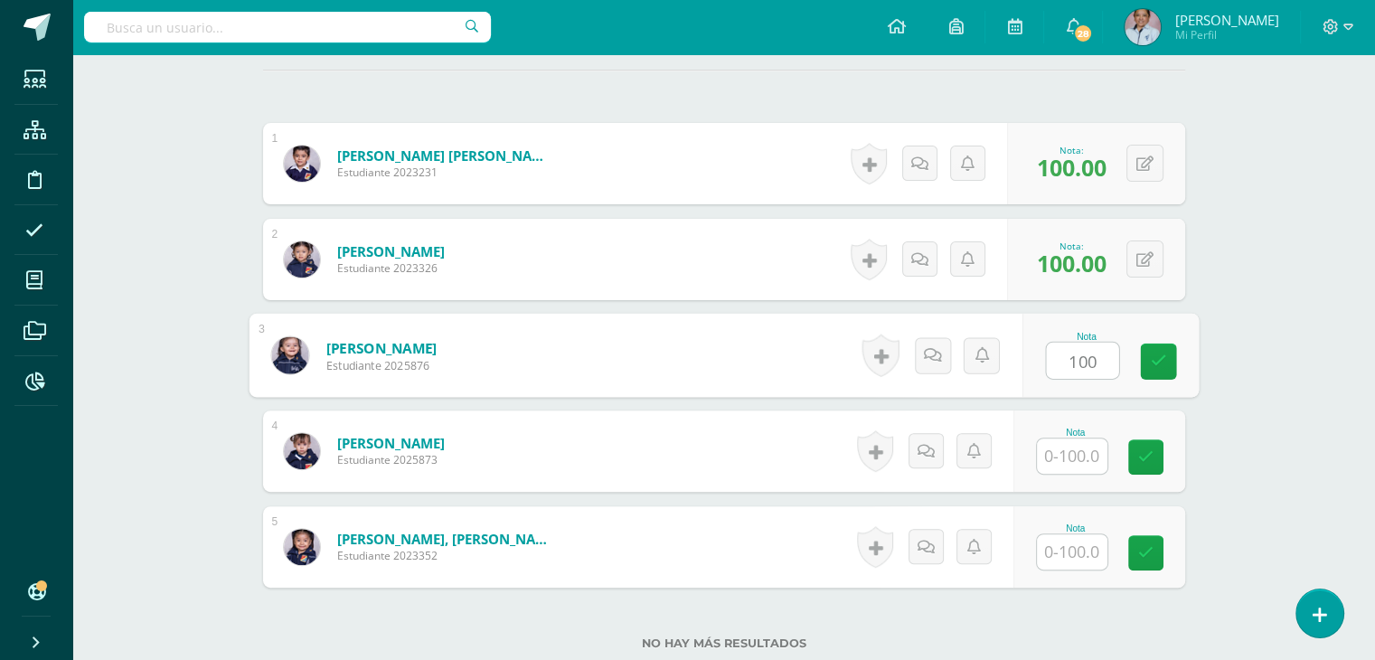
type input "100"
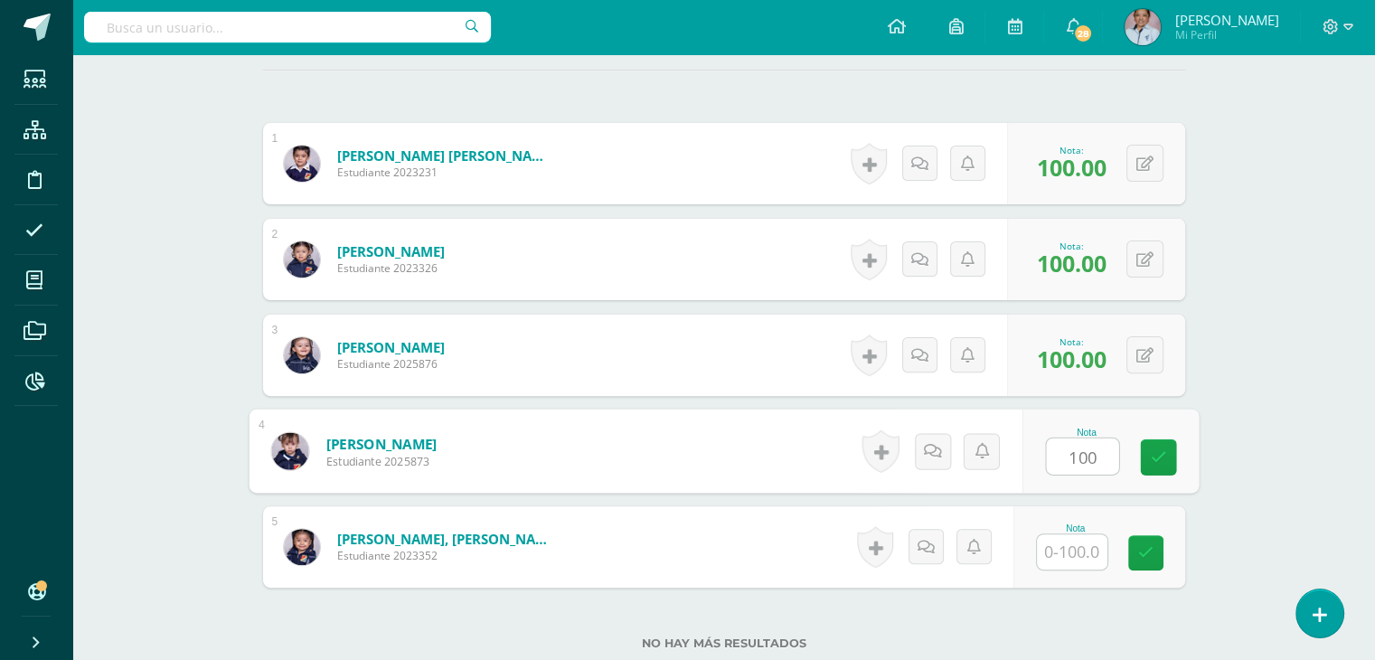
type input "100"
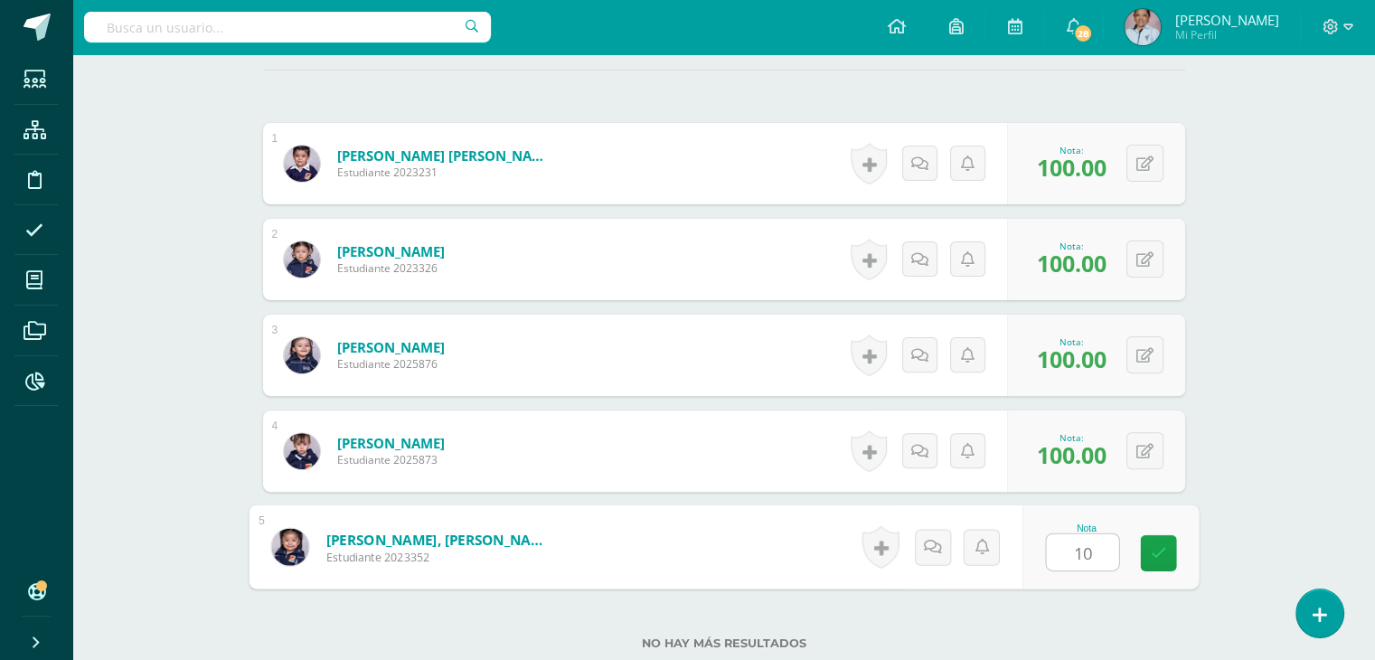
type input "100"
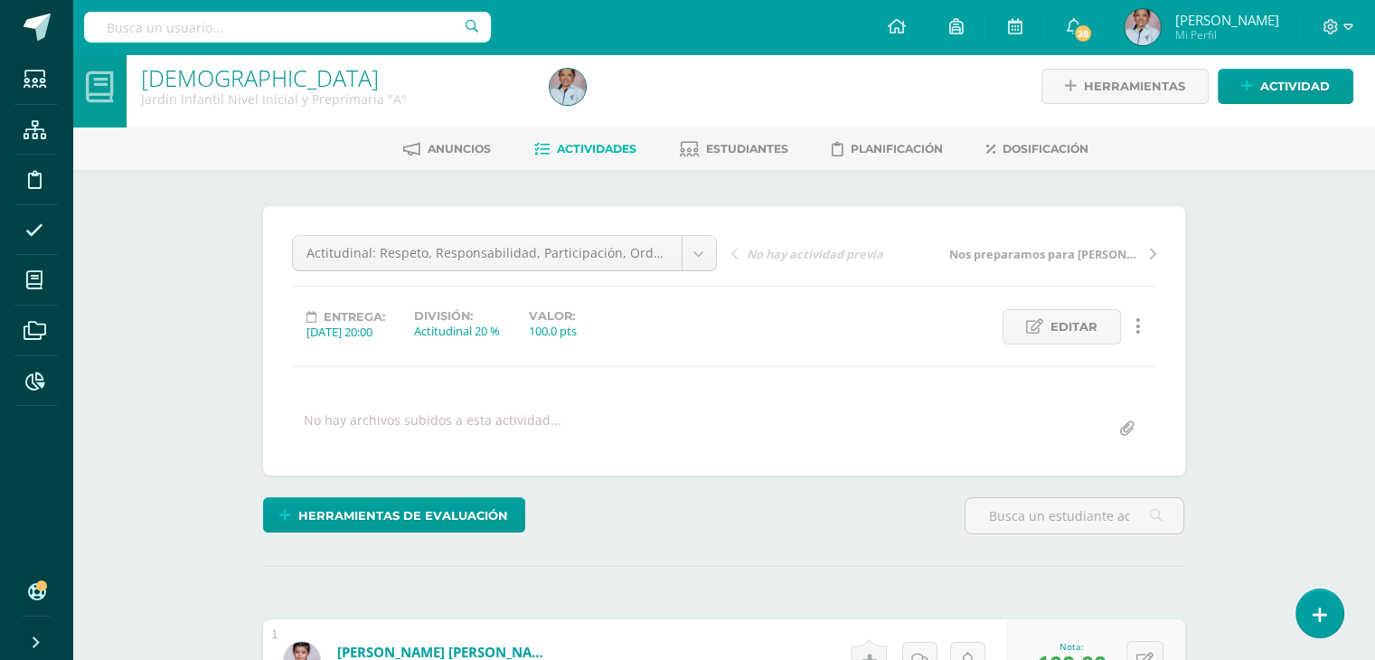
scroll to position [0, 0]
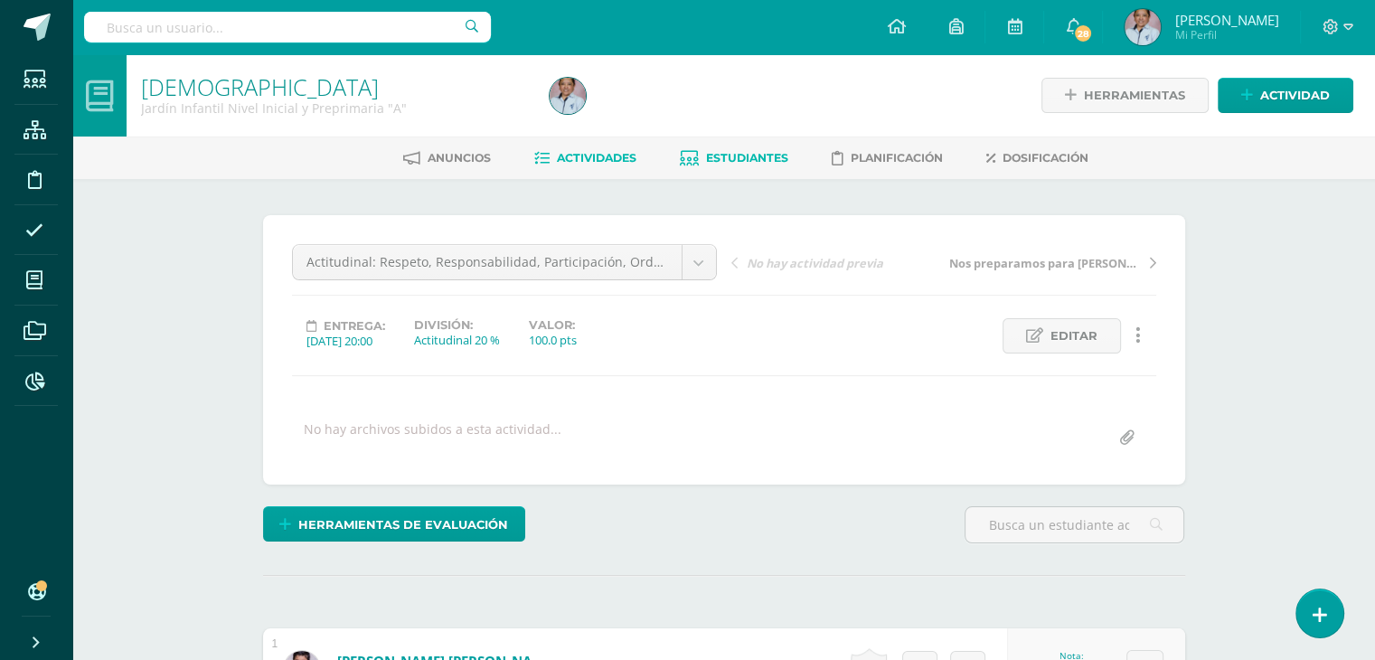
click at [725, 156] on span "Estudiantes" at bounding box center [747, 158] width 82 height 14
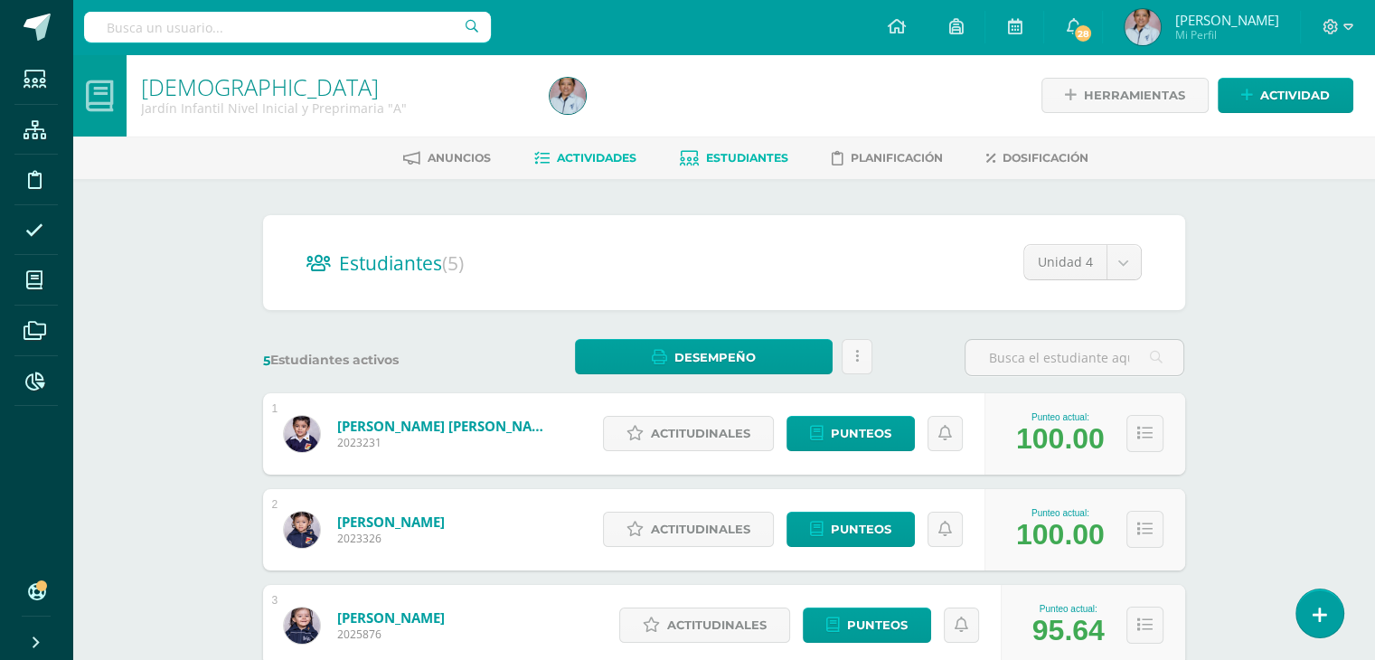
click at [589, 159] on span "Actividades" at bounding box center [597, 158] width 80 height 14
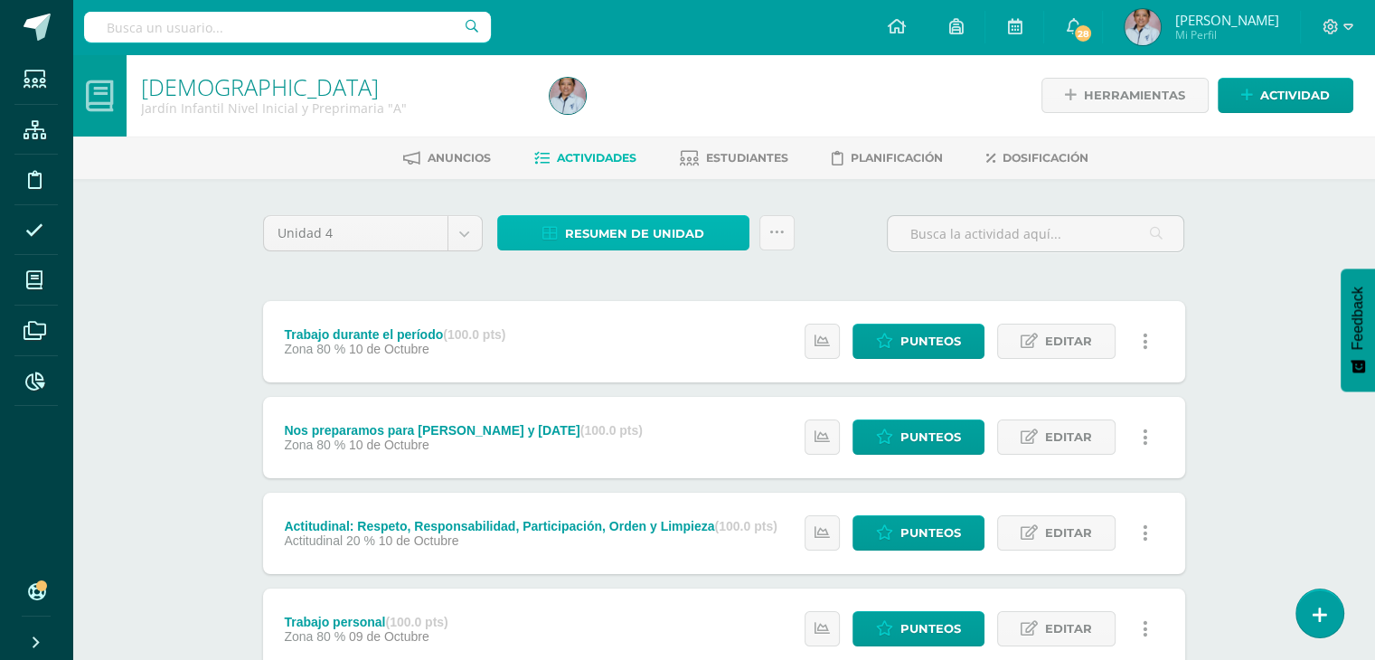
click at [625, 232] on span "Resumen de unidad" at bounding box center [634, 233] width 139 height 33
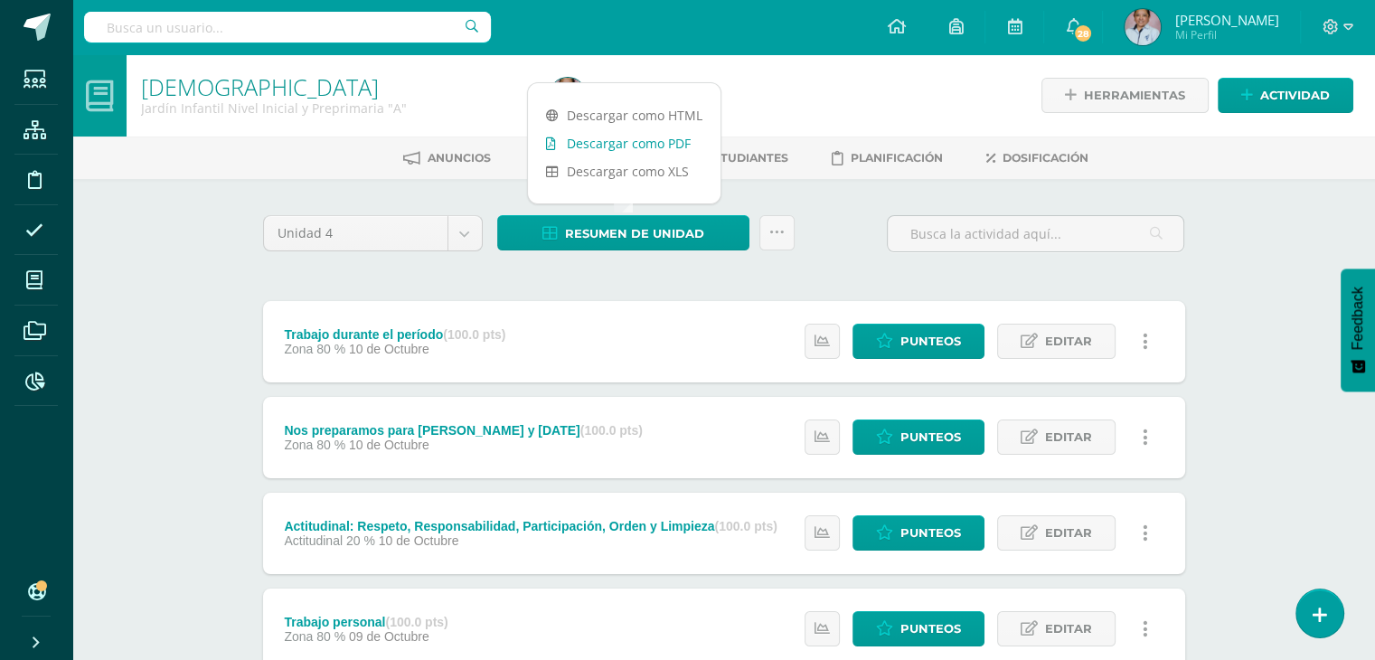
click at [617, 144] on link "Descargar como PDF" at bounding box center [624, 143] width 193 height 28
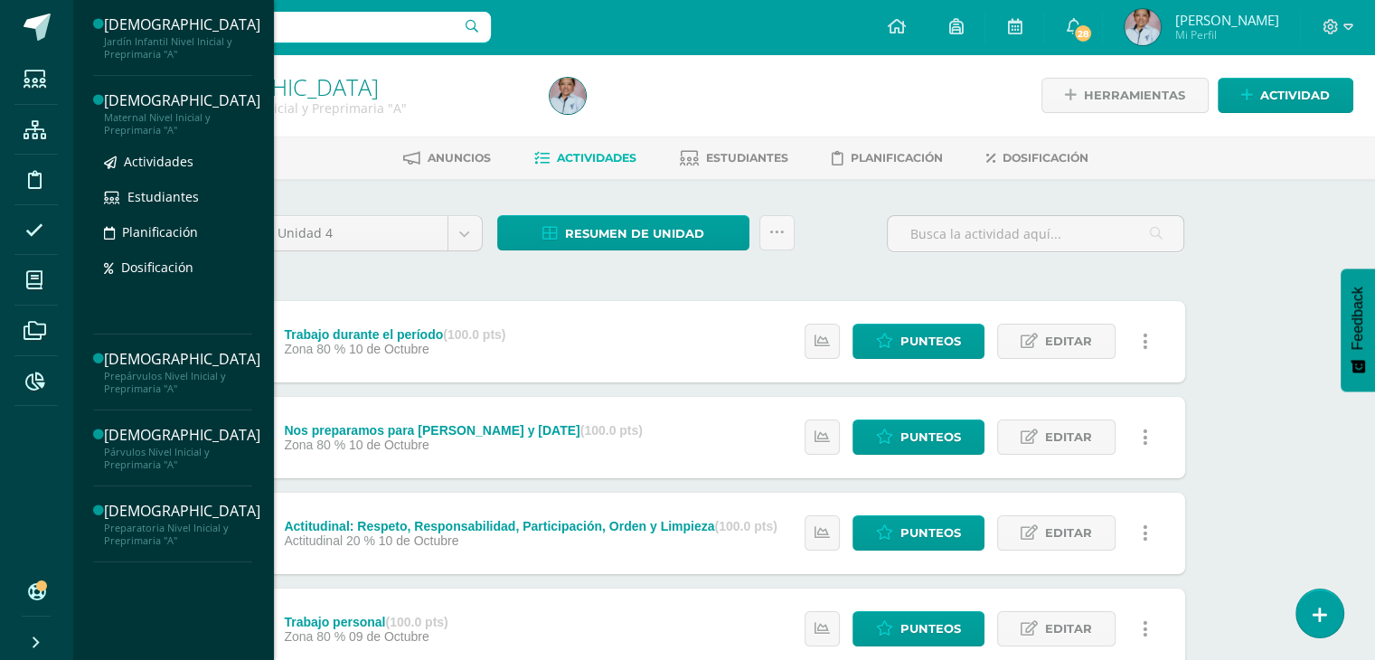
click at [141, 128] on div "Maternal Nivel Inicial y Preprimaria "A"" at bounding box center [182, 123] width 156 height 25
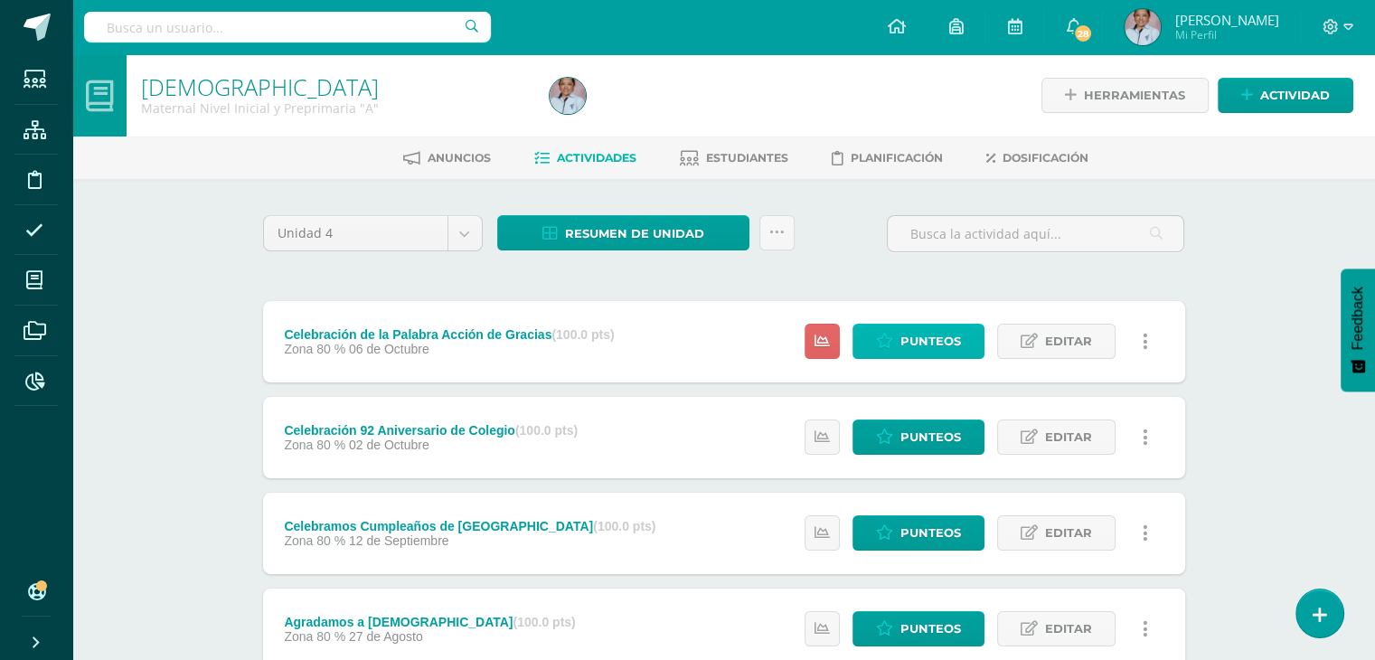
click at [918, 342] on span "Punteos" at bounding box center [930, 340] width 61 height 33
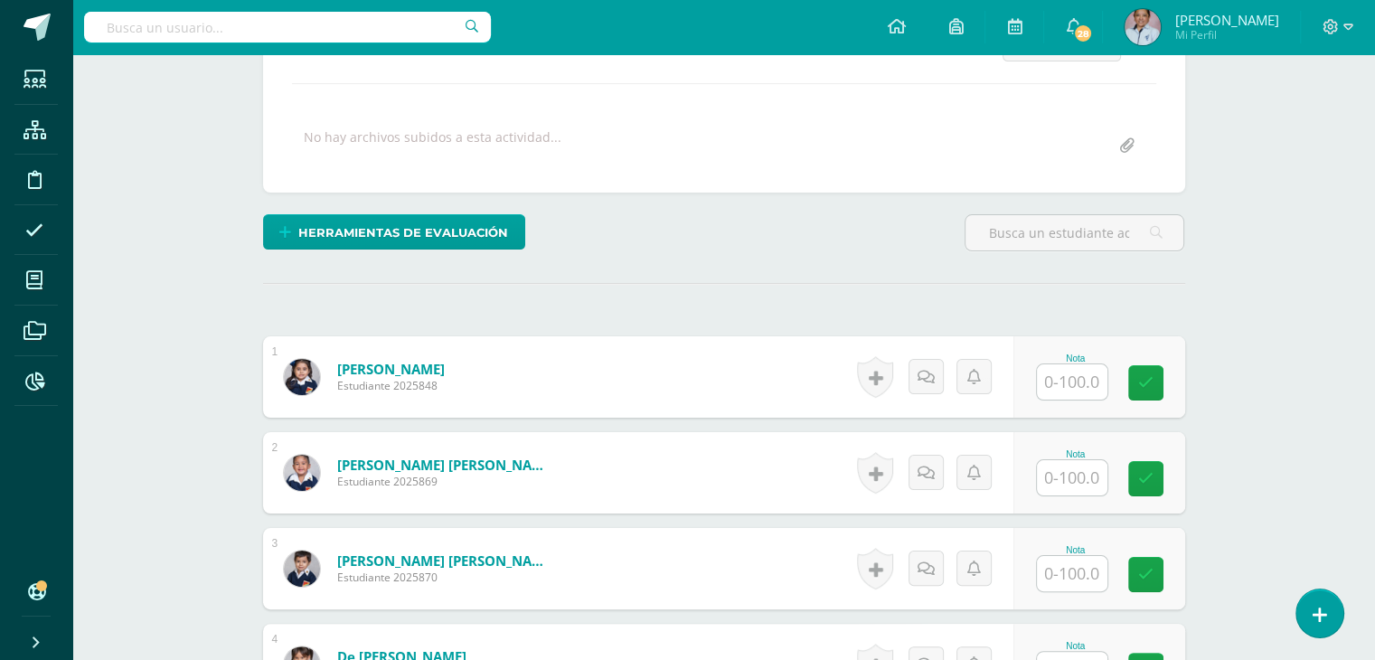
scroll to position [445, 0]
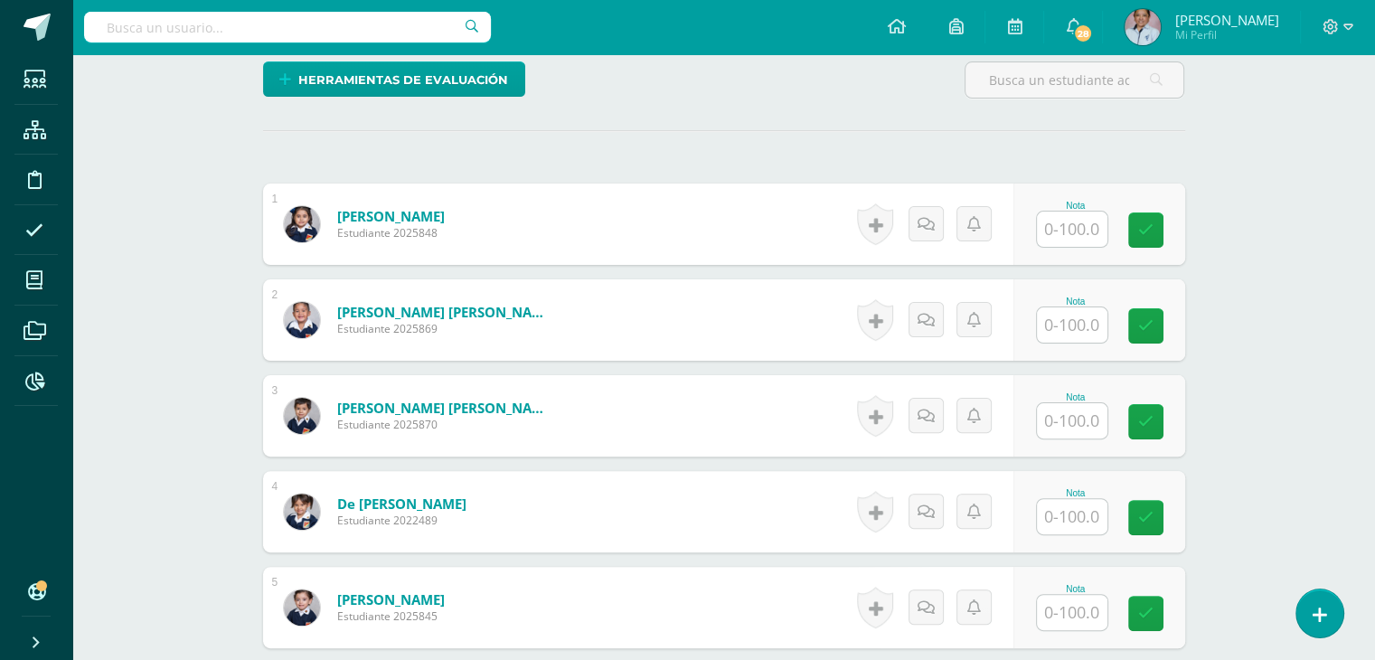
click at [1076, 207] on div "Nota" at bounding box center [1076, 206] width 80 height 10
click at [1067, 221] on input "text" at bounding box center [1082, 230] width 72 height 36
type input "100"
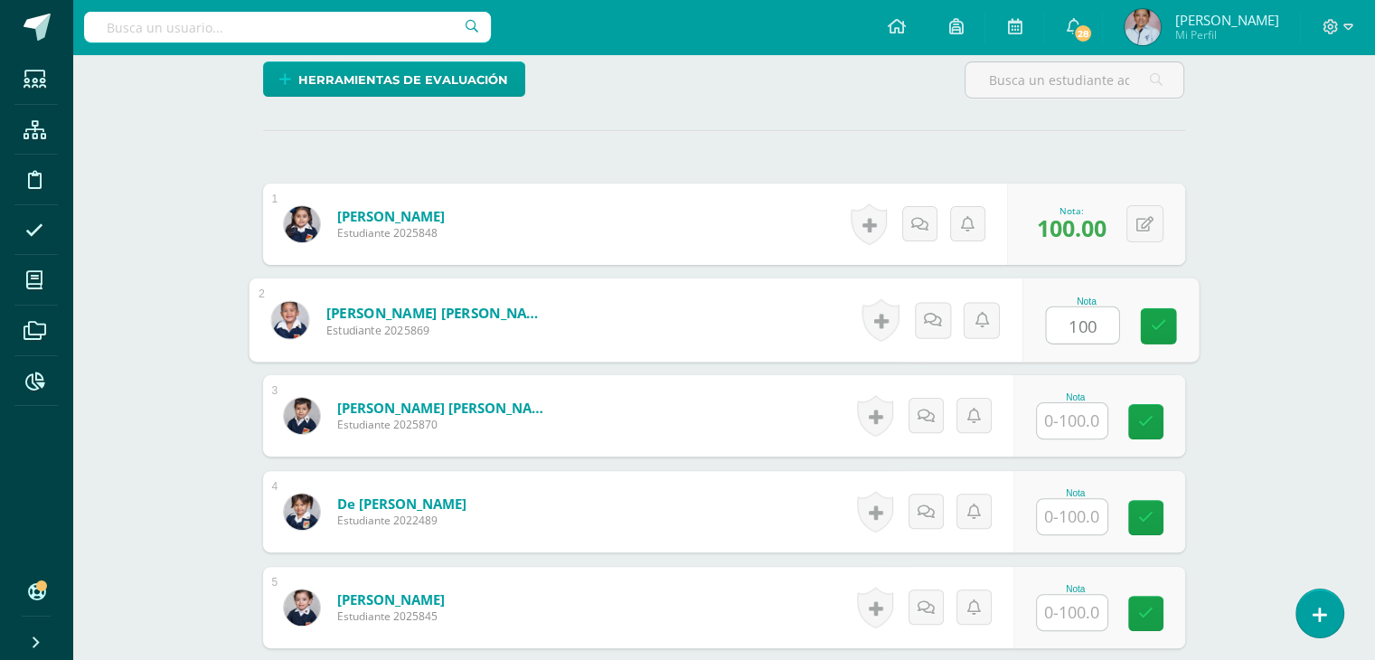
type input "100"
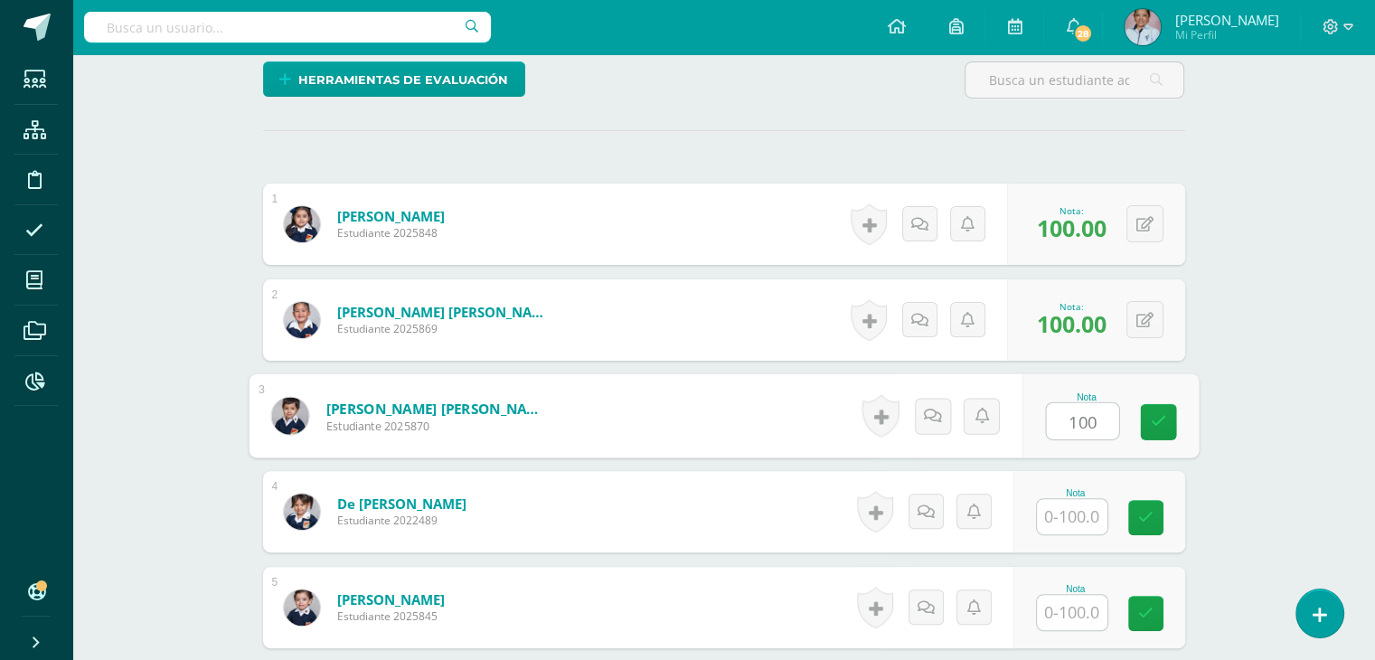
type input "100"
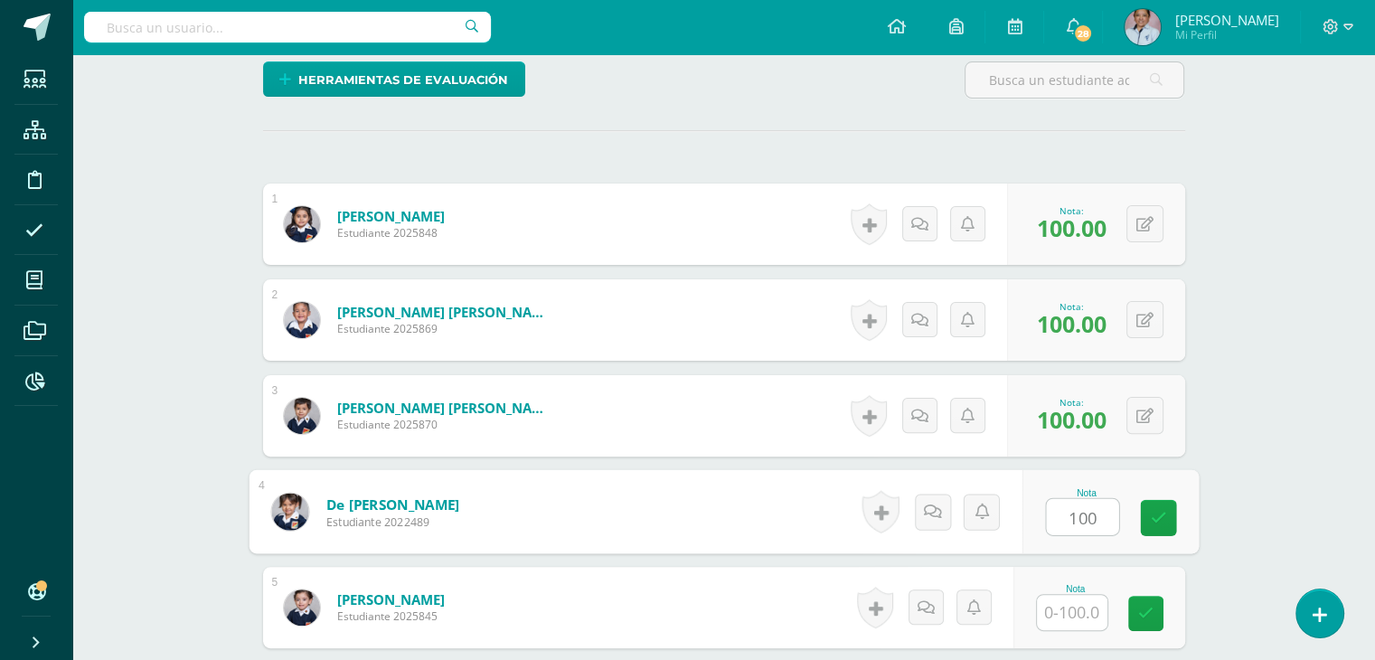
type input "100"
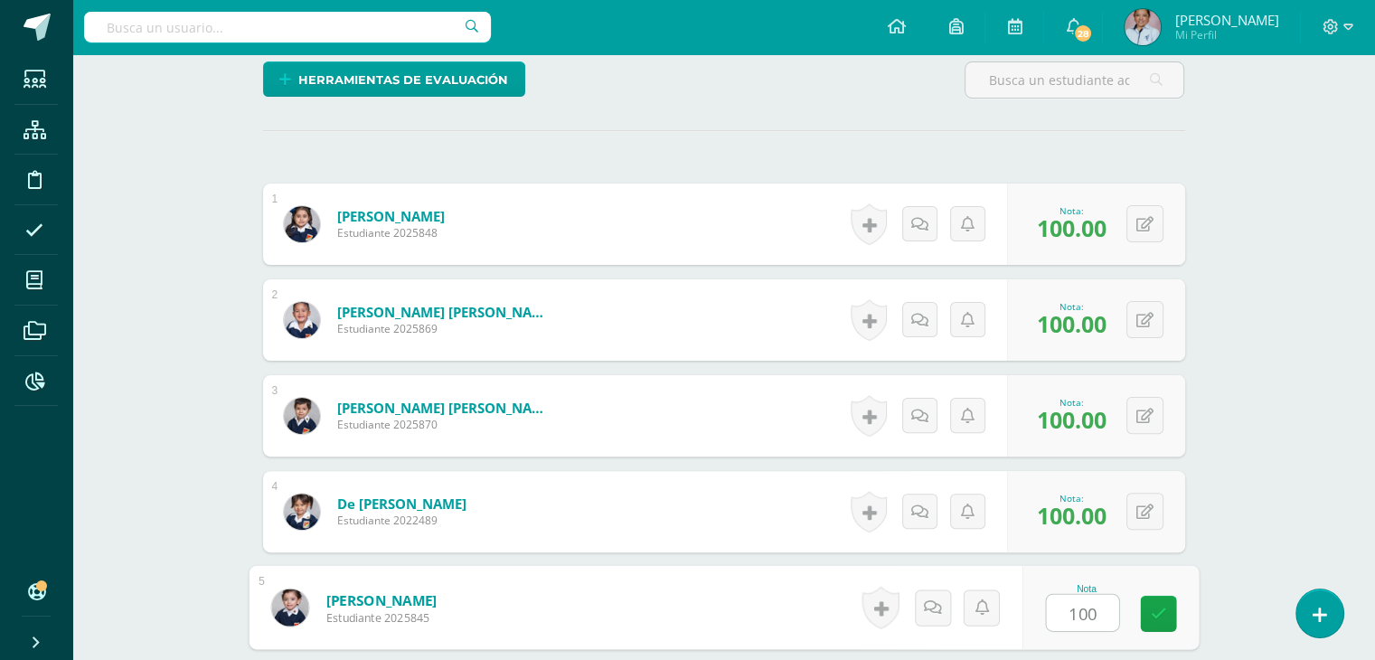
type input "100"
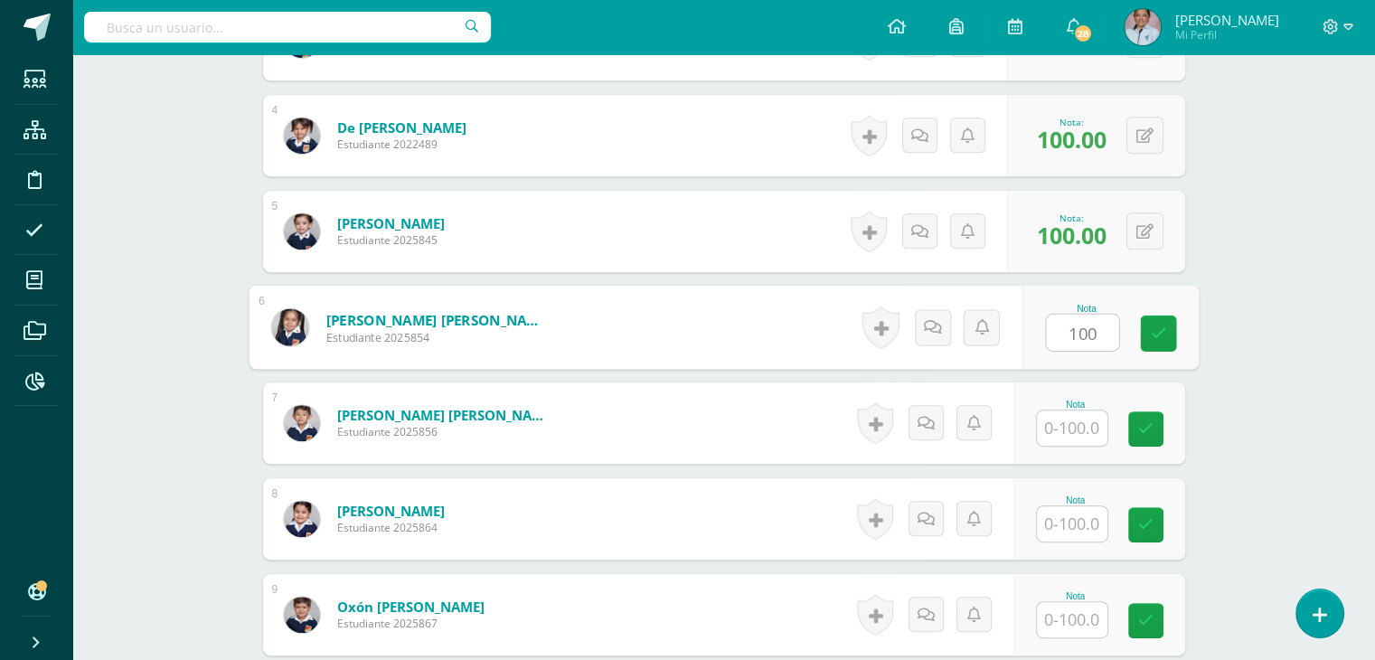
type input "100"
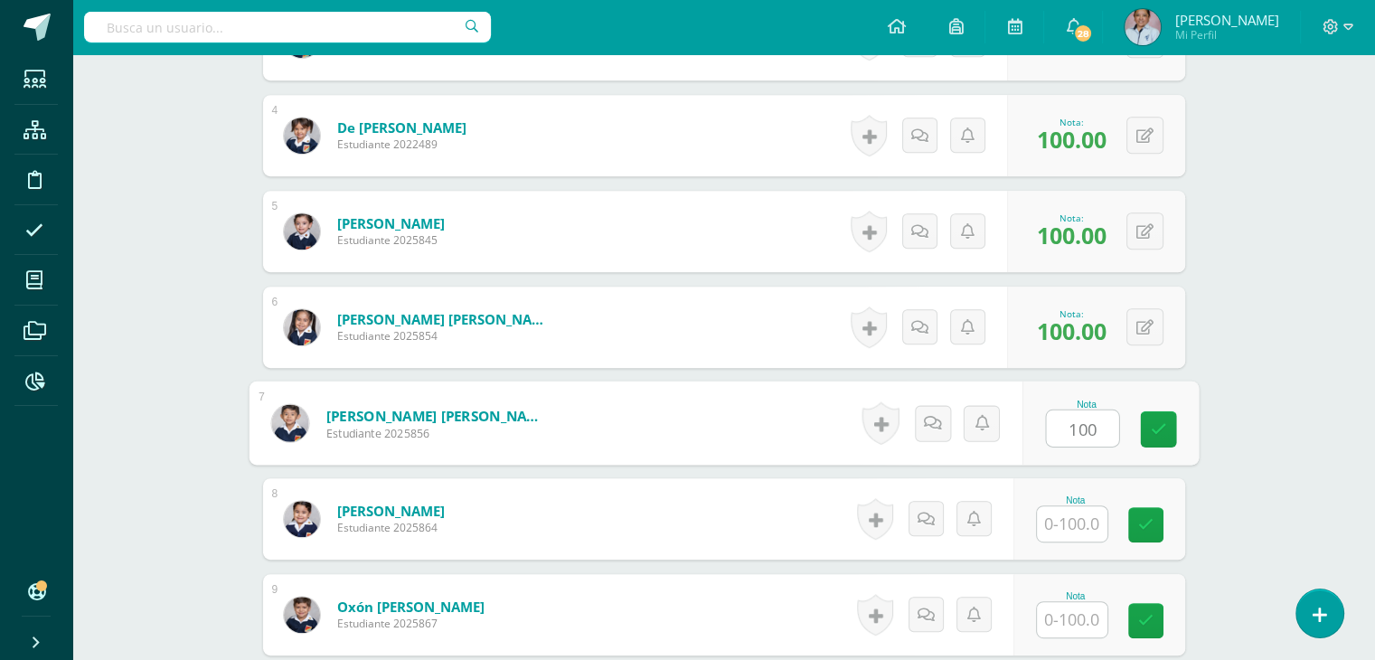
type input "100"
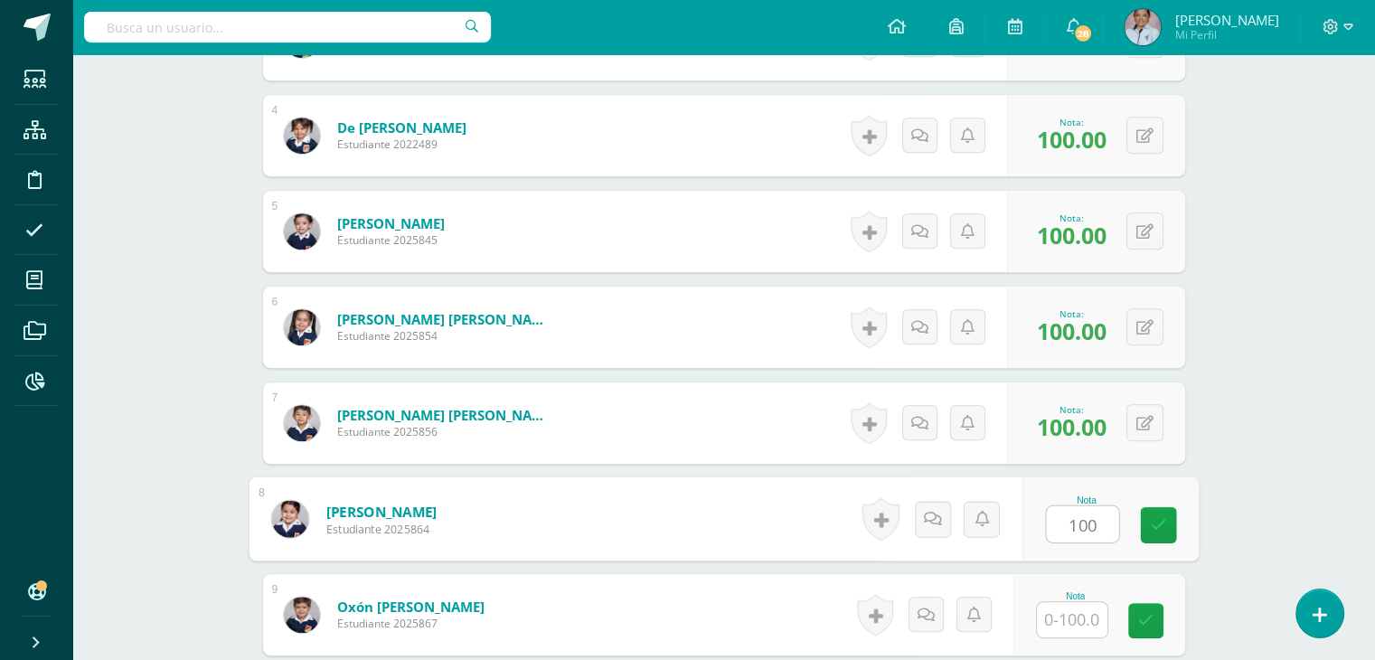
type input "100"
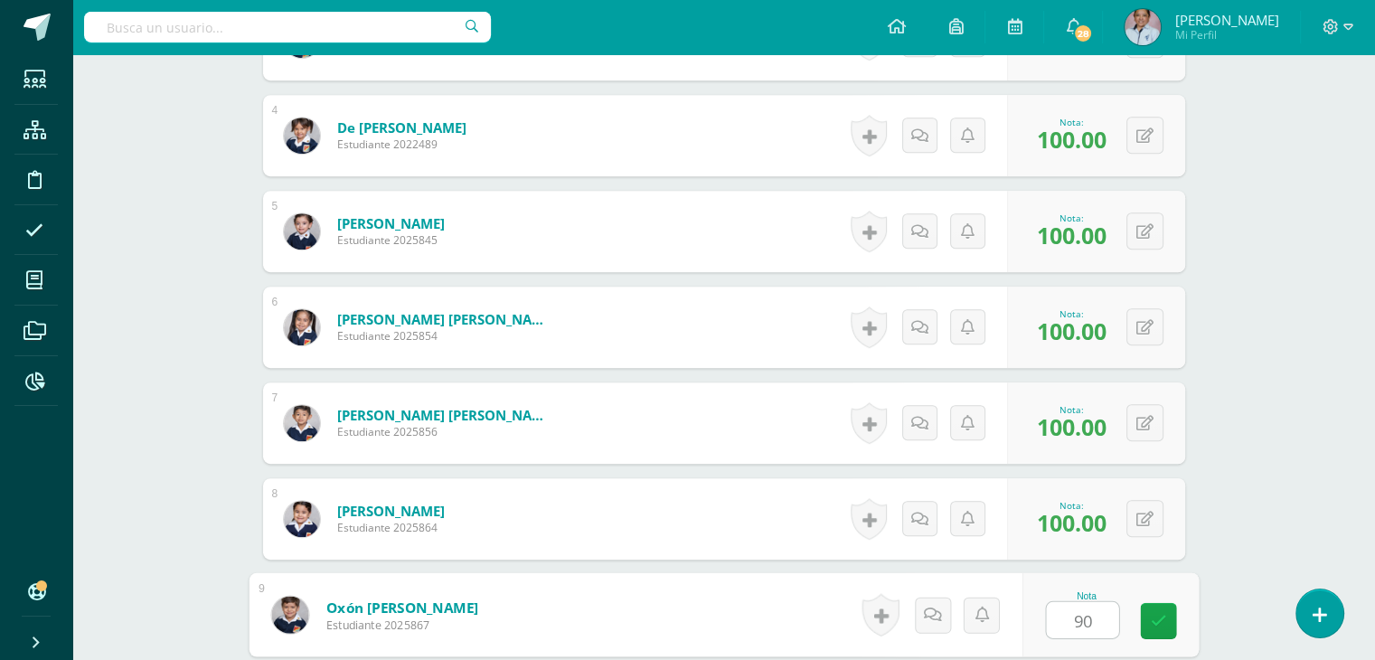
type input "90"
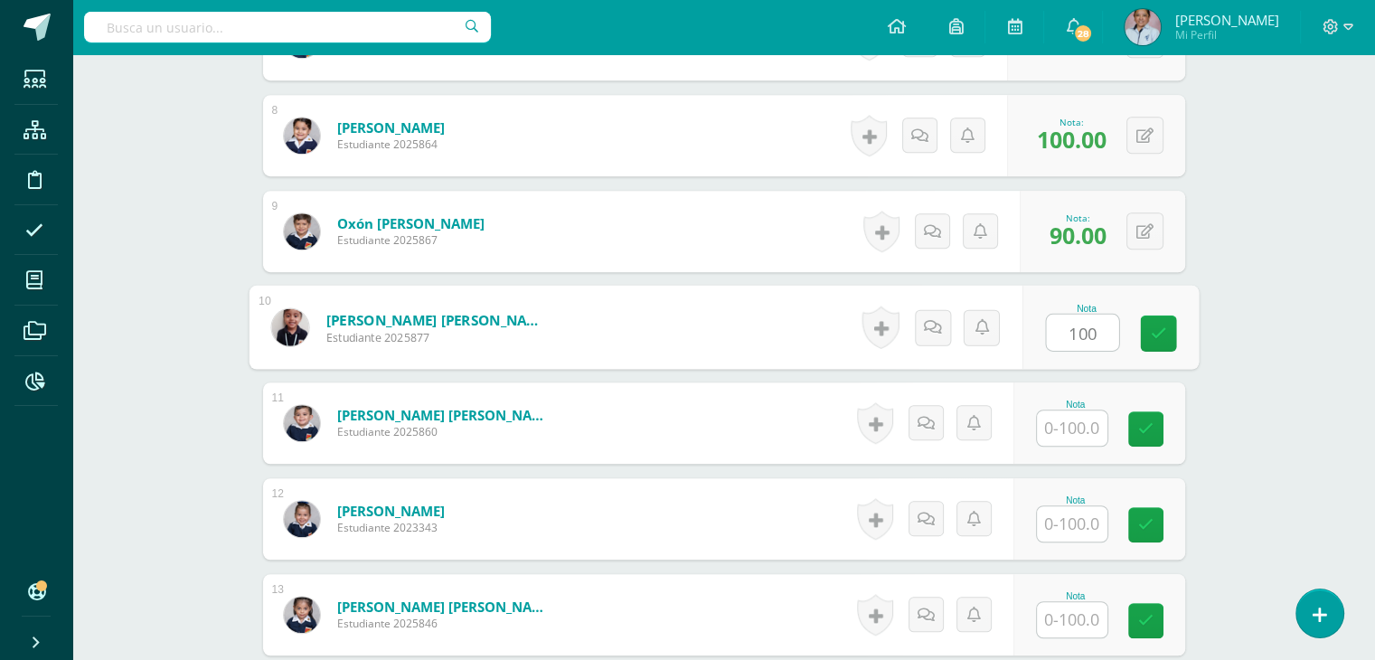
type input "100"
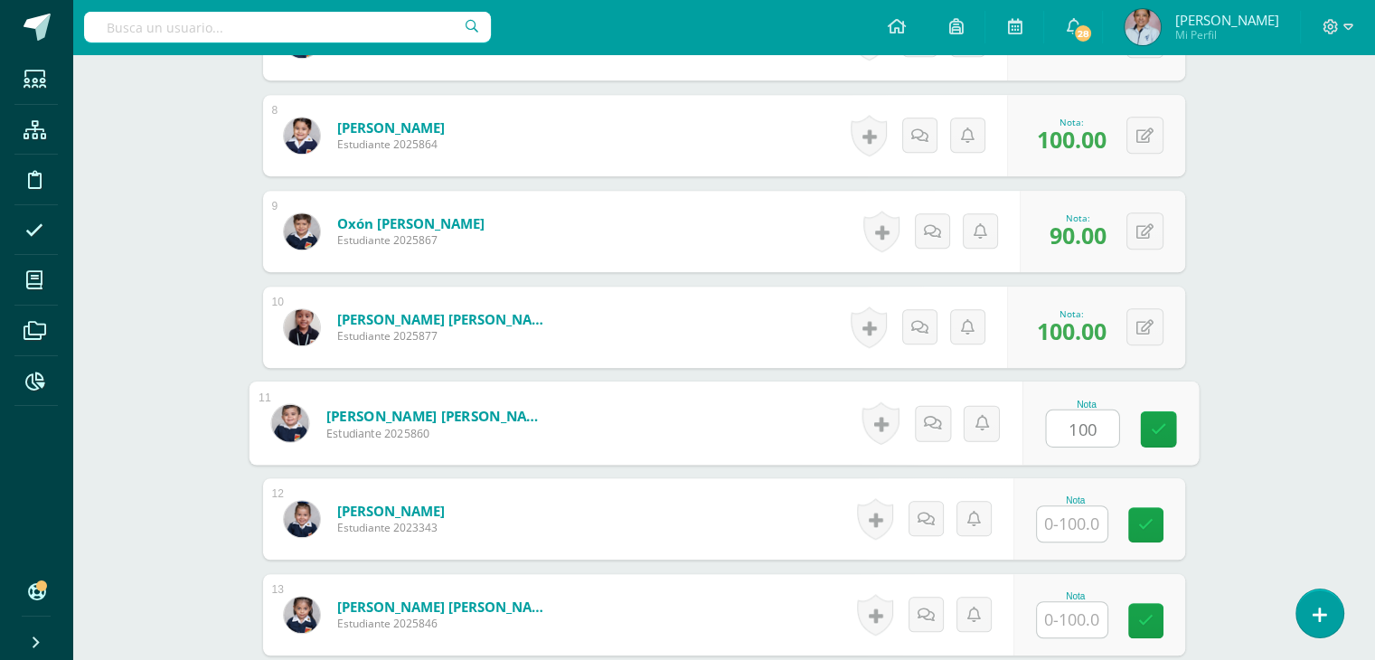
type input "100"
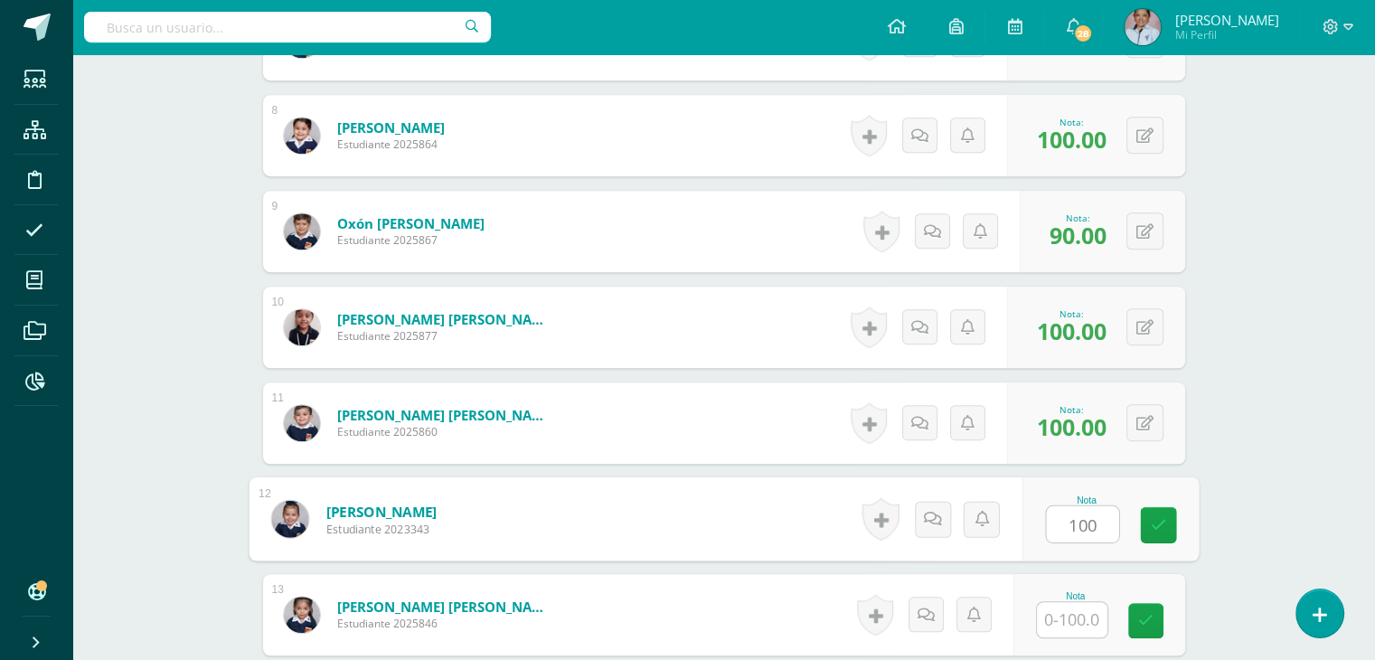
type input "100"
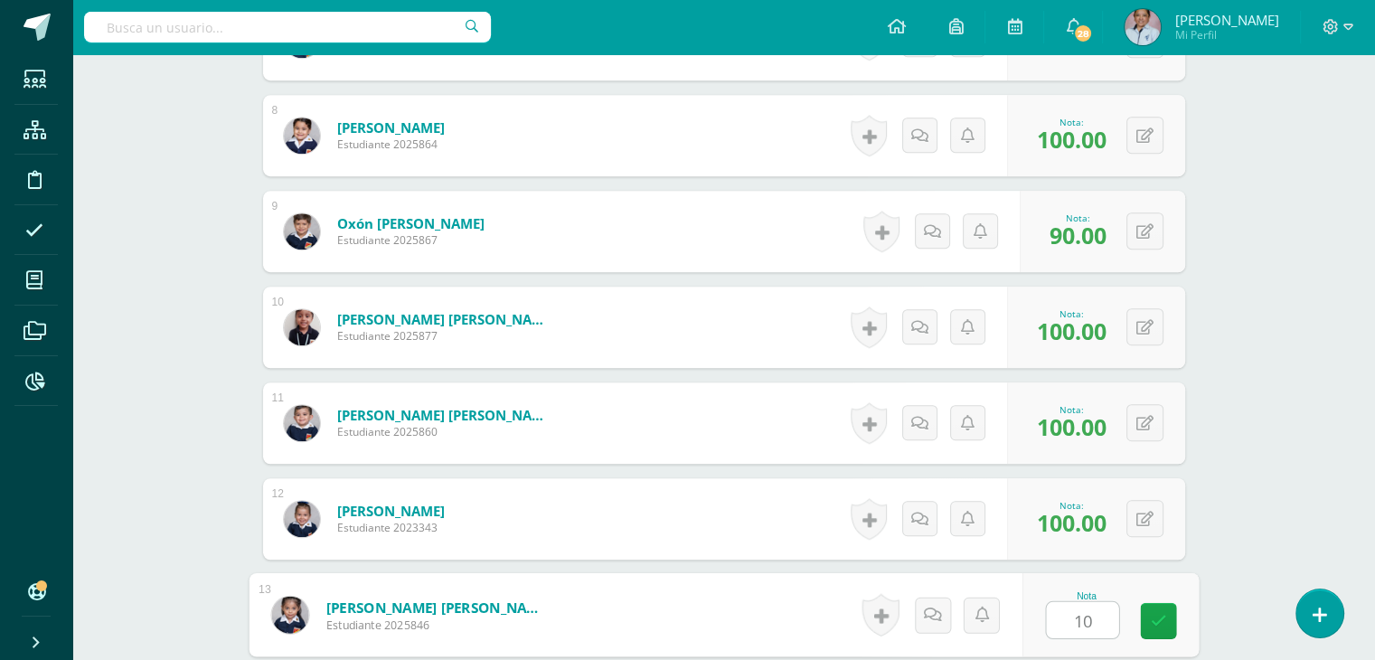
type input "100"
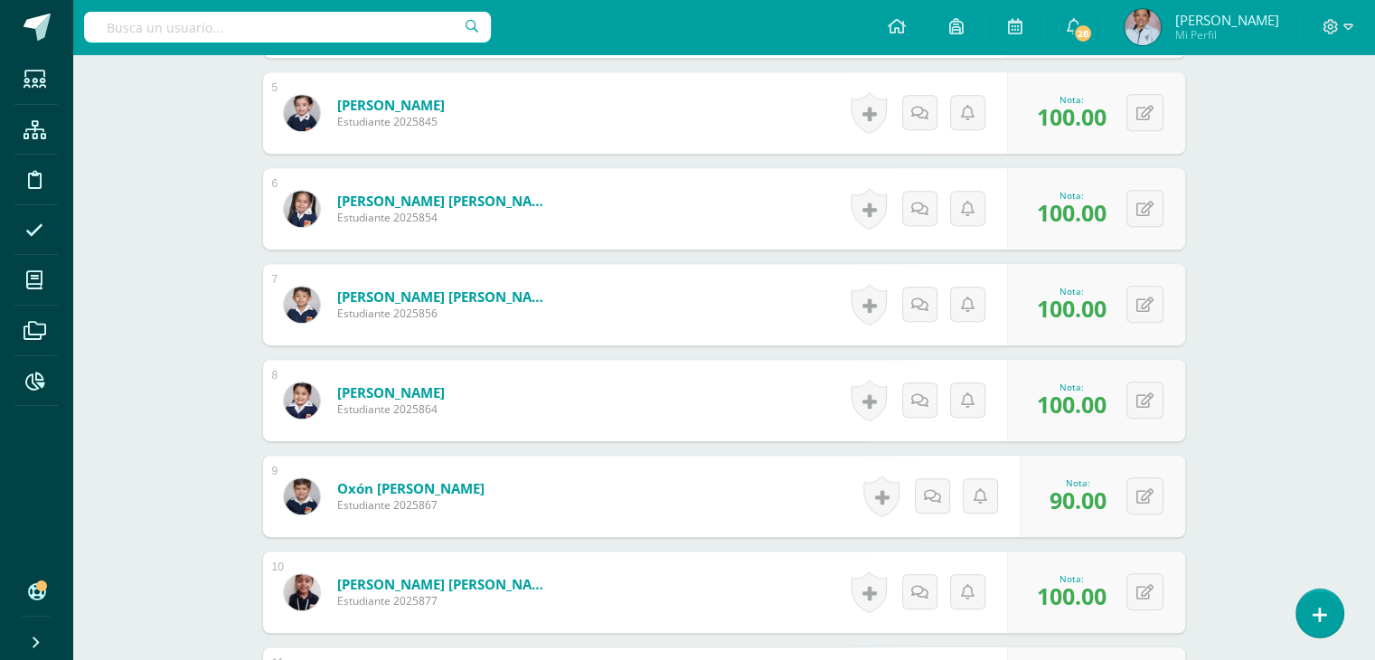
scroll to position [934, 0]
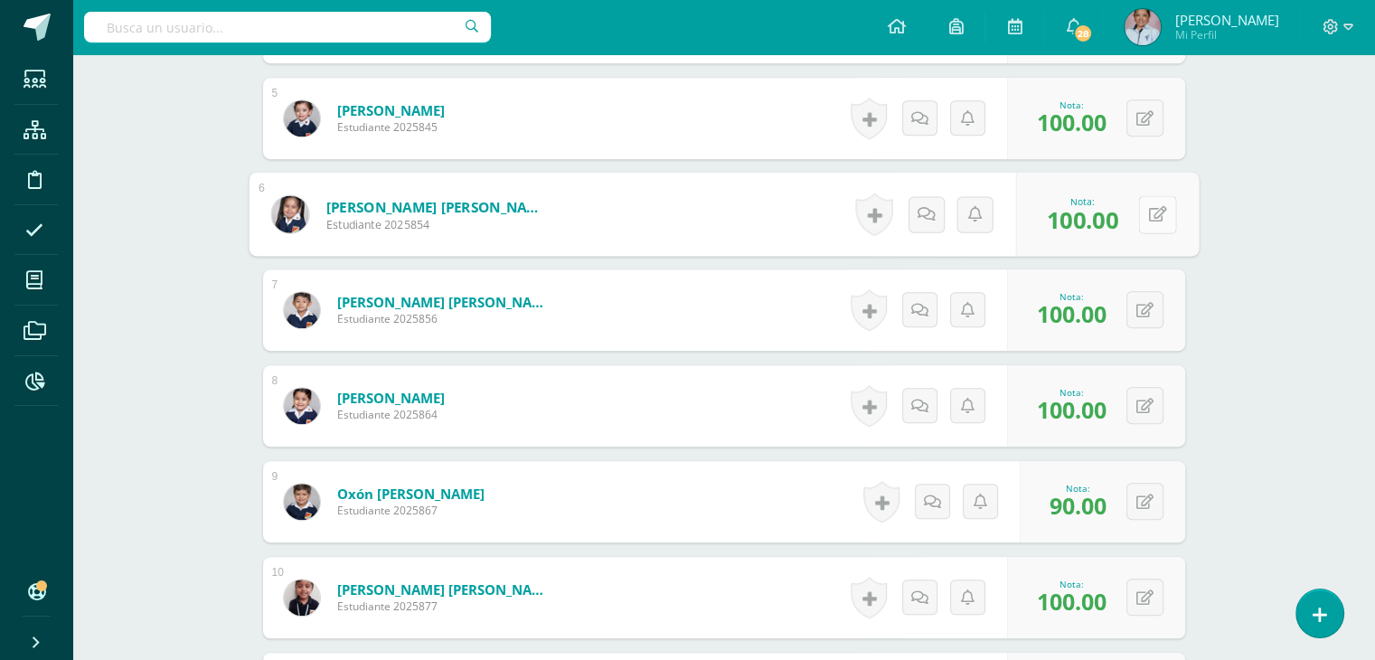
click at [1139, 211] on button at bounding box center [1157, 214] width 38 height 38
type input "90"
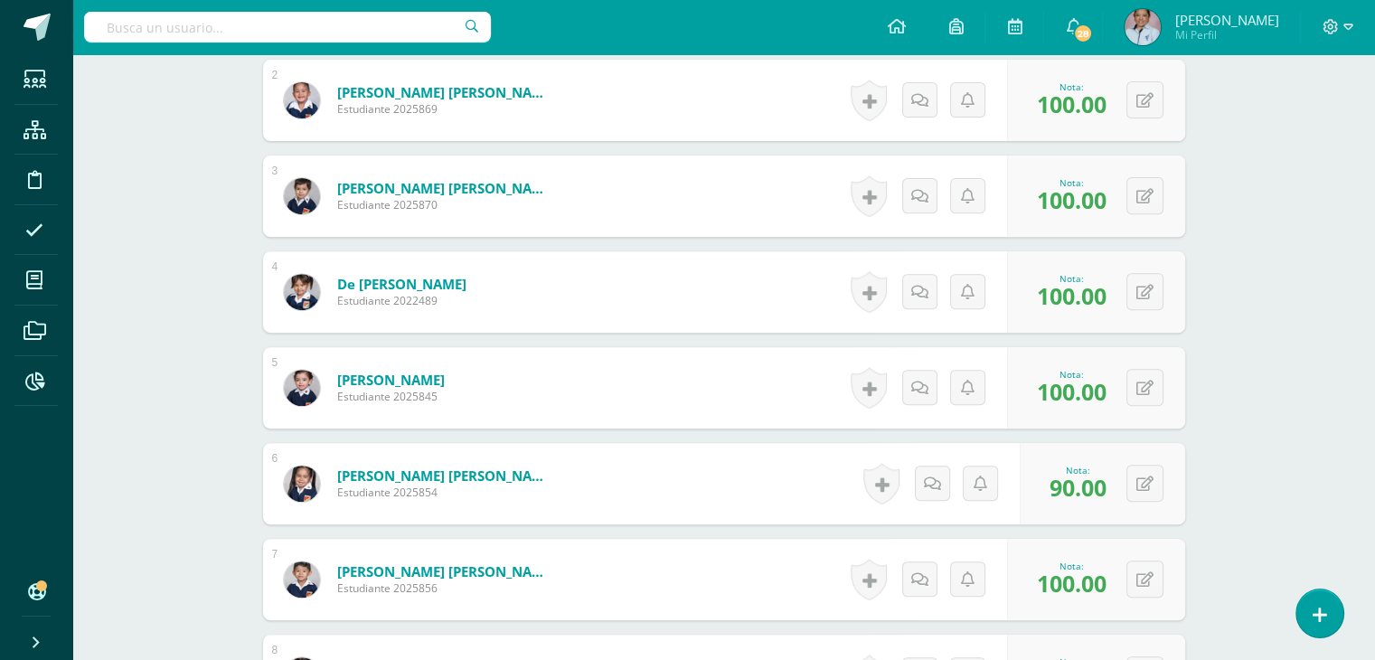
scroll to position [659, 0]
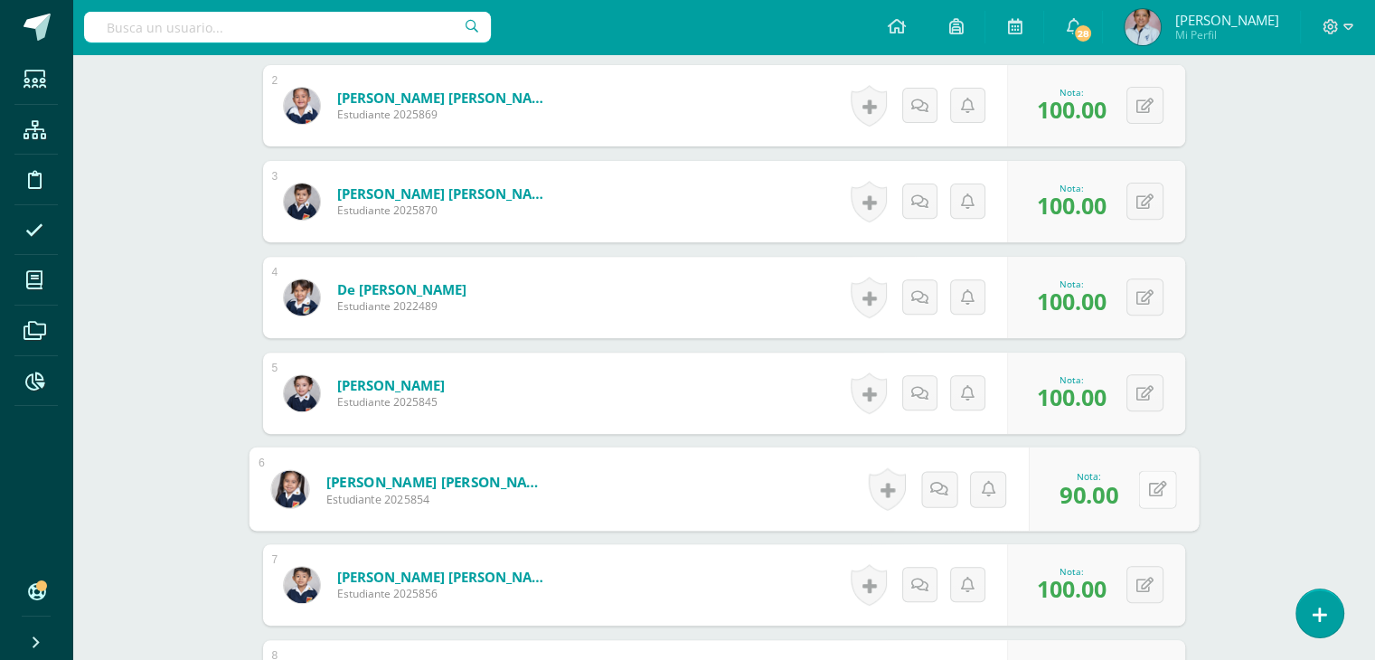
click at [1146, 486] on button at bounding box center [1157, 489] width 38 height 38
type input "100"
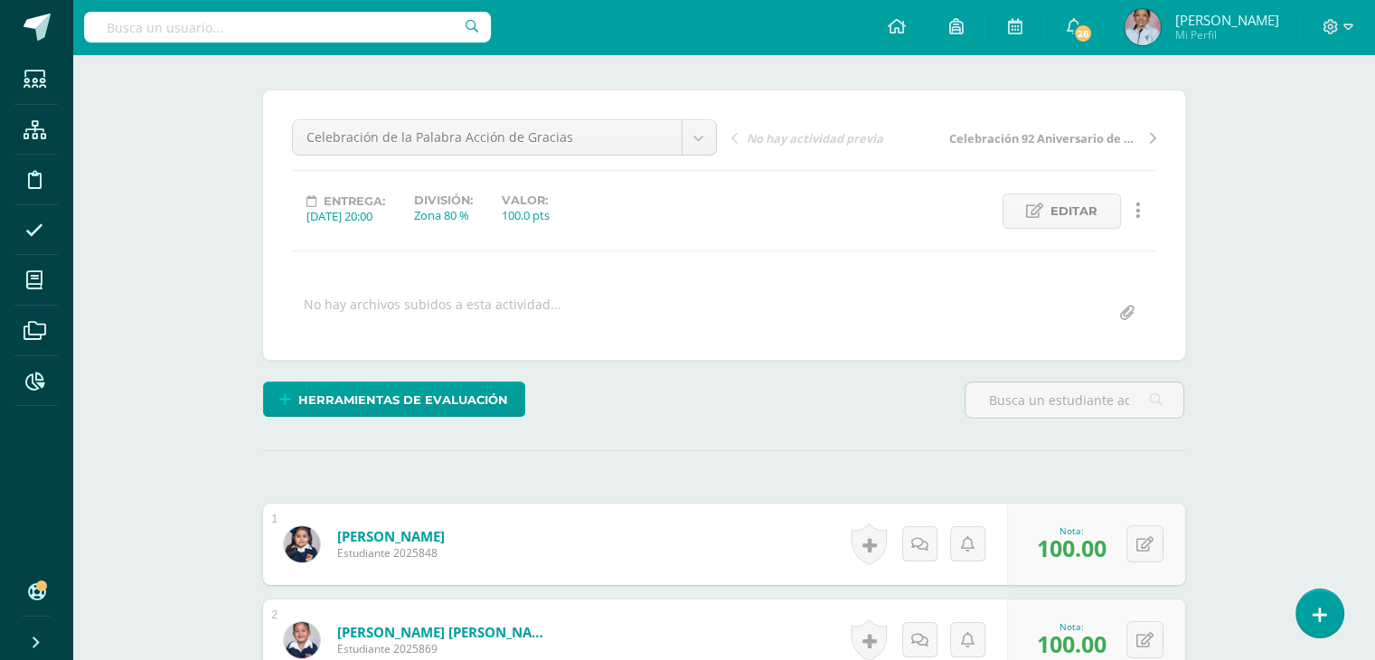
scroll to position [0, 0]
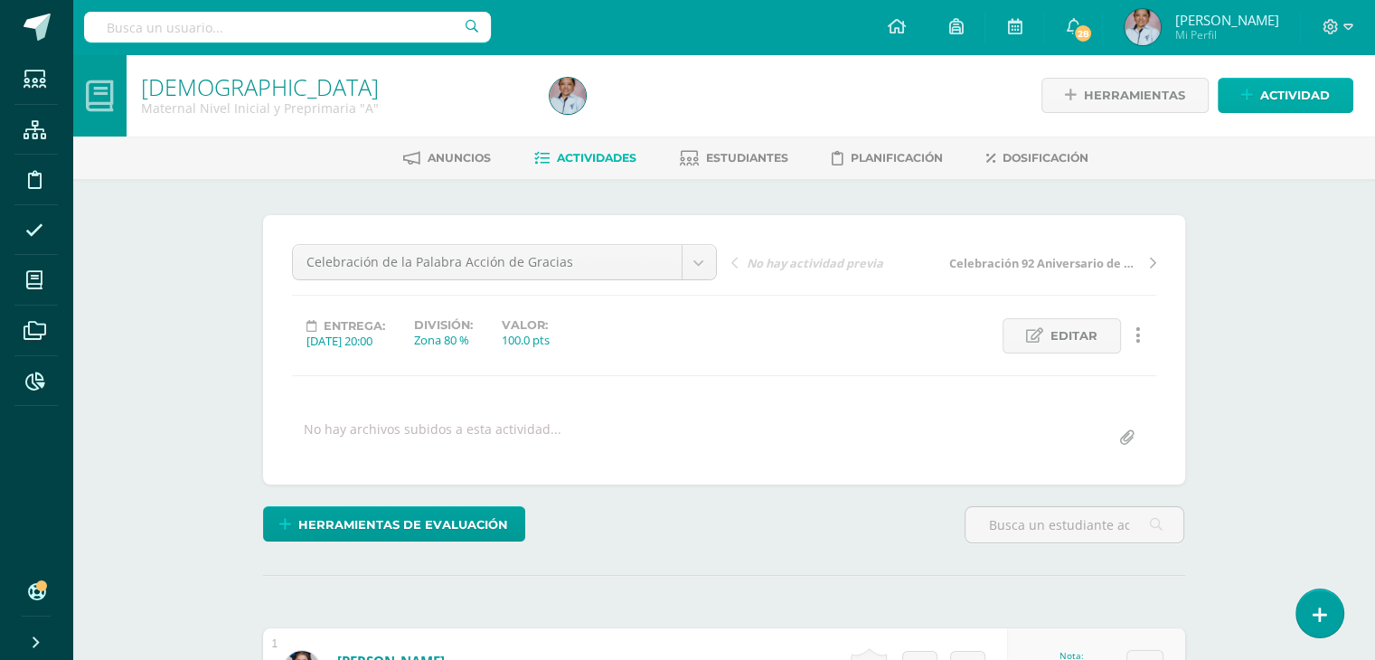
click at [1291, 94] on span "Actividad" at bounding box center [1295, 95] width 70 height 33
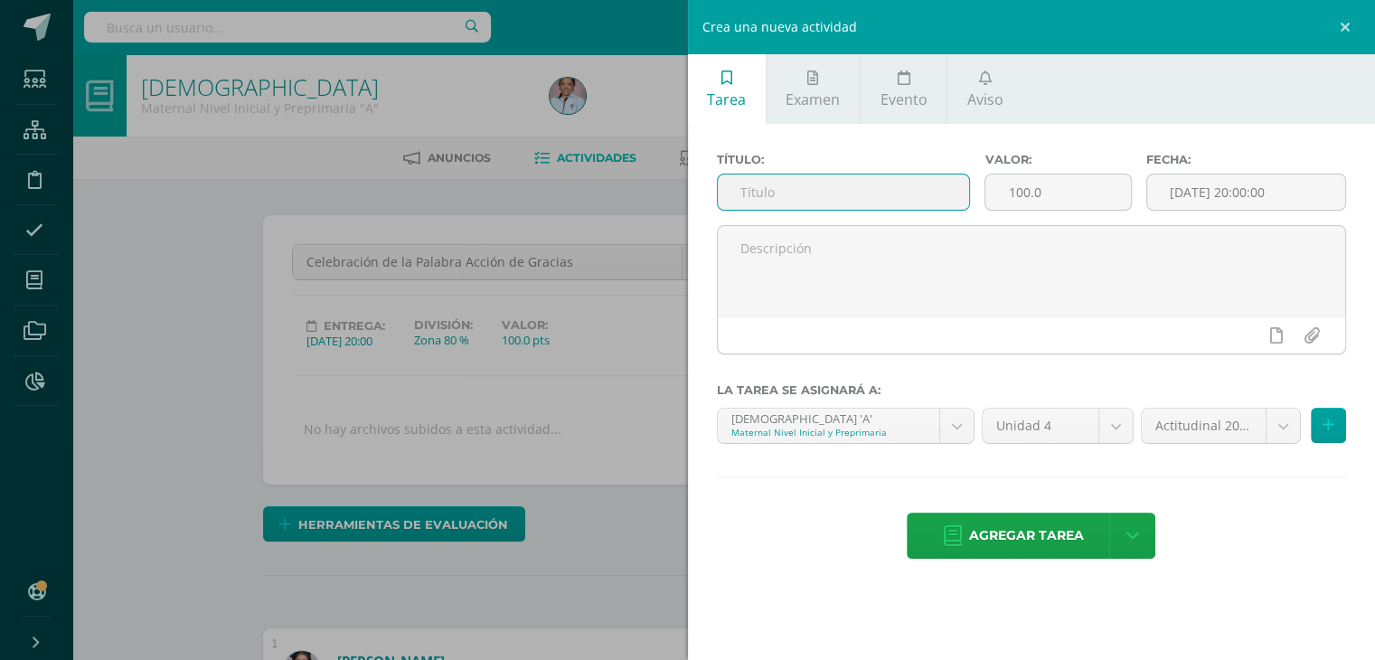
click at [756, 196] on input "text" at bounding box center [844, 191] width 252 height 35
type input "Papá [DEMOGRAPHIC_DATA] nos regala un [PERSON_NAME] de la Guarda"
click at [1219, 178] on input "[DATE] 20:00:00" at bounding box center [1246, 191] width 199 height 35
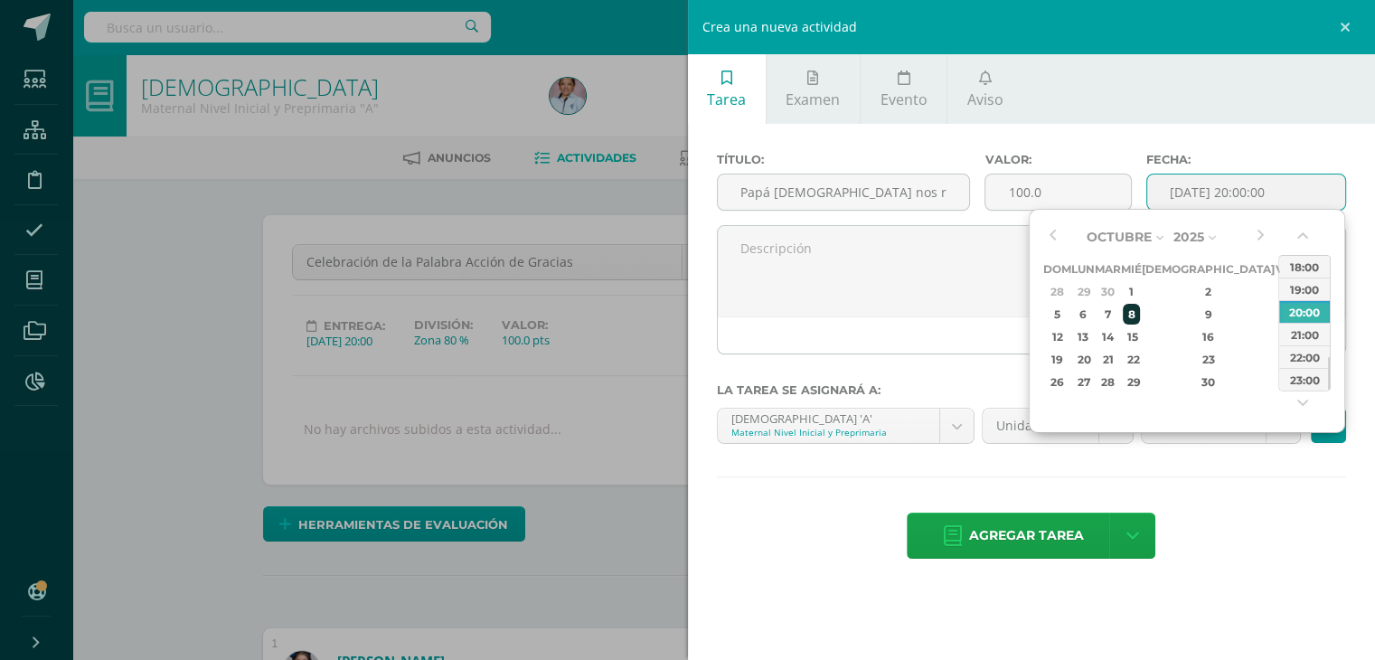
click at [1139, 314] on div "8" at bounding box center [1131, 314] width 16 height 21
type input "2025-10-08 20:00"
click at [1216, 478] on div "Título: Papá Dios nos regala un Ängel de la Guarda Valor: 100.0 Fecha: 2025-10-…" at bounding box center [1032, 357] width 688 height 467
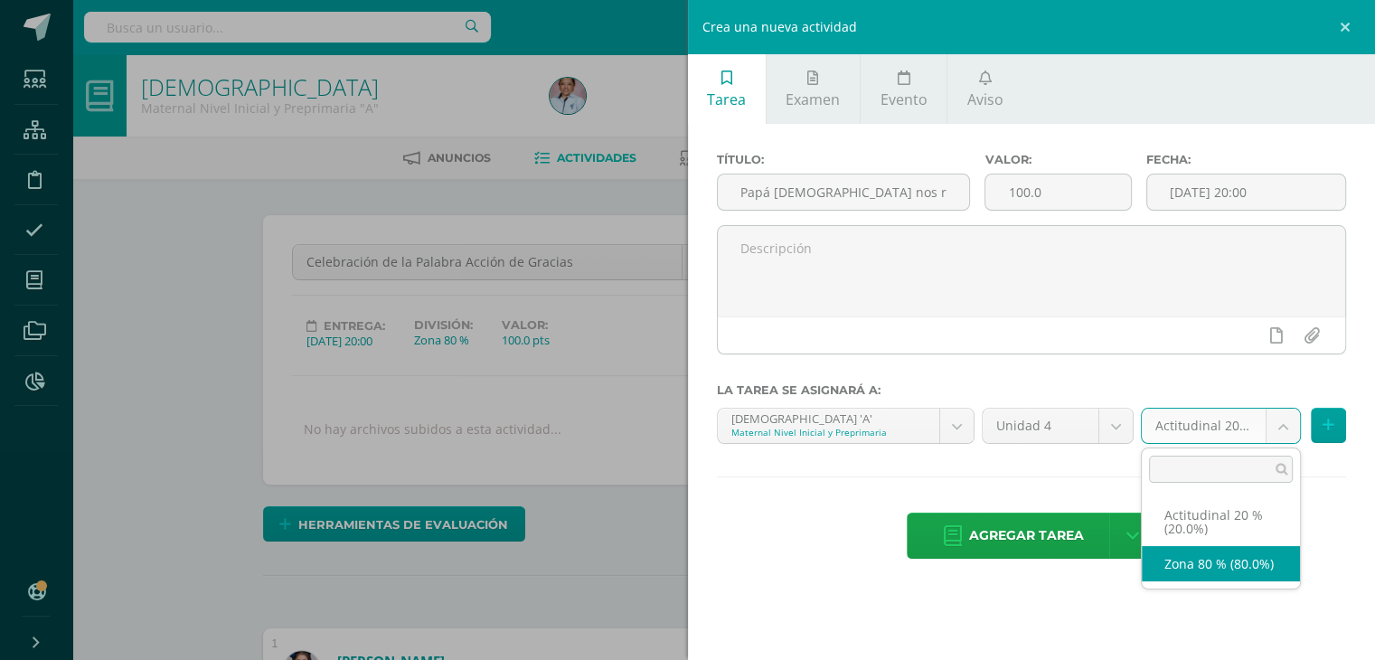
select select "129697"
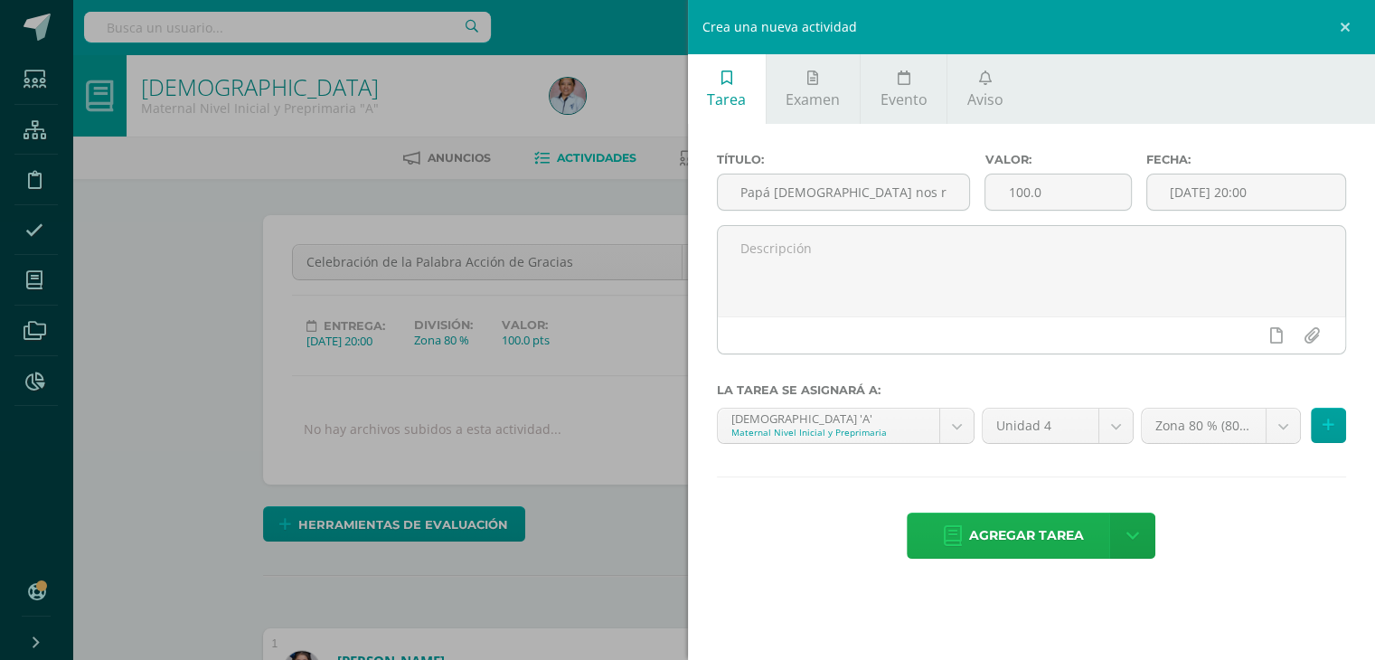
click at [1057, 526] on span "Agregar tarea" at bounding box center [1026, 535] width 115 height 44
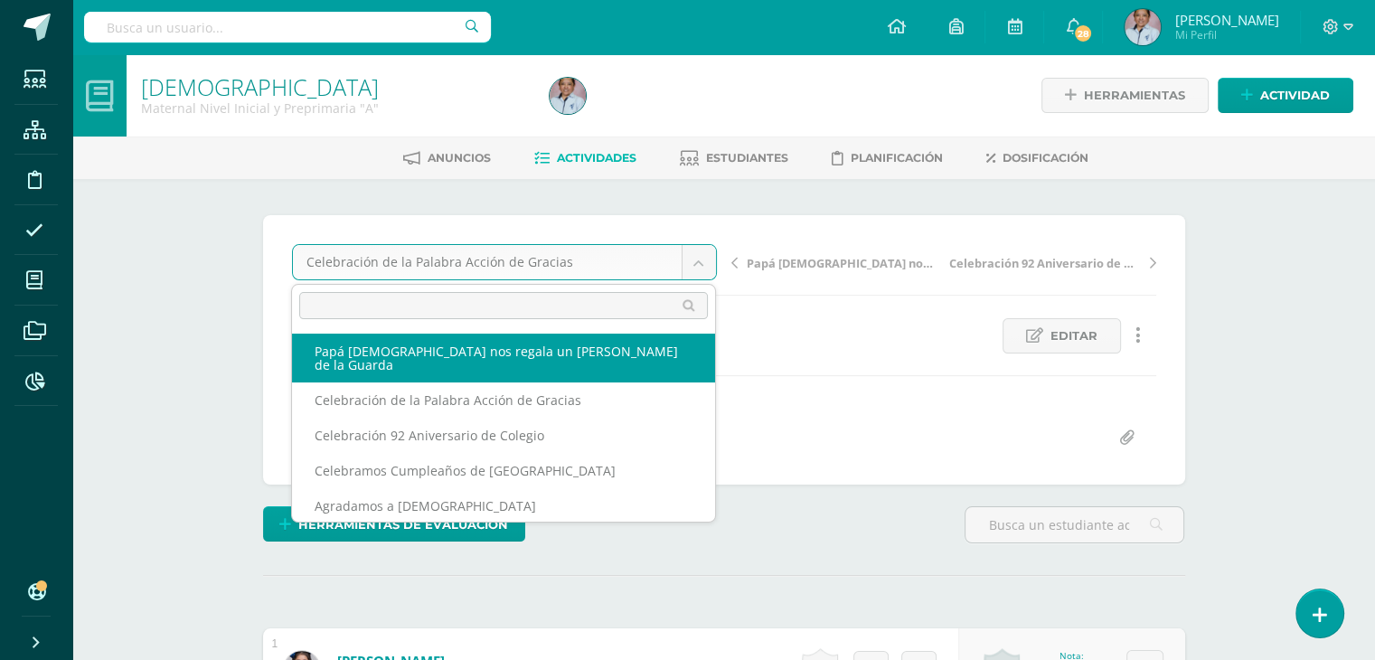
scroll to position [1, 0]
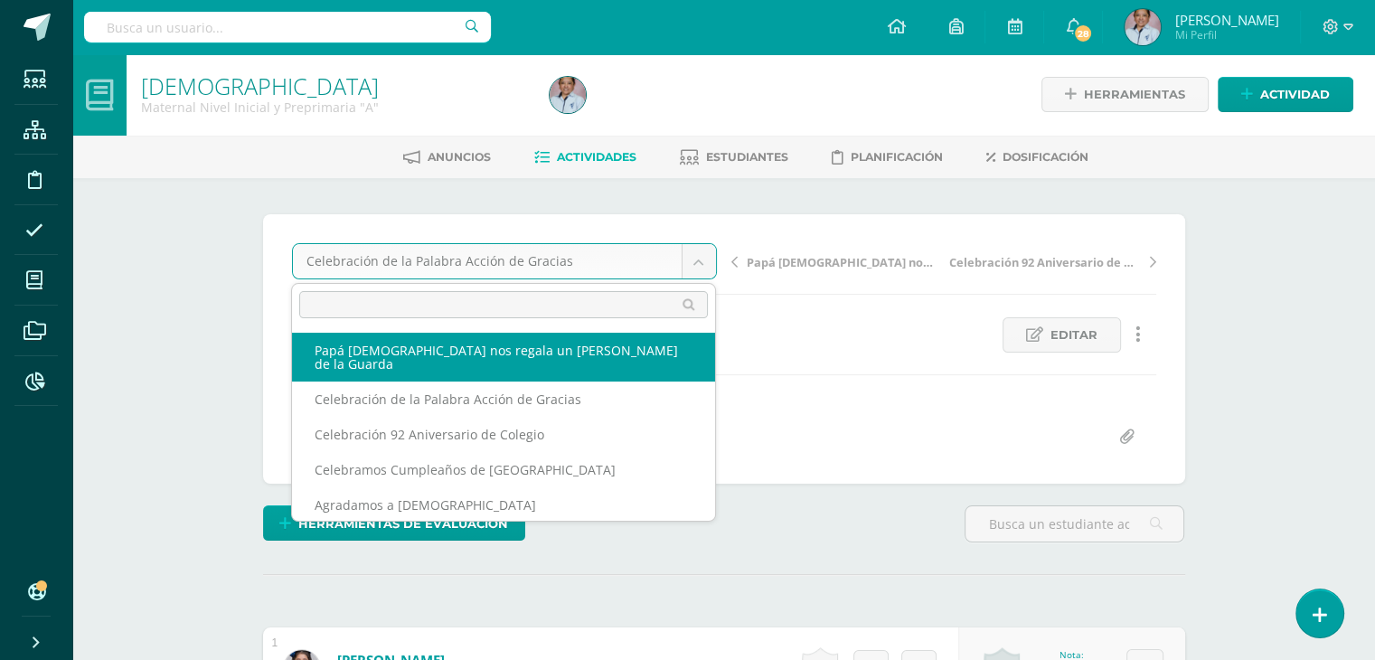
select select "/dashboard/teacher/grade-activity/130459/"
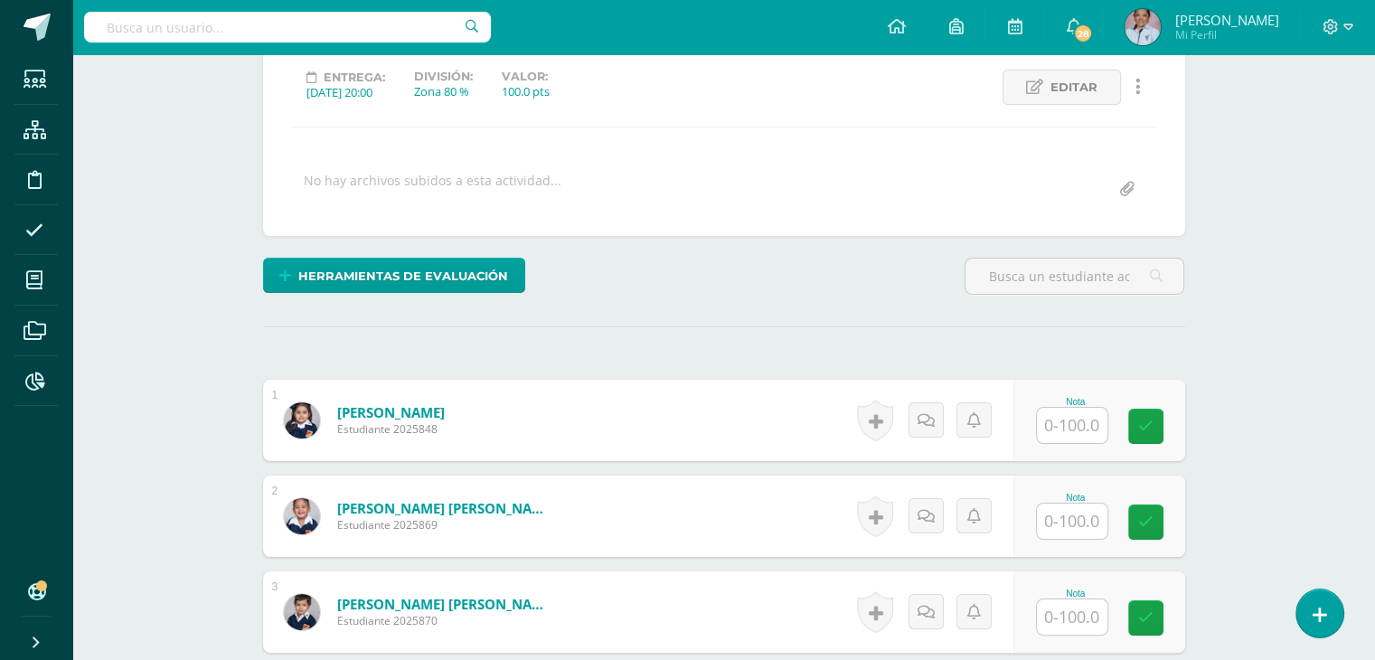
scroll to position [239, 0]
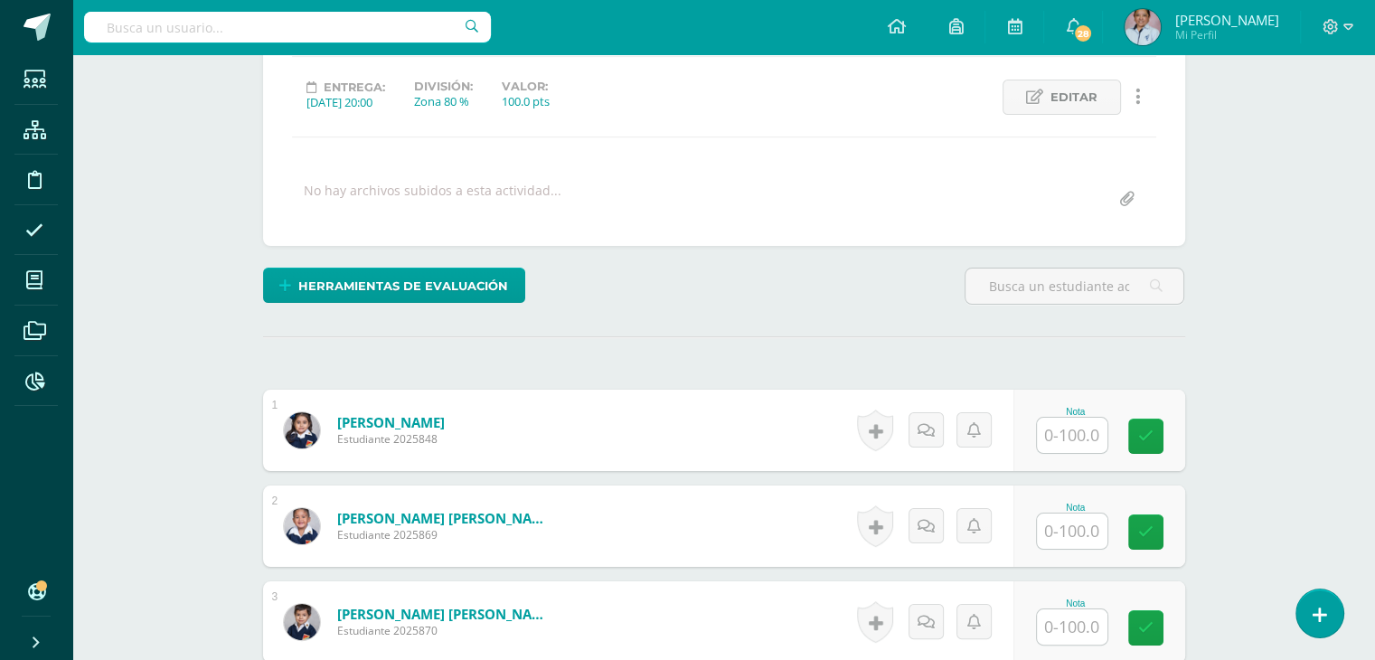
click at [1067, 428] on input "text" at bounding box center [1072, 435] width 71 height 35
type input "100"
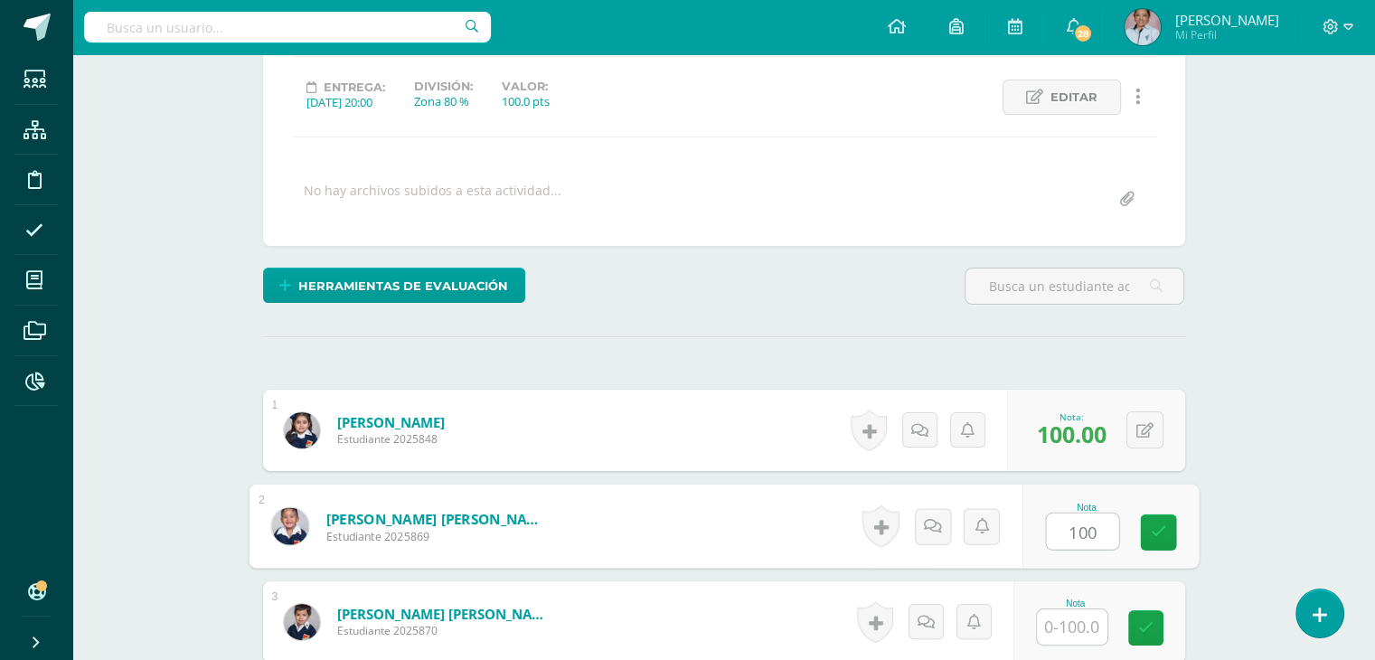
type input "100"
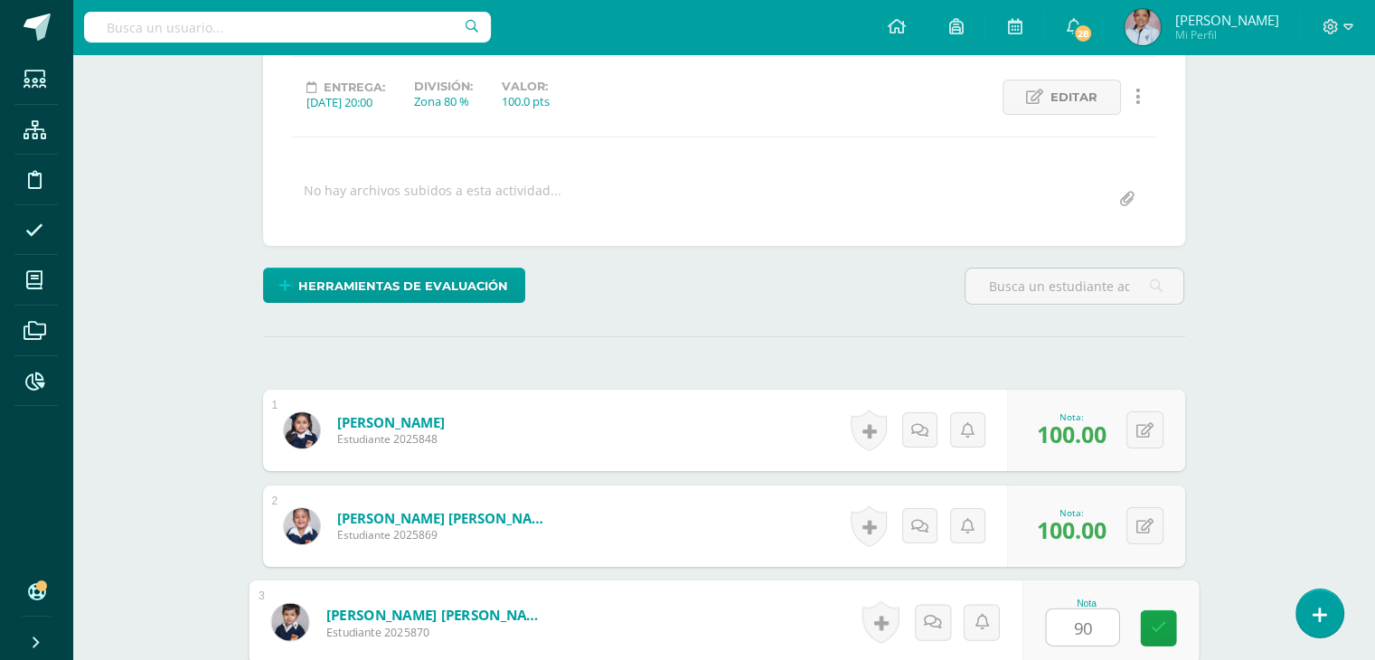
type input "90"
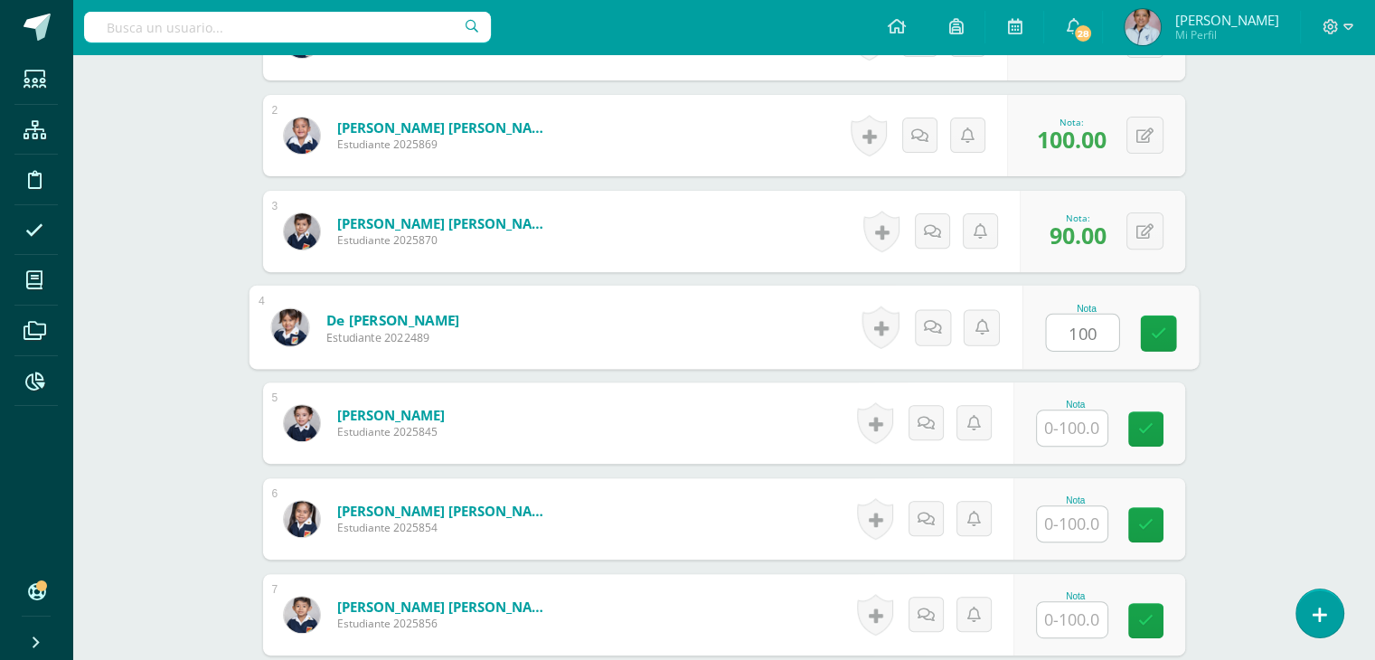
type input "100"
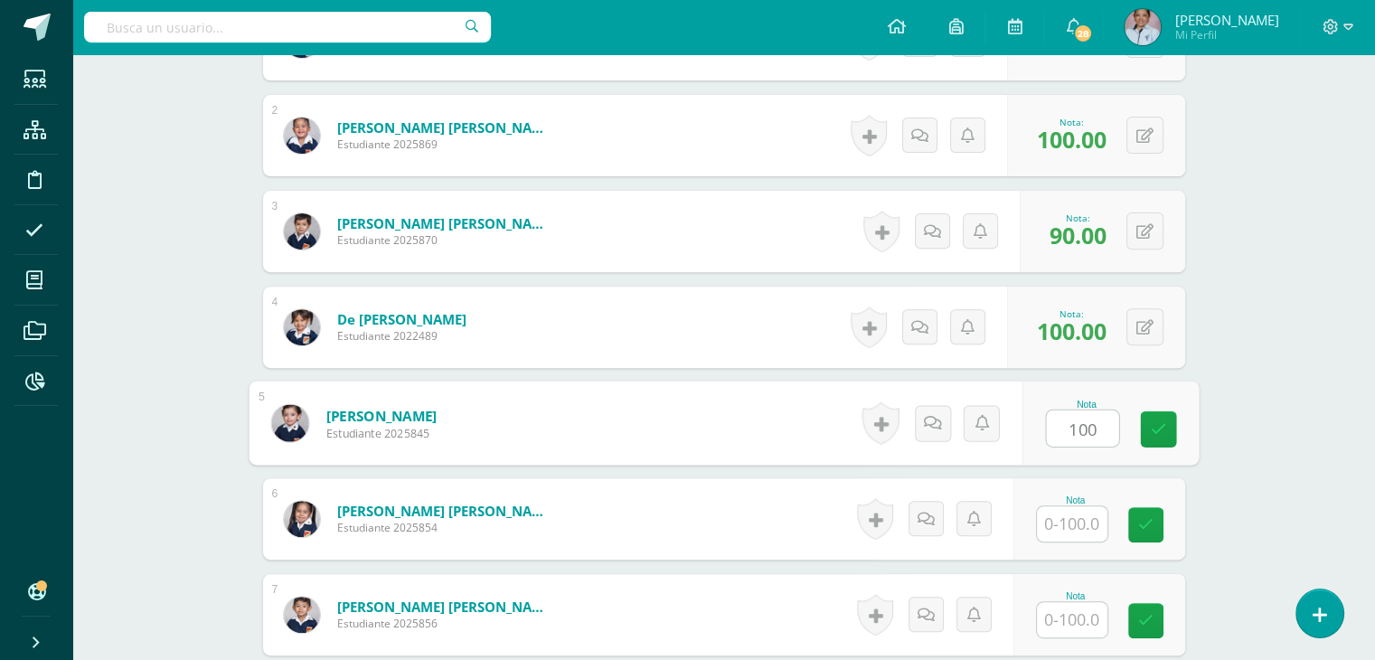
type input "100"
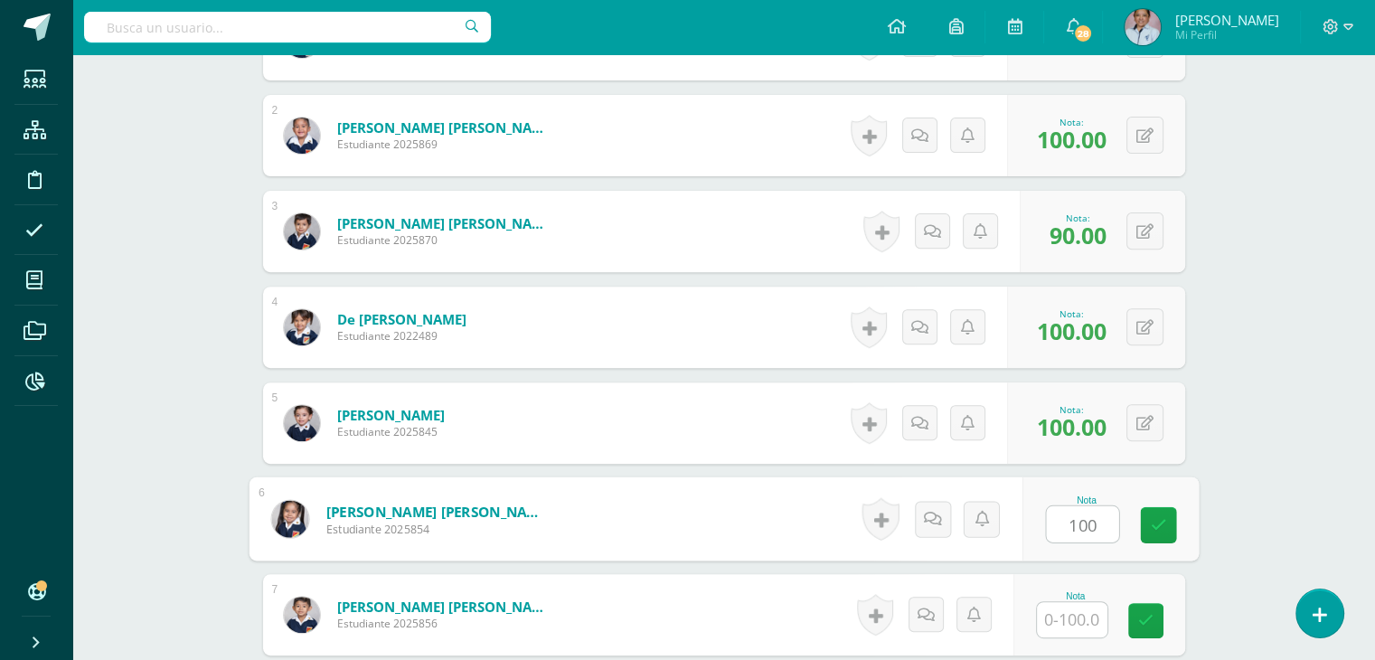
type input "100"
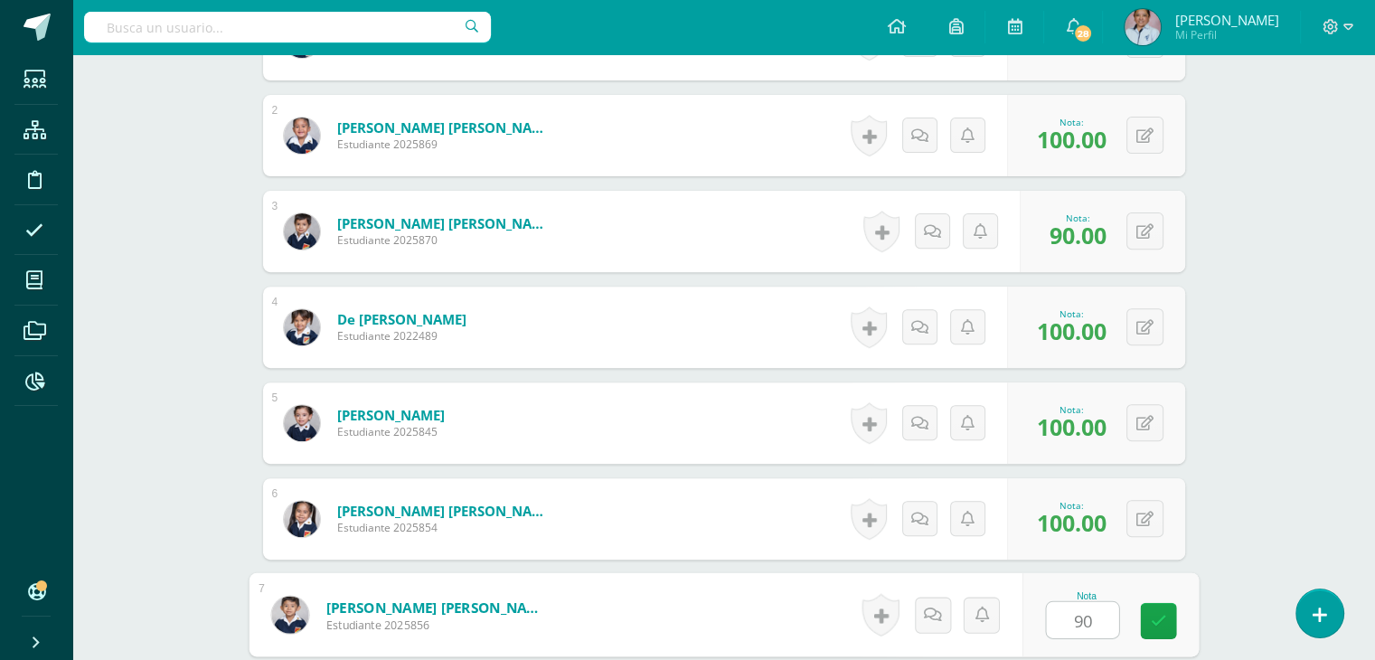
type input "90"
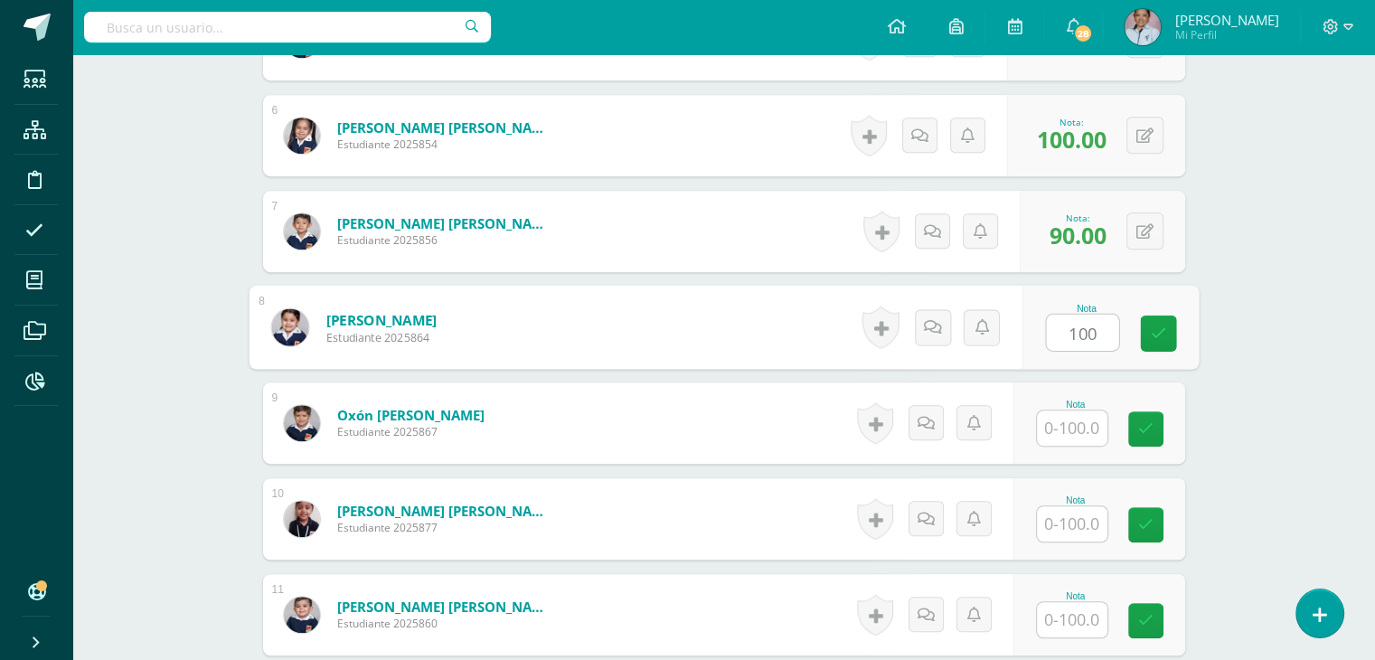
type input "100"
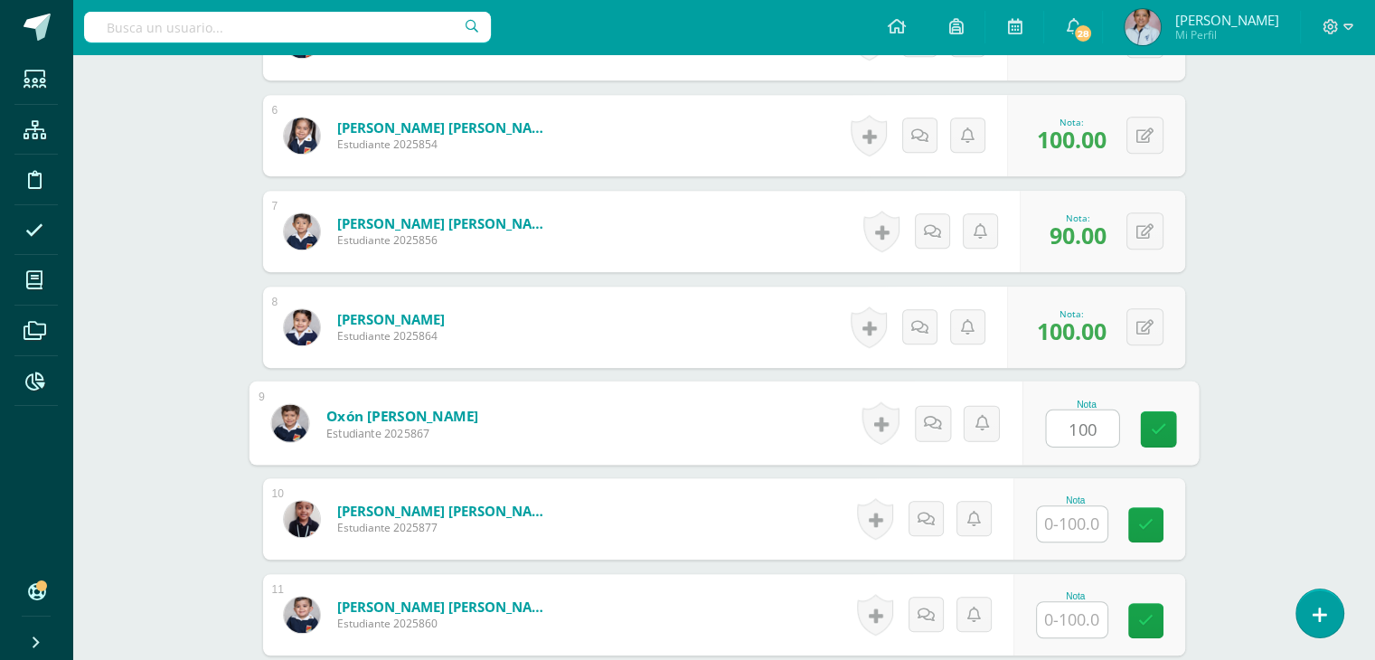
type input "100"
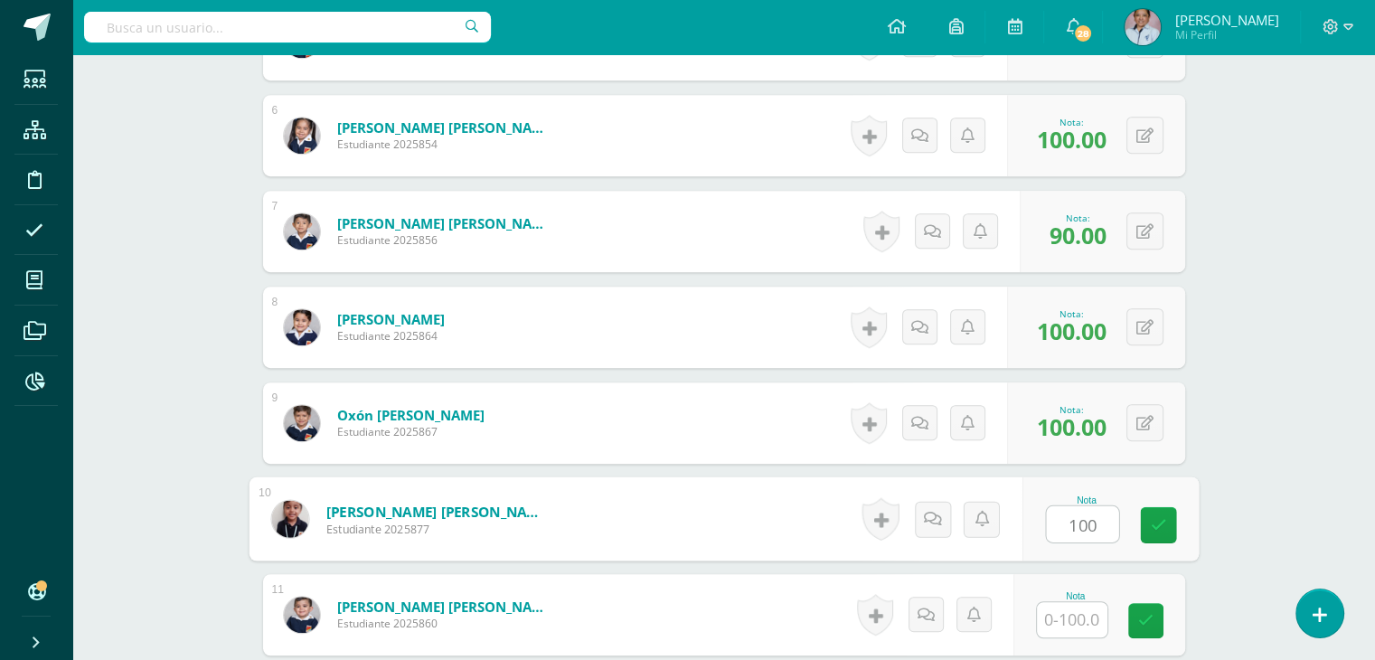
type input "100"
click at [1142, 508] on button at bounding box center [1157, 519] width 38 height 38
type input "90"
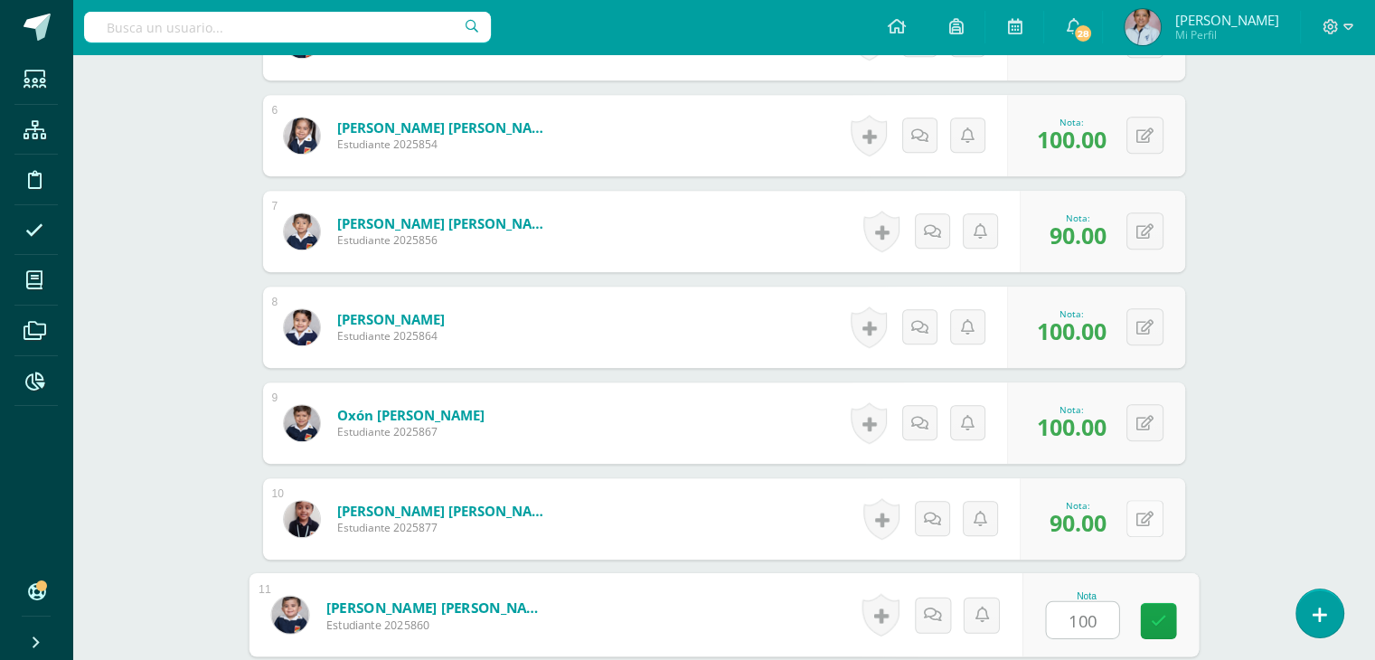
type input "100"
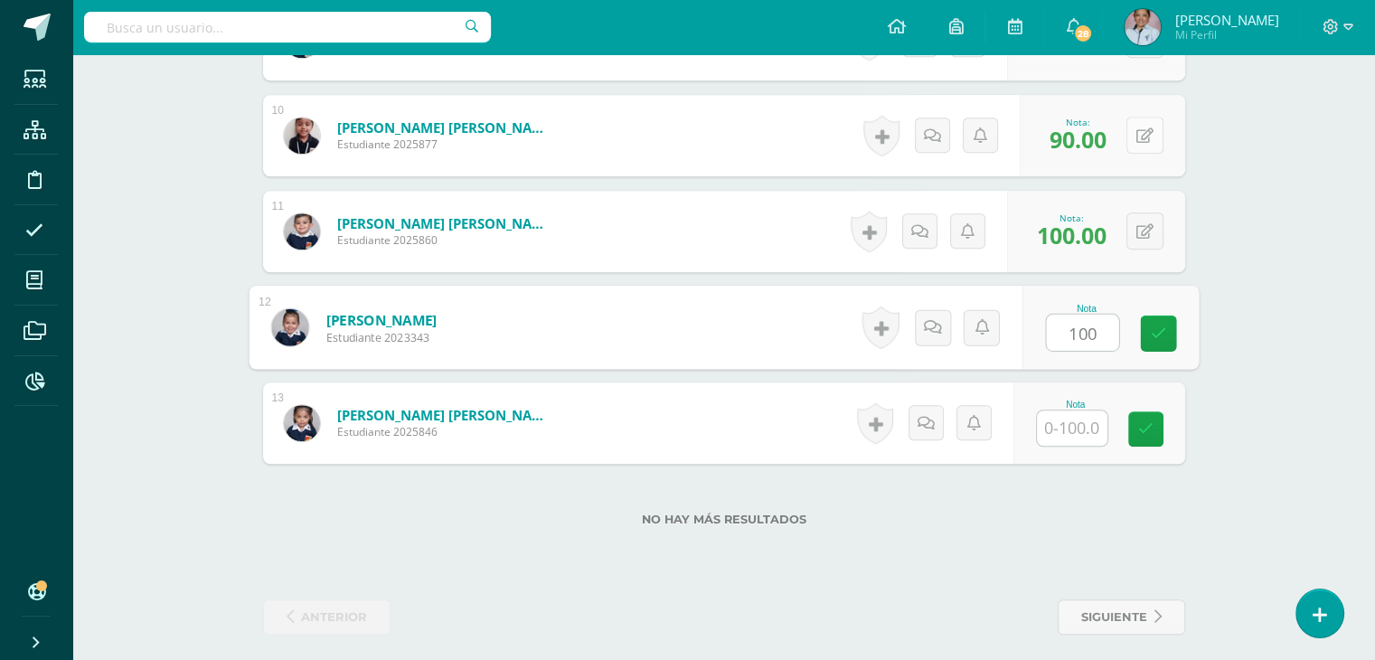
type input "100"
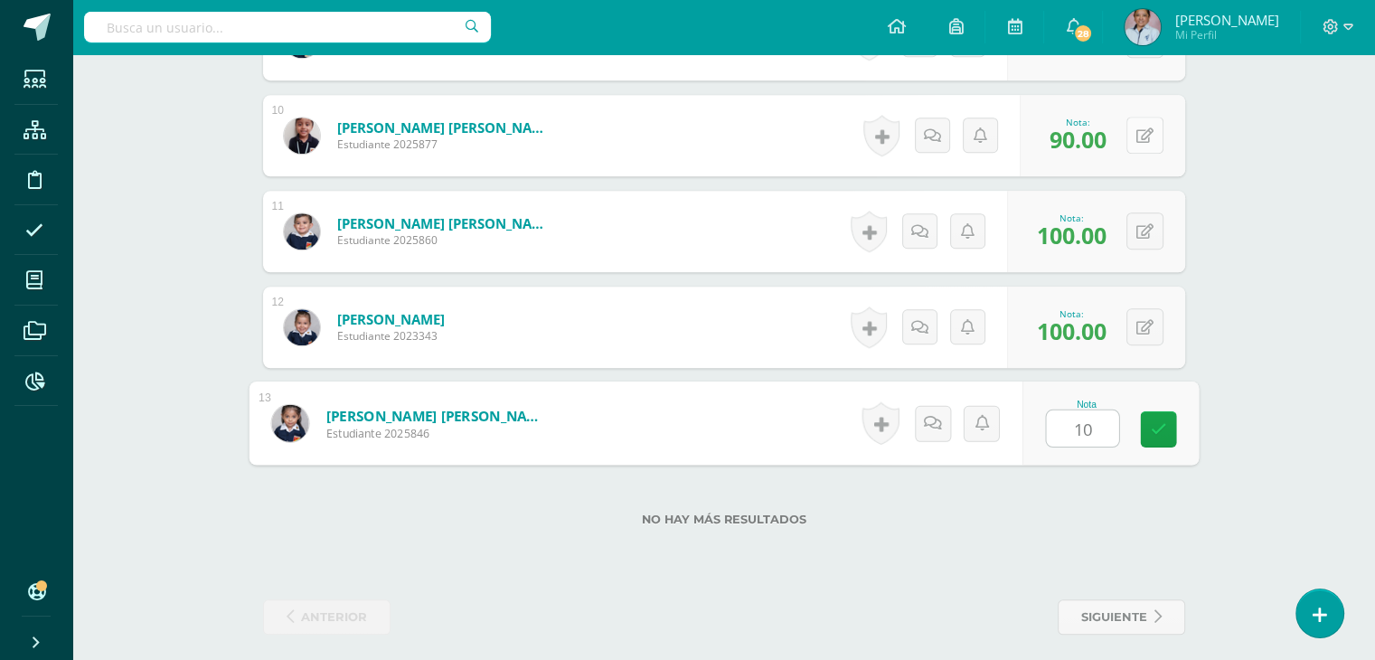
type input "100"
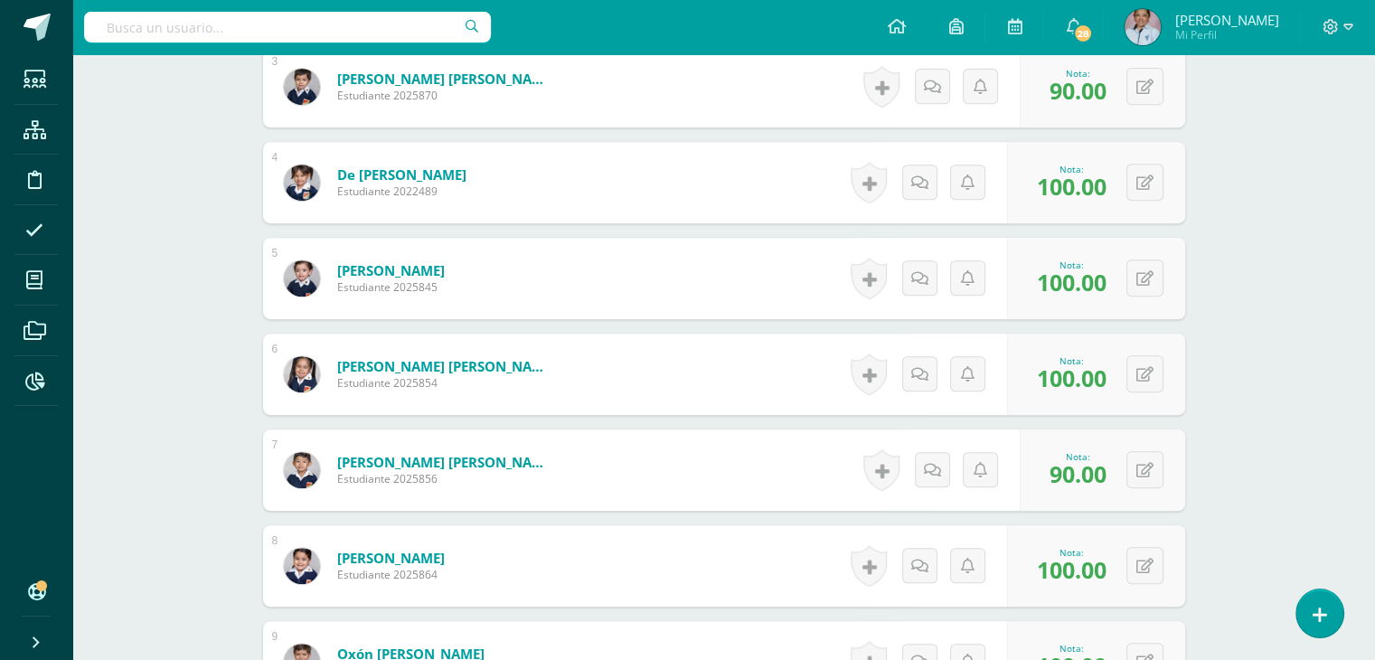
scroll to position [0, 0]
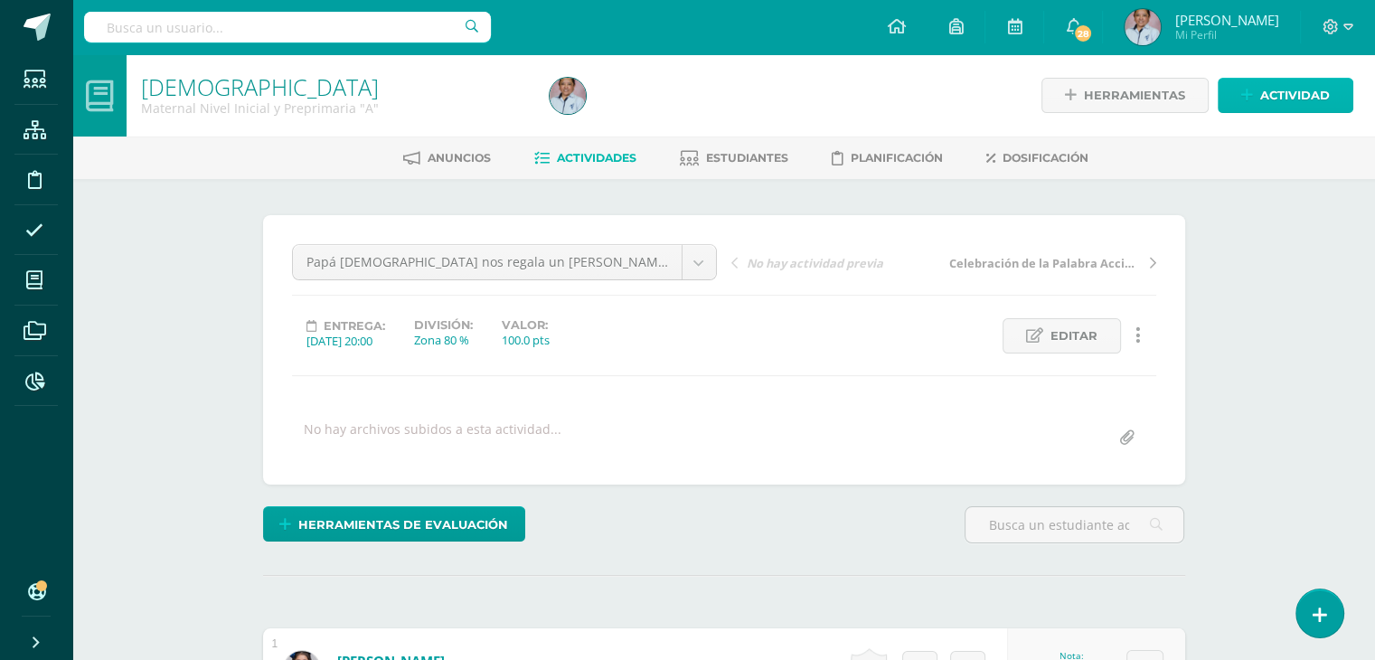
click at [1287, 91] on span "Actividad" at bounding box center [1295, 95] width 70 height 33
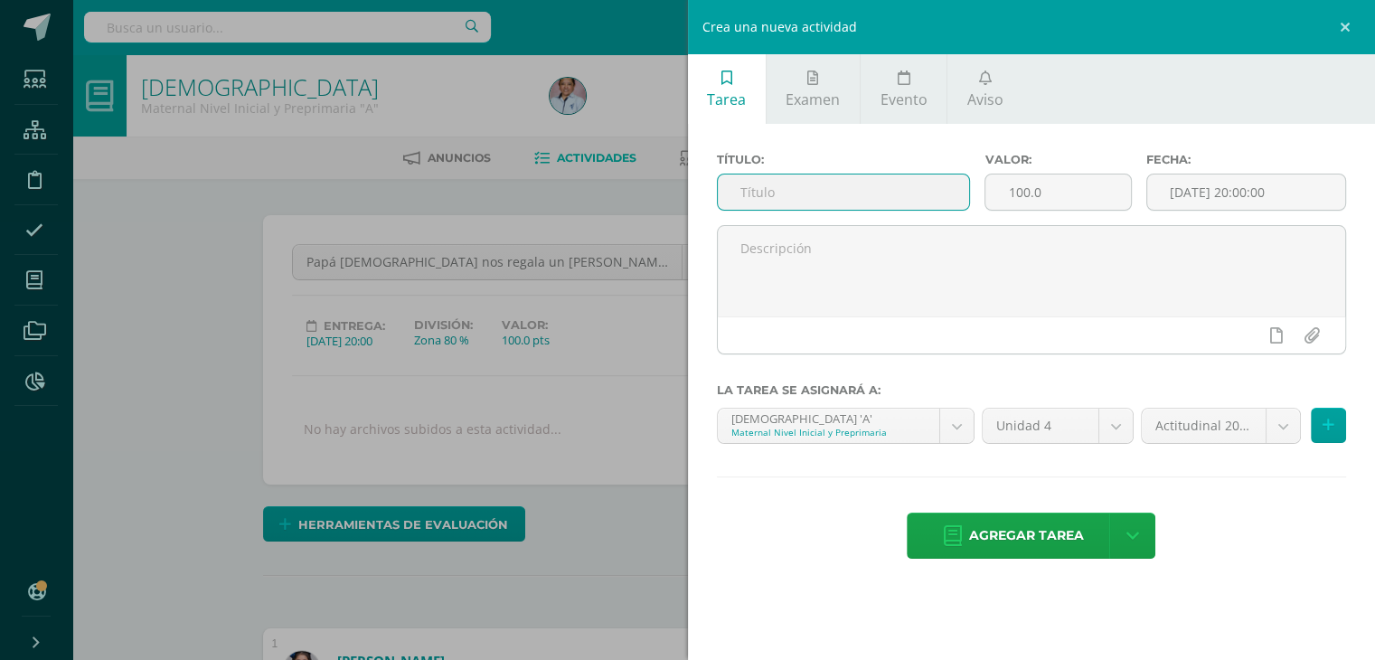
click at [794, 182] on input "text" at bounding box center [844, 191] width 252 height 35
type input "Agradecemos a Papá Dios"
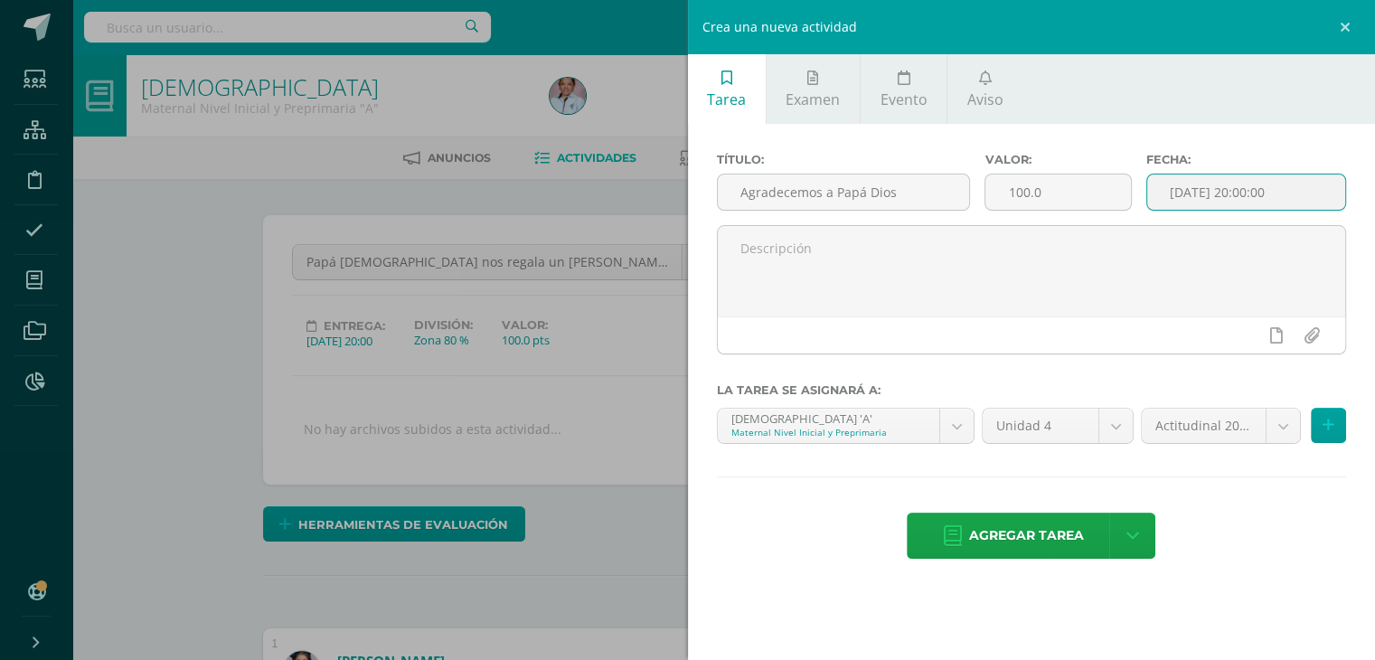
click at [1202, 194] on input "[DATE] 20:00:00" at bounding box center [1246, 191] width 199 height 35
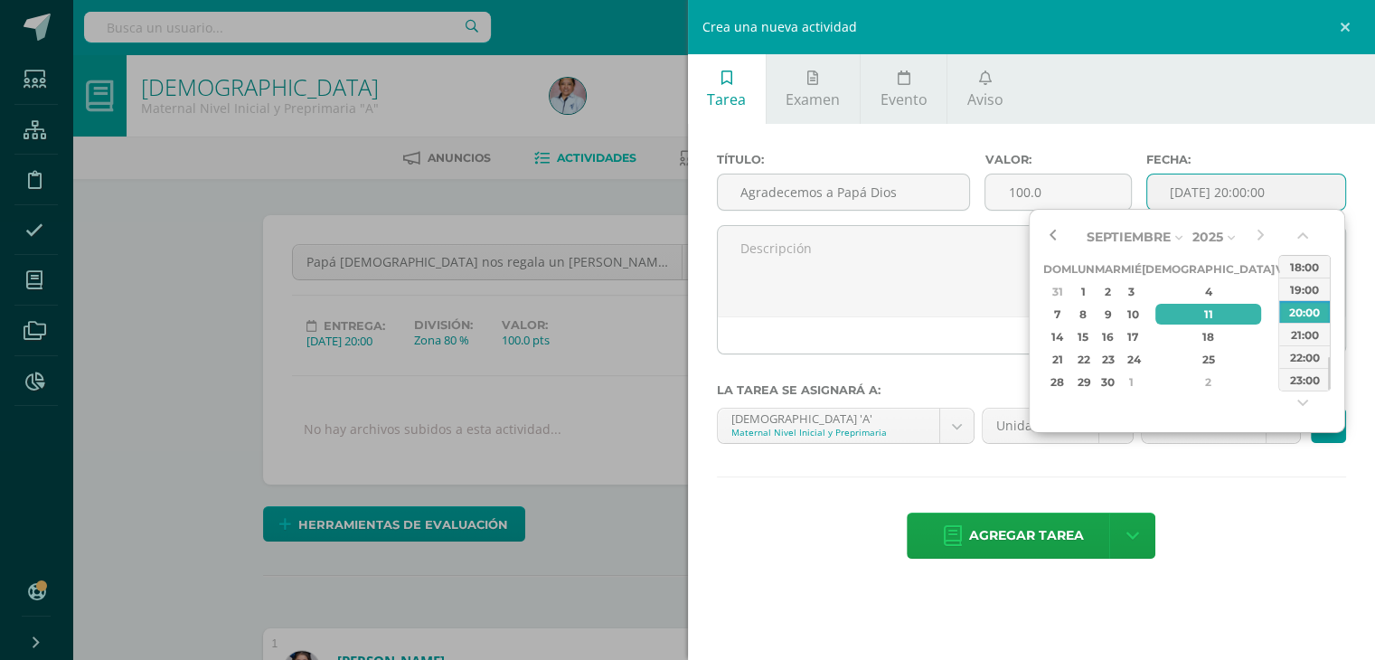
click at [1054, 230] on button "button" at bounding box center [1052, 236] width 18 height 27
click at [1264, 231] on button "button" at bounding box center [1260, 236] width 18 height 27
click at [1139, 330] on div "17" at bounding box center [1131, 336] width 16 height 21
type input "2025-09-17 20:00"
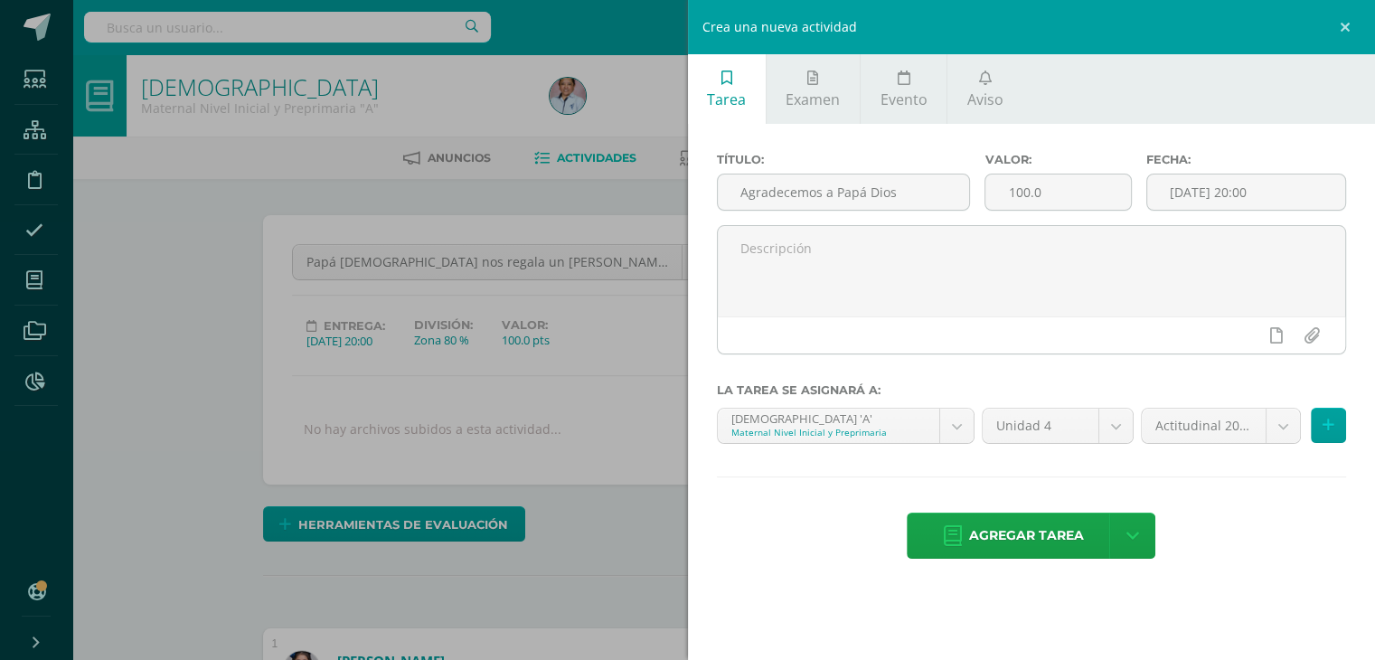
click at [1212, 484] on div "Título: Agradecemos a Papá Dios Valor: 100.0 Fecha: 2025-09-17 20:00 La tarea s…" at bounding box center [1032, 357] width 688 height 467
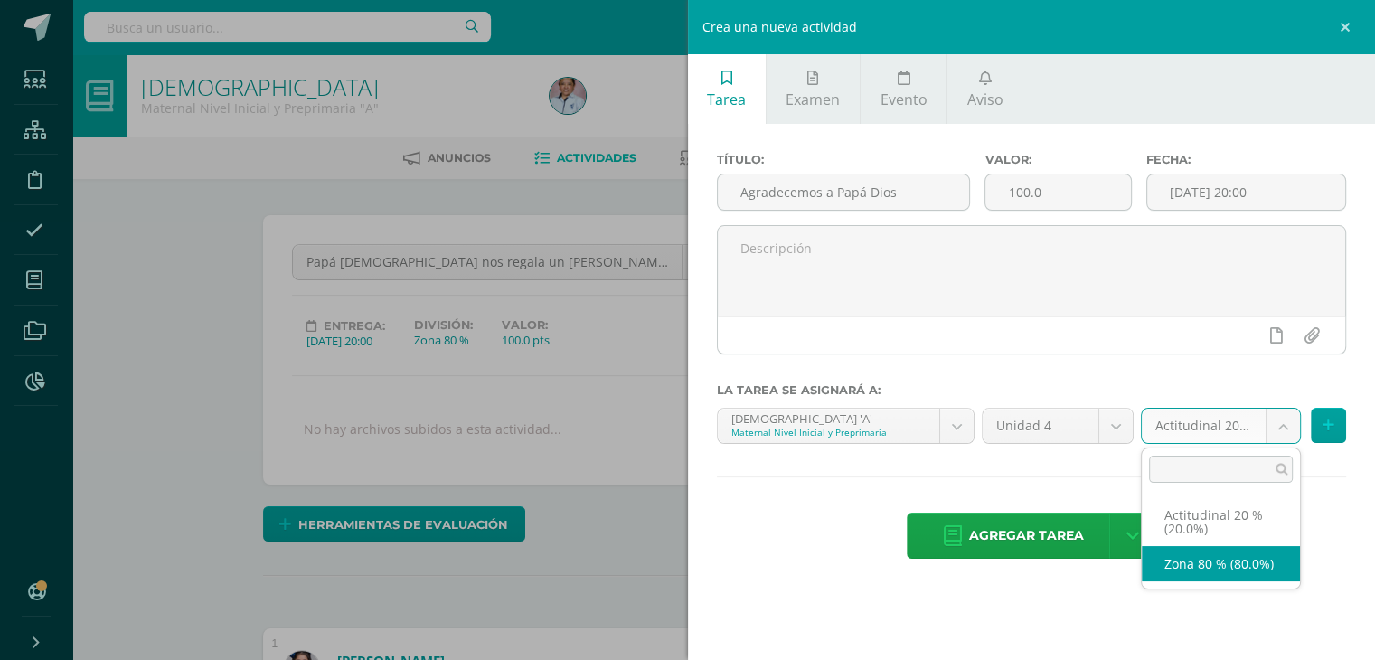
select select "129697"
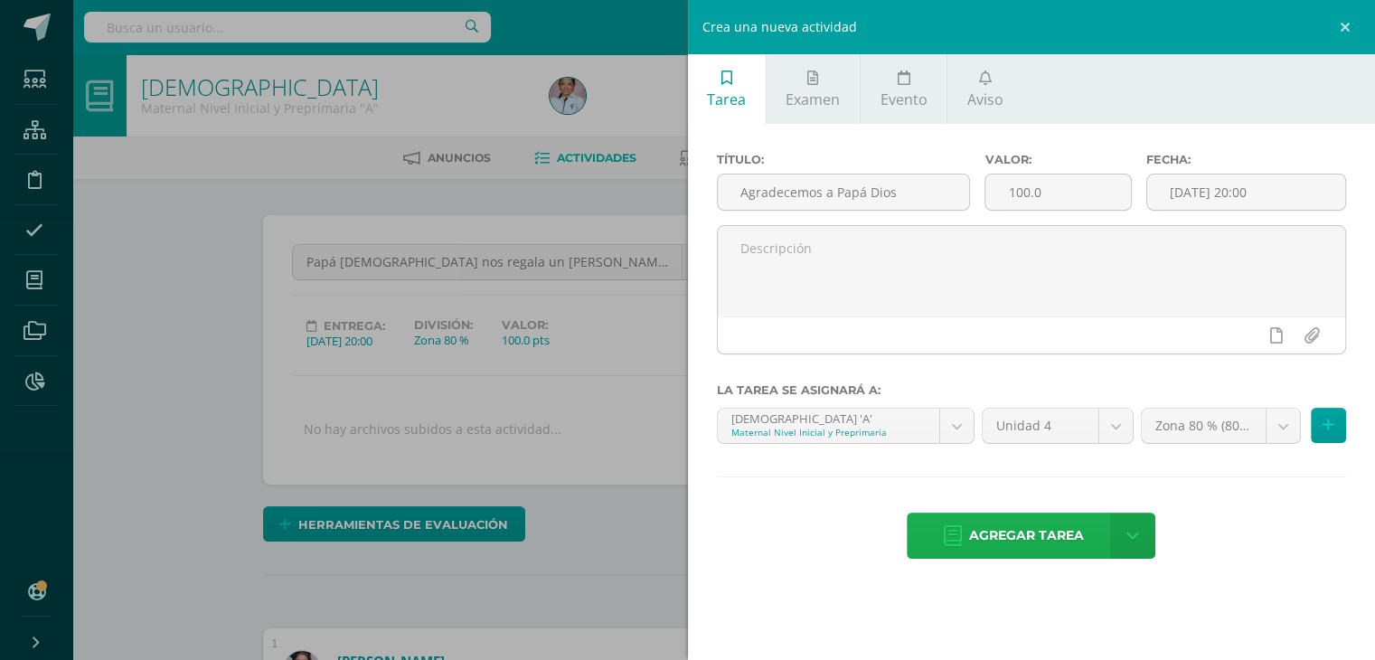
click at [1041, 528] on span "Agregar tarea" at bounding box center [1026, 535] width 115 height 44
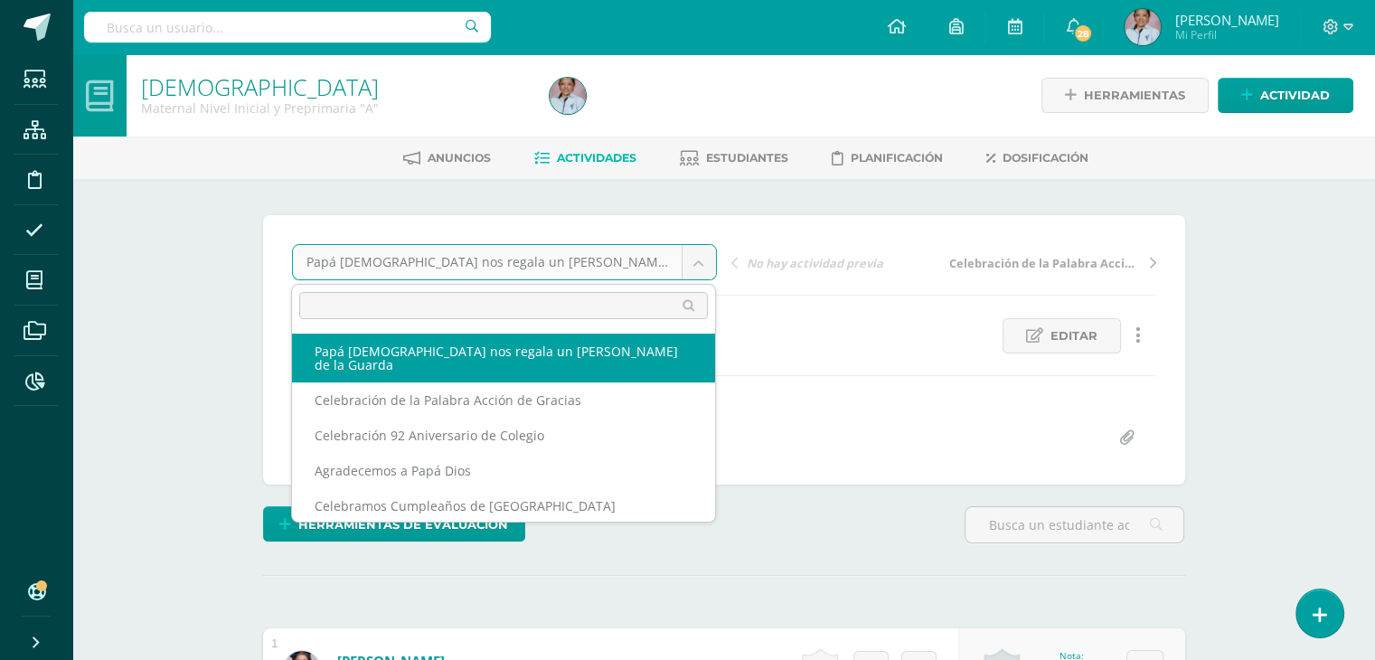
scroll to position [1, 0]
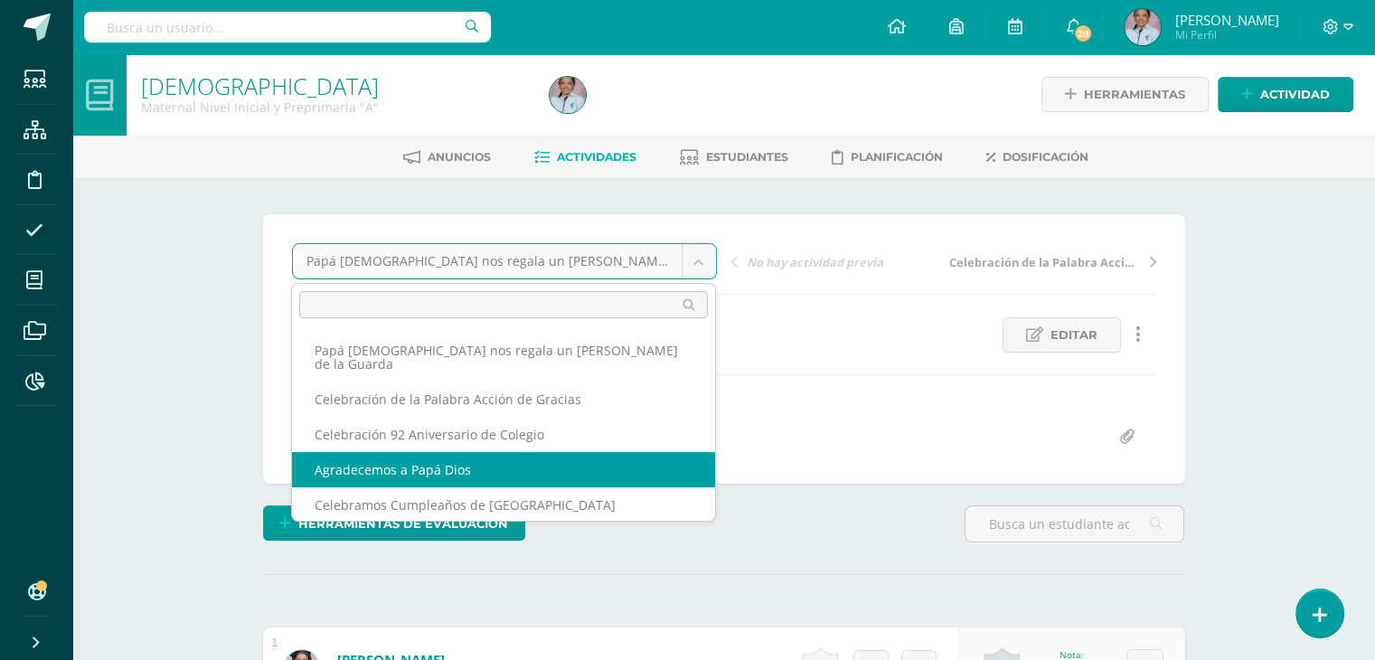
select select "/dashboard/teacher/grade-activity/130460/"
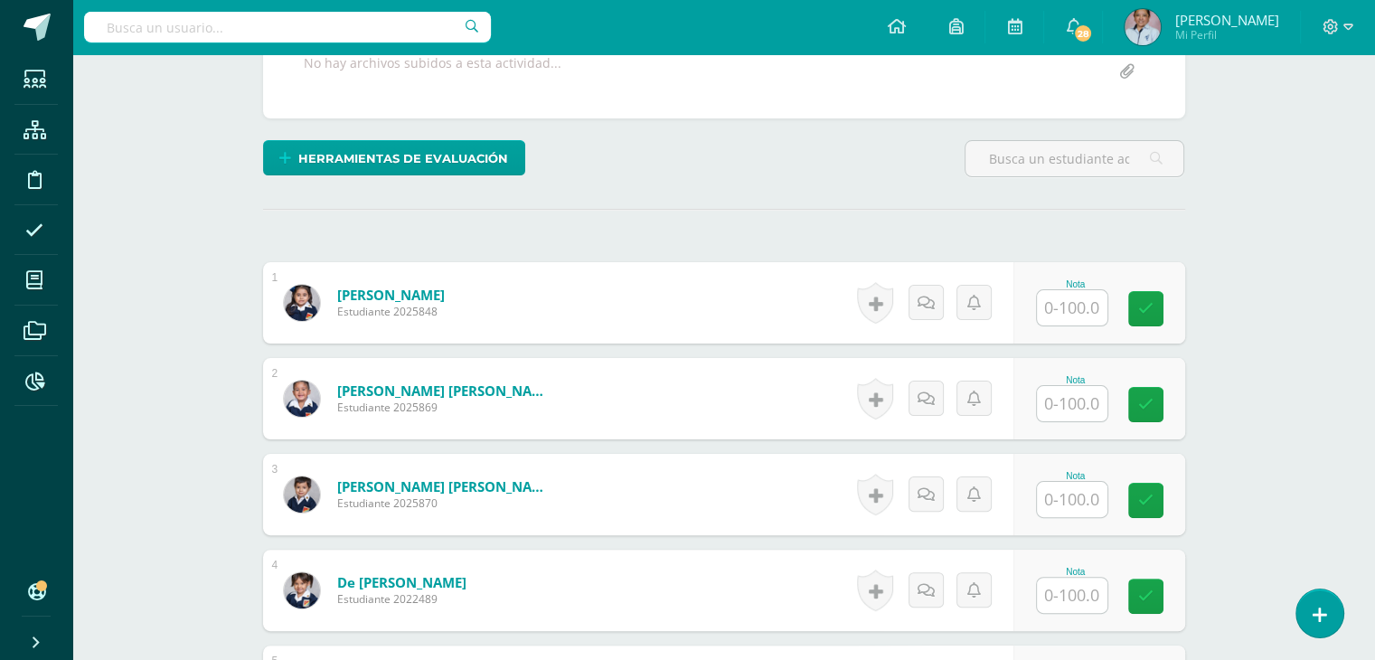
scroll to position [390, 0]
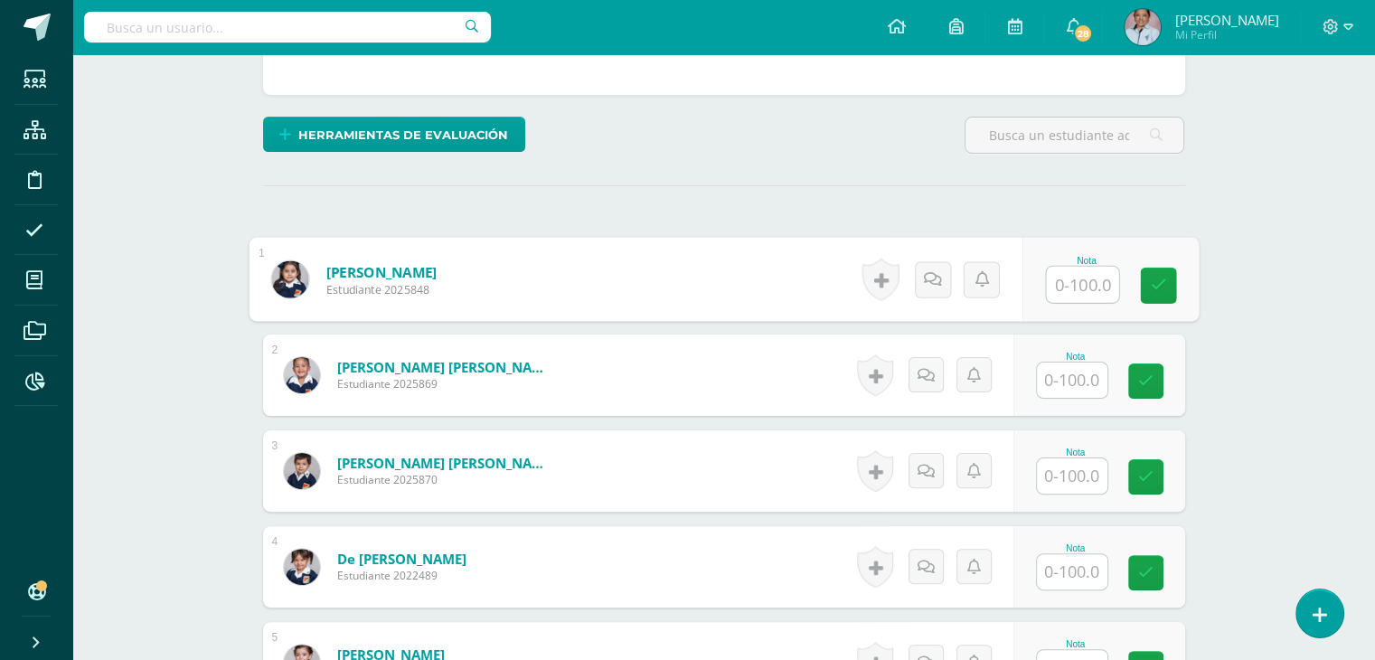
click at [1067, 277] on input "text" at bounding box center [1082, 285] width 72 height 36
type input "100"
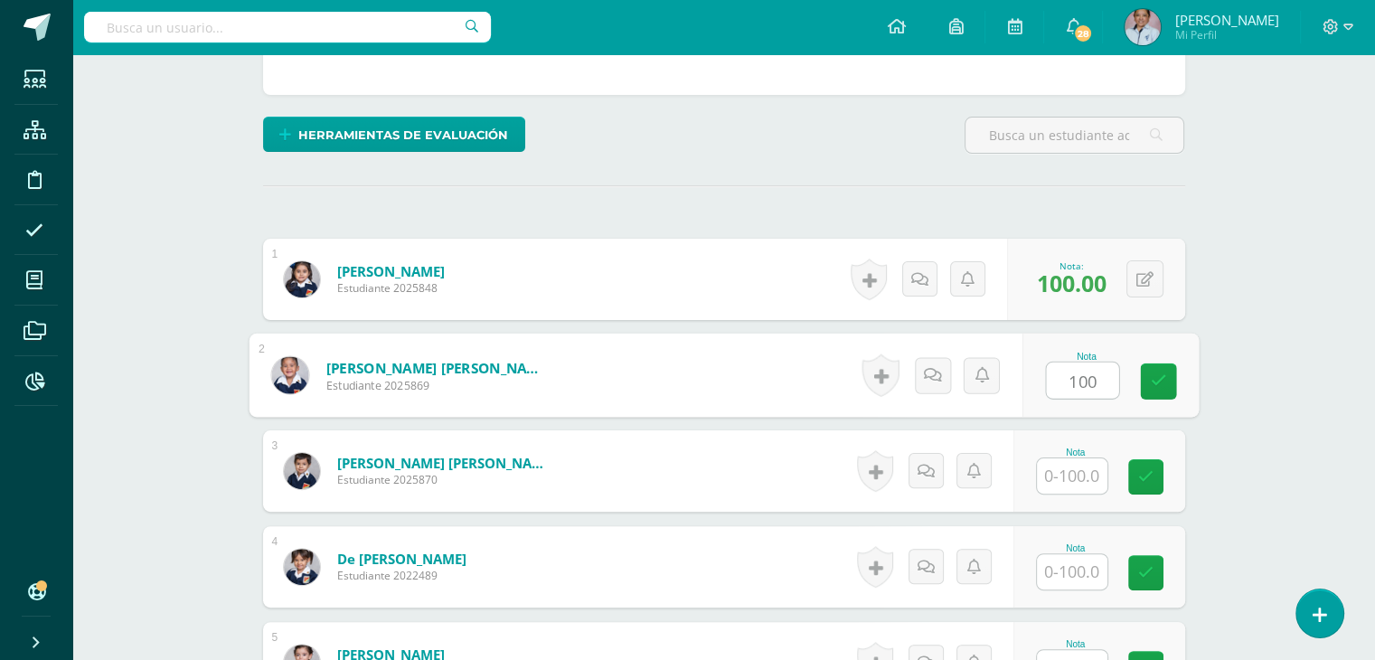
type input "100"
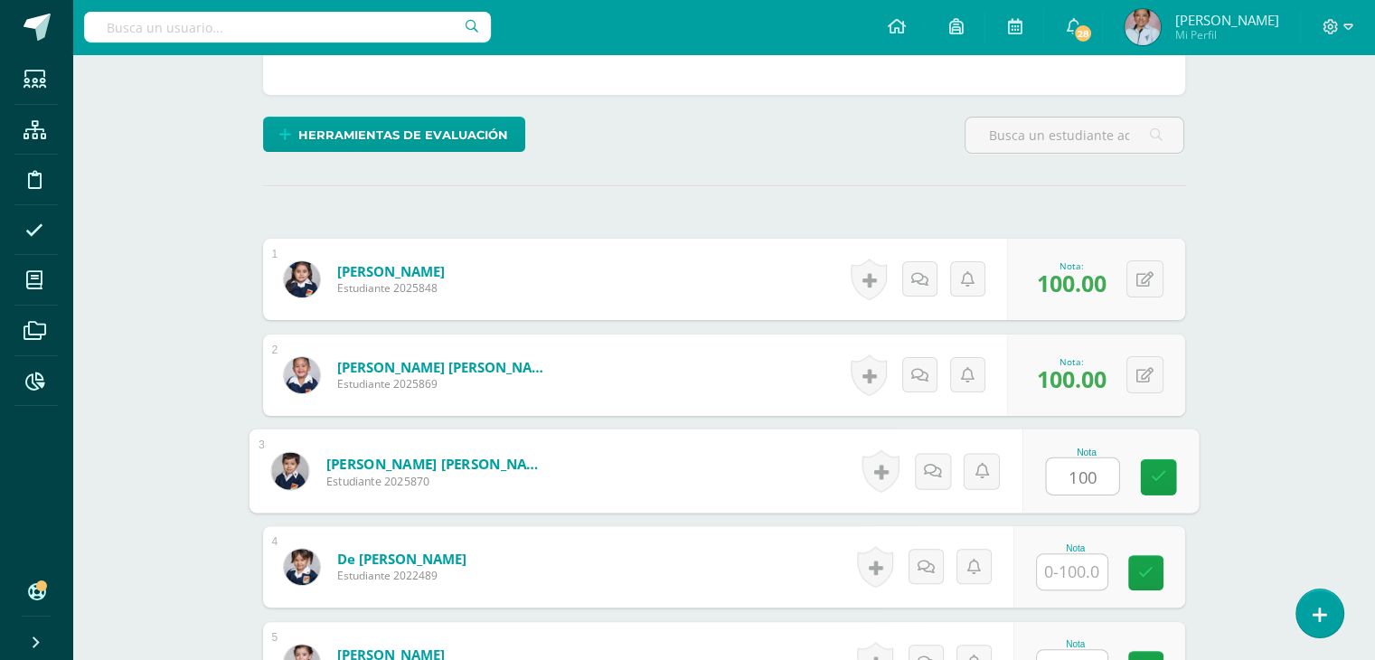
type input "100"
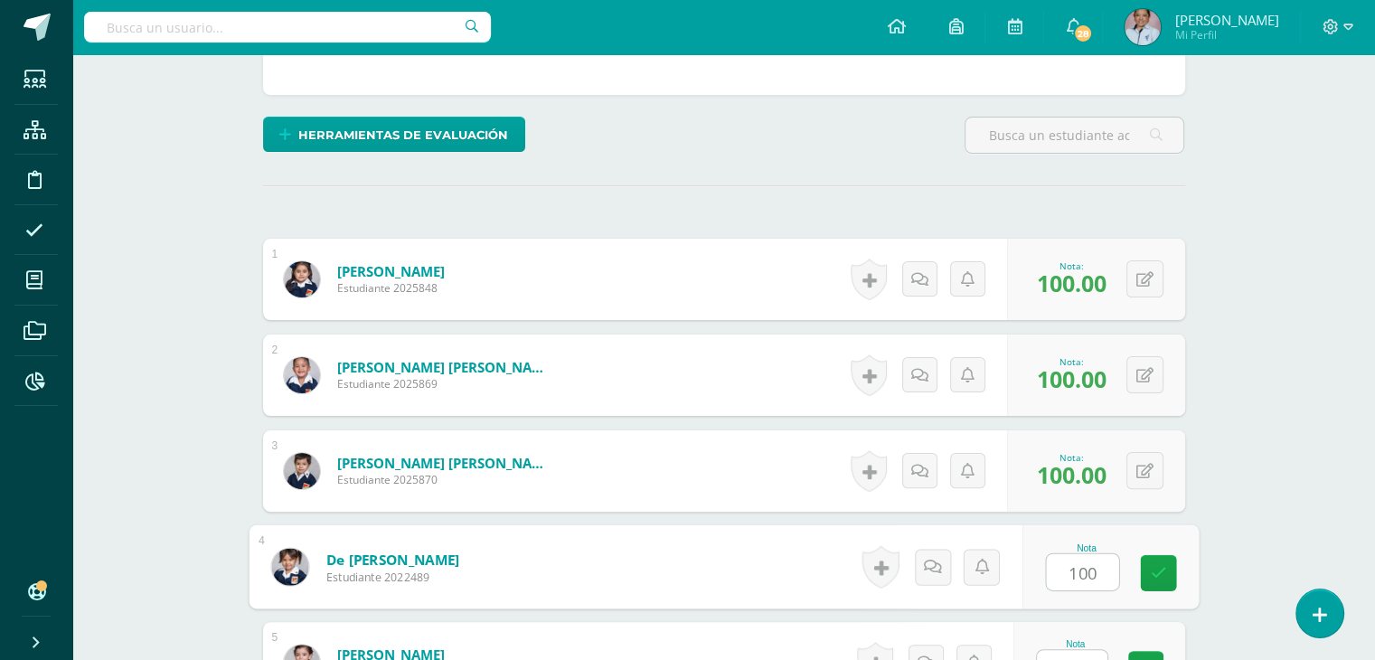
type input "100"
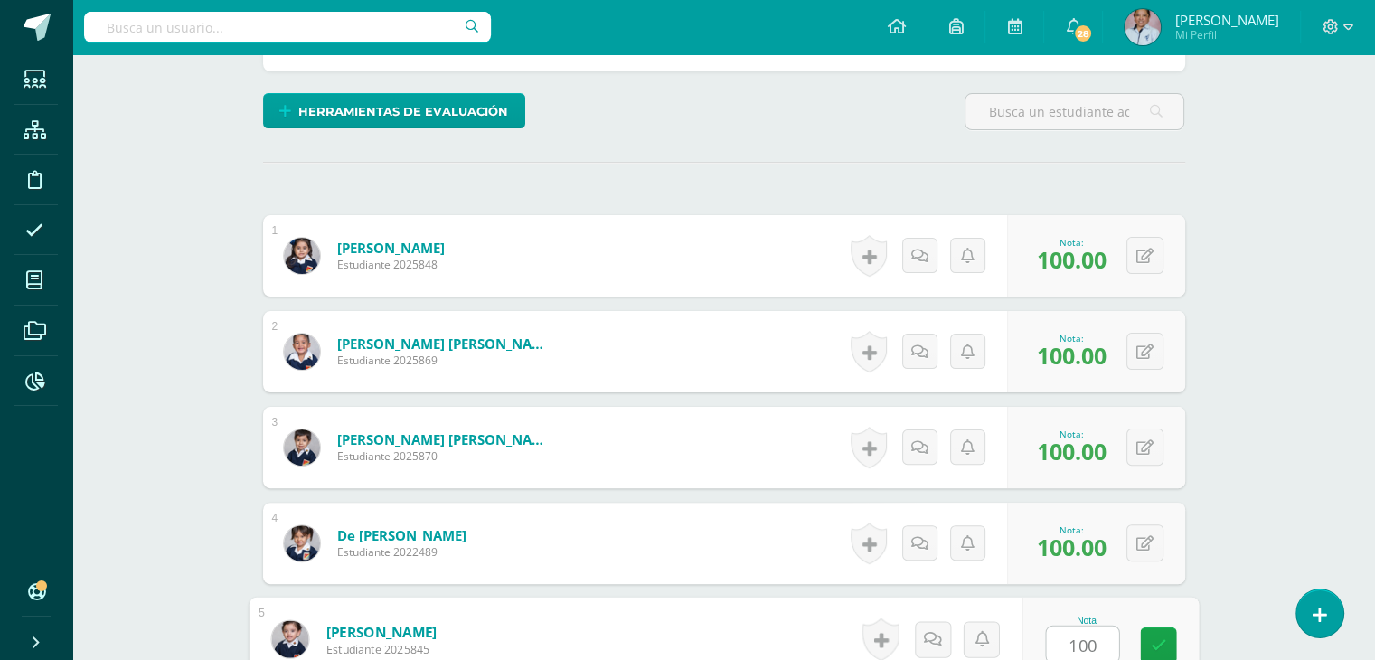
type input "100"
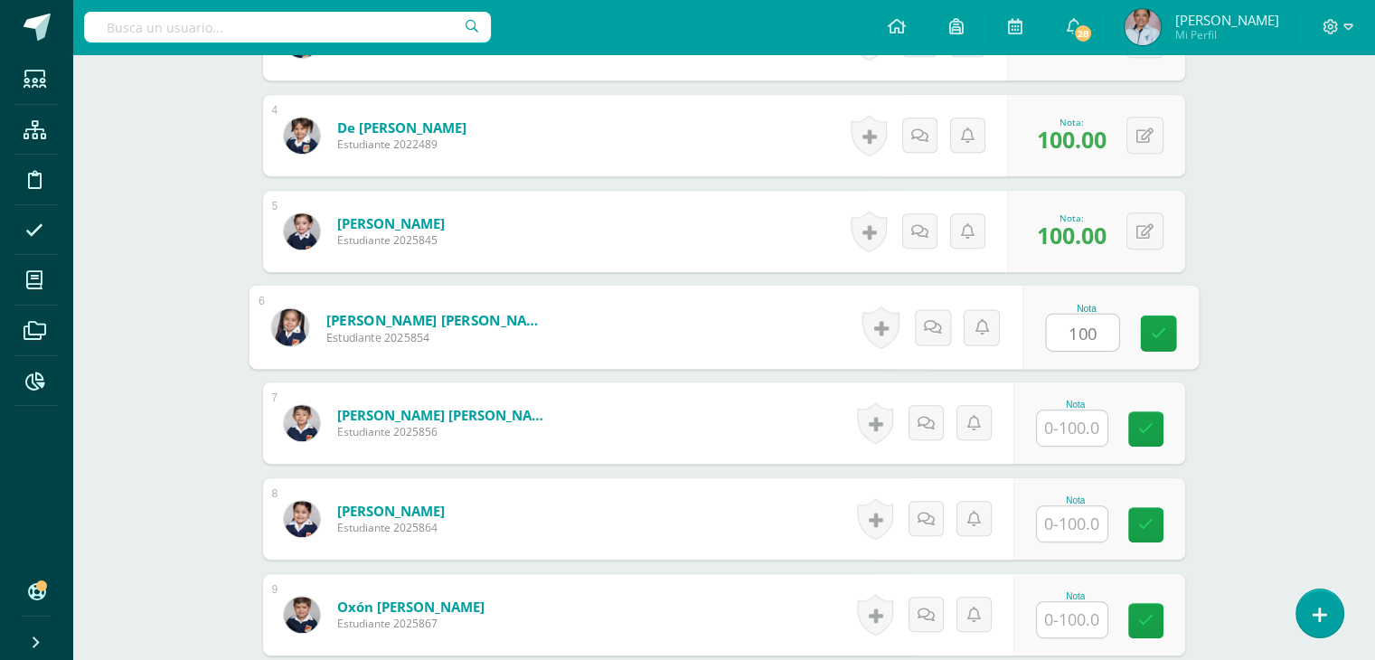
type input "100"
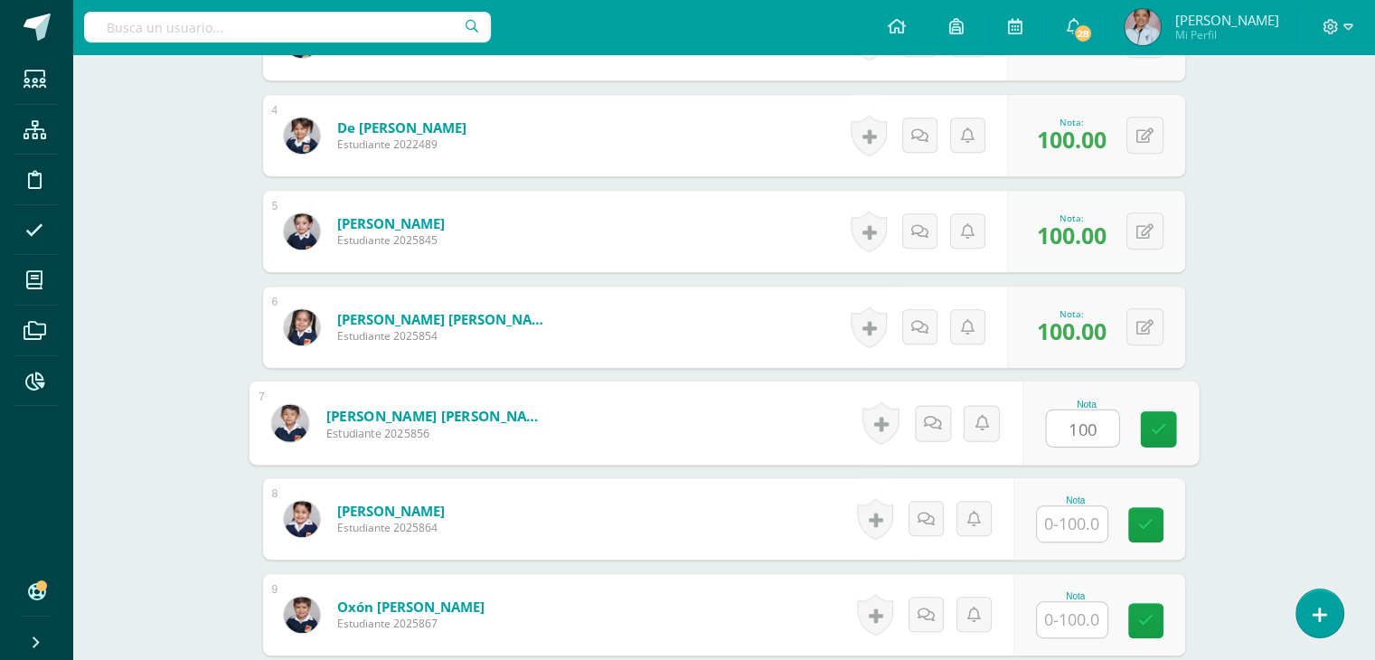
type input "100"
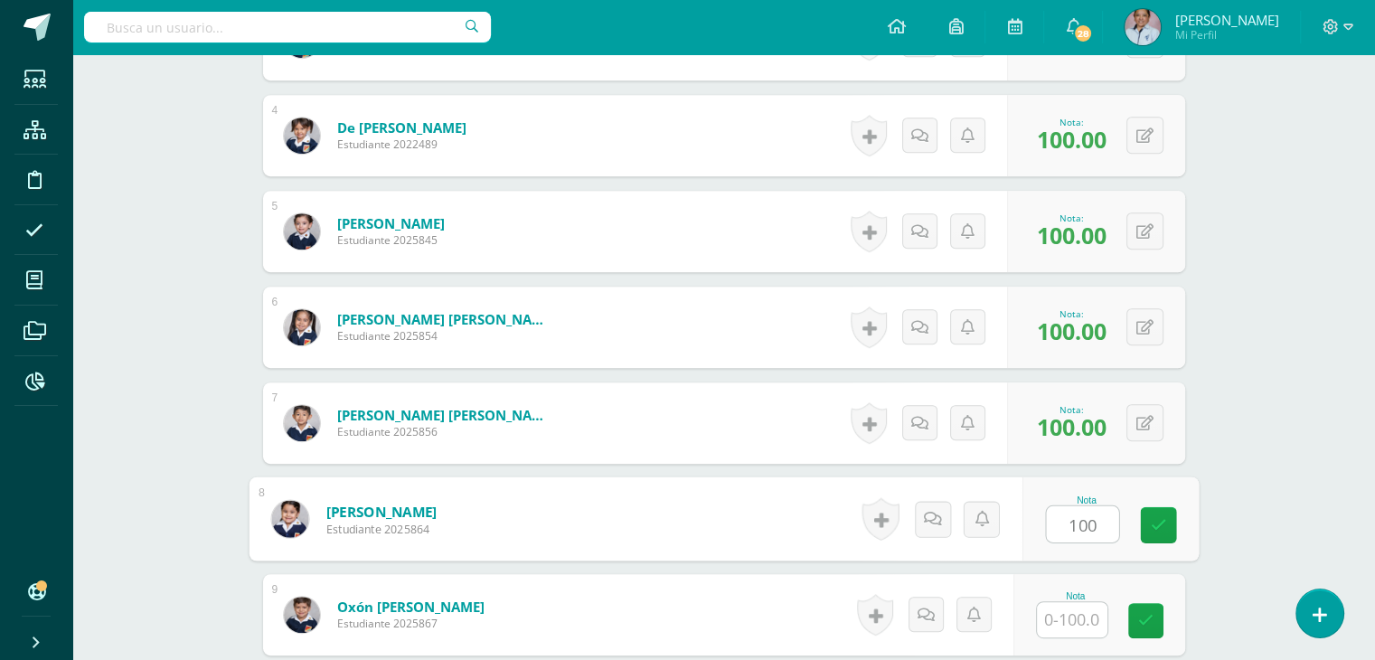
type input "100"
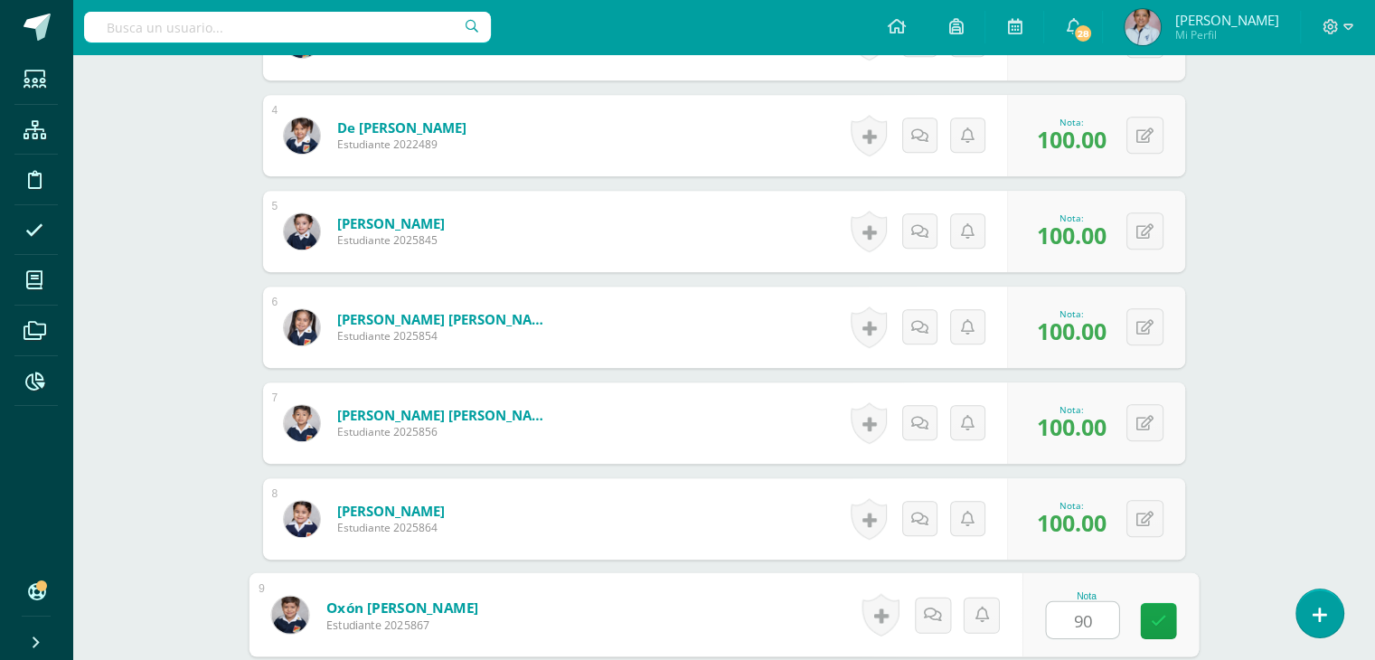
type input "90"
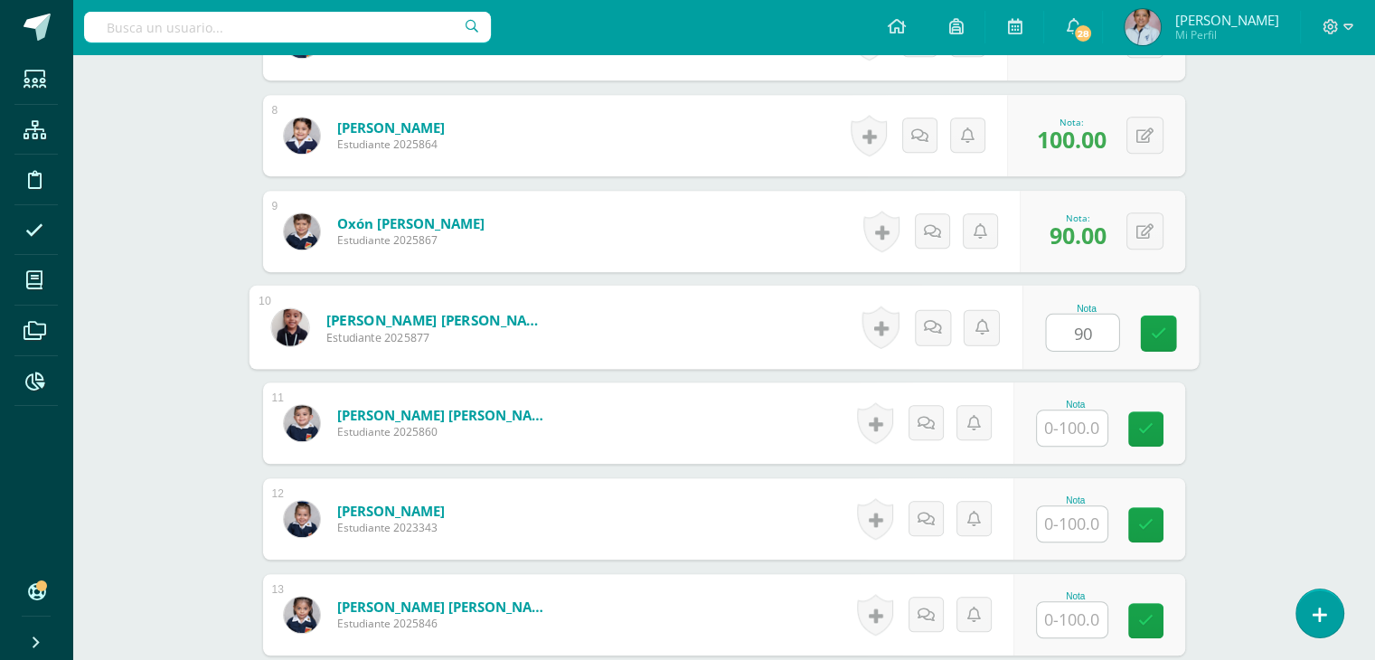
type input "90"
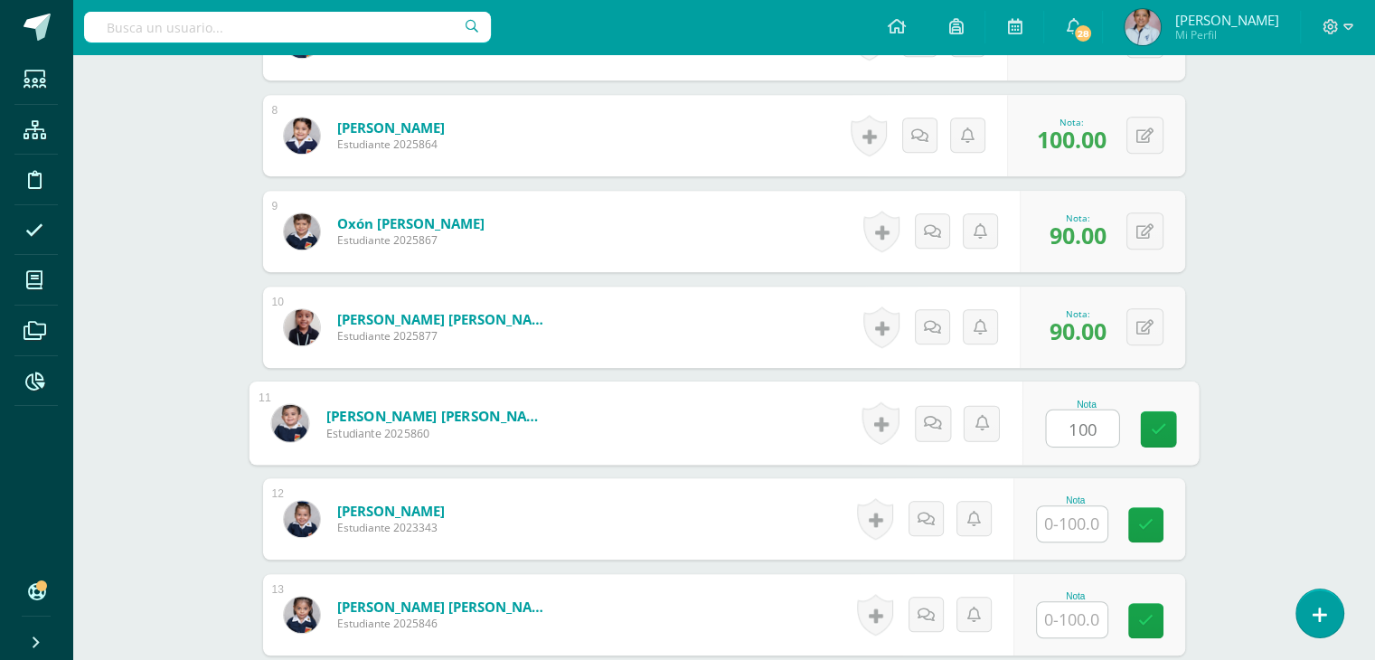
type input "100"
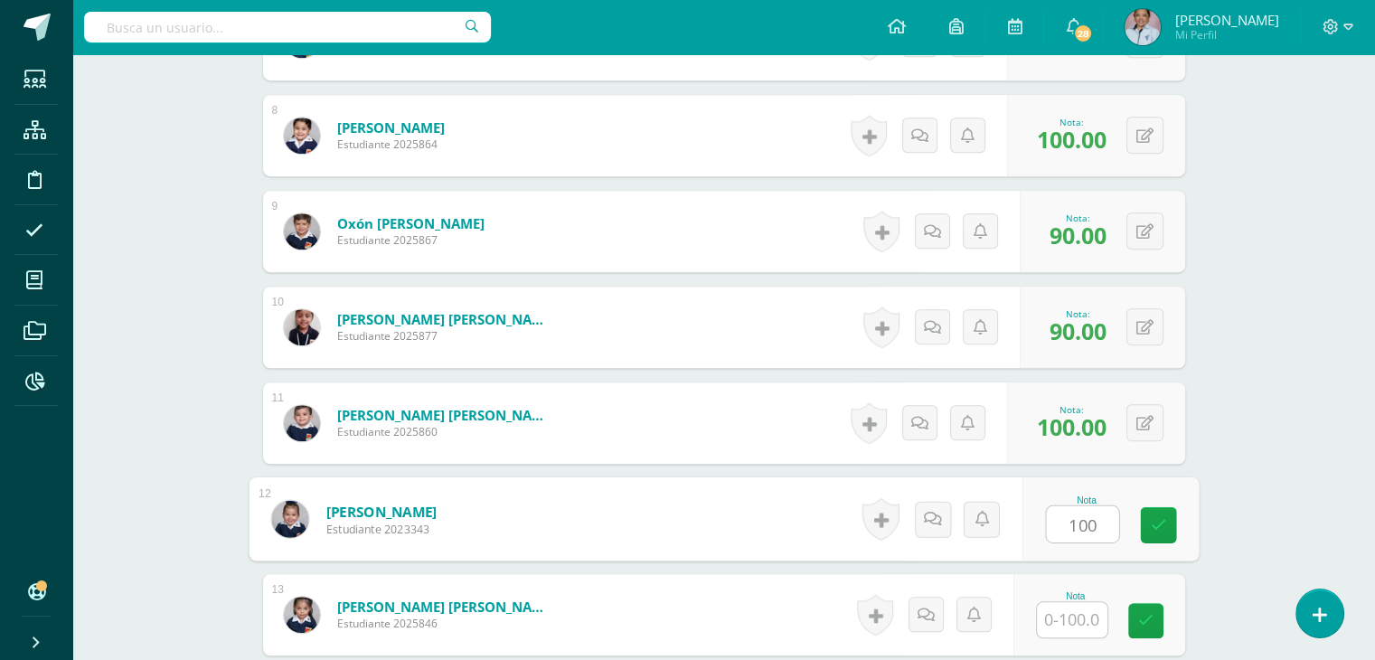
type input "100"
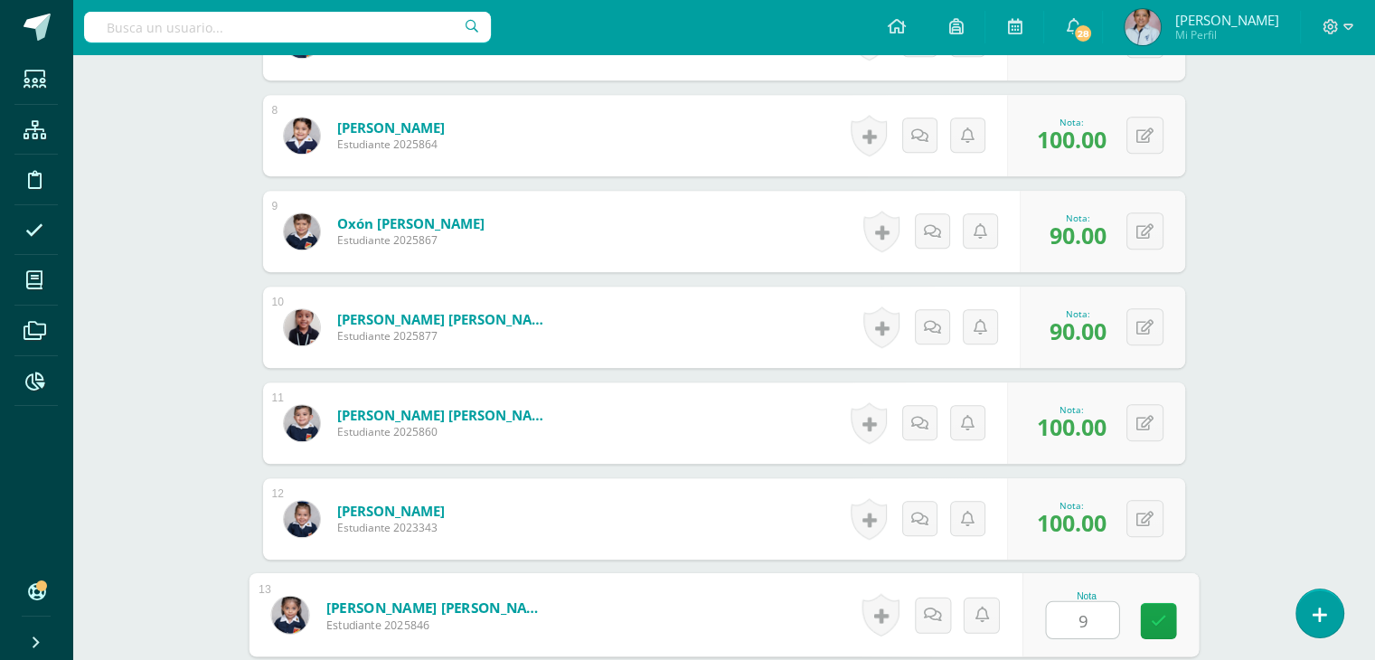
type input "90"
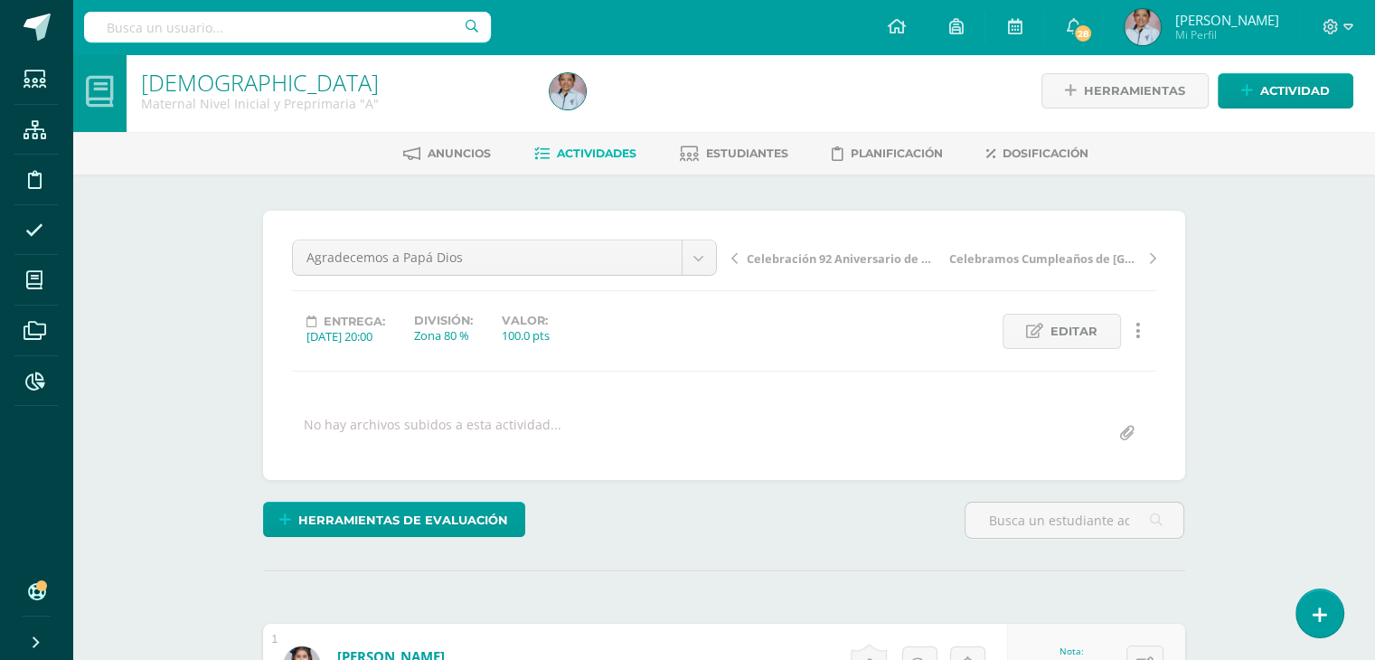
scroll to position [0, 0]
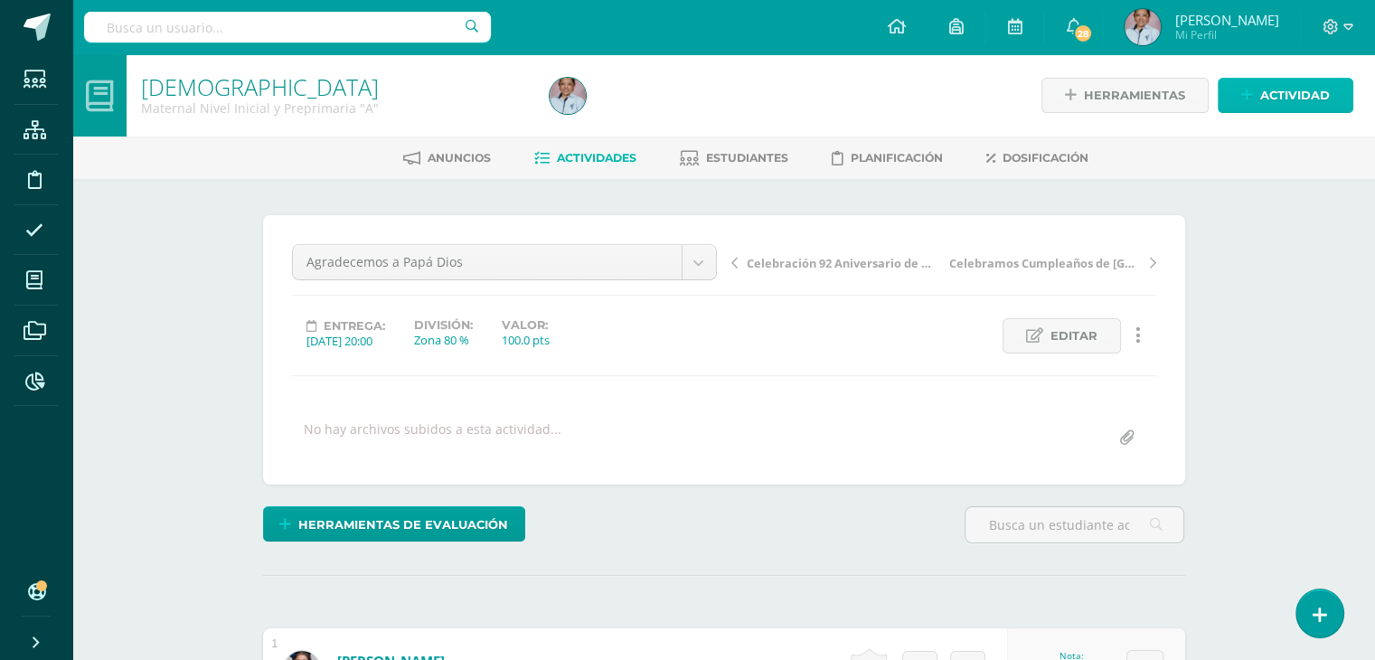
click at [1280, 99] on span "Actividad" at bounding box center [1295, 95] width 70 height 33
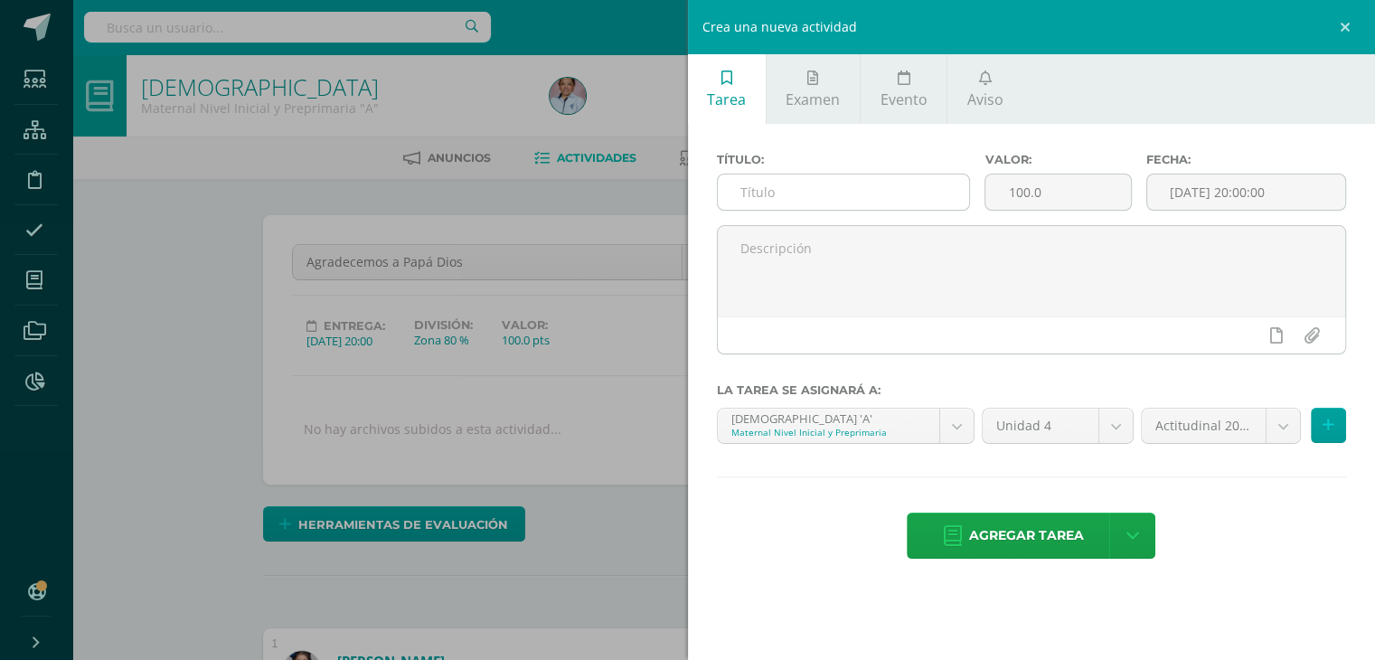
click at [817, 196] on input "text" at bounding box center [844, 191] width 252 height 35
type input "A"
click at [763, 179] on input "Noos preparamos" at bounding box center [844, 191] width 252 height 35
click at [852, 208] on input "Nos preparamos" at bounding box center [844, 191] width 252 height 35
click at [878, 202] on input "Nos preparamos para" at bounding box center [844, 191] width 252 height 35
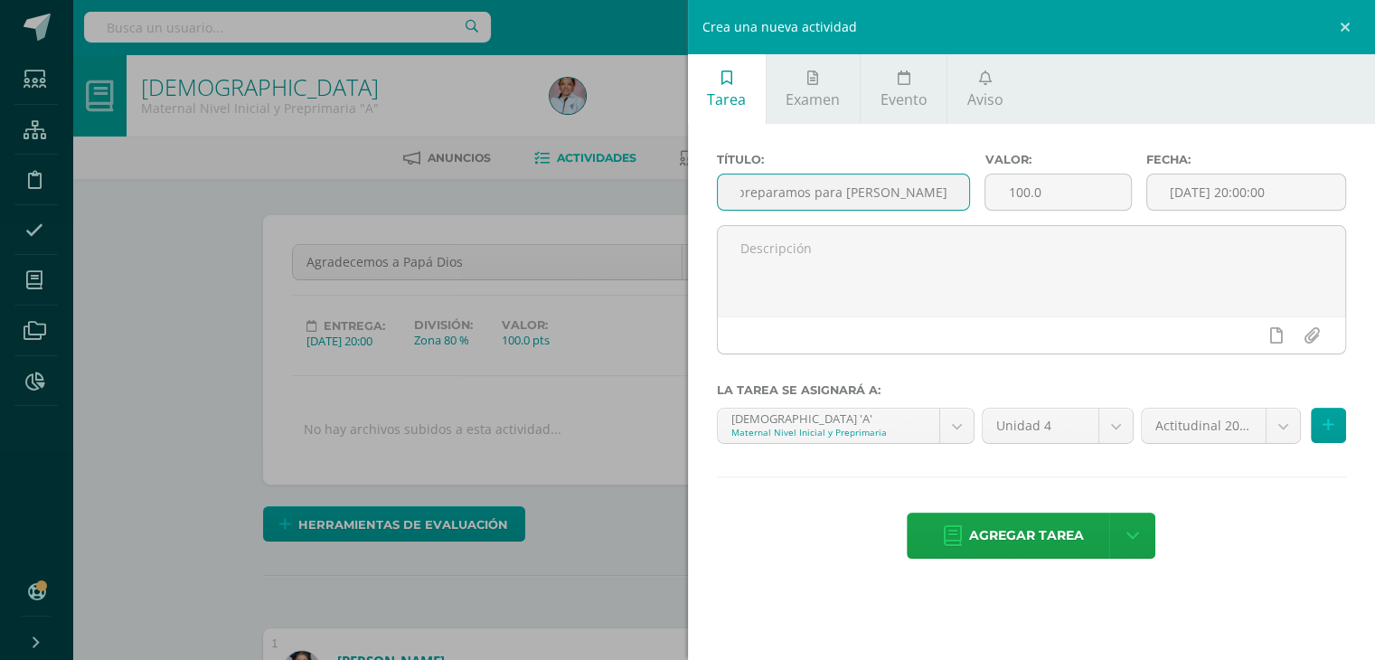
scroll to position [0, 38]
type input "Nos preparamos para [PERSON_NAME] y [DATE]"
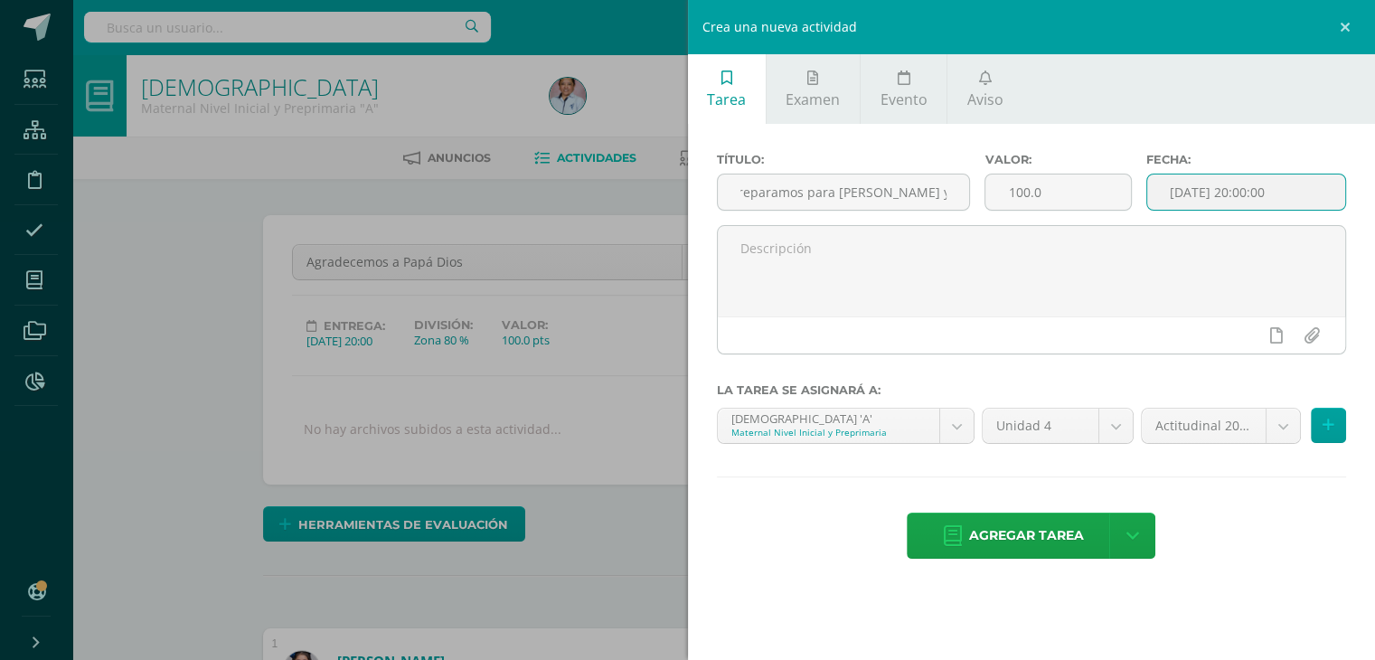
scroll to position [0, 0]
click at [1217, 182] on input "[DATE] 20:00:00" at bounding box center [1246, 191] width 199 height 35
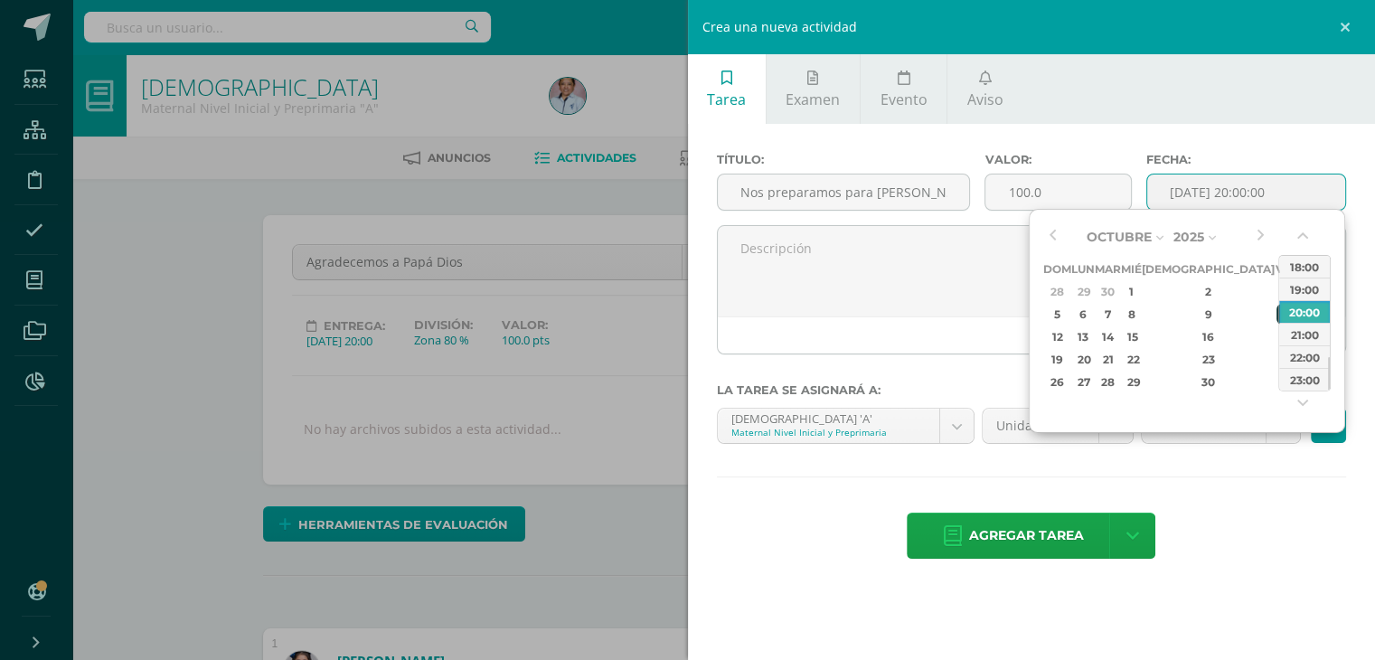
click at [1276, 311] on div "10" at bounding box center [1284, 314] width 16 height 21
type input "2025-10-10 20:00"
click at [1273, 482] on div "Título: Nos preparamos para Adviento y Navidad Valor: 100.0 Fecha: 2025-10-10 2…" at bounding box center [1032, 357] width 688 height 467
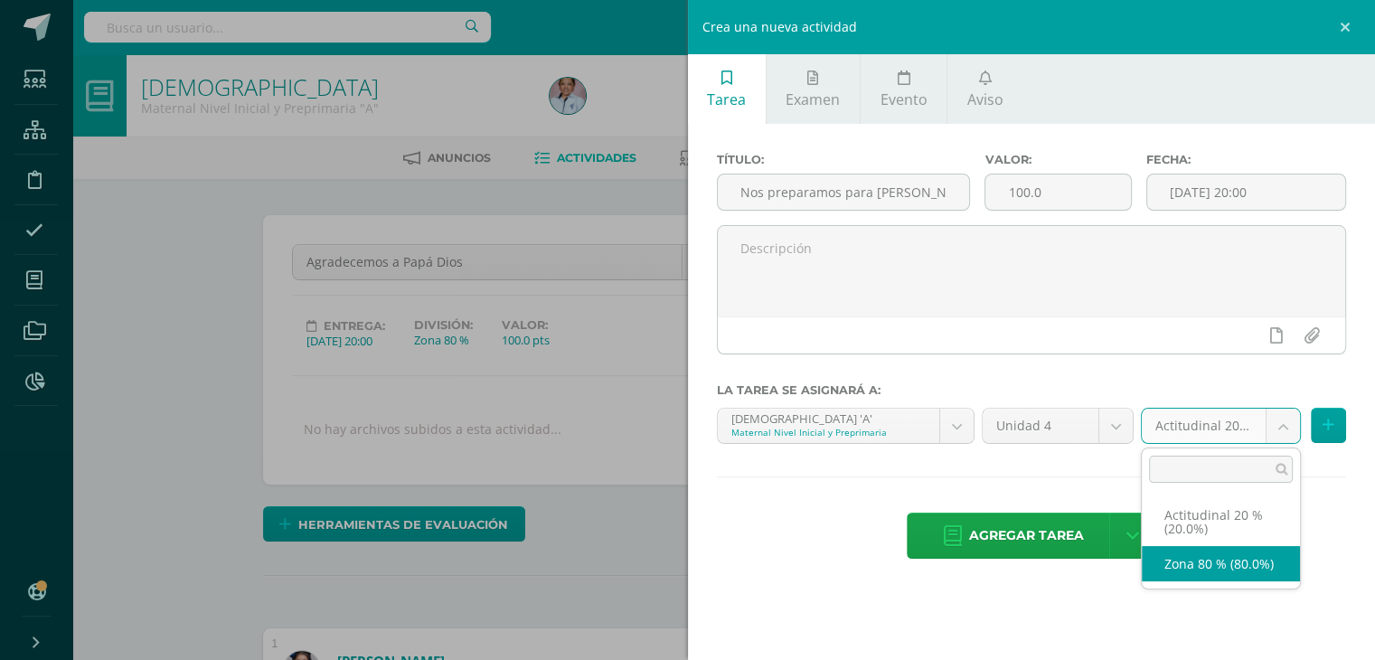
select select "129697"
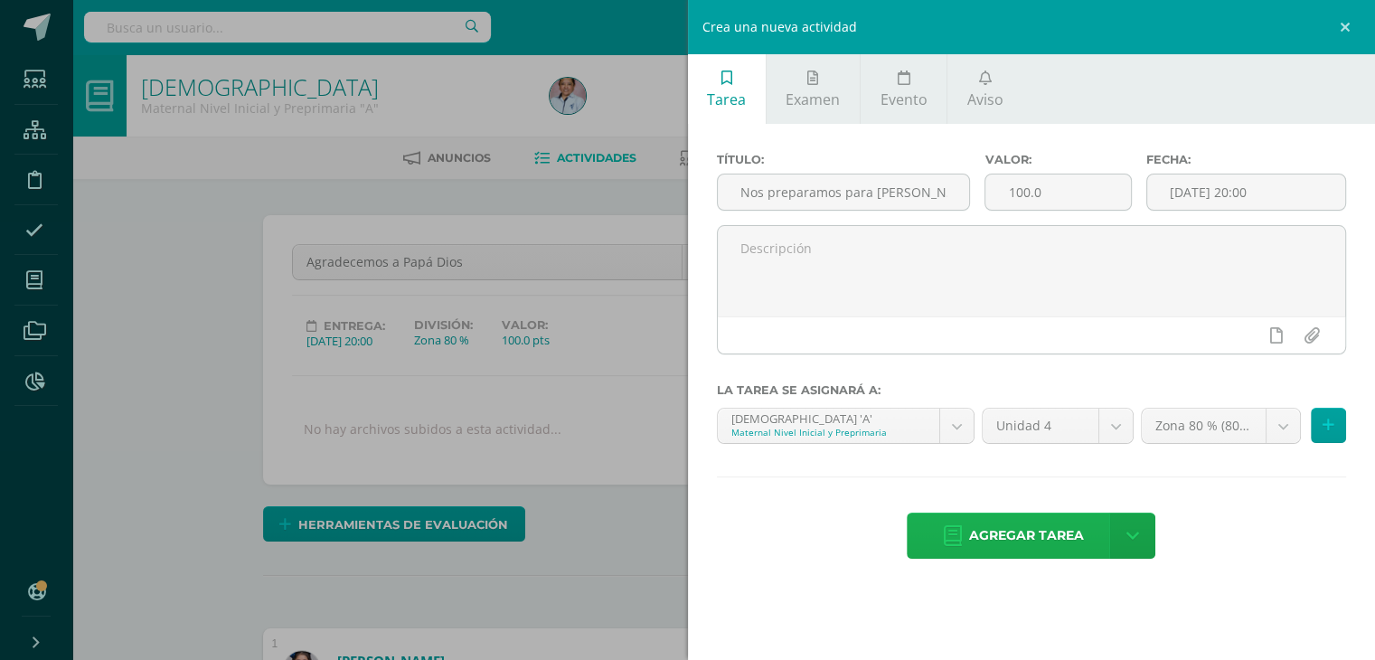
click at [1020, 539] on span "Agregar tarea" at bounding box center [1026, 535] width 115 height 44
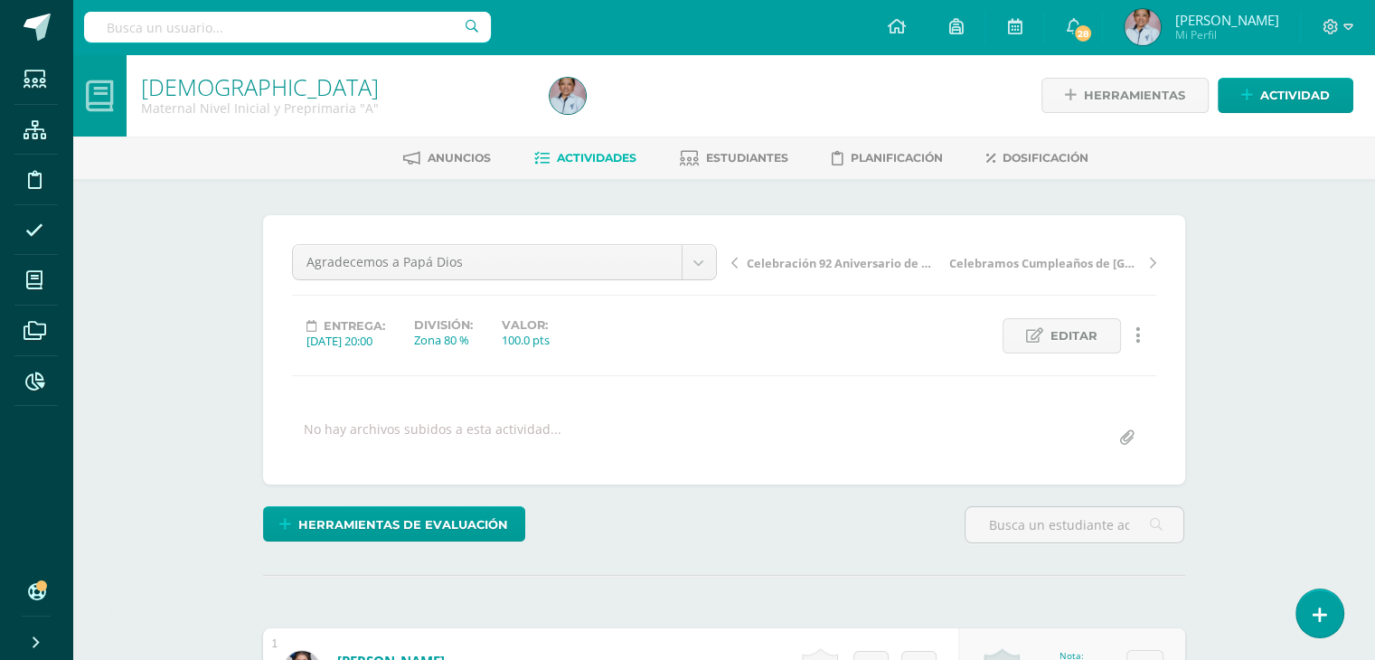
scroll to position [1, 0]
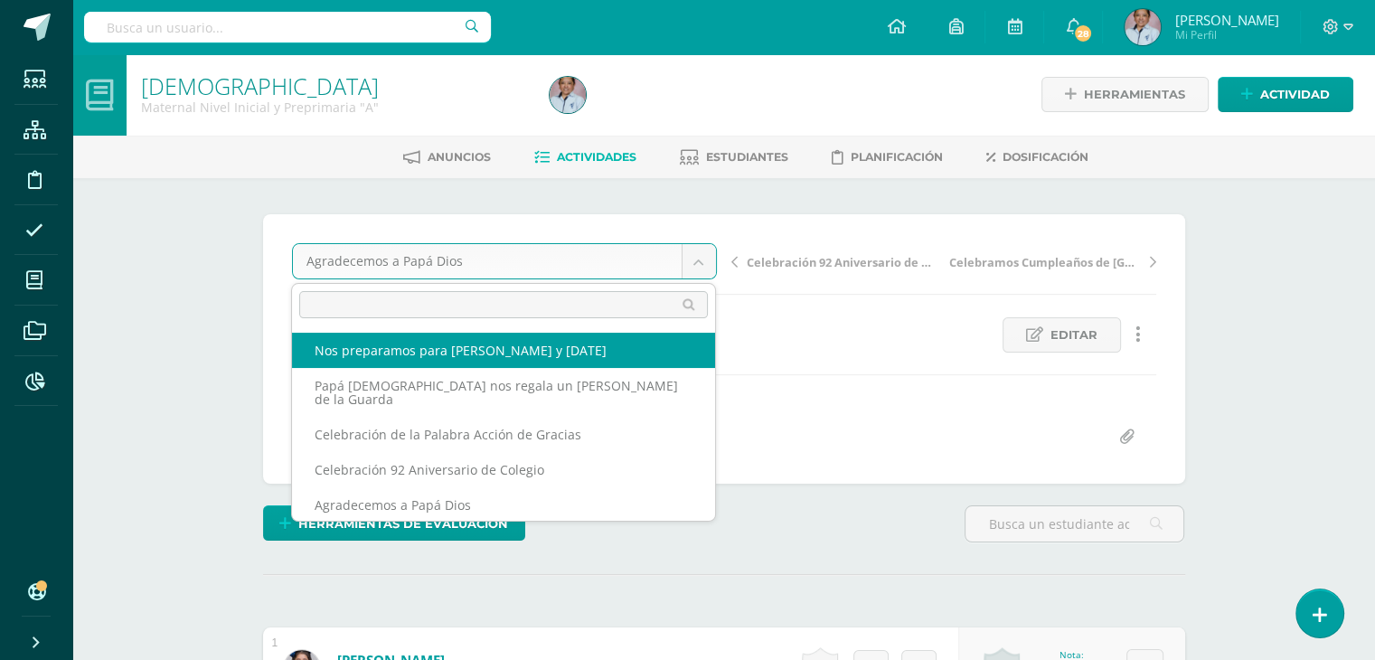
select select "/dashboard/teacher/grade-activity/130461/"
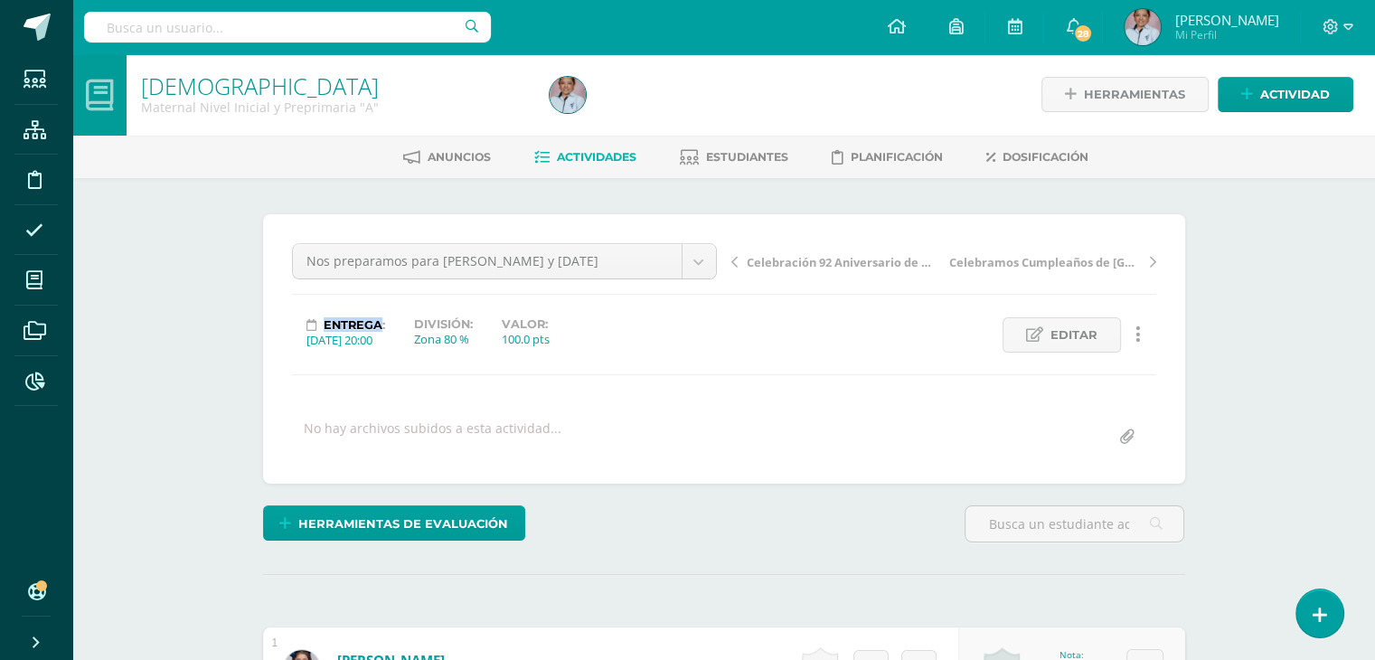
click at [522, 348] on div "Entrega: [DATE] 20:00 División: Zona 80 % Valor: 100.0 pts" at bounding box center [504, 334] width 439 height 35
click at [604, 352] on div "Nos preparamos para [PERSON_NAME] y [DATE] Nos preparamos para [PERSON_NAME] y …" at bounding box center [724, 349] width 864 height 212
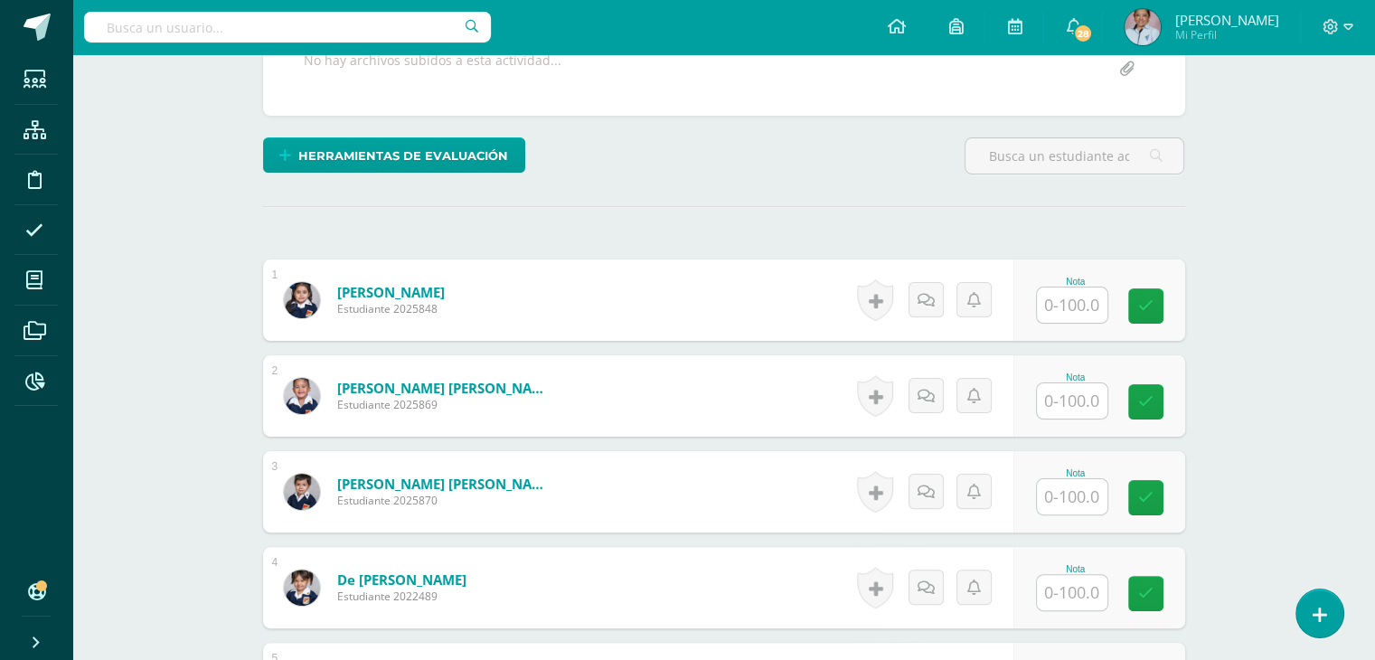
scroll to position [372, 0]
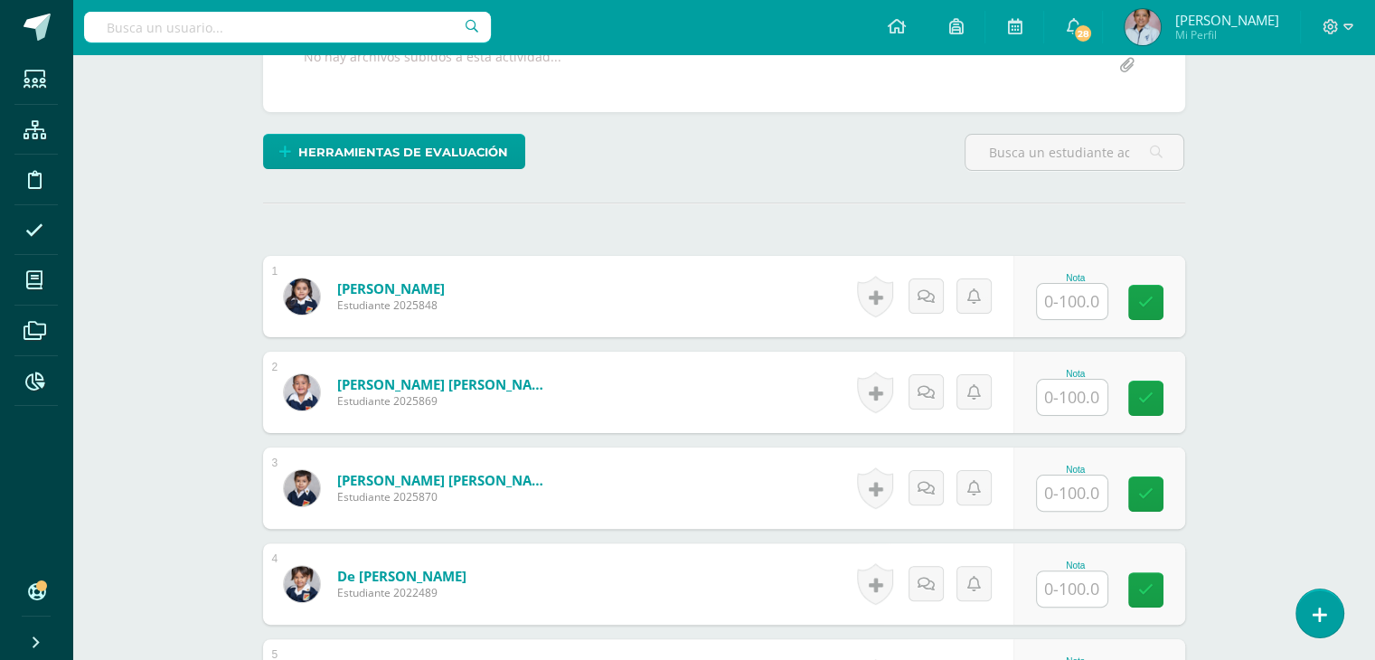
type input "1"
click at [1067, 284] on input "text" at bounding box center [1082, 302] width 72 height 36
type input "100"
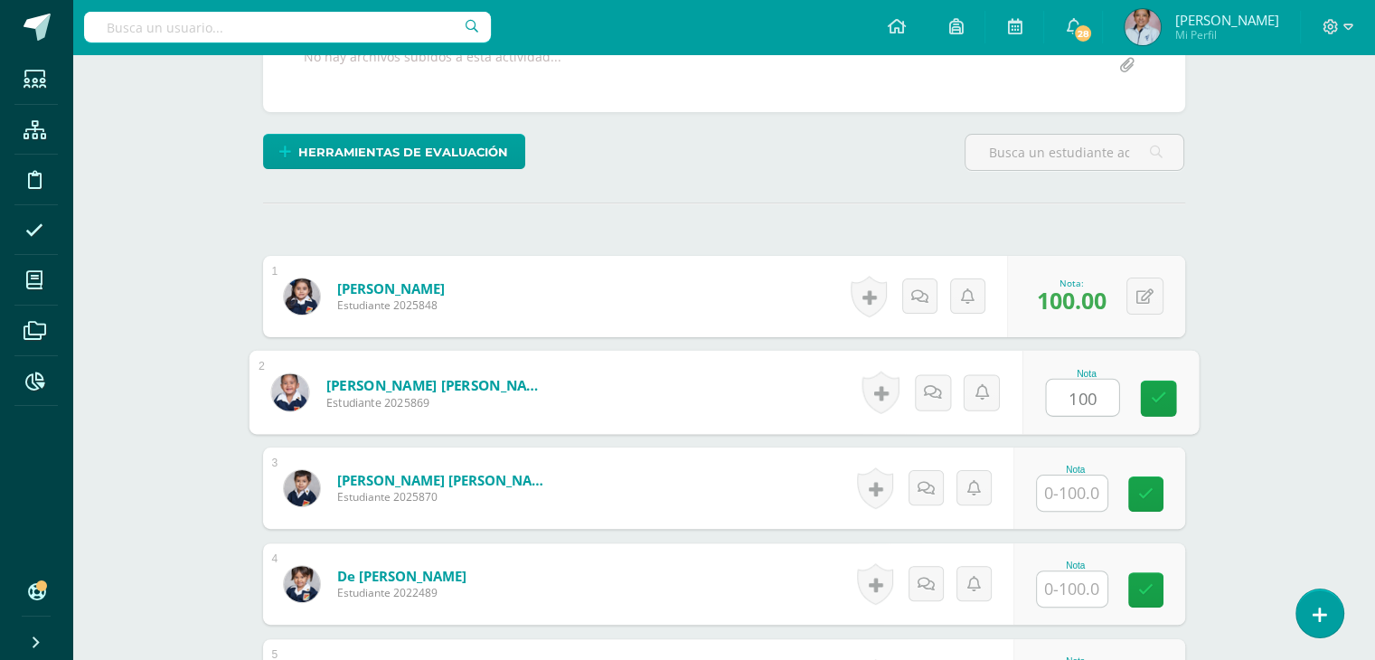
type input "100"
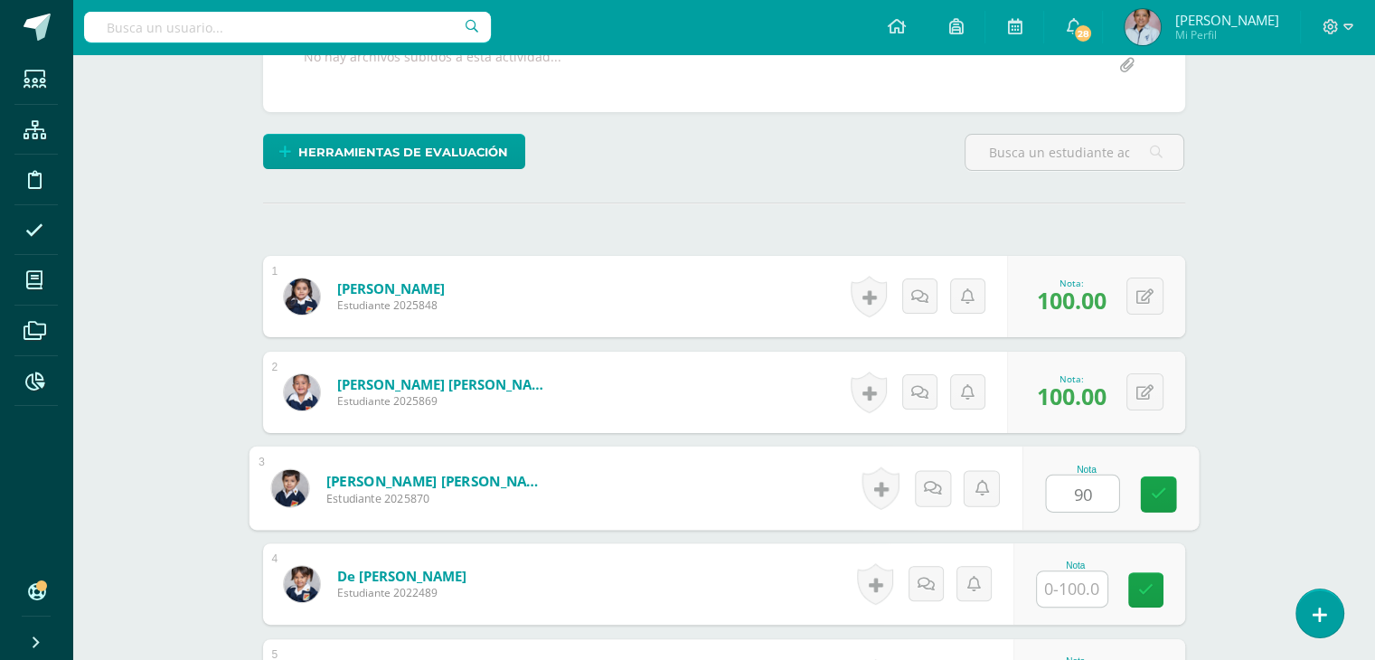
type input "90"
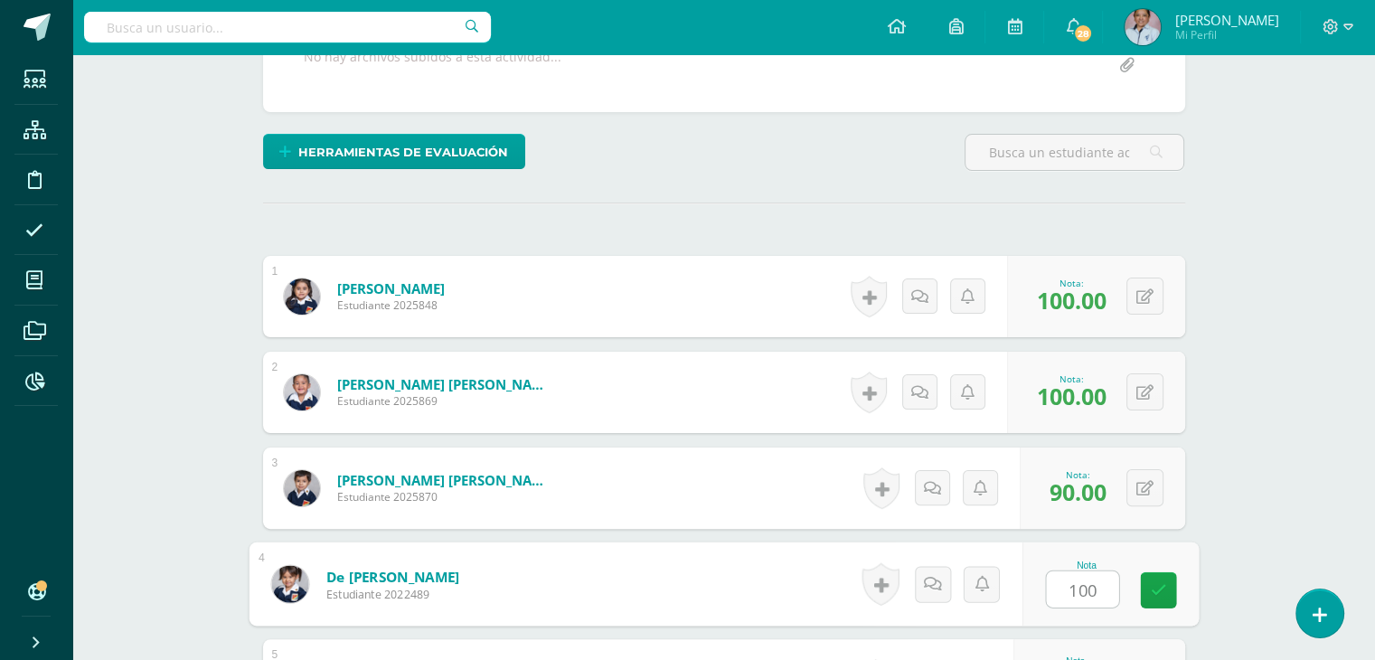
type input "100"
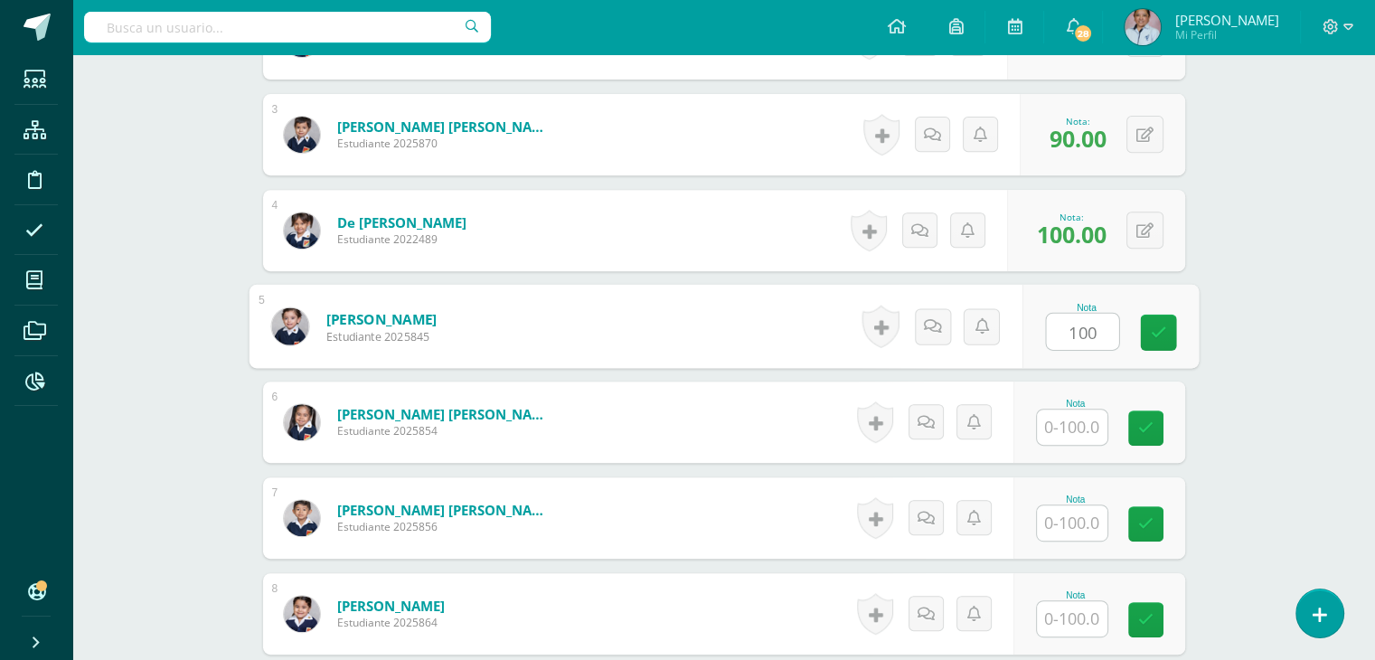
type input "100"
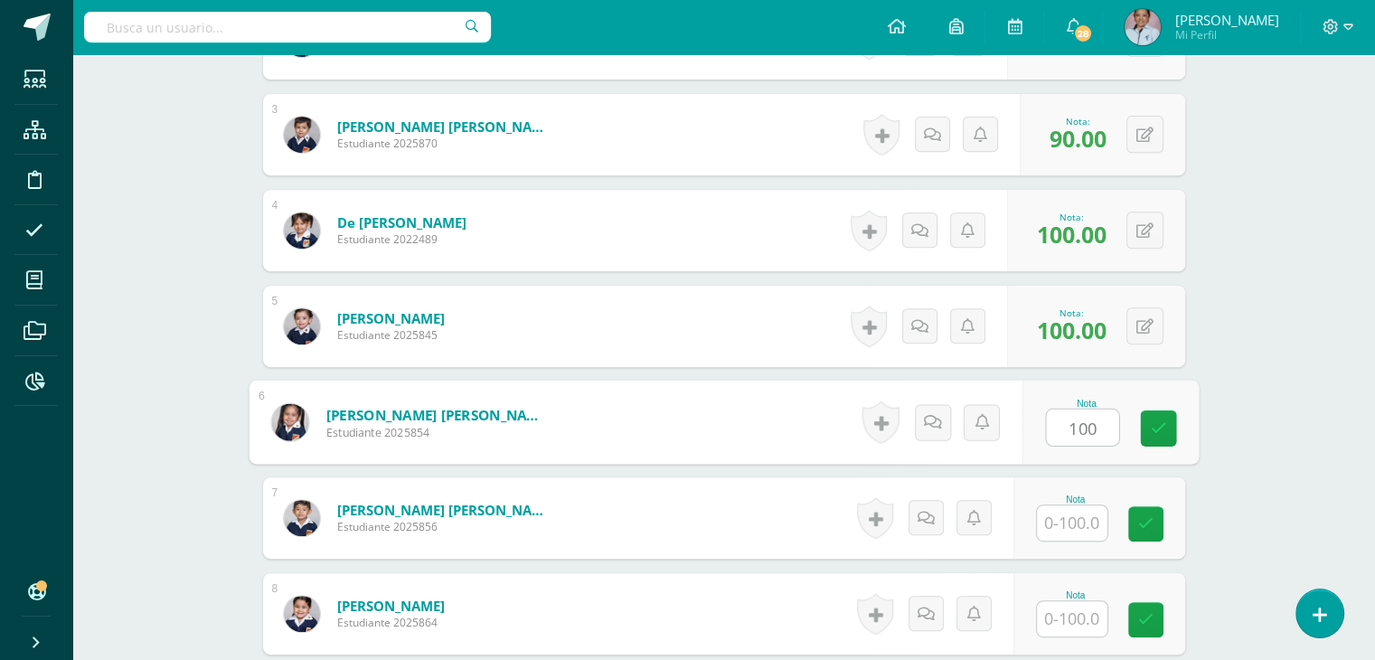
type input "100"
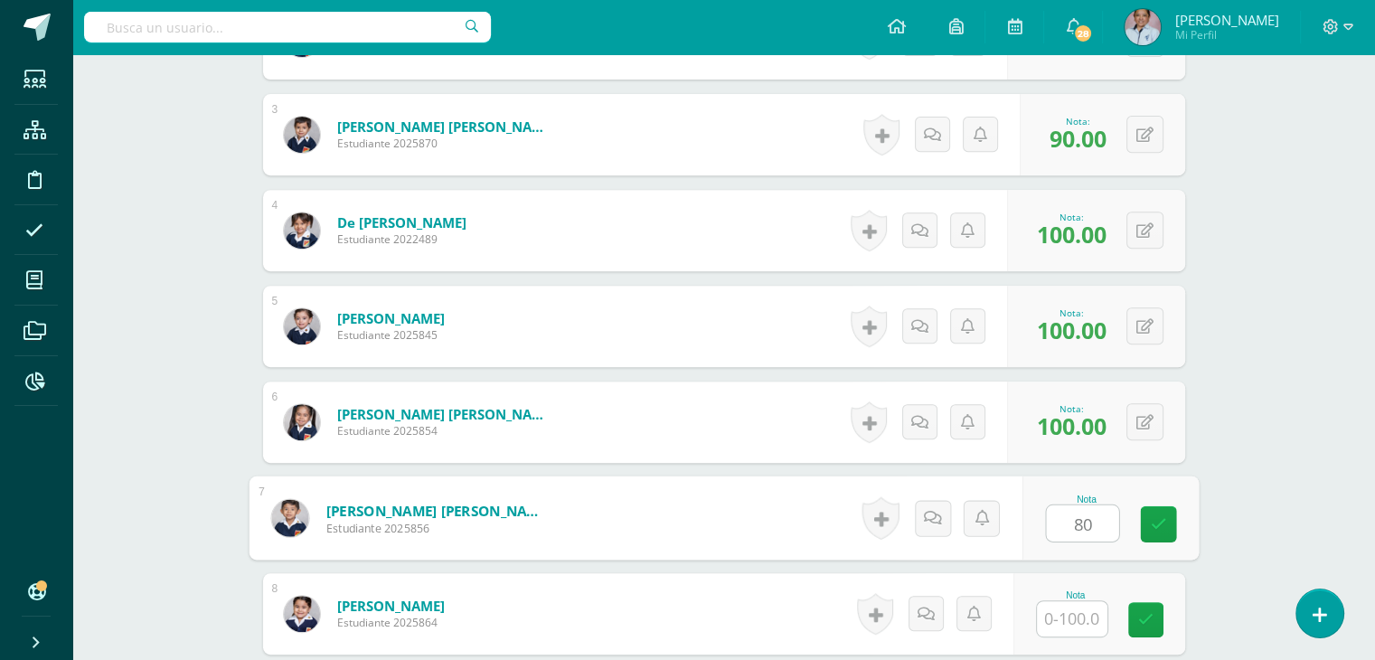
type input "80"
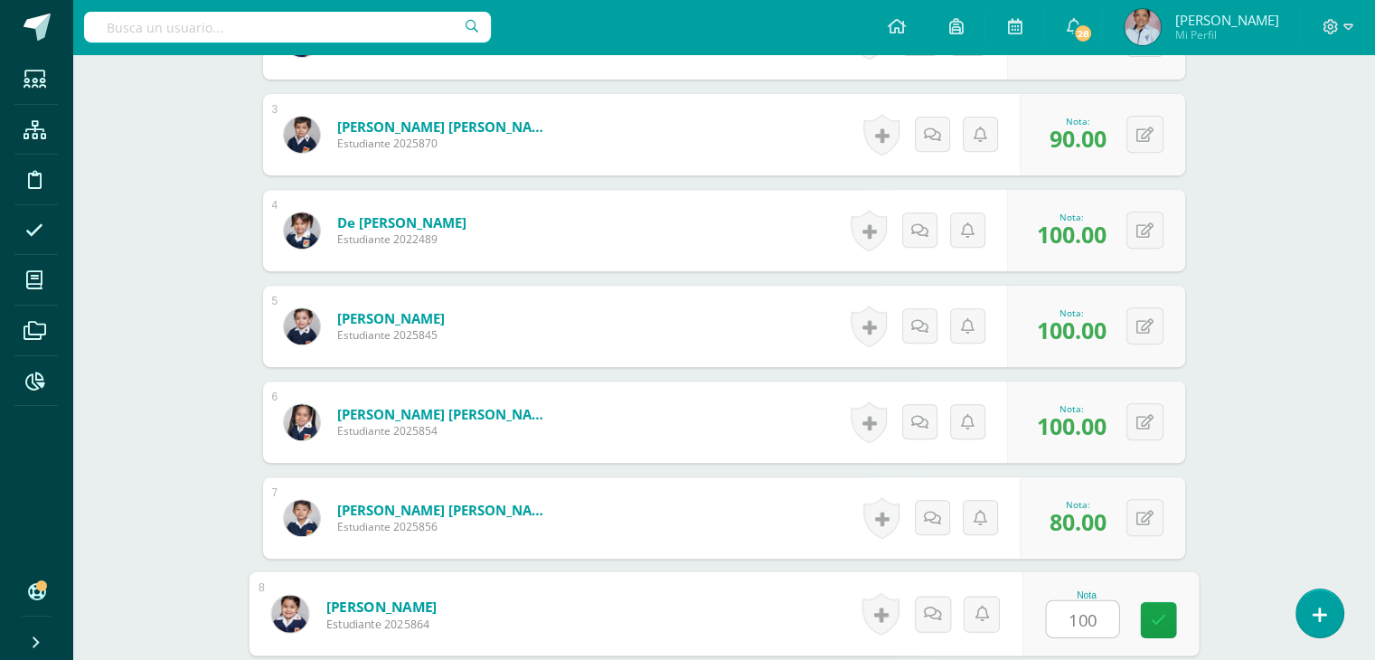
type input "100"
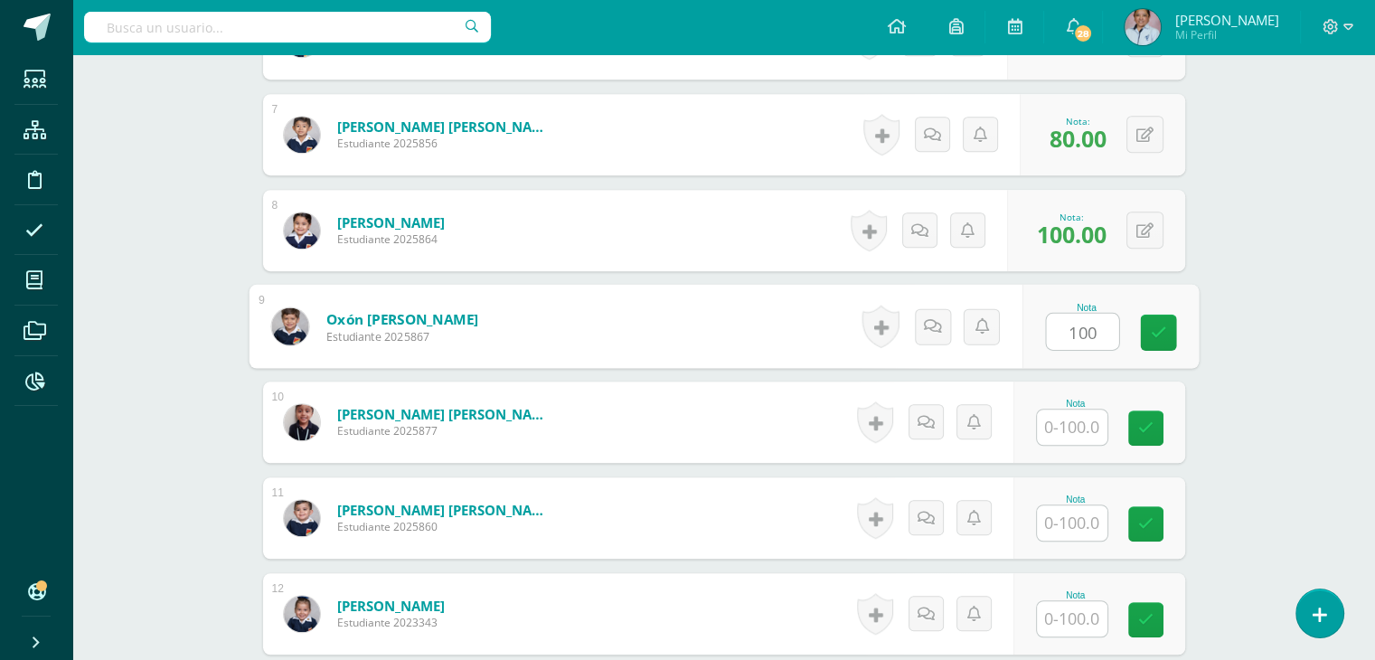
type input "100"
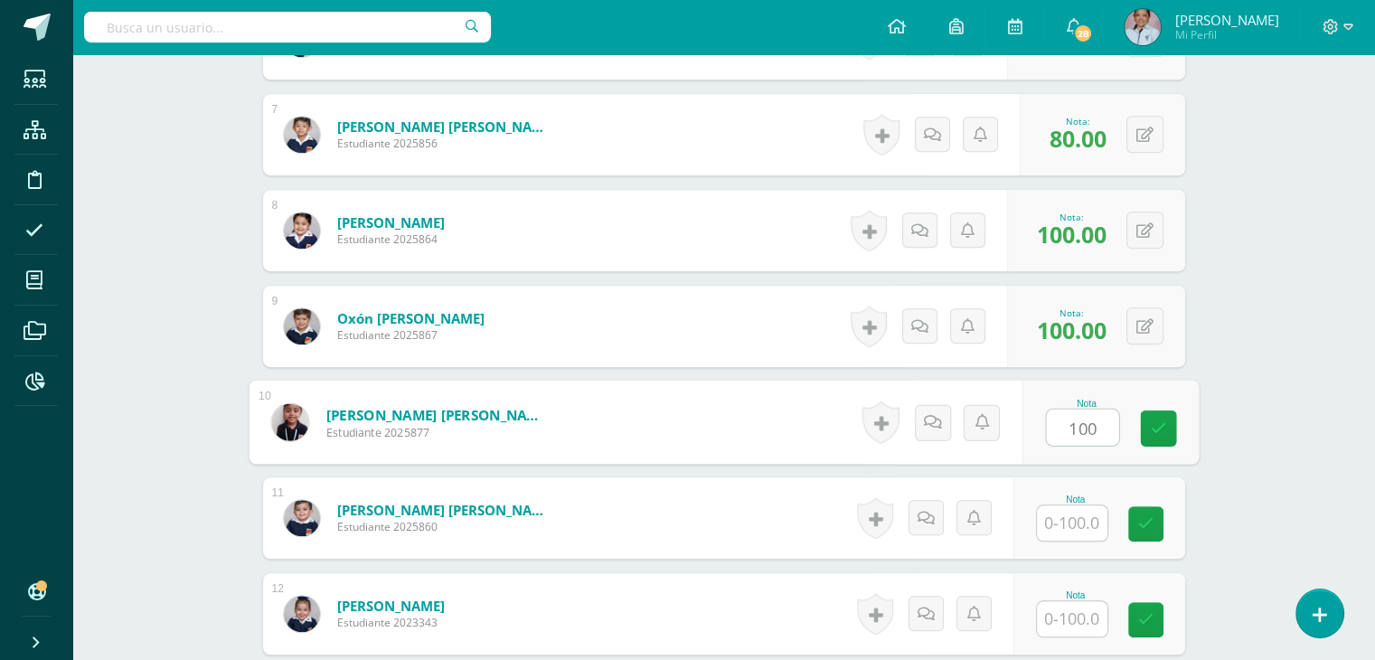
type input "100"
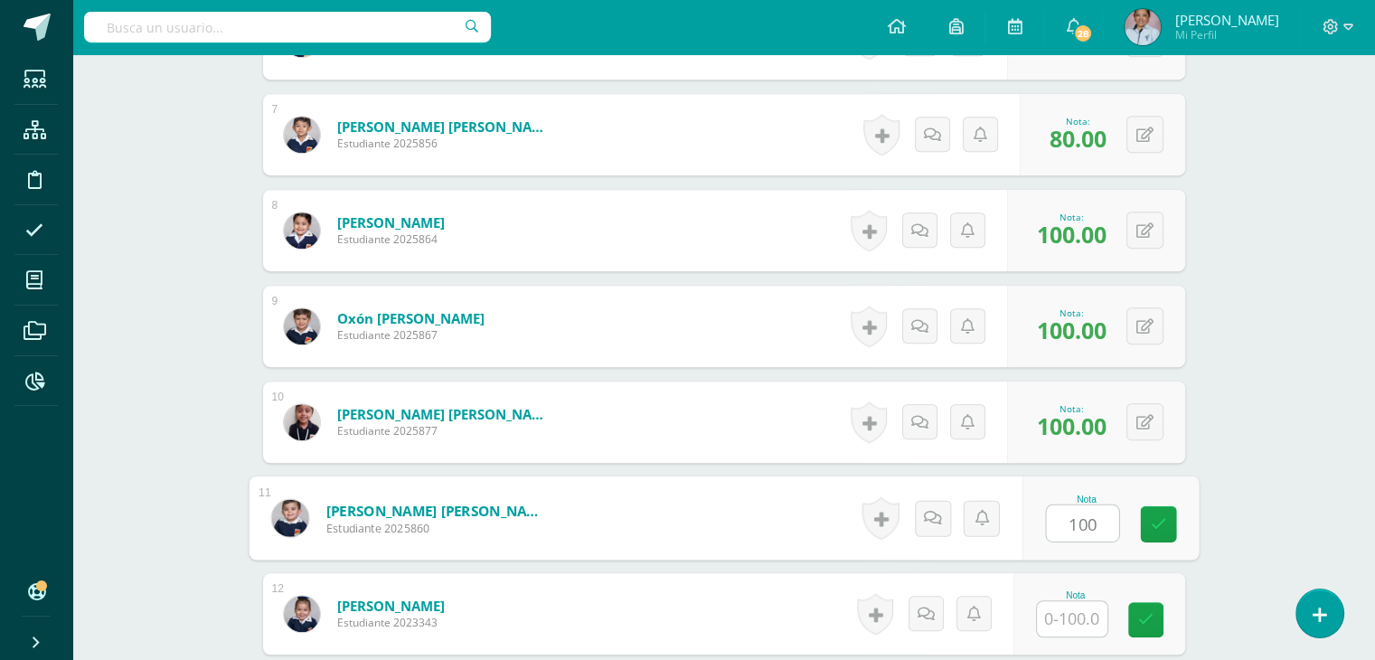
type input "100"
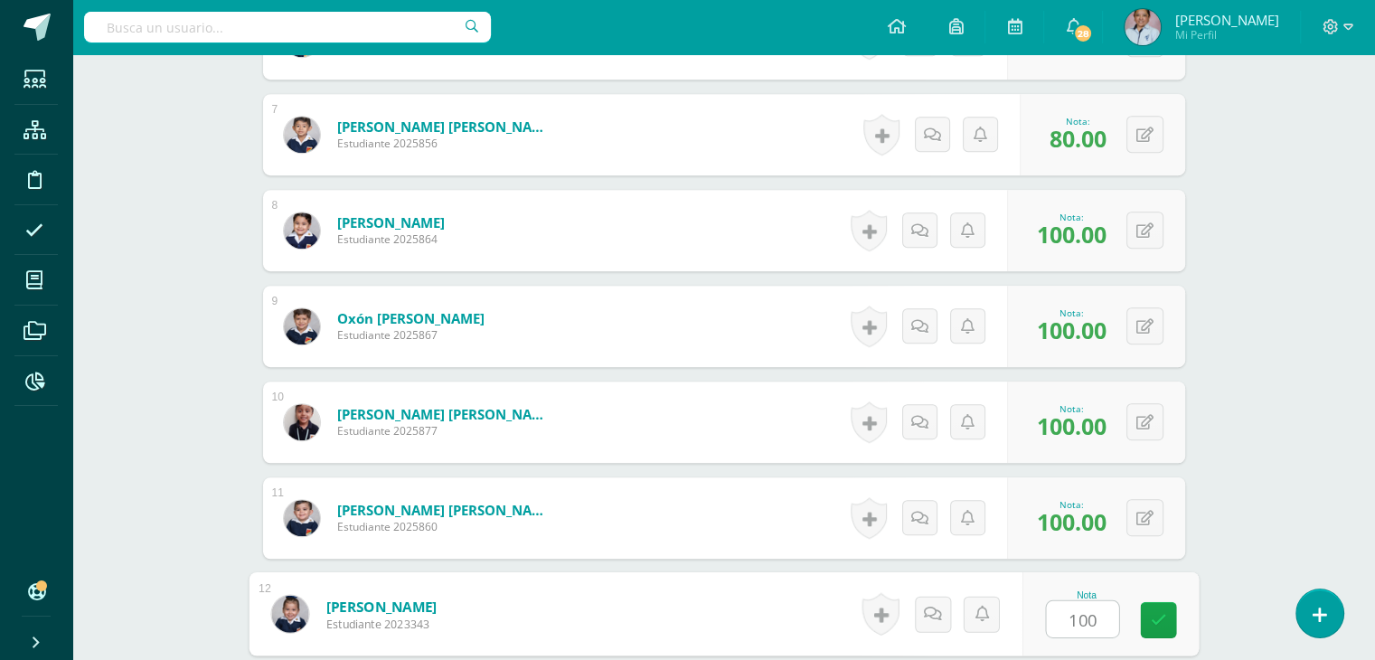
type input "100"
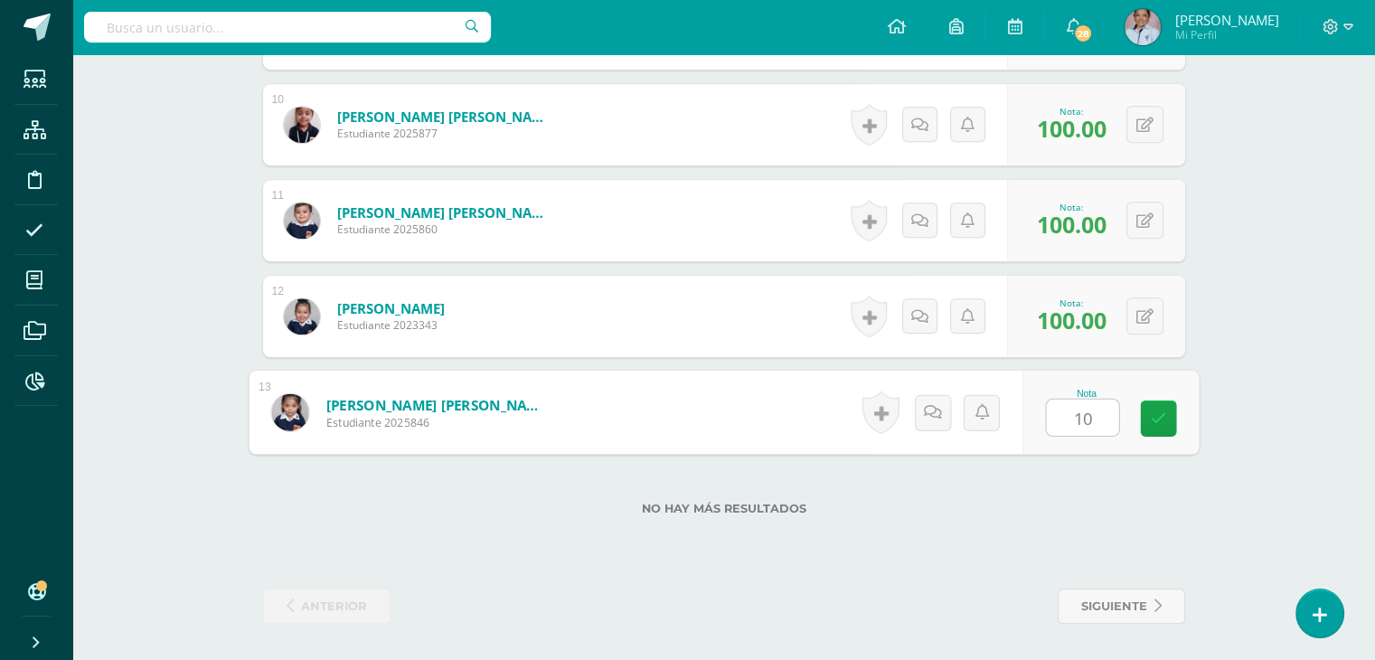
type input "100"
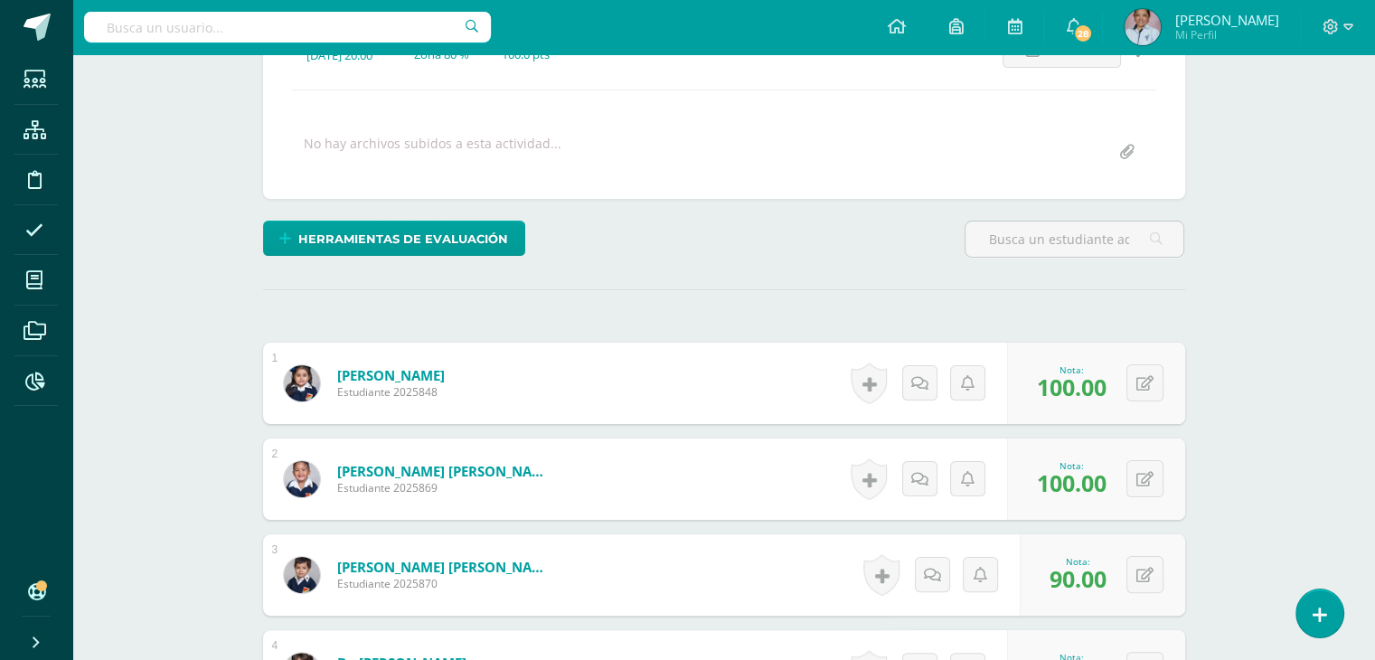
scroll to position [0, 0]
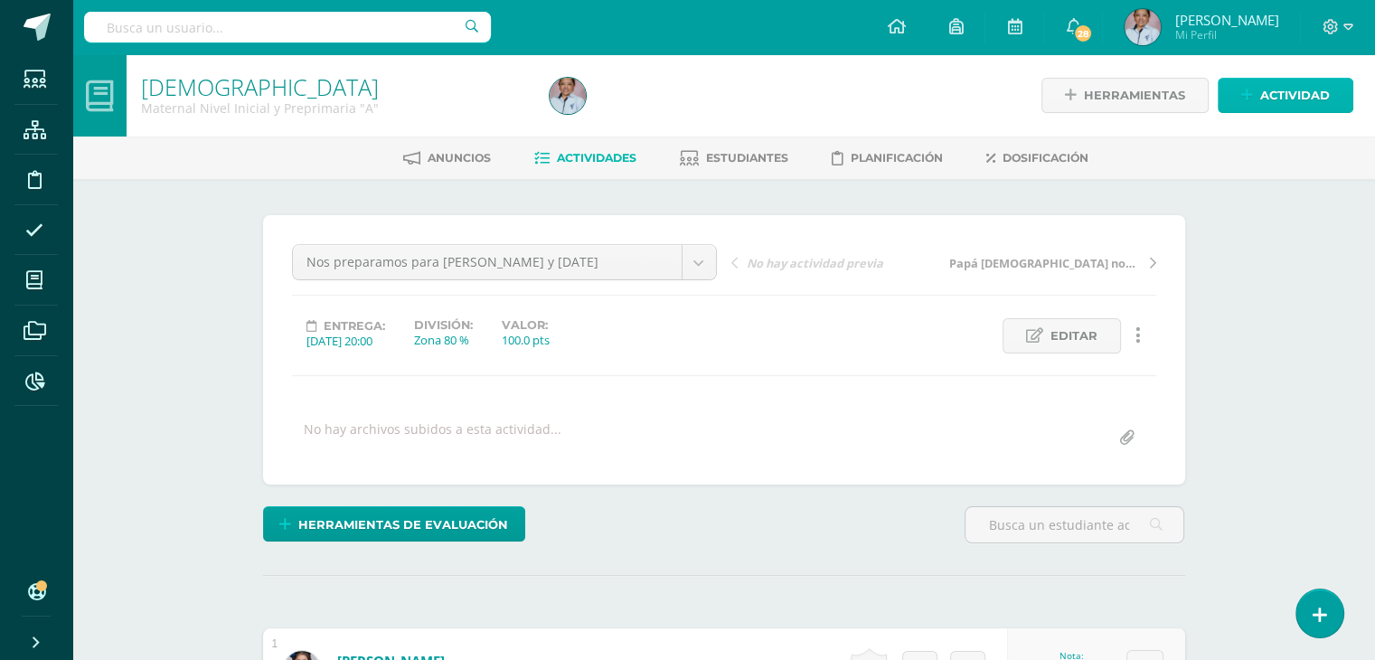
click at [1297, 91] on span "Actividad" at bounding box center [1295, 95] width 70 height 33
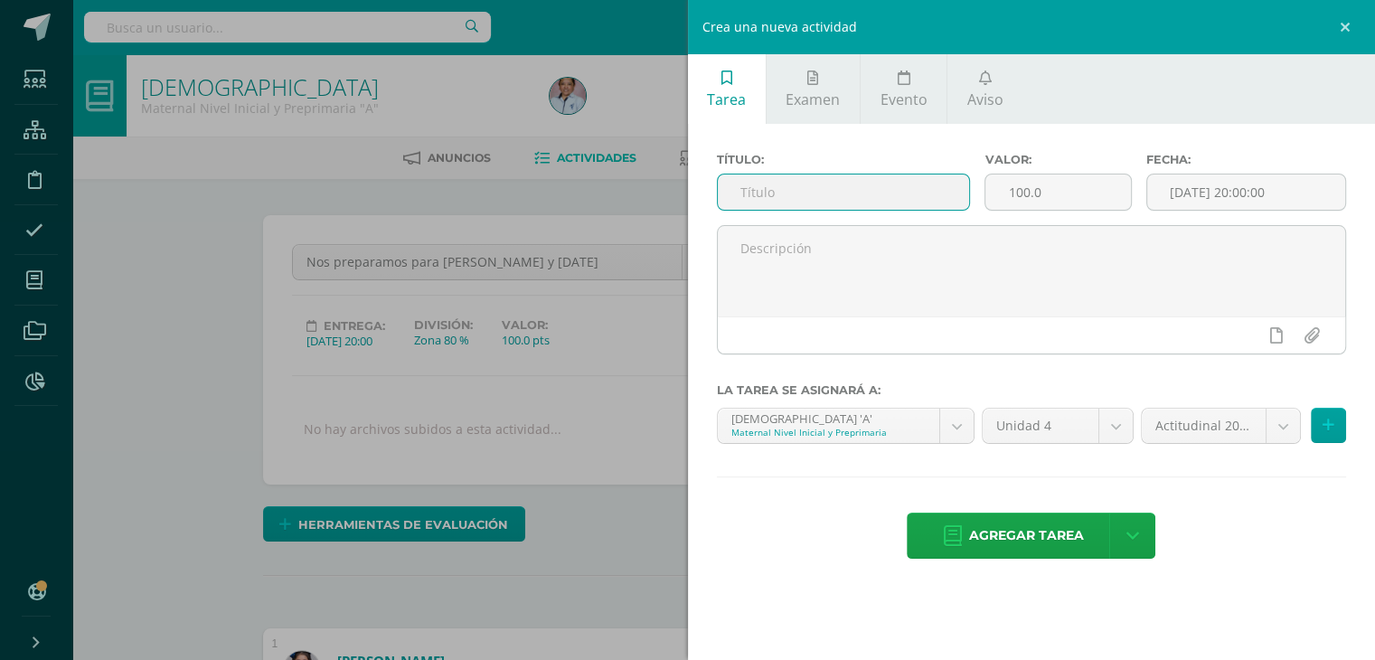
click at [873, 189] on input "text" at bounding box center [844, 191] width 252 height 35
type input "Trabajo Personal"
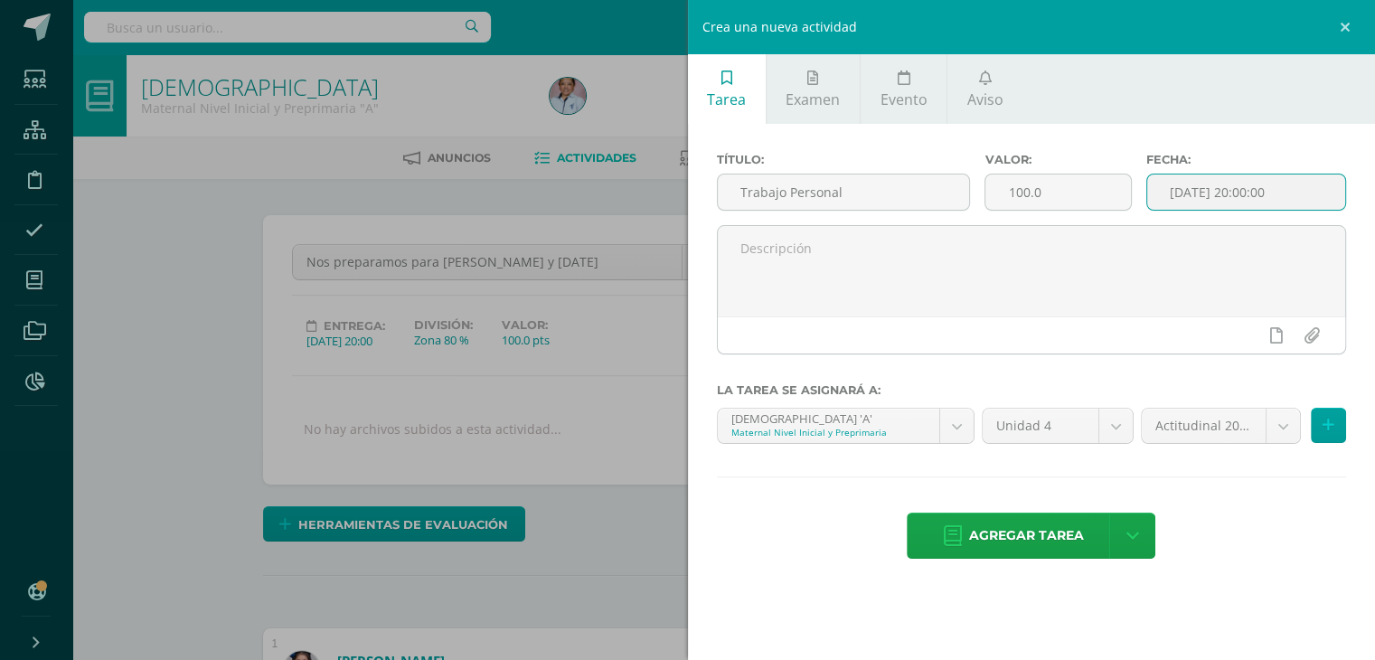
click at [1202, 186] on input "[DATE] 20:00:00" at bounding box center [1246, 191] width 199 height 35
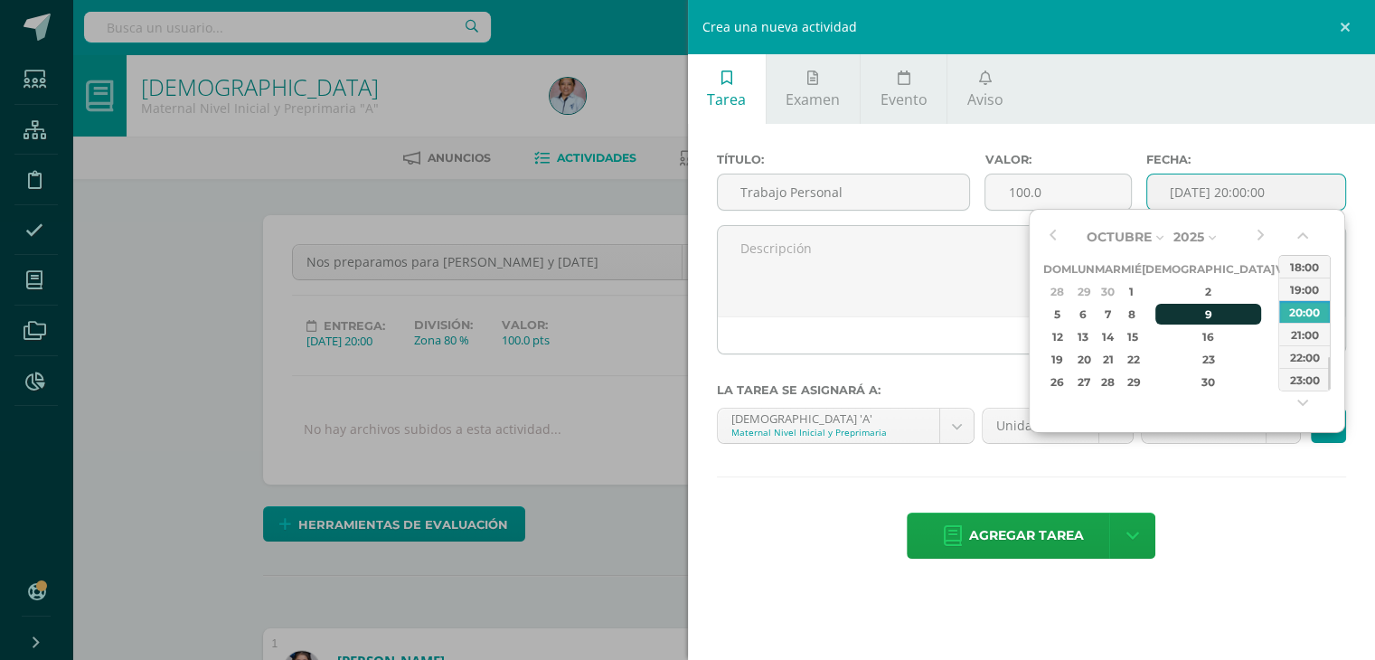
click at [1184, 313] on div "9" at bounding box center [1208, 314] width 107 height 21
type input "2025-10-09 20:00"
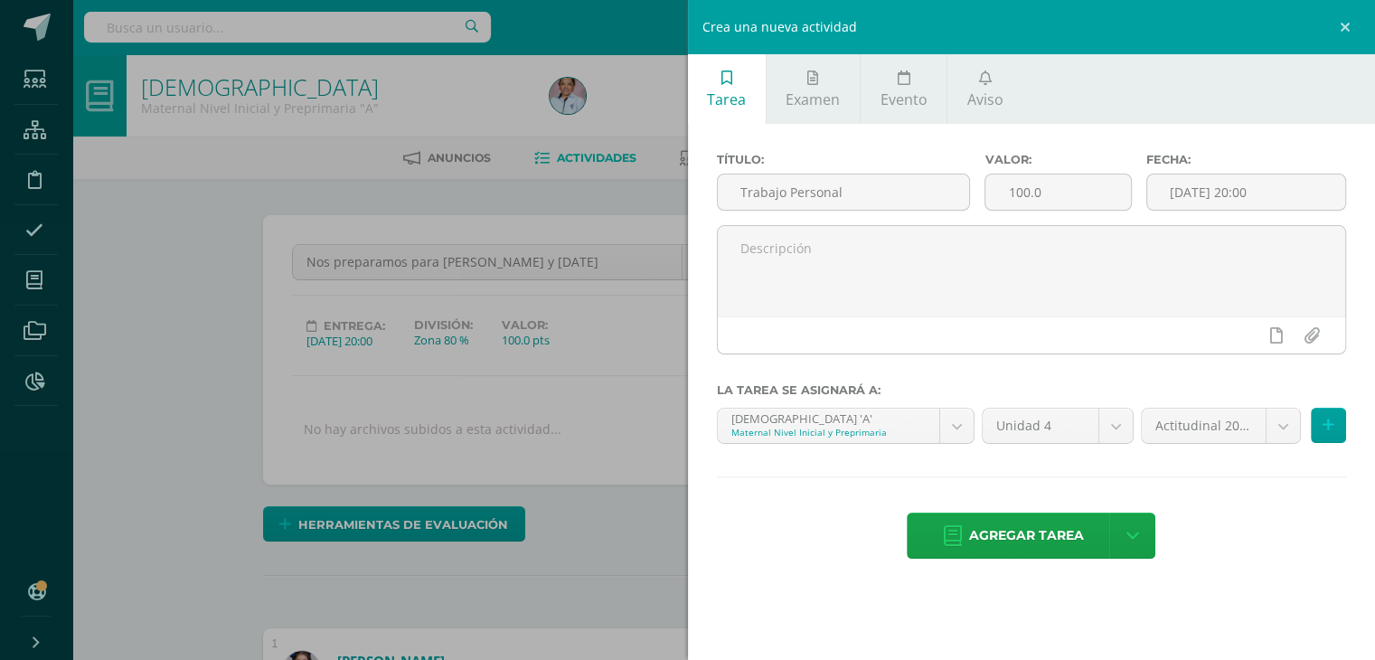
click at [1255, 489] on div "Título: Trabajo Personal Valor: 100.0 Fecha: 2025-10-09 20:00 La tarea se asign…" at bounding box center [1032, 357] width 688 height 467
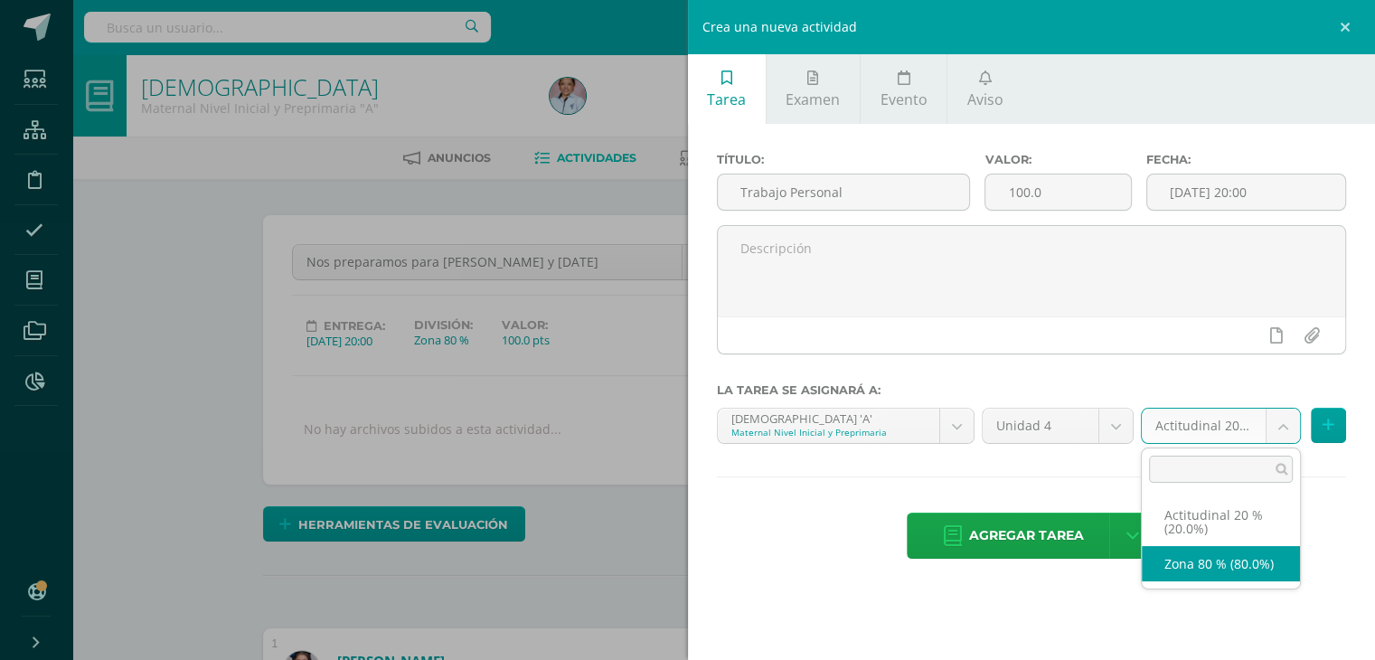
select select "129697"
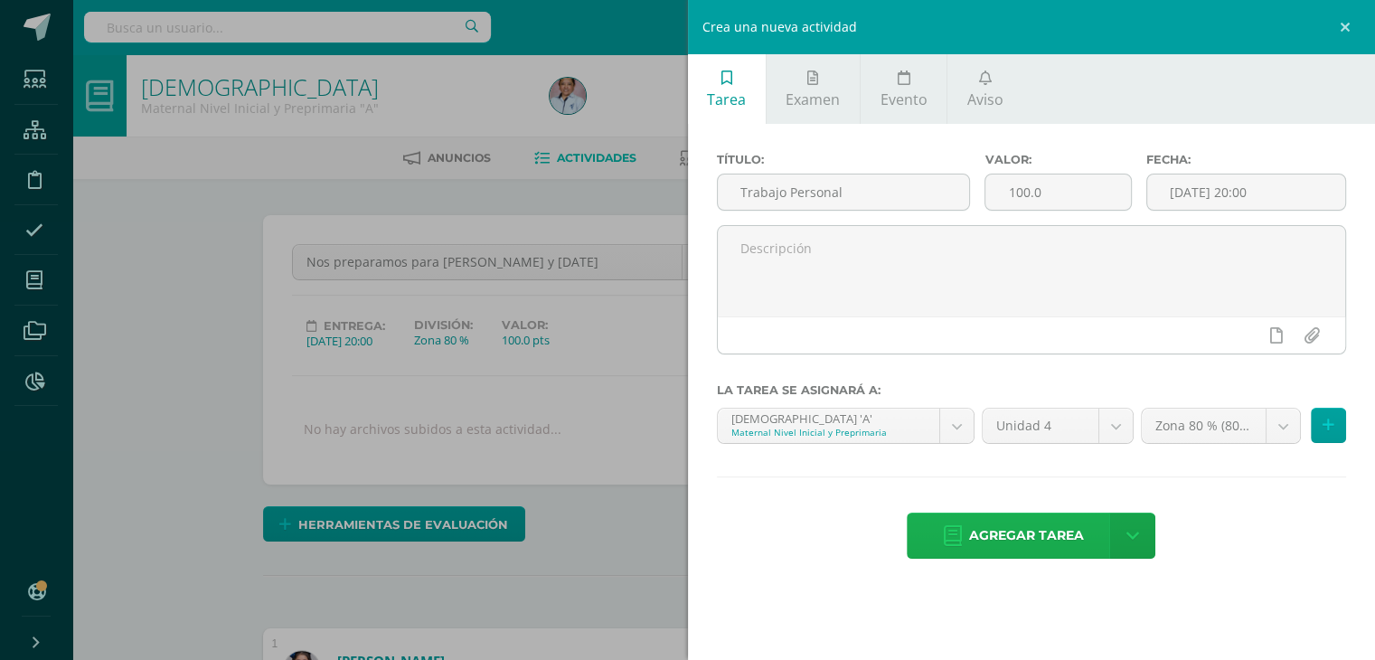
click at [1020, 527] on span "Agregar tarea" at bounding box center [1026, 535] width 115 height 44
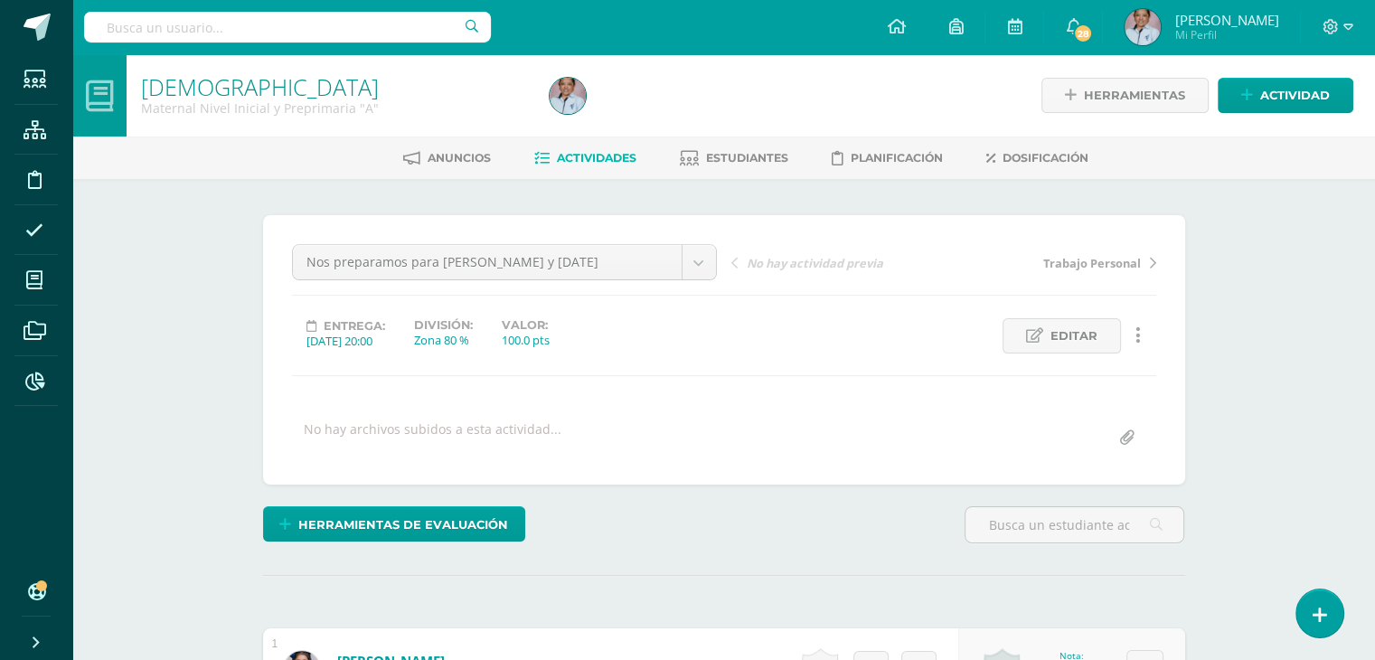
scroll to position [1, 0]
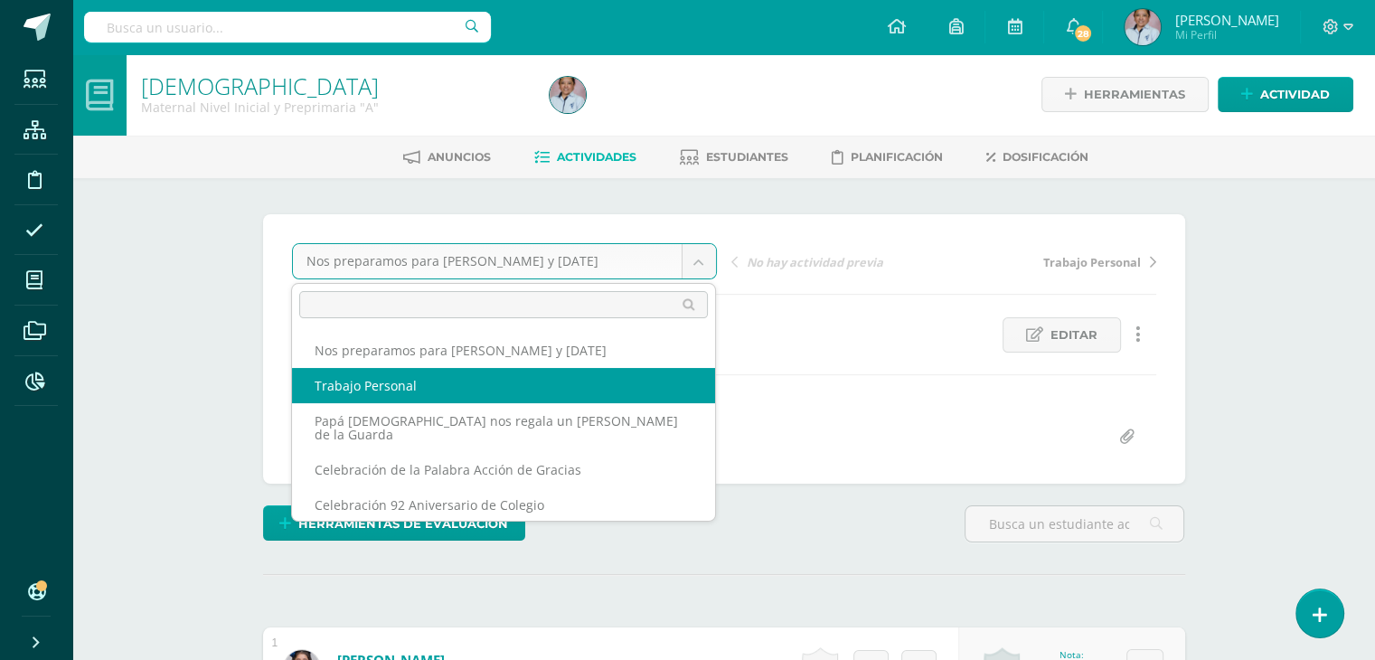
select select "/dashboard/teacher/grade-activity/130462/"
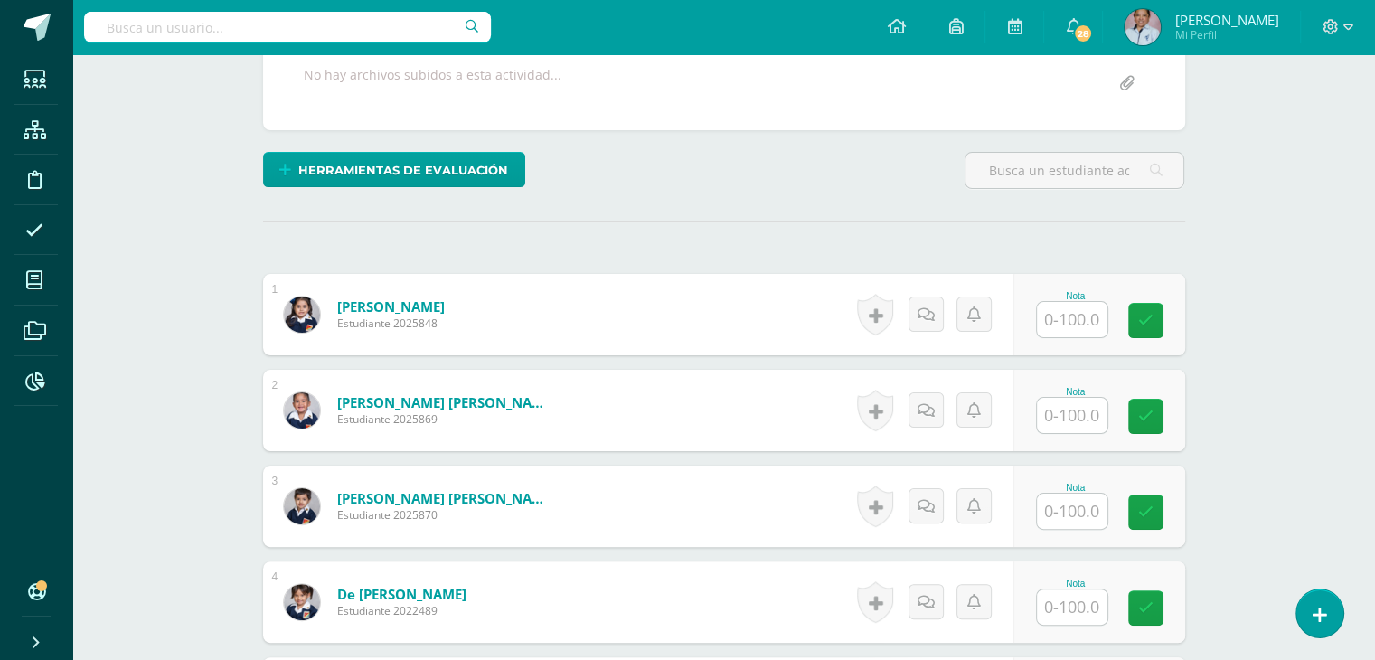
scroll to position [354, 0]
click at [1056, 306] on input "text" at bounding box center [1082, 320] width 72 height 36
type input "100"
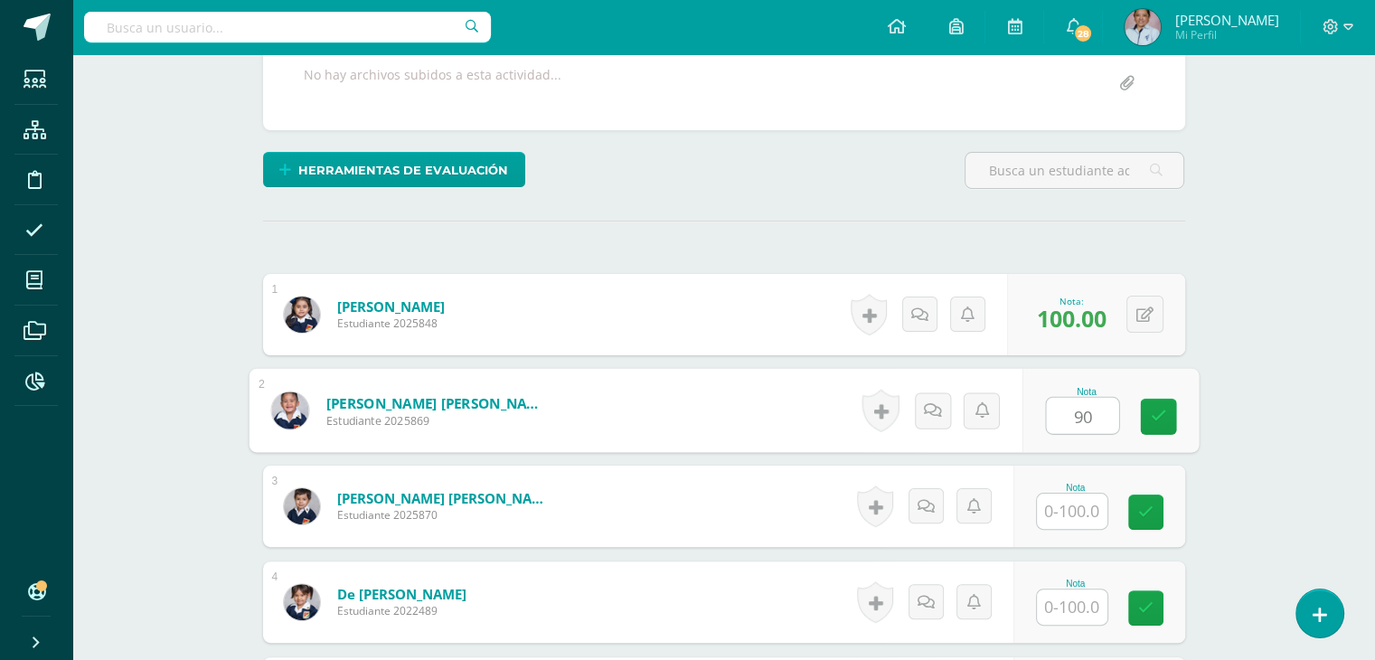
type input "90"
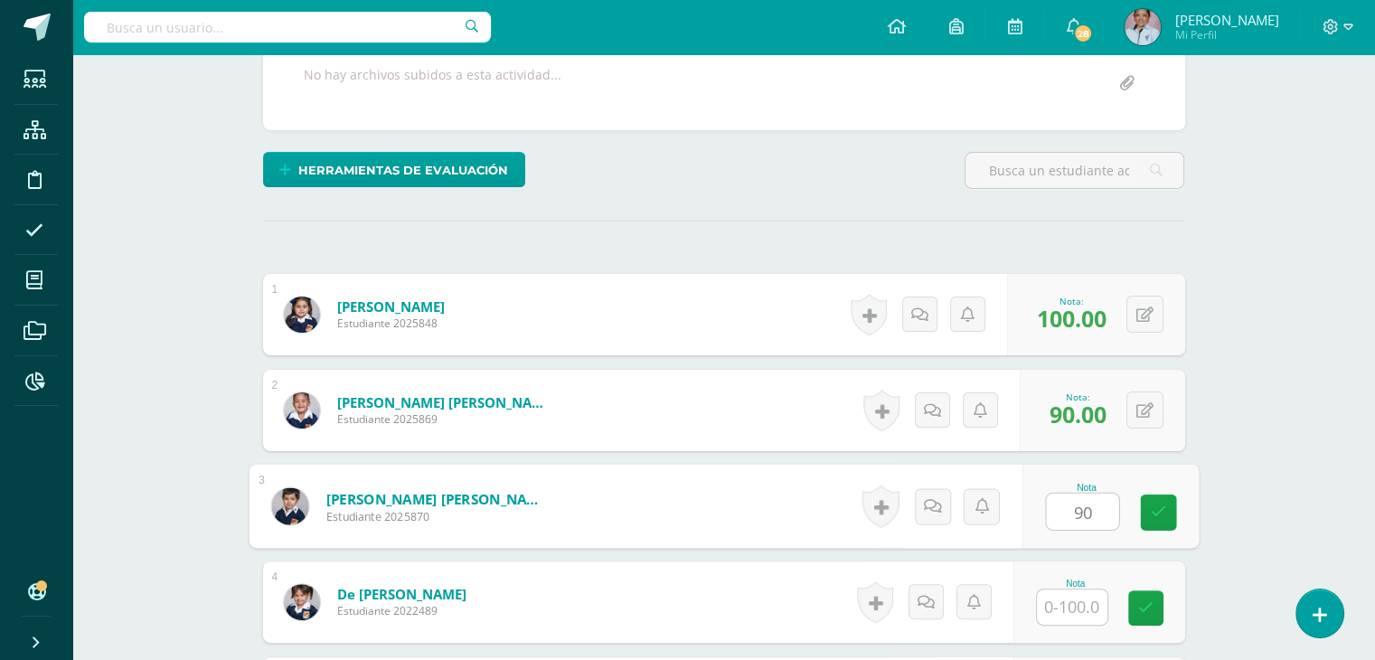
type input "90"
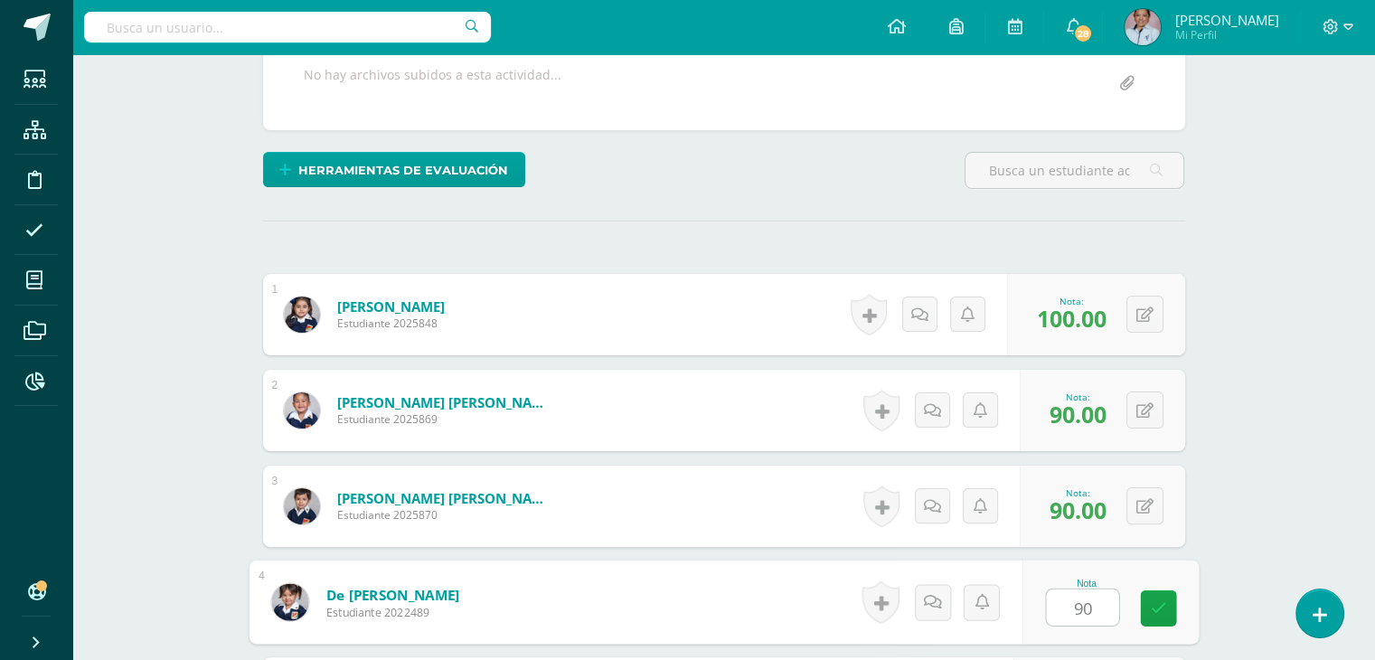
type input "90"
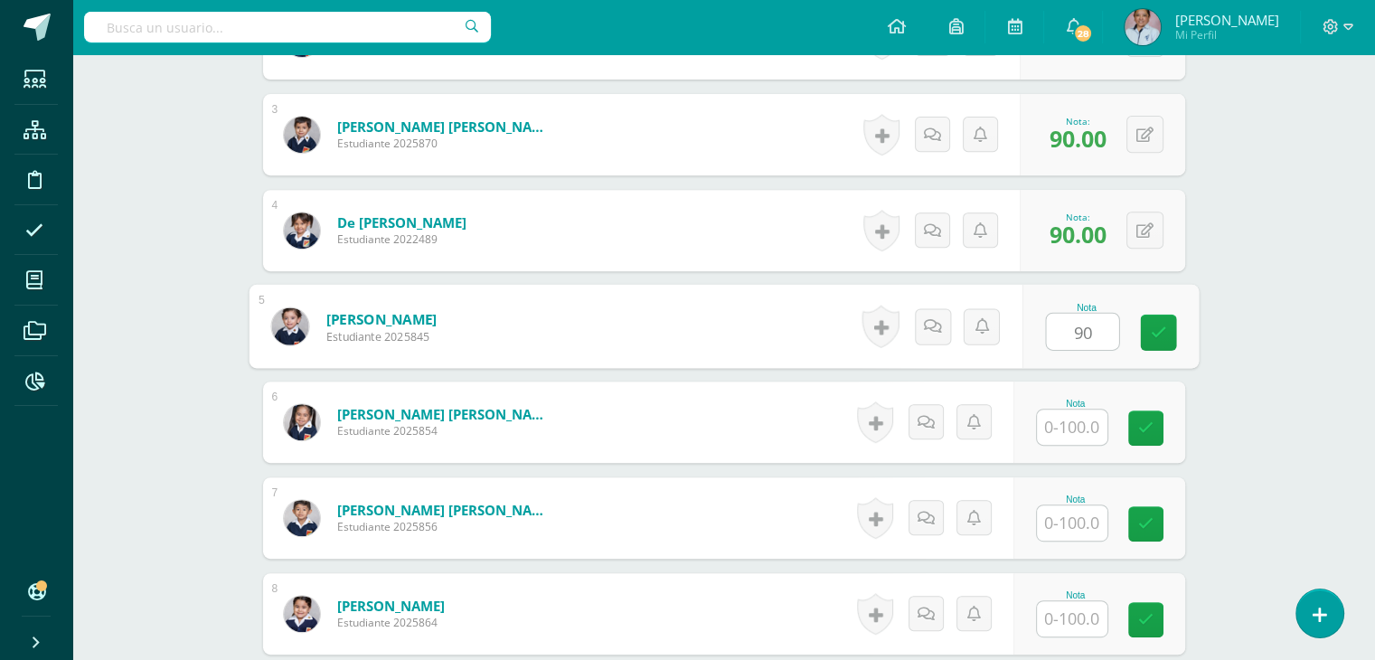
type input "90"
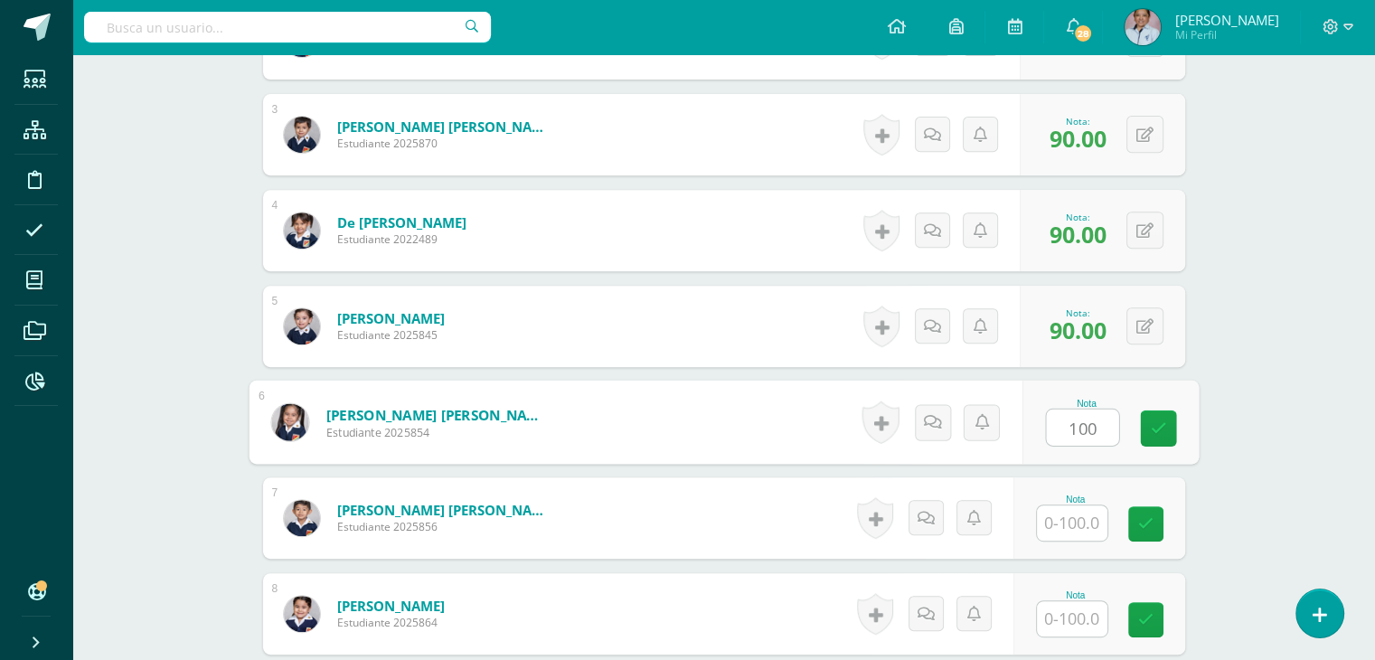
type input "100"
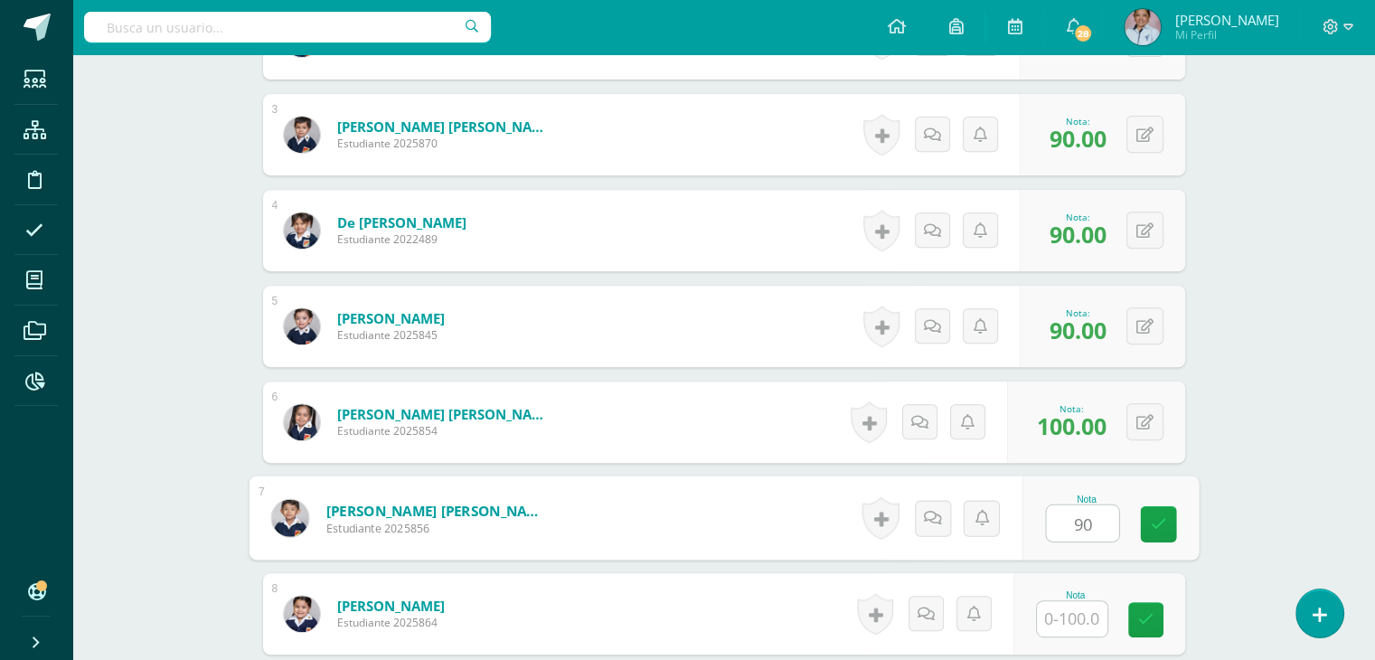
type input "90"
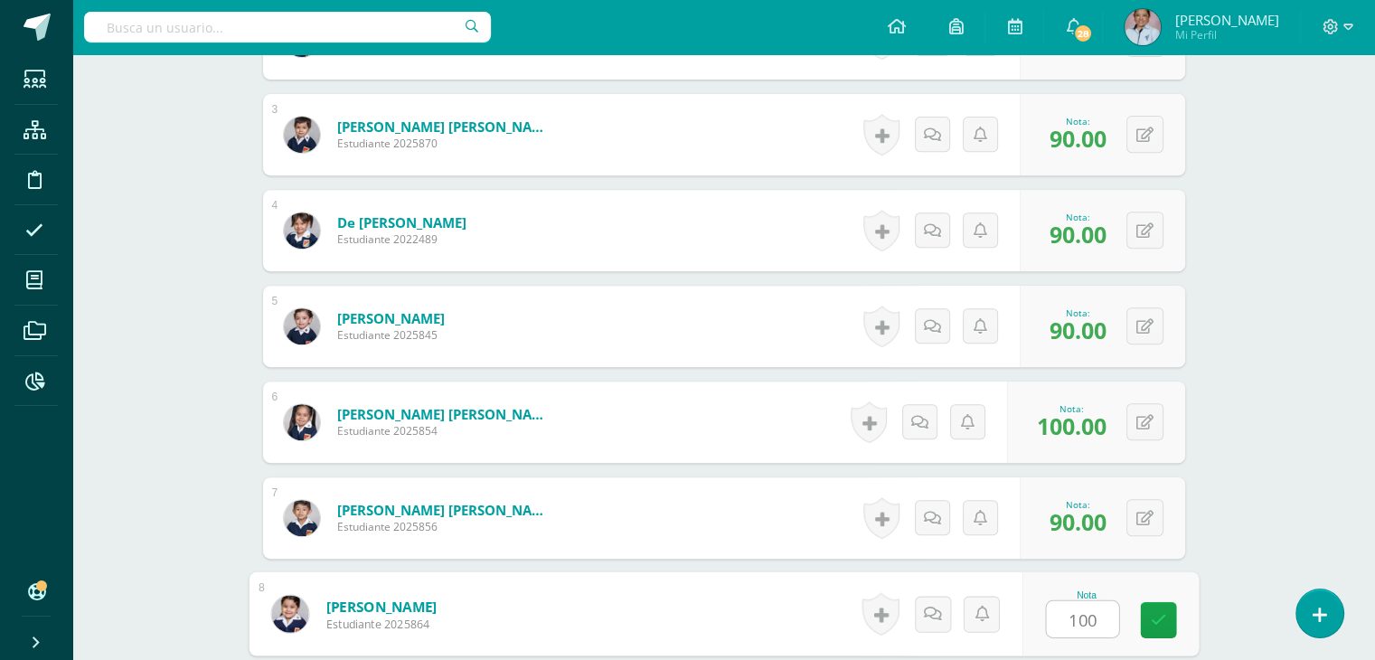
type input "100"
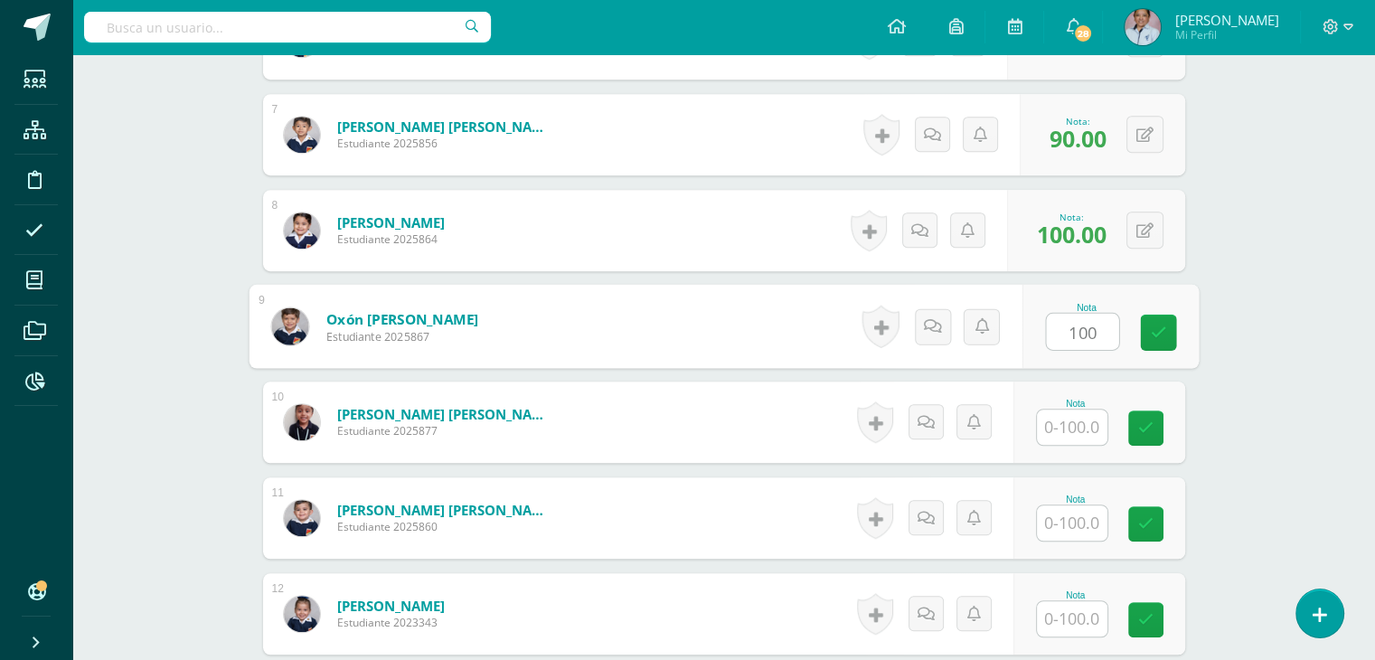
type input "100"
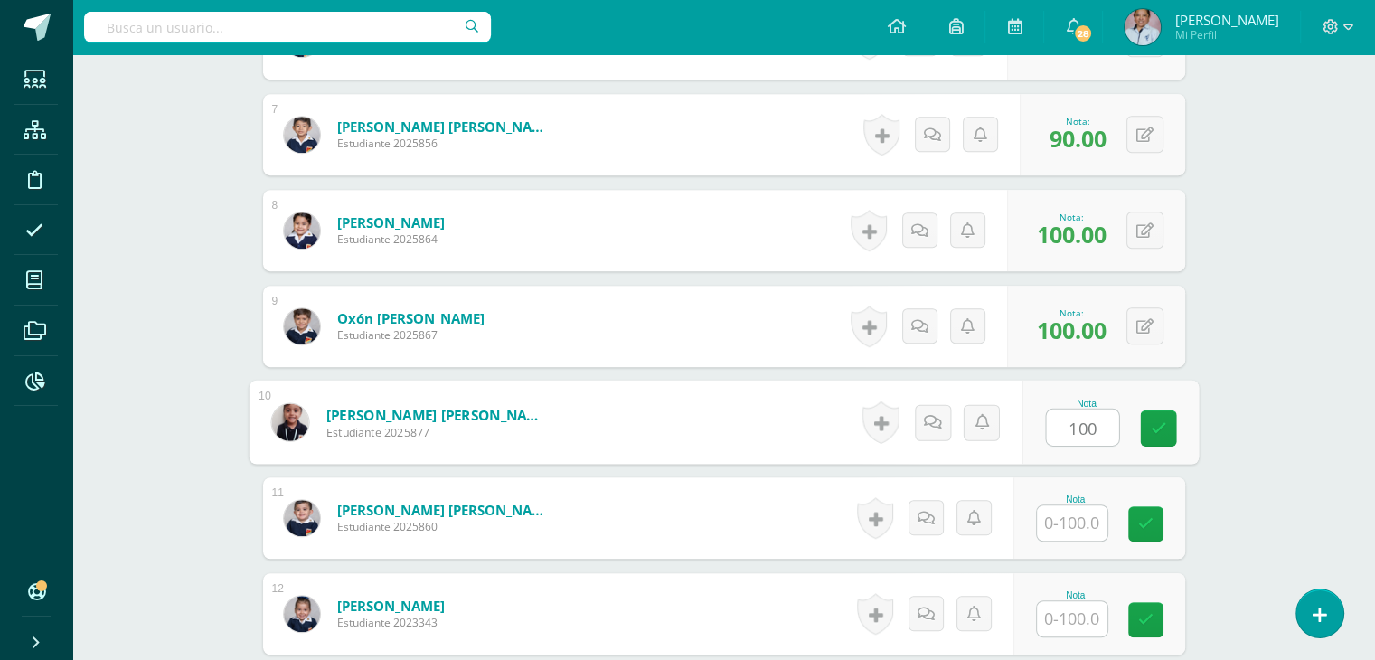
type input "100"
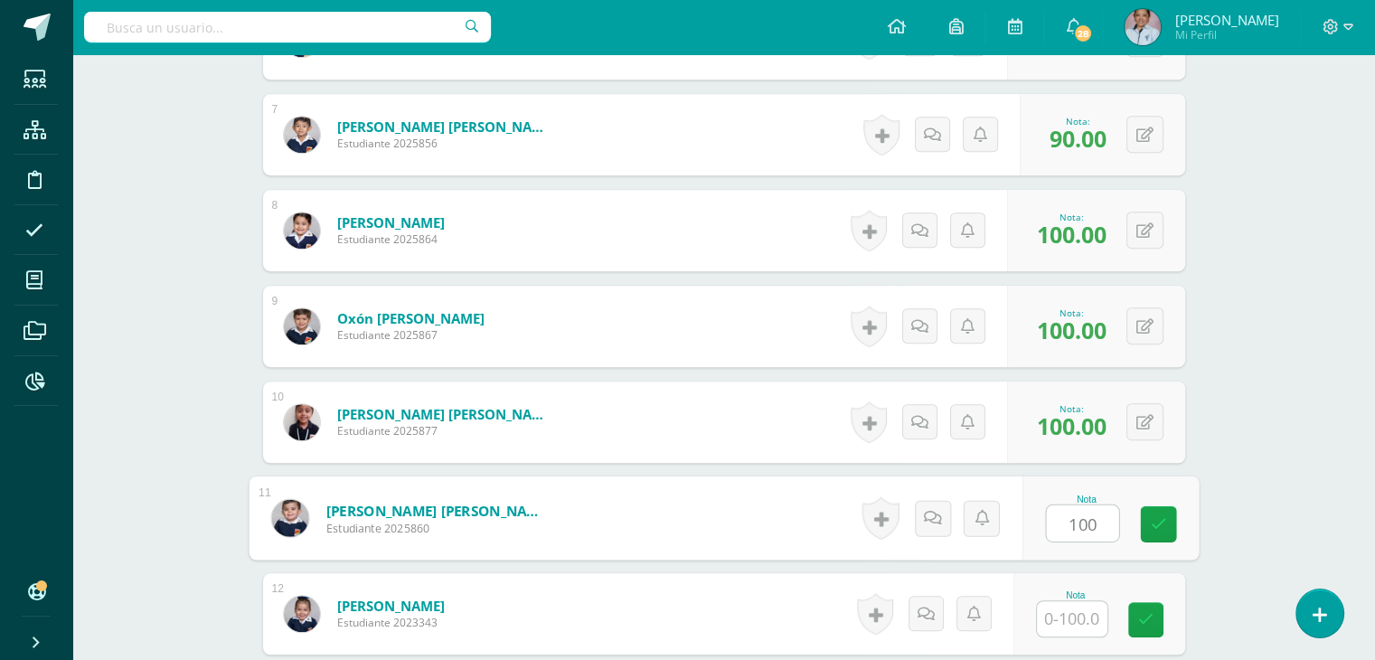
type input "100"
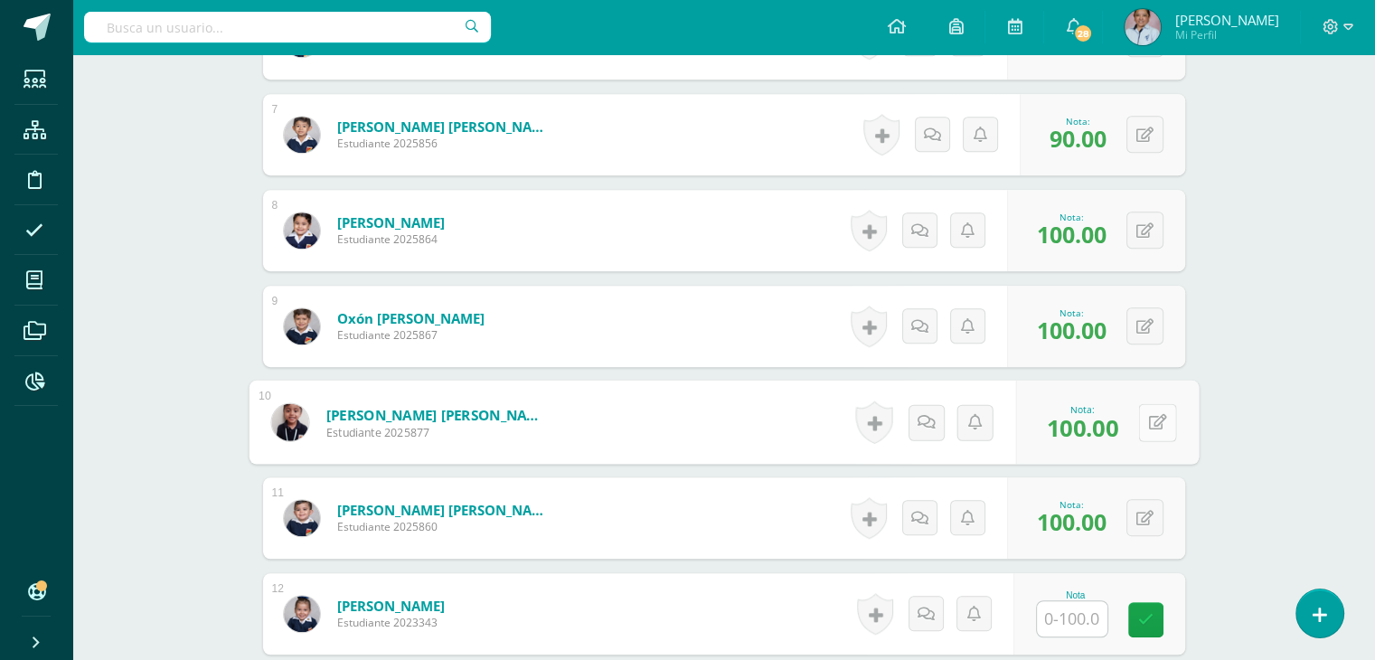
click at [1146, 425] on button at bounding box center [1157, 422] width 38 height 38
type input "90"
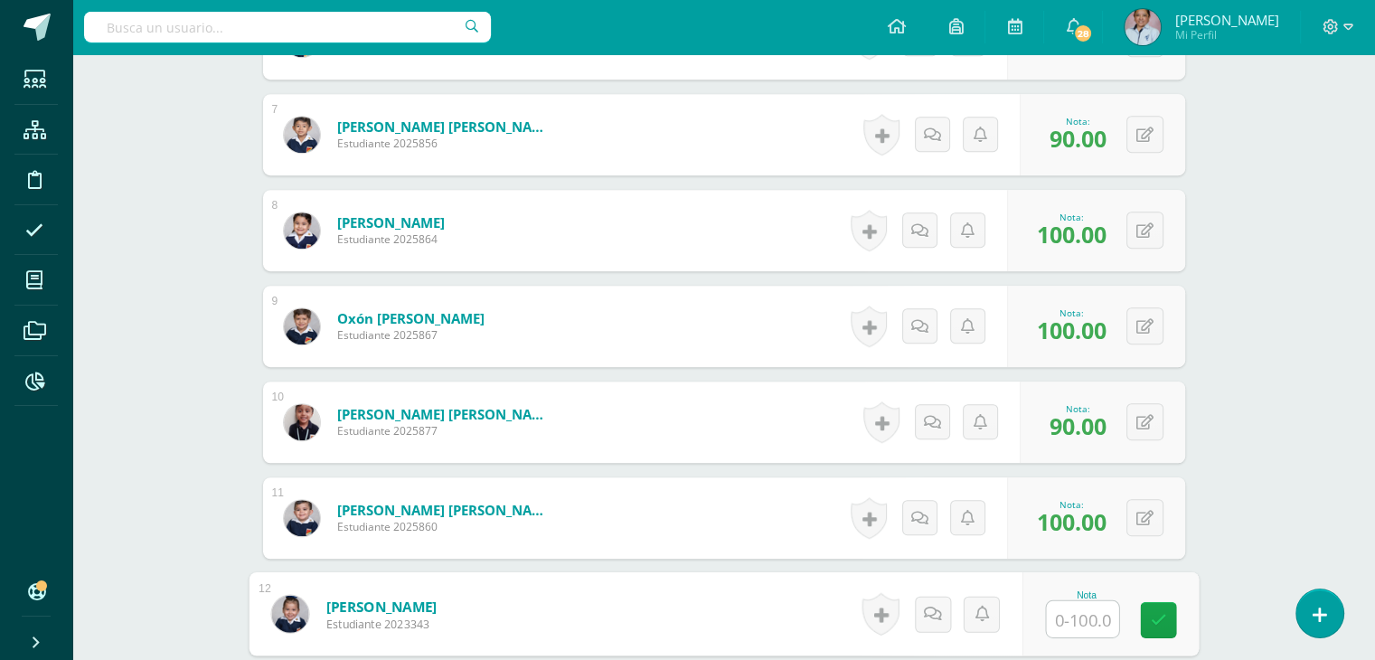
click at [1070, 627] on input "text" at bounding box center [1082, 619] width 72 height 36
type input "100"
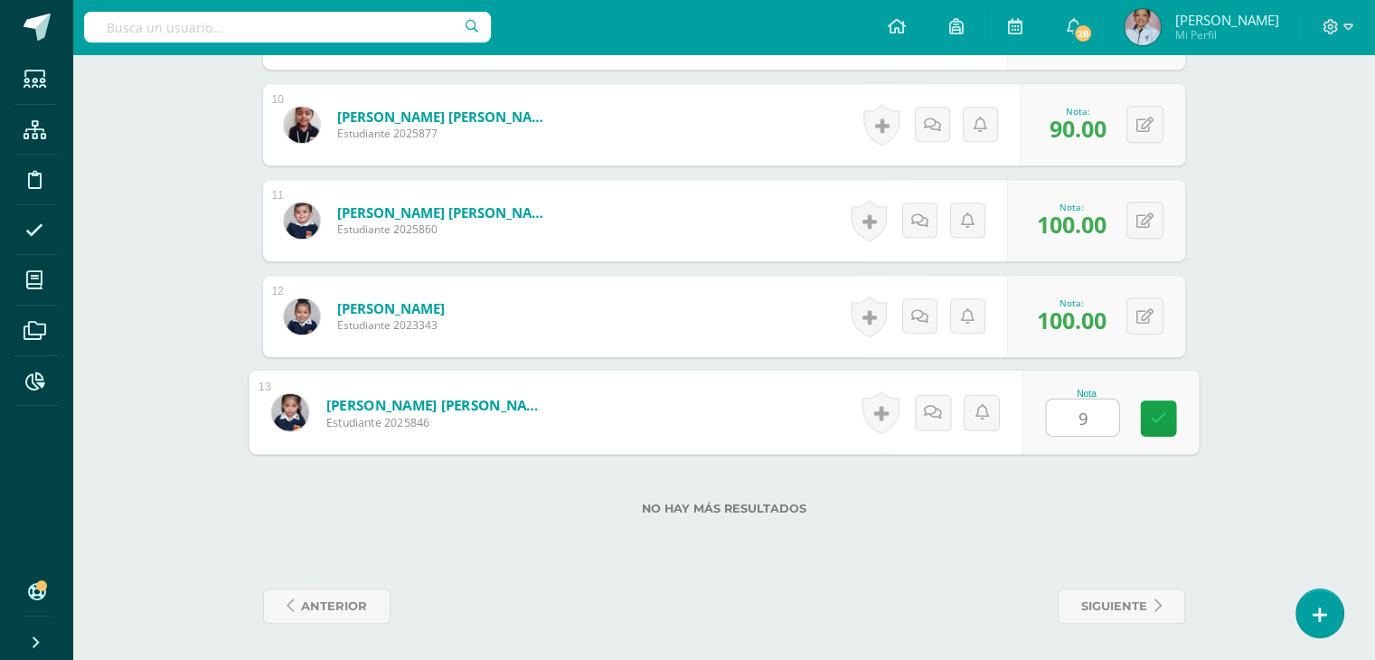
type input "90"
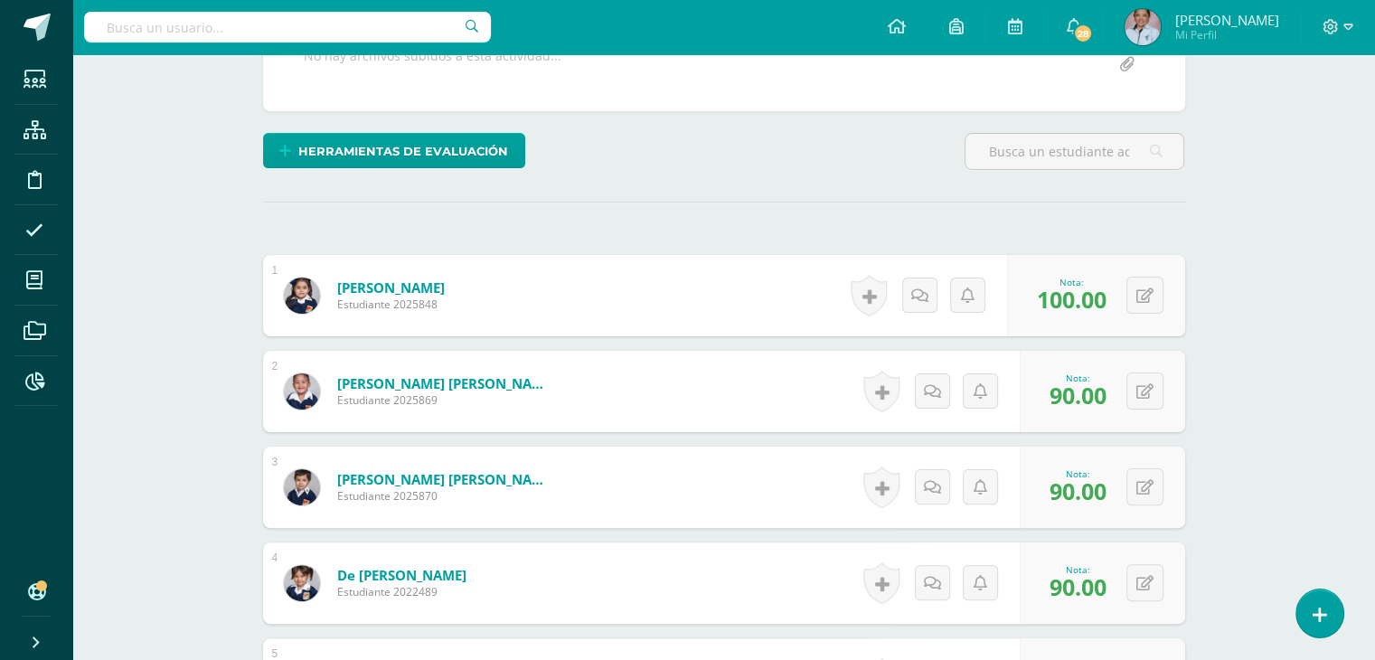
scroll to position [0, 0]
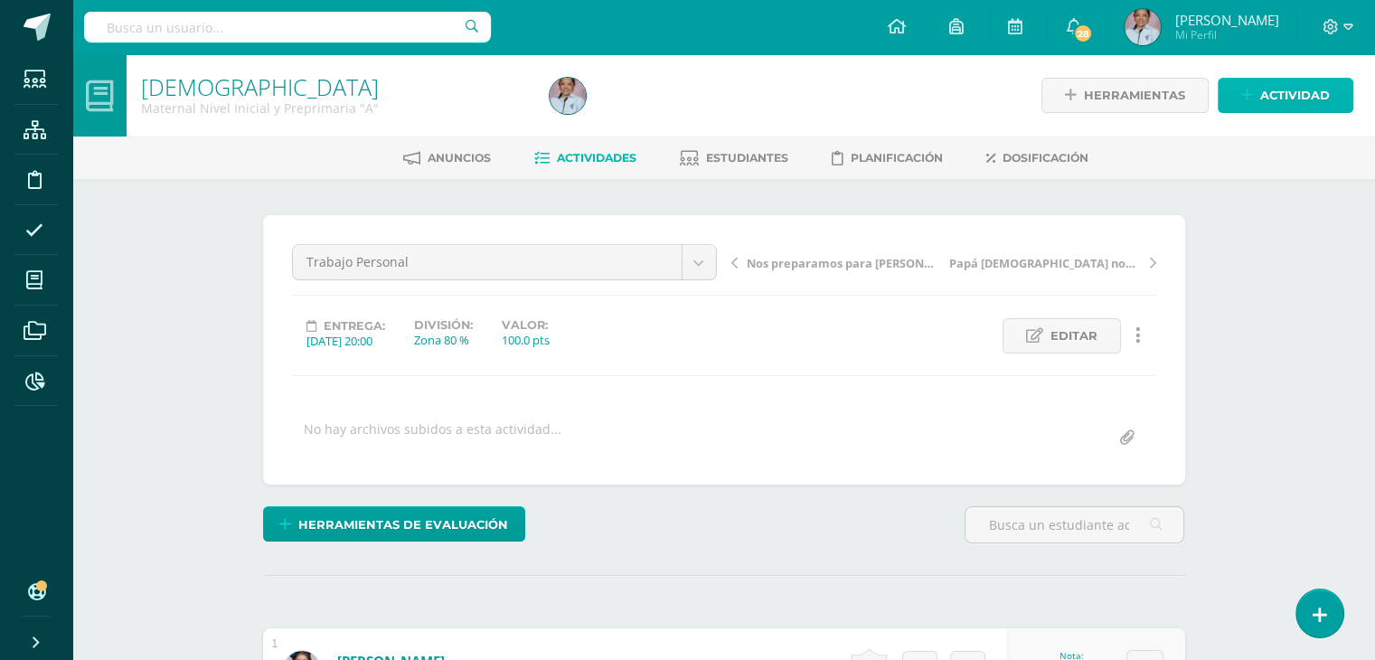
click at [1287, 94] on span "Actividad" at bounding box center [1295, 95] width 70 height 33
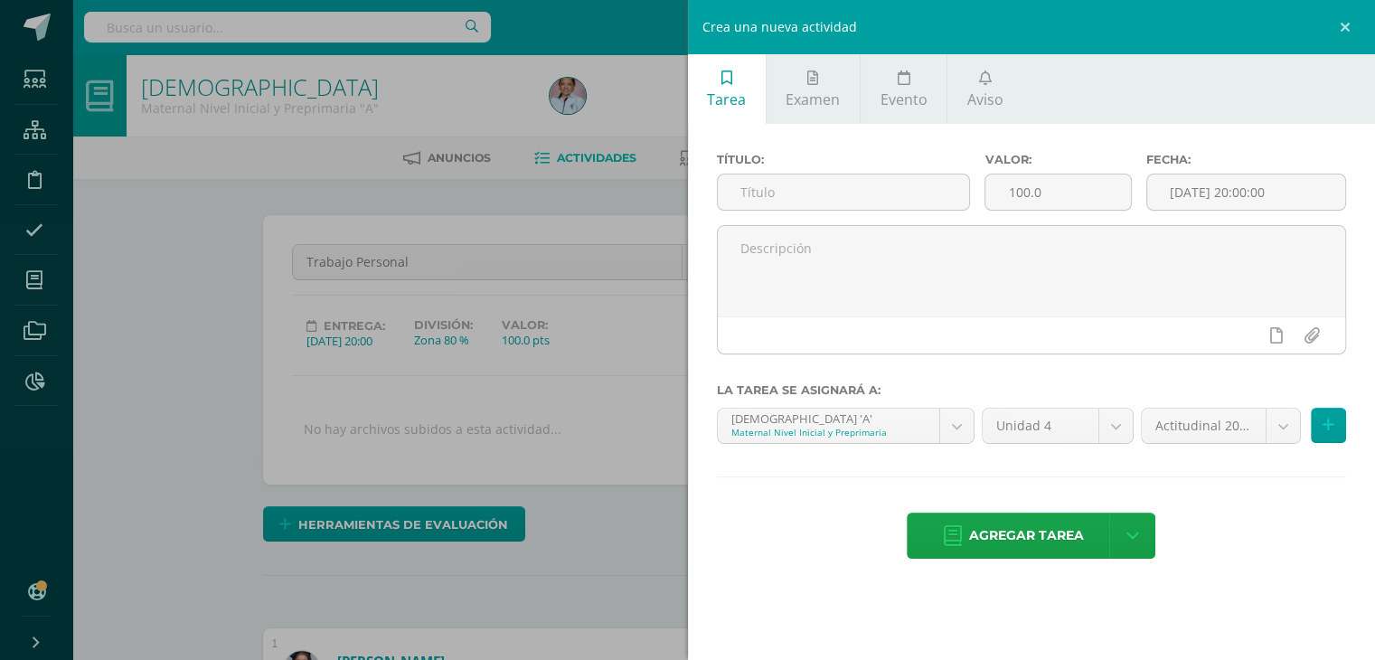
click at [760, 171] on div "Título:" at bounding box center [844, 189] width 268 height 72
click at [756, 189] on input "text" at bounding box center [844, 191] width 252 height 35
type input "Trabajo durante el período"
click at [1132, 194] on div "Valor: 100.0" at bounding box center [1057, 189] width 161 height 72
click at [1190, 189] on input "[DATE] 20:00:00" at bounding box center [1246, 191] width 199 height 35
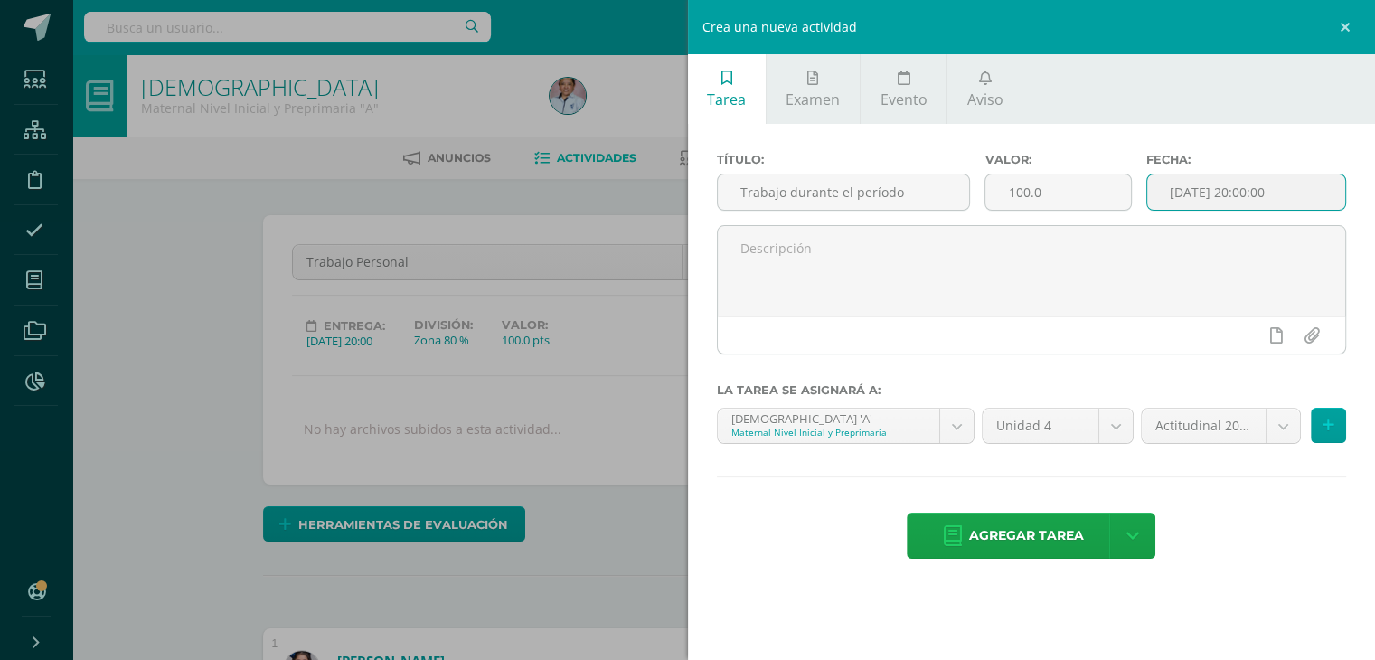
click at [1190, 189] on input "[DATE] 20:00:00" at bounding box center [1246, 191] width 199 height 35
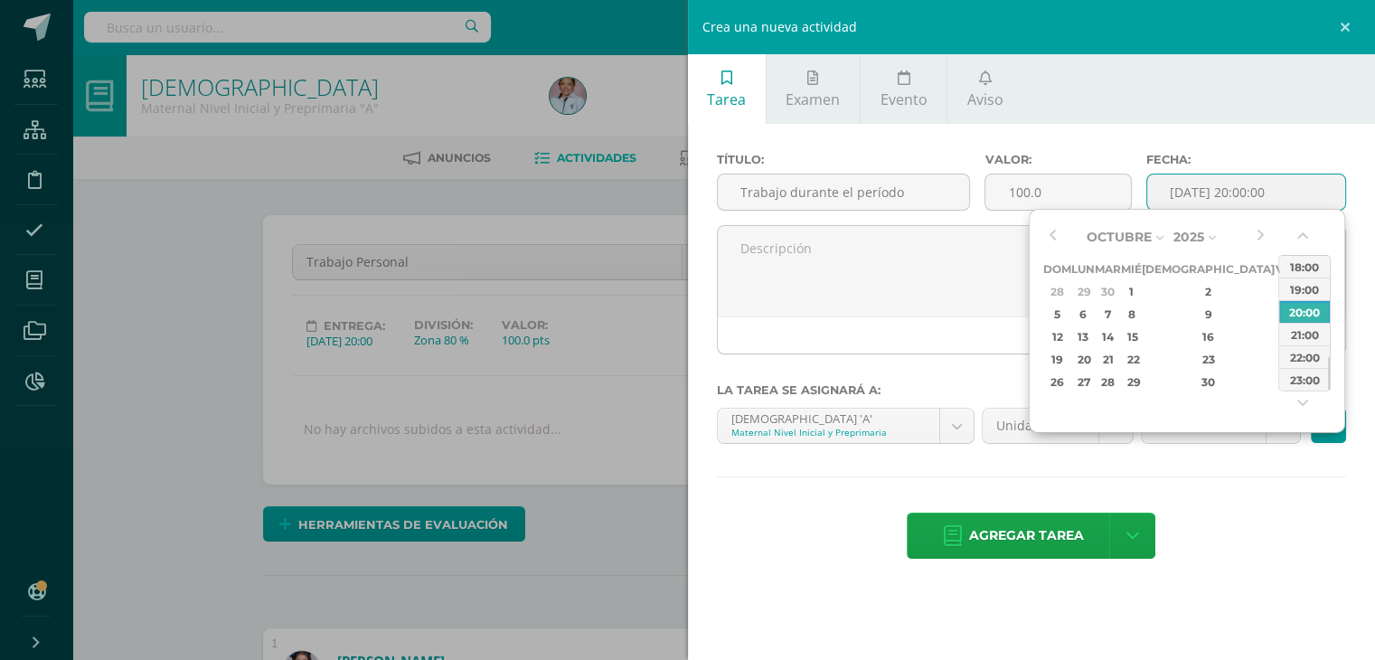
click at [1219, 200] on input "[DATE] 20:00:00" at bounding box center [1246, 191] width 199 height 35
click at [1276, 312] on div "10" at bounding box center [1284, 314] width 16 height 21
type input "2025-10-10 20:00"
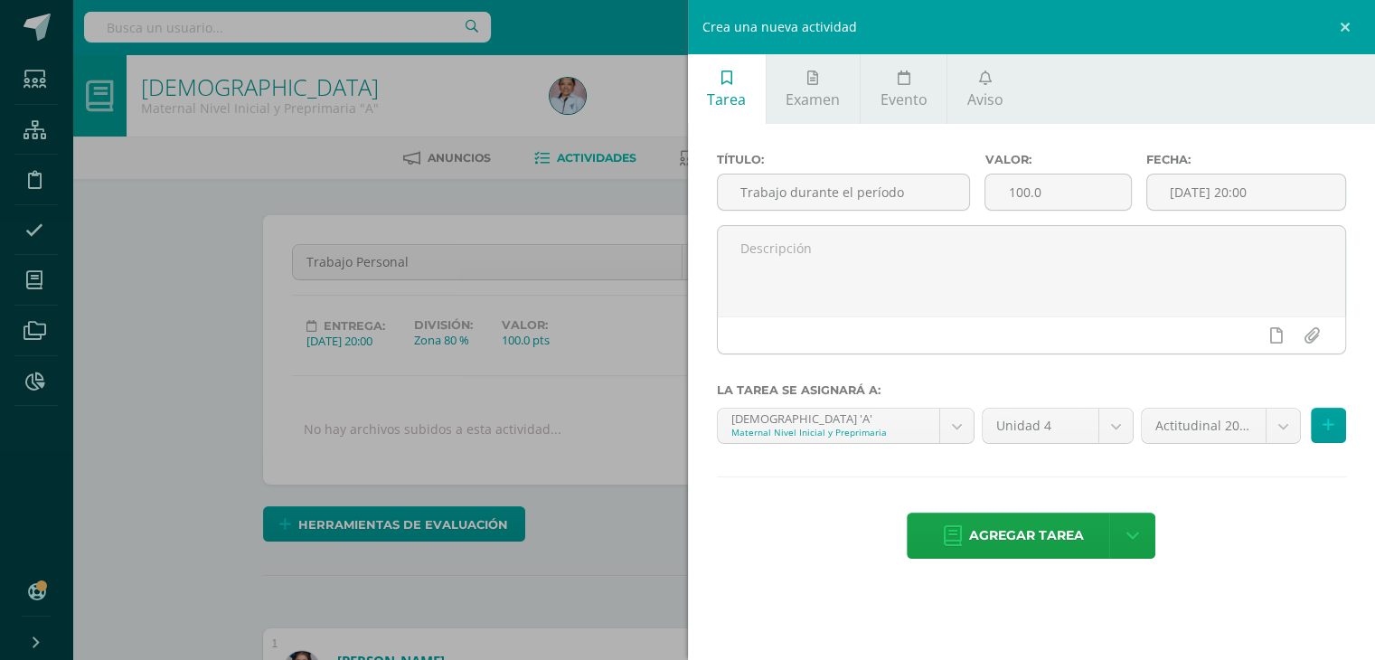
click at [1261, 483] on div "Título: Trabajo durante el período Valor: 100.0 Fecha: 2025-10-10 20:00 La tare…" at bounding box center [1032, 357] width 688 height 467
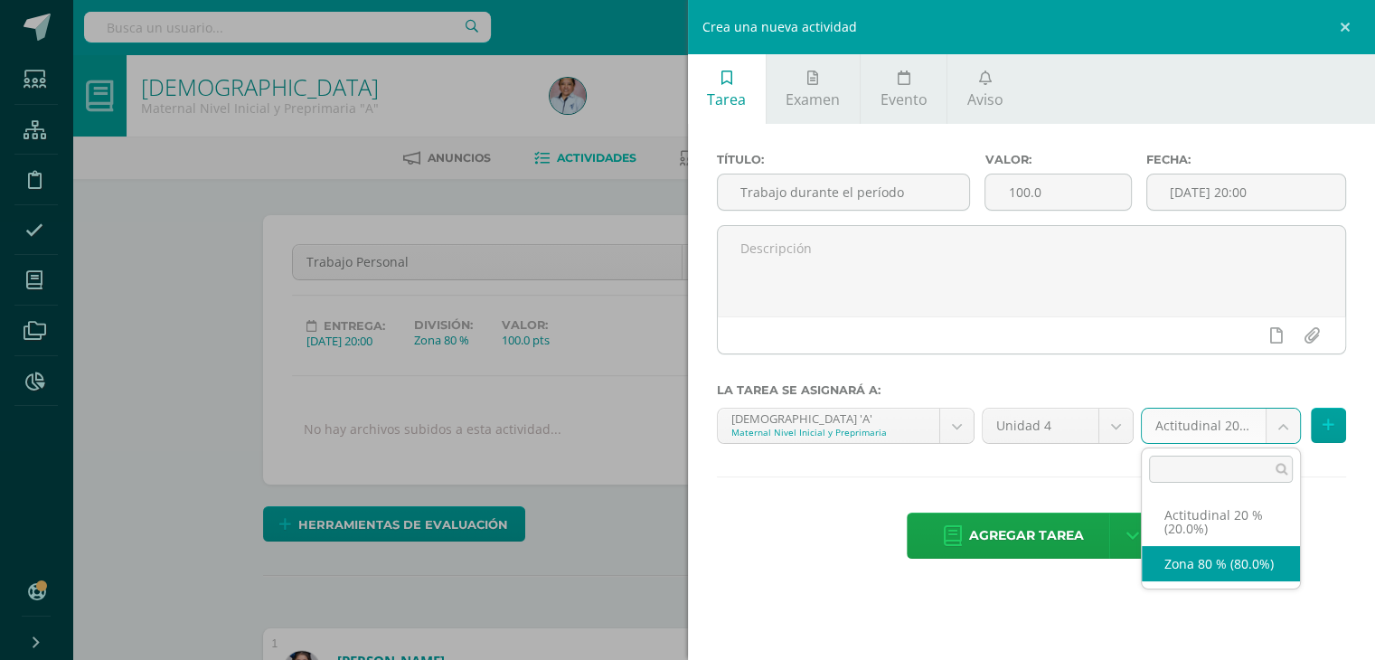
select select "129697"
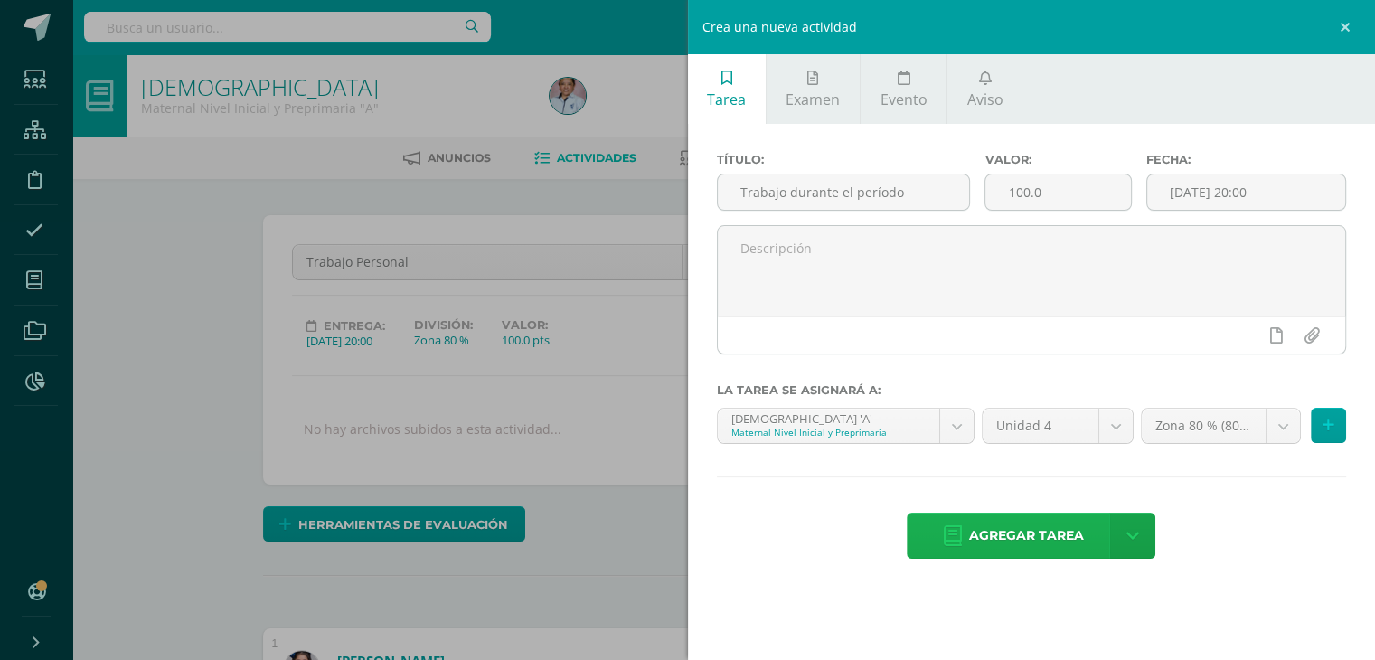
click at [987, 530] on span "Agregar tarea" at bounding box center [1026, 535] width 115 height 44
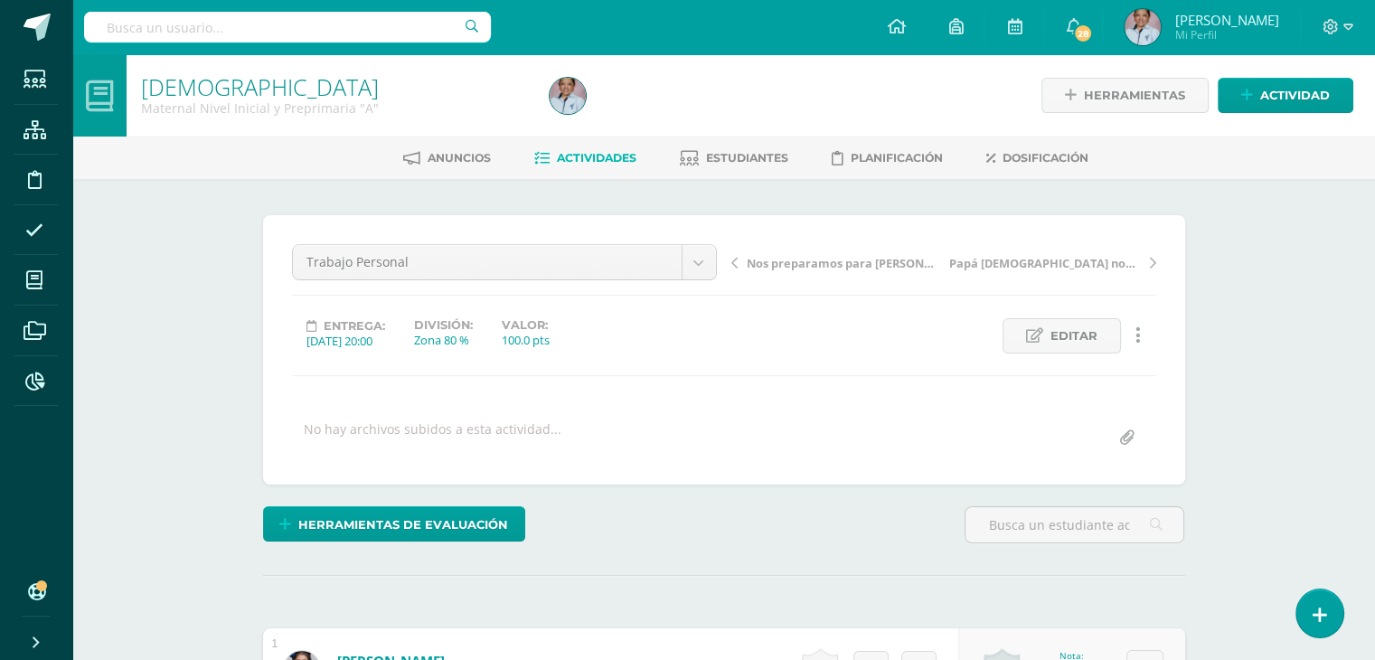
scroll to position [1, 0]
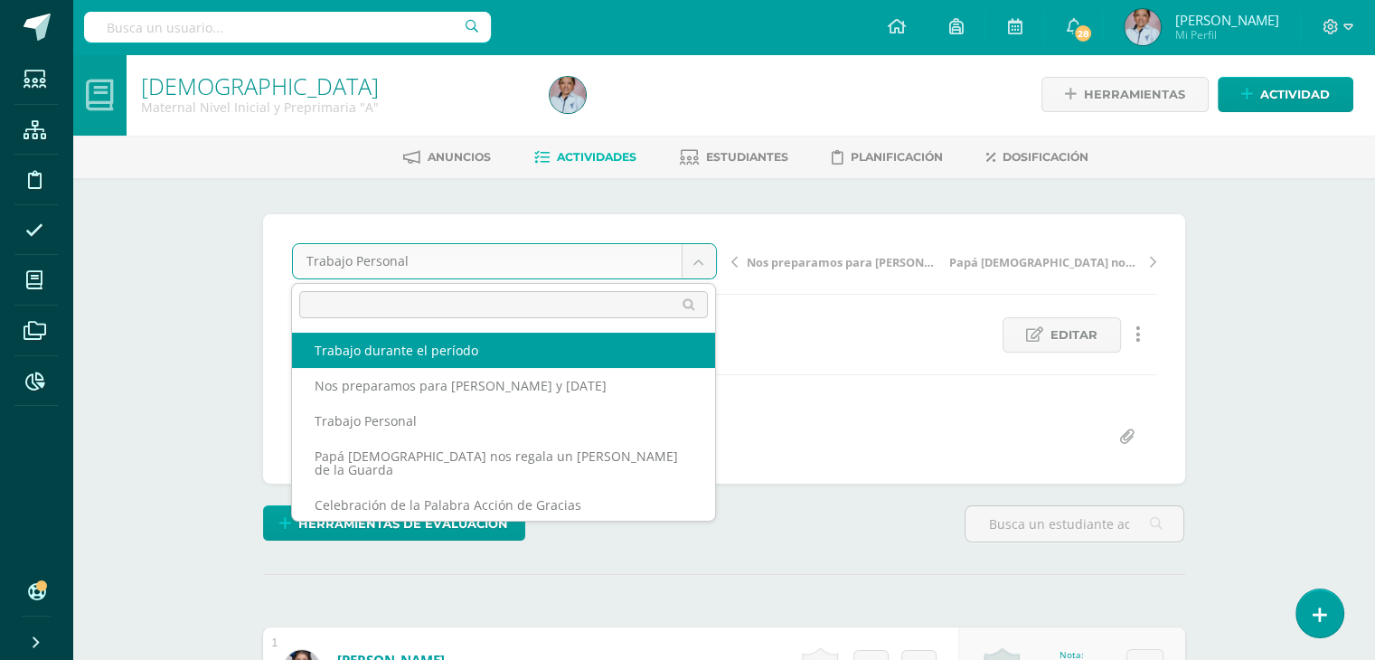
select select "/dashboard/teacher/grade-activity/130463/"
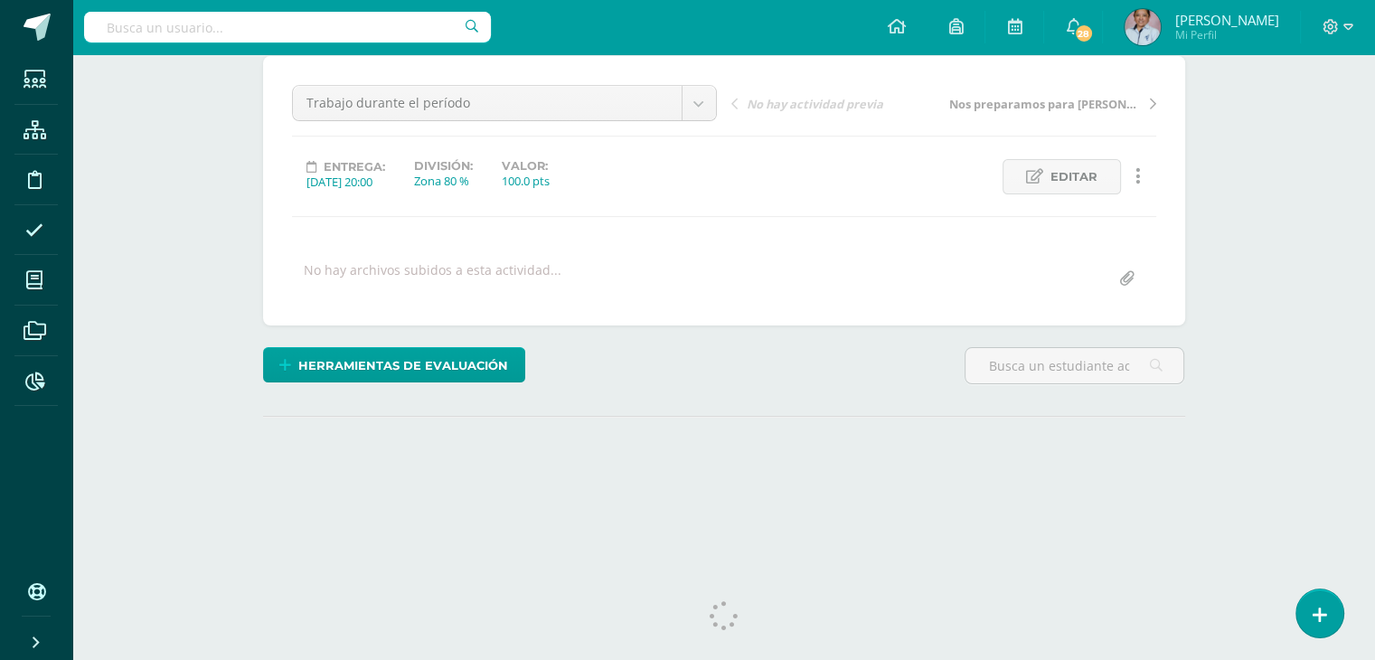
scroll to position [181, 0]
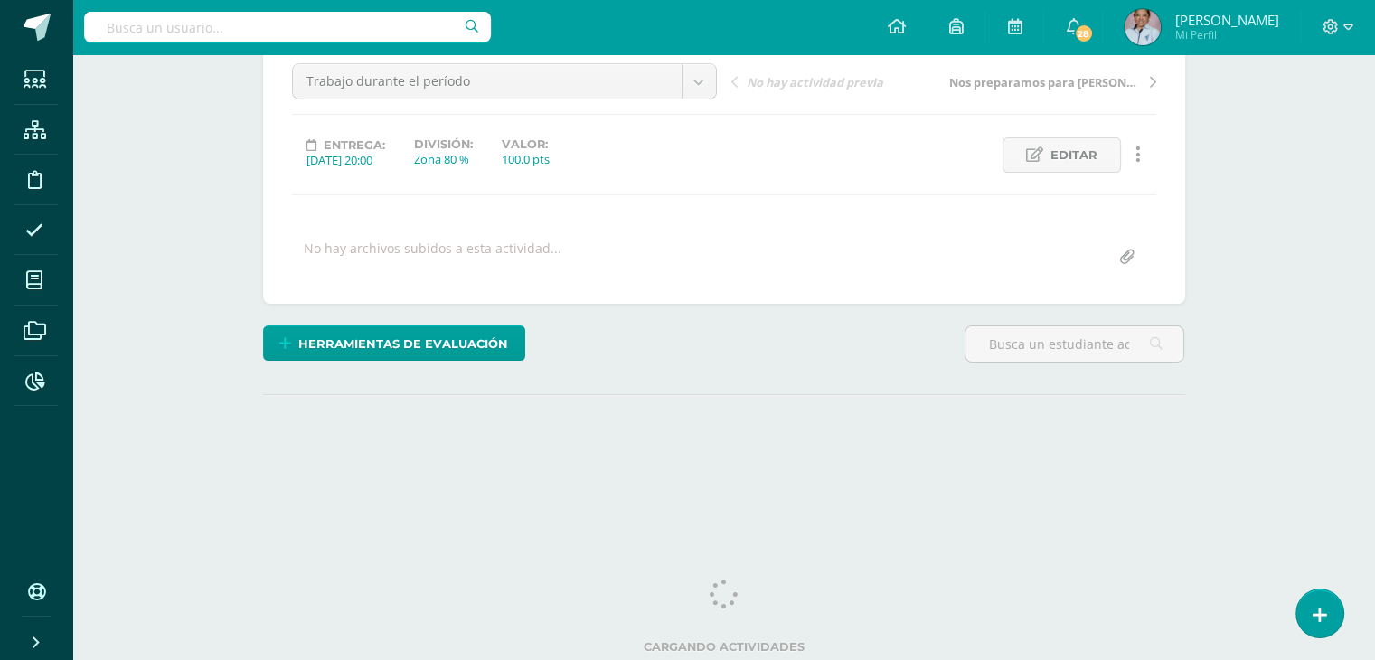
click at [1374, 355] on html "Estudiantes Estructura Disciplina Asistencia Mis cursos Archivos Reportes Sopor…" at bounding box center [687, 177] width 1375 height 716
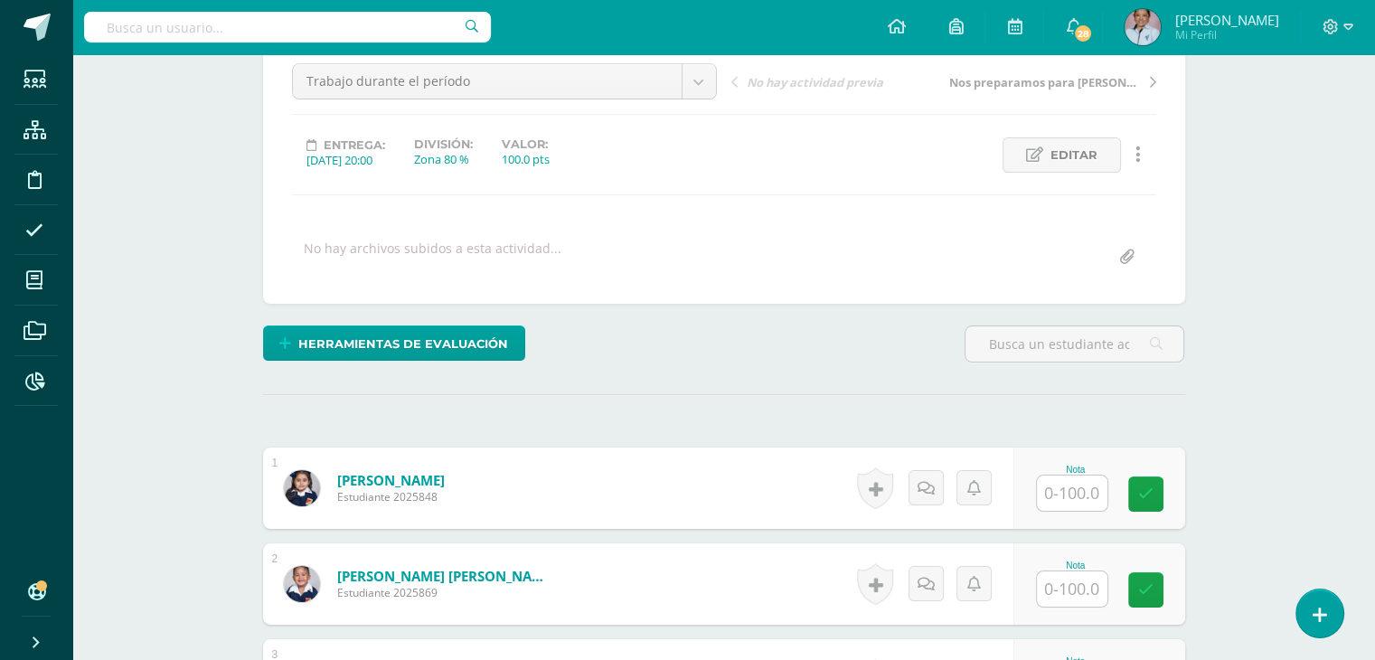
scroll to position [182, 0]
click at [1071, 482] on input "text" at bounding box center [1082, 493] width 72 height 36
type input "100"
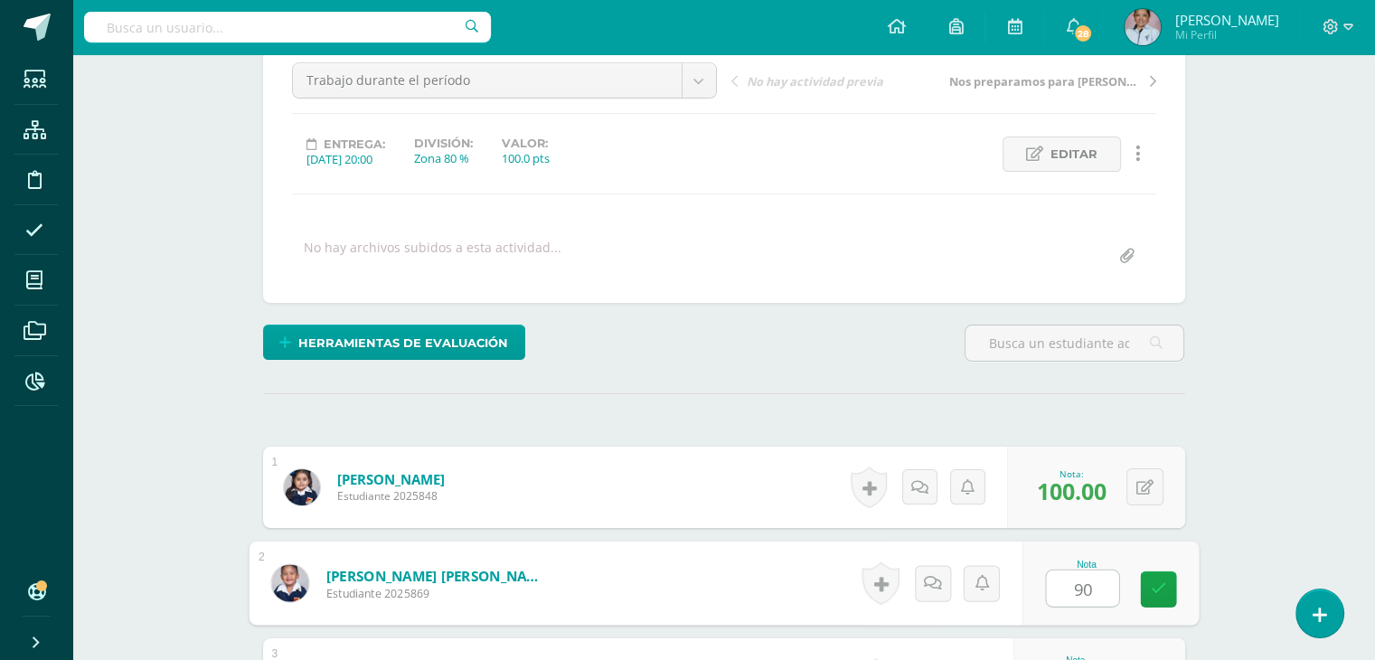
type input "90"
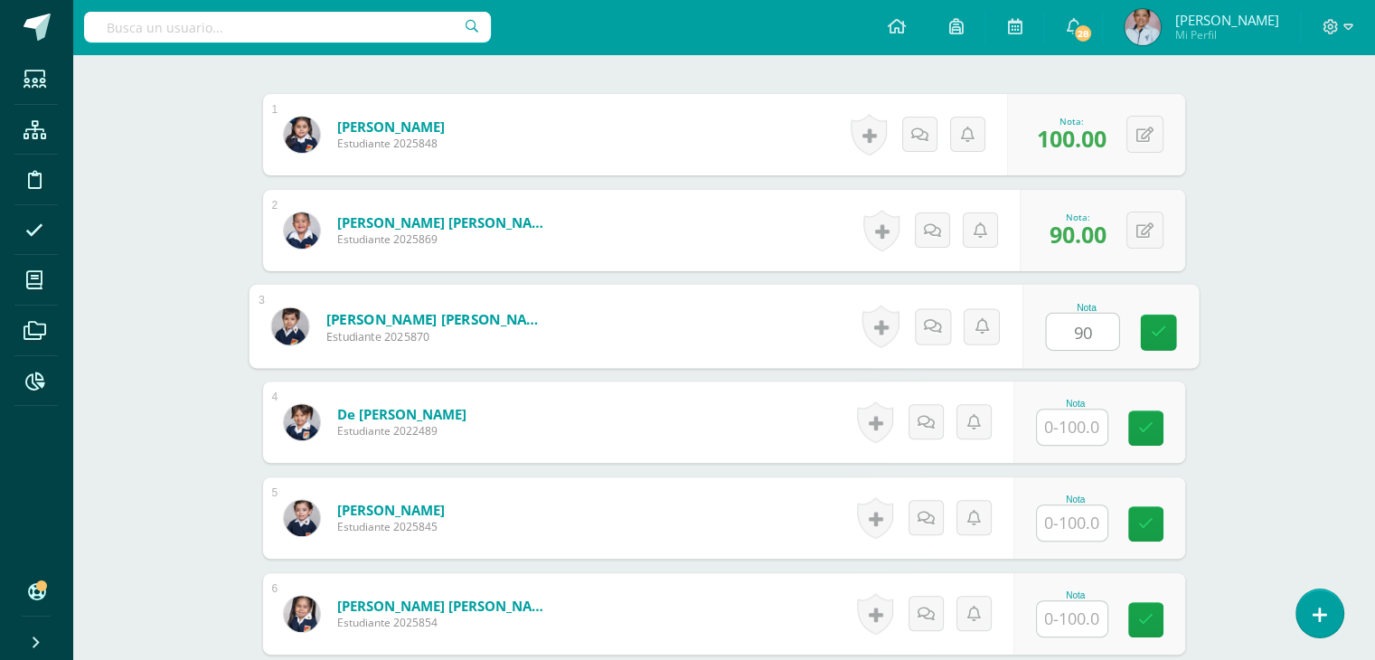
type input "90"
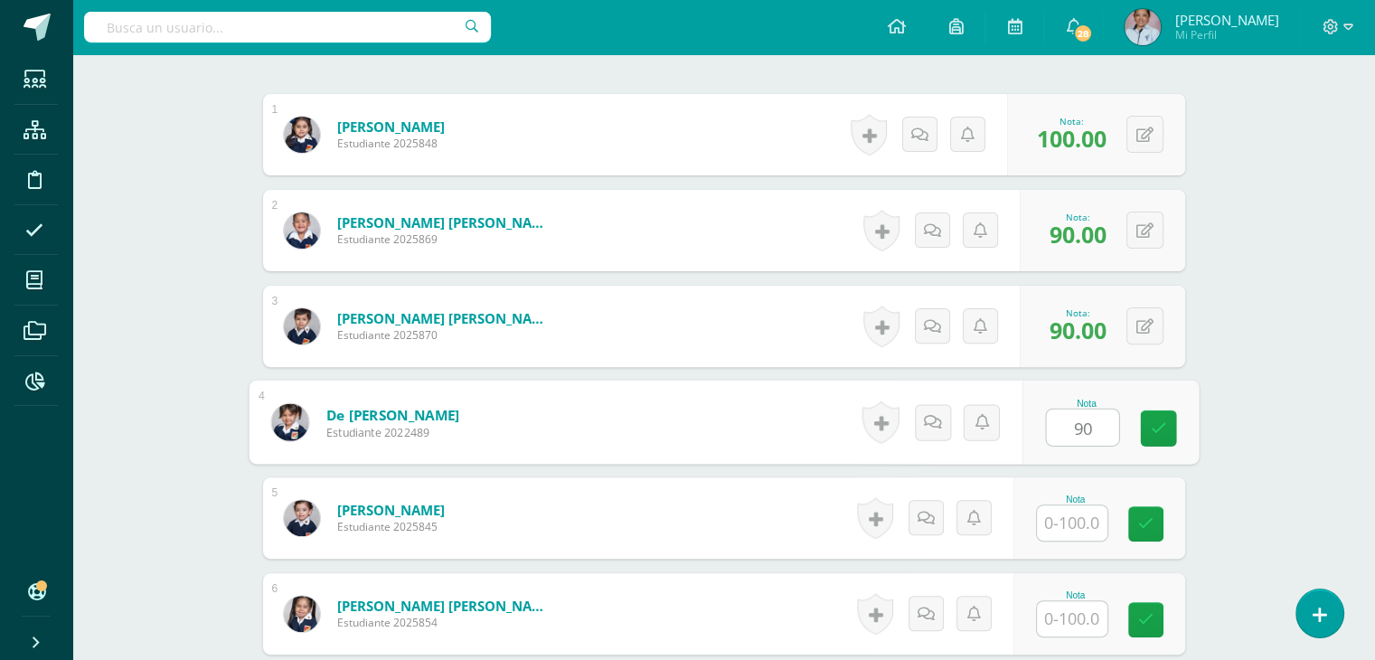
type input "90"
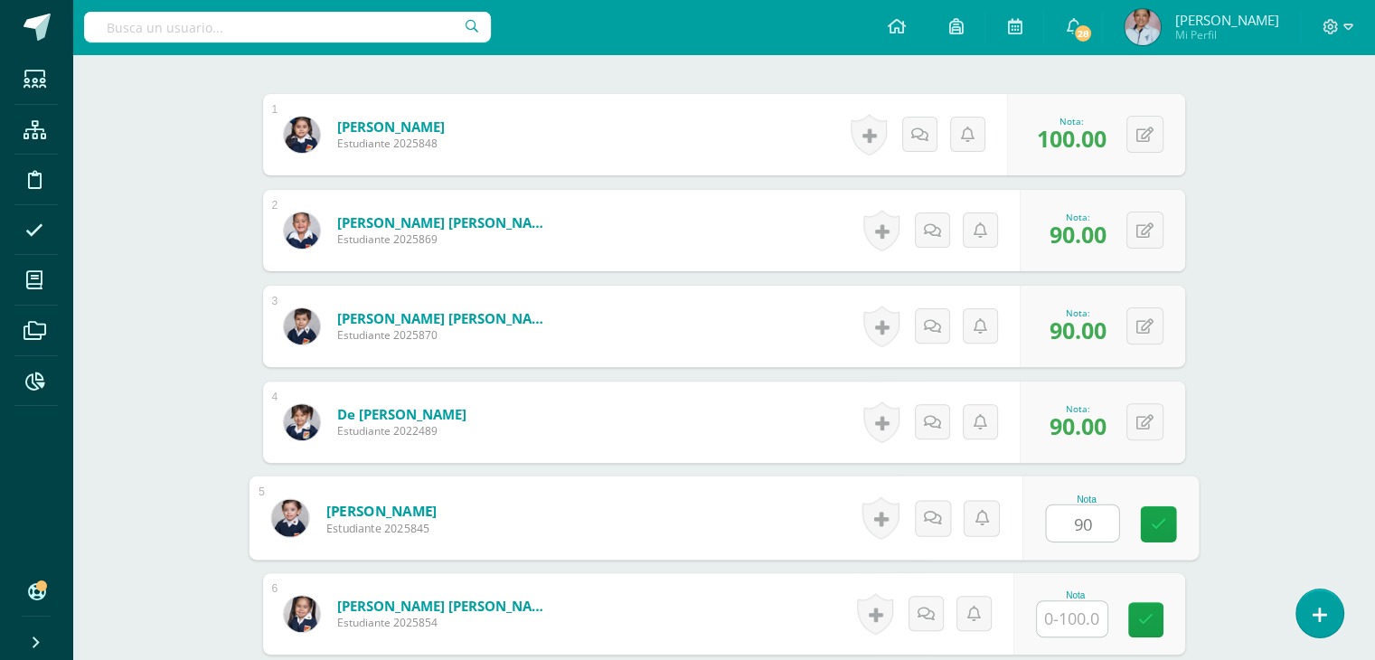
type input "90"
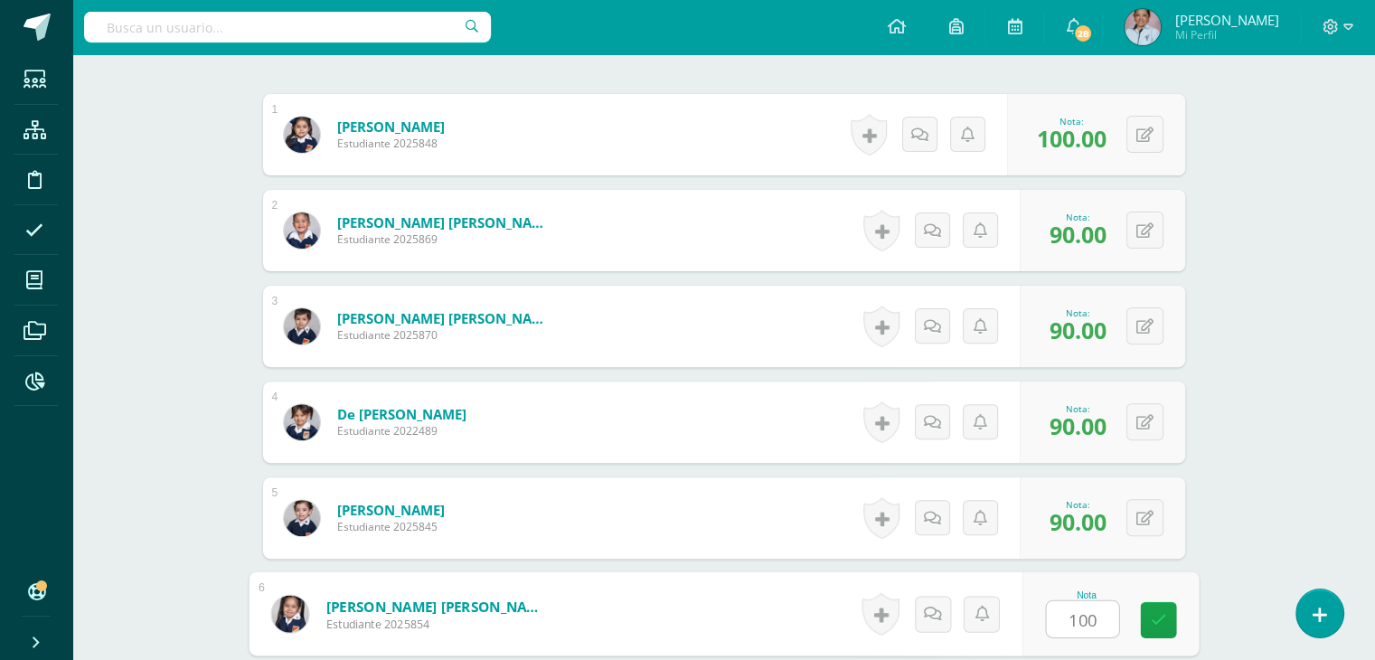
type input "100"
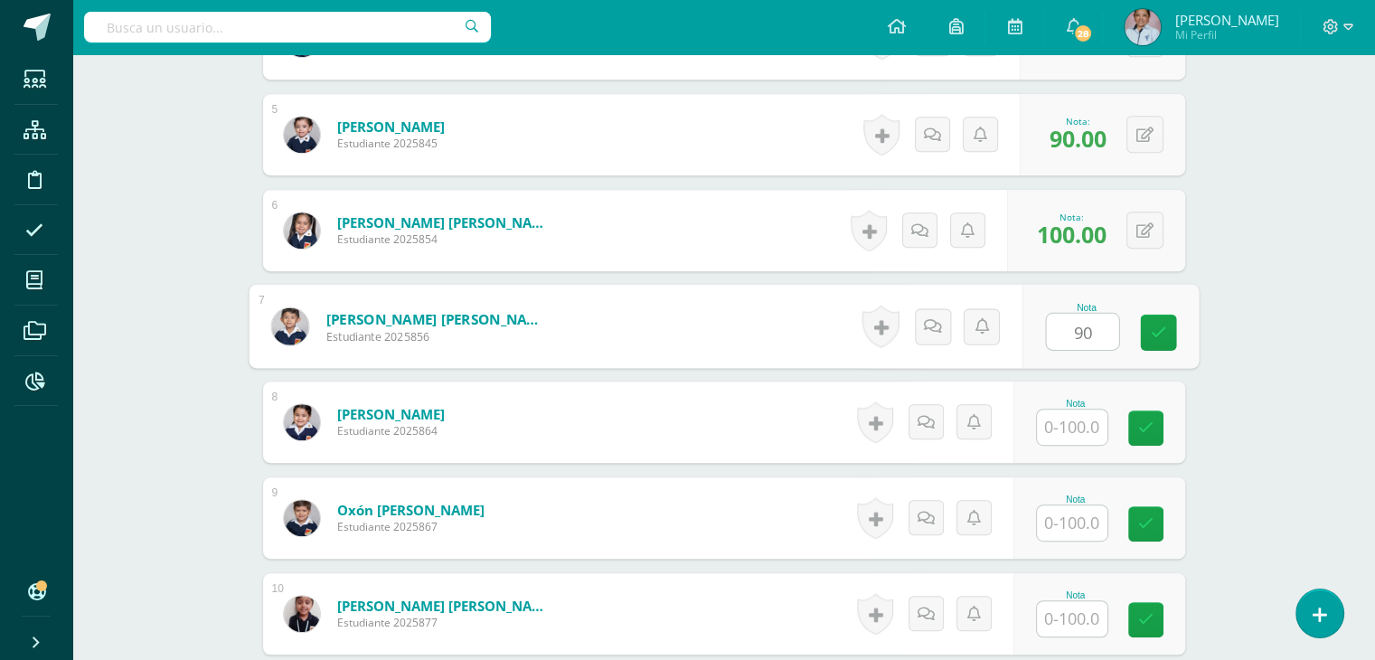
type input "90"
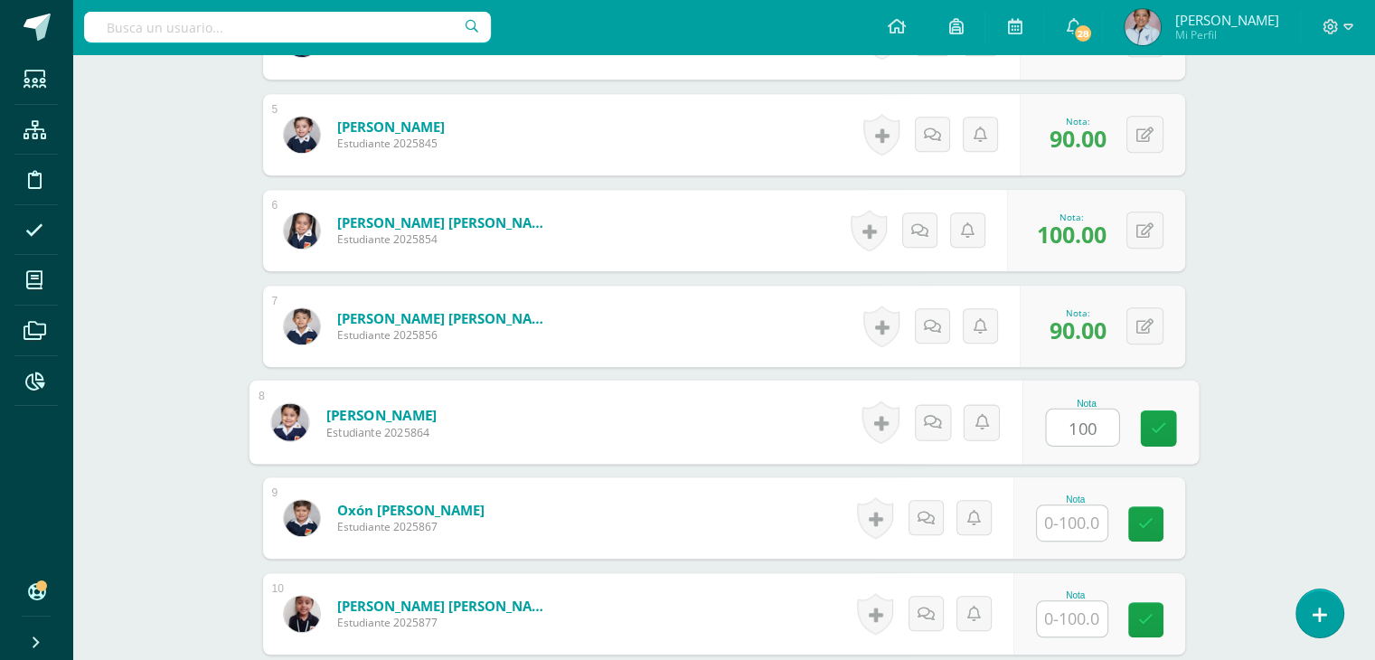
type input "100"
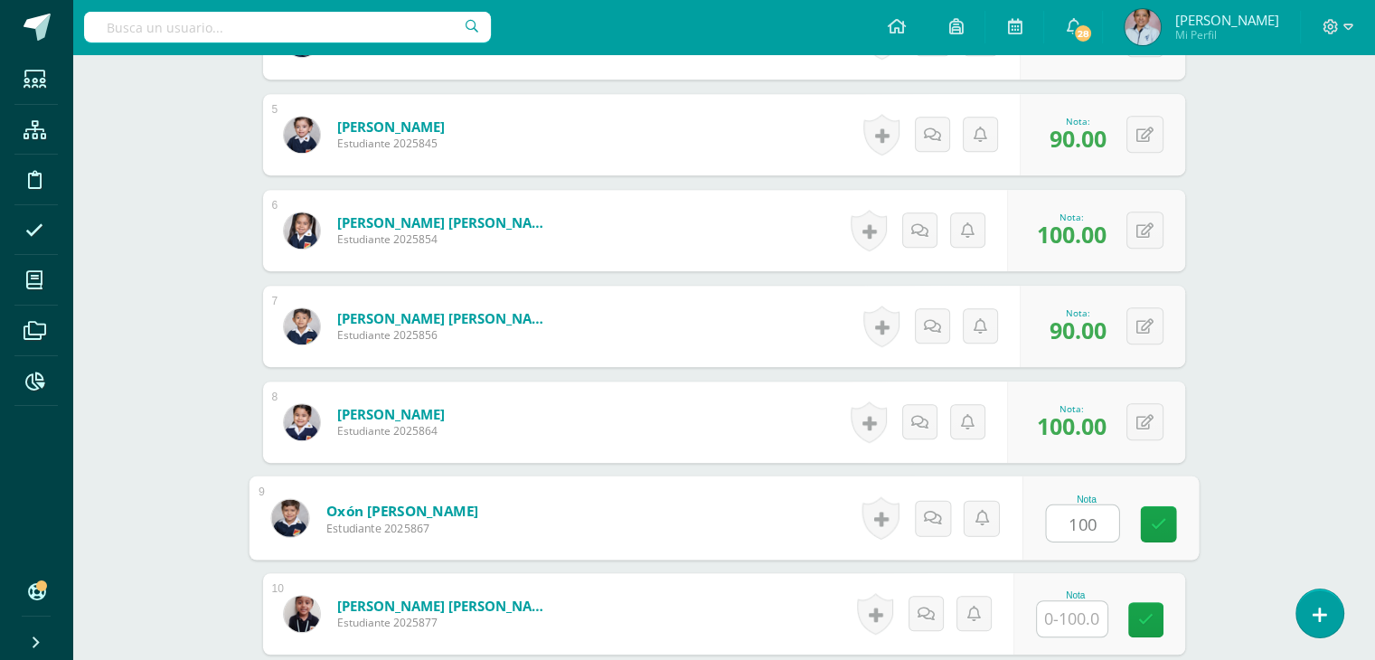
type input "100"
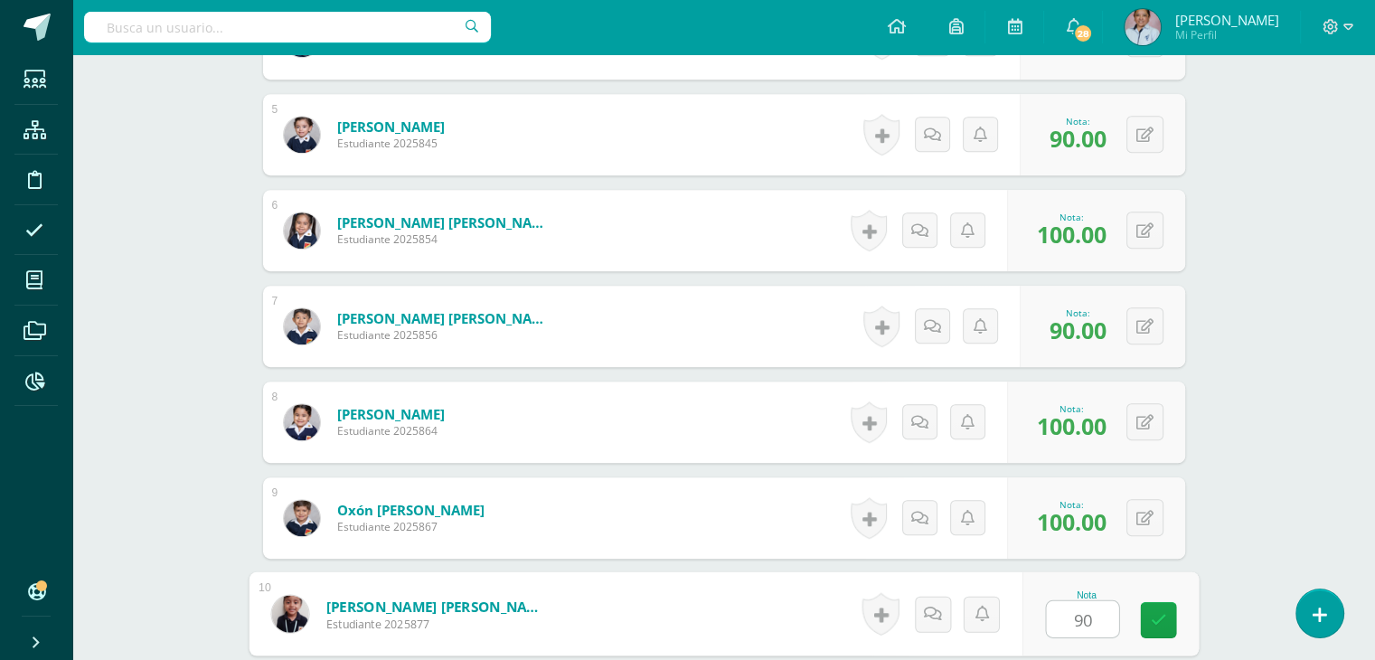
type input "90"
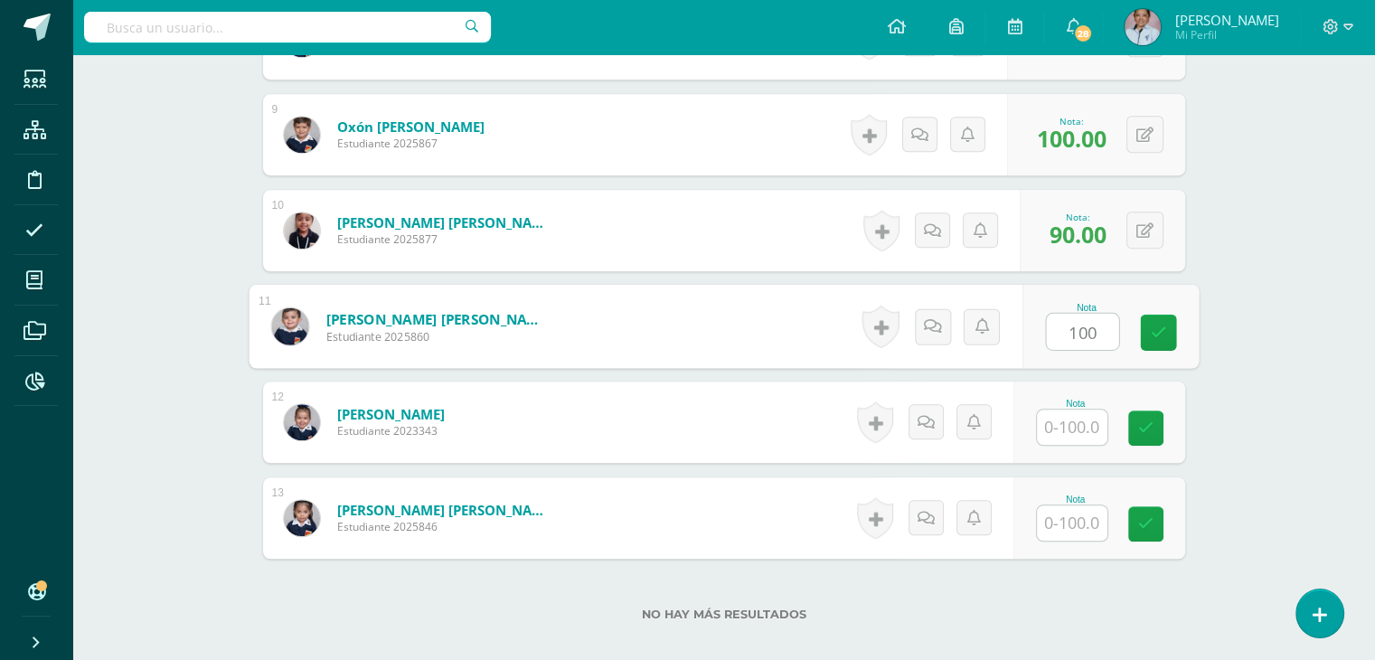
type input "100"
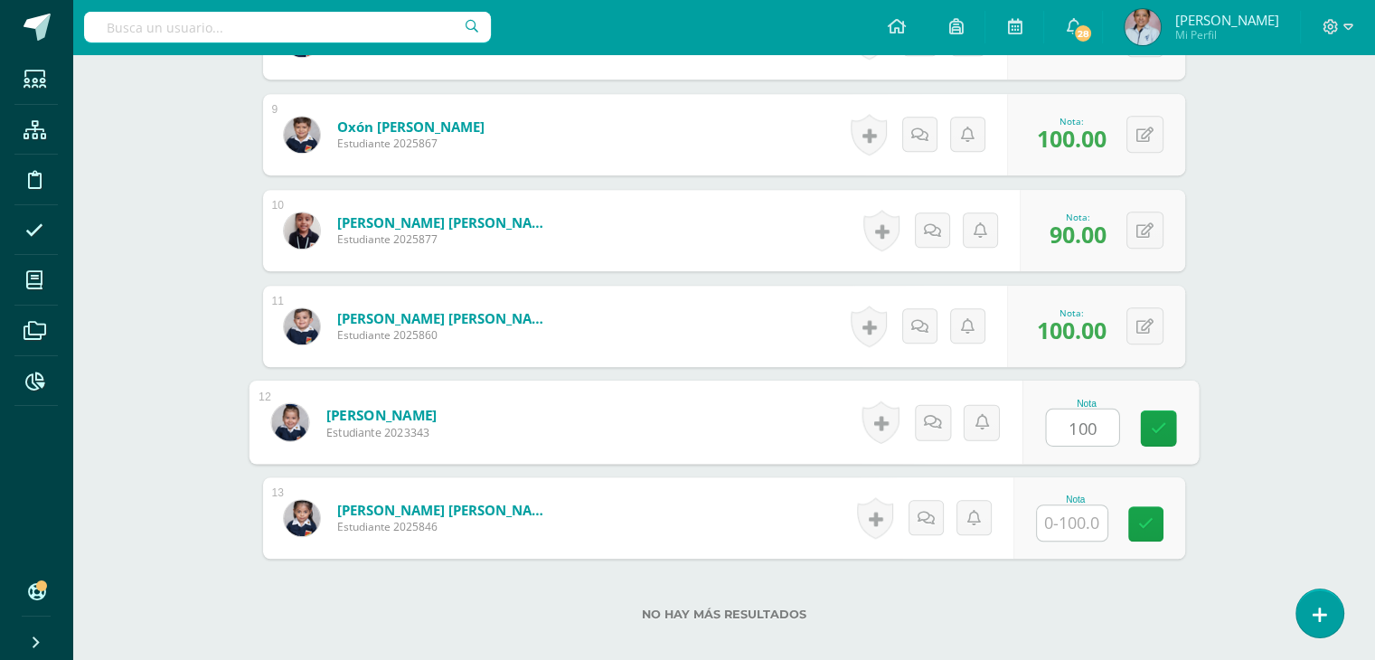
type input "100"
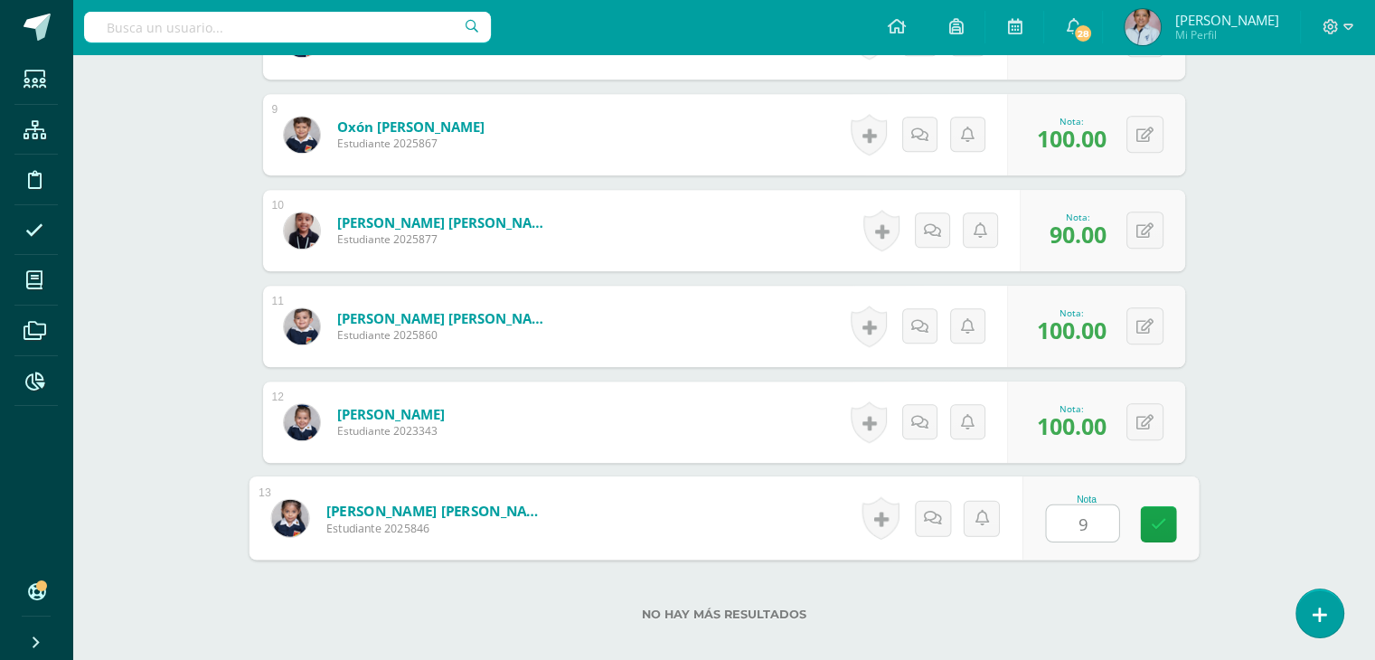
type input "90"
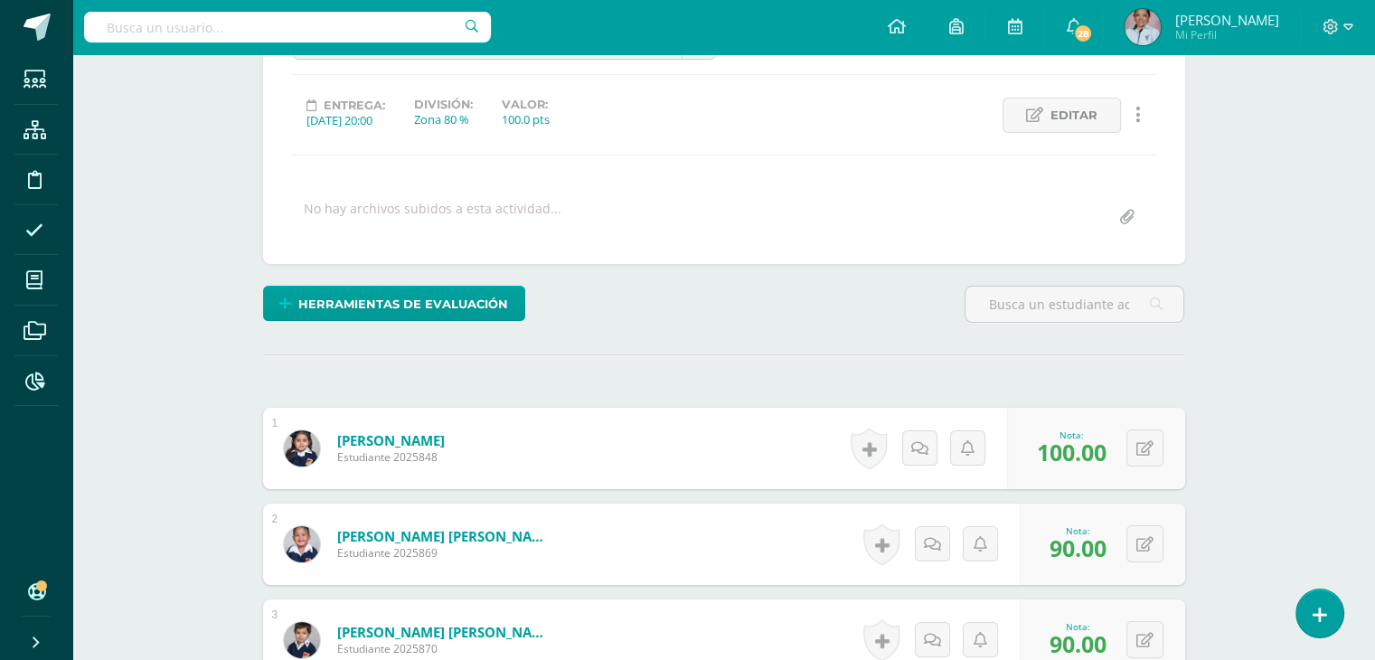
scroll to position [0, 0]
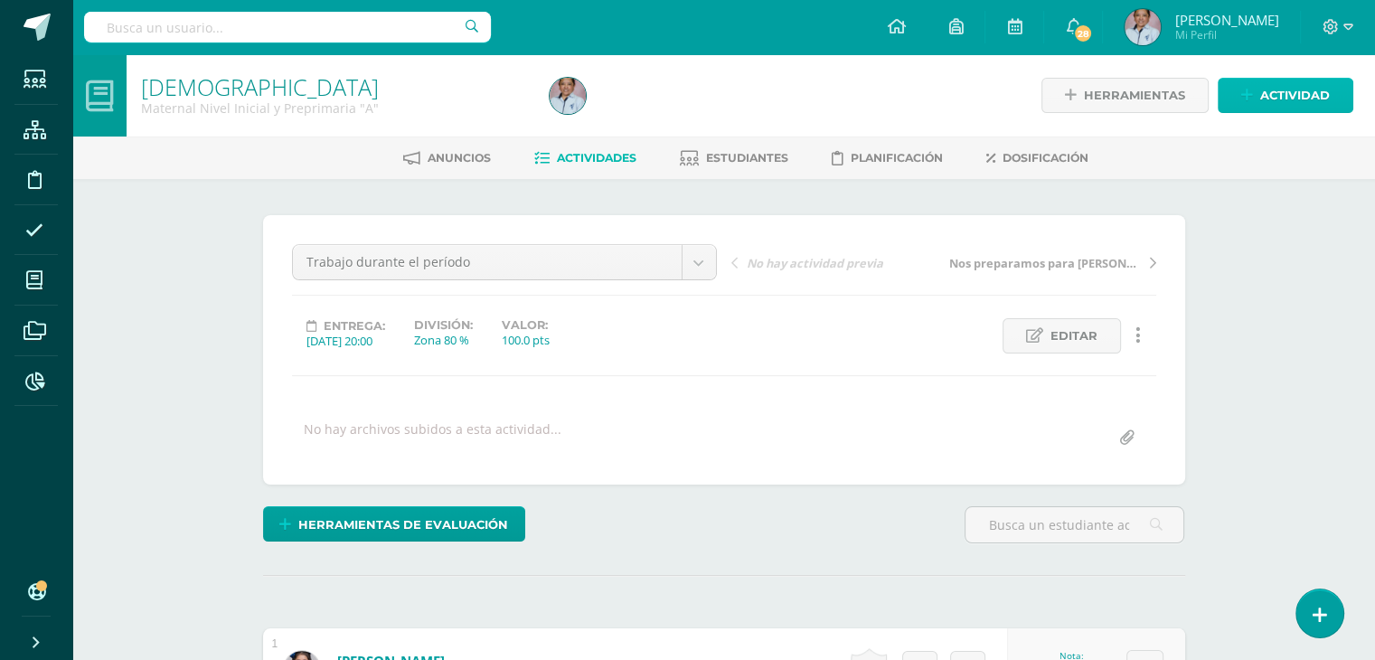
click at [1269, 97] on span "Actividad" at bounding box center [1295, 95] width 70 height 33
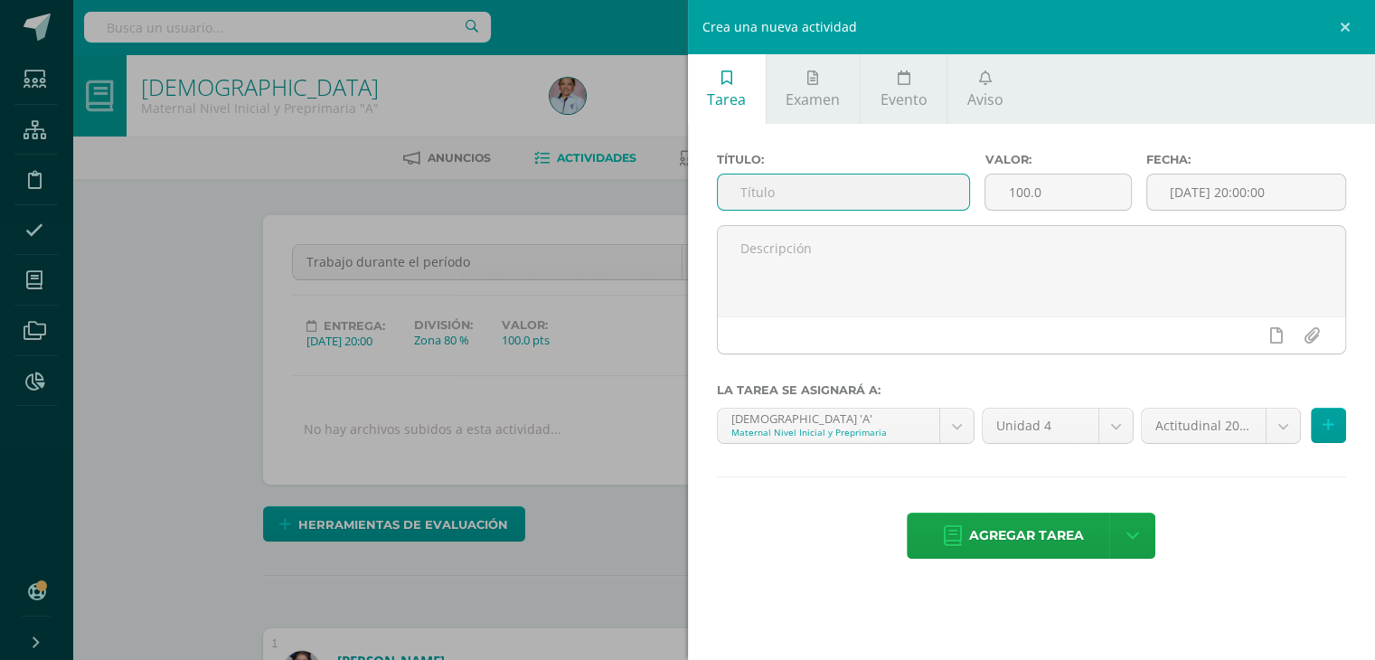
click at [790, 183] on input "text" at bounding box center [844, 191] width 252 height 35
click at [830, 196] on input "Agradamos a mamá María" at bounding box center [844, 191] width 252 height 35
type input "Agradamos a Mamá [PERSON_NAME]"
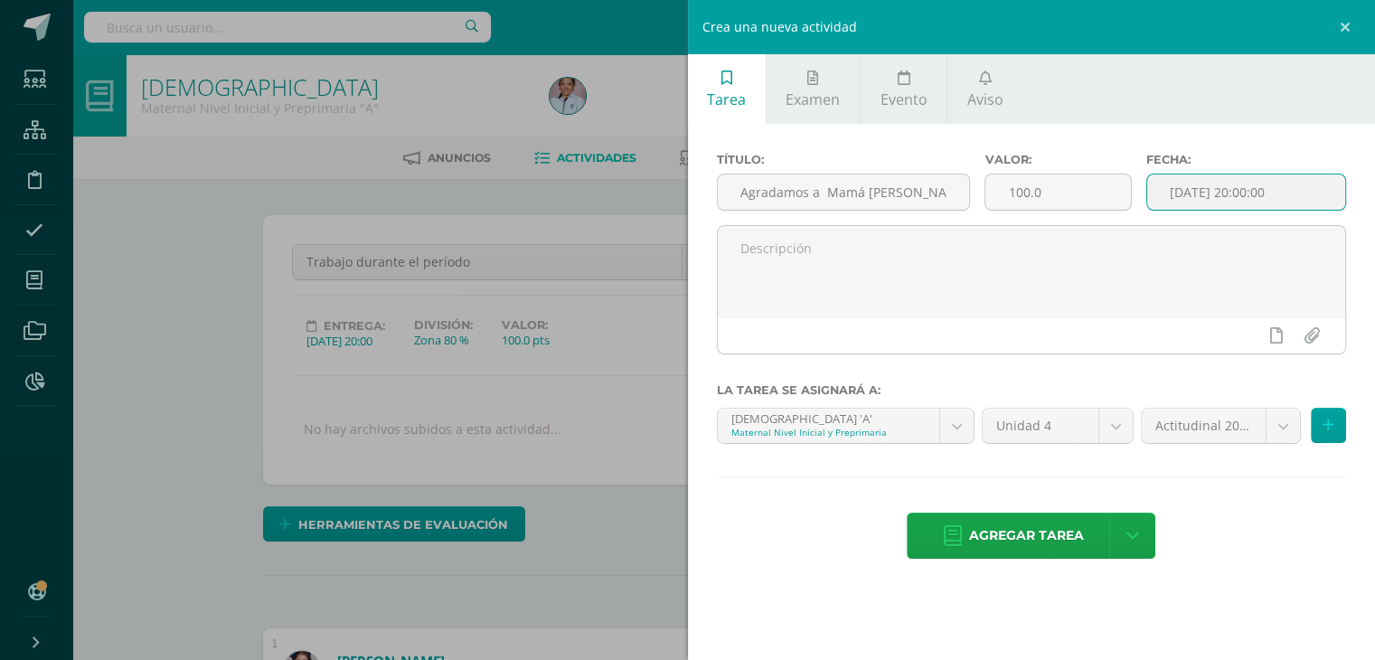
click at [1215, 198] on input "[DATE] 20:00:00" at bounding box center [1246, 191] width 199 height 35
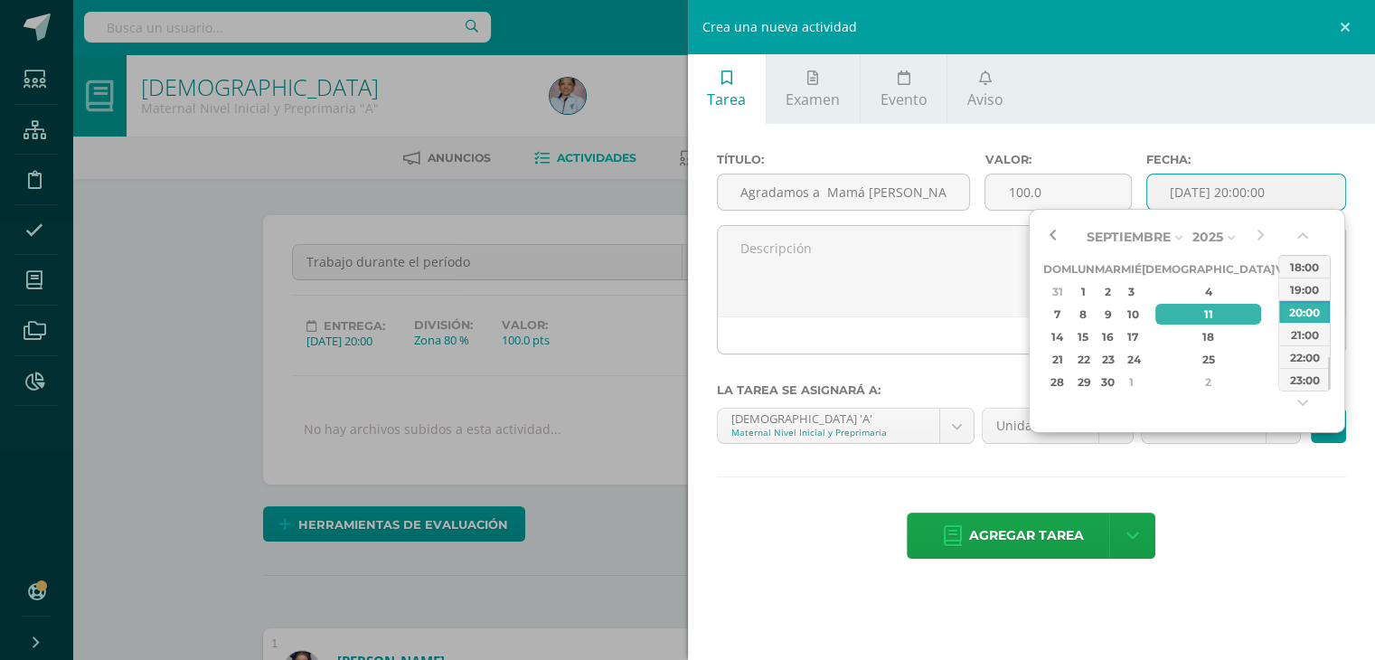
click at [1052, 230] on button "button" at bounding box center [1052, 236] width 18 height 27
click at [1139, 358] on div "24" at bounding box center [1131, 359] width 16 height 21
type input "2025-09-24 20:00"
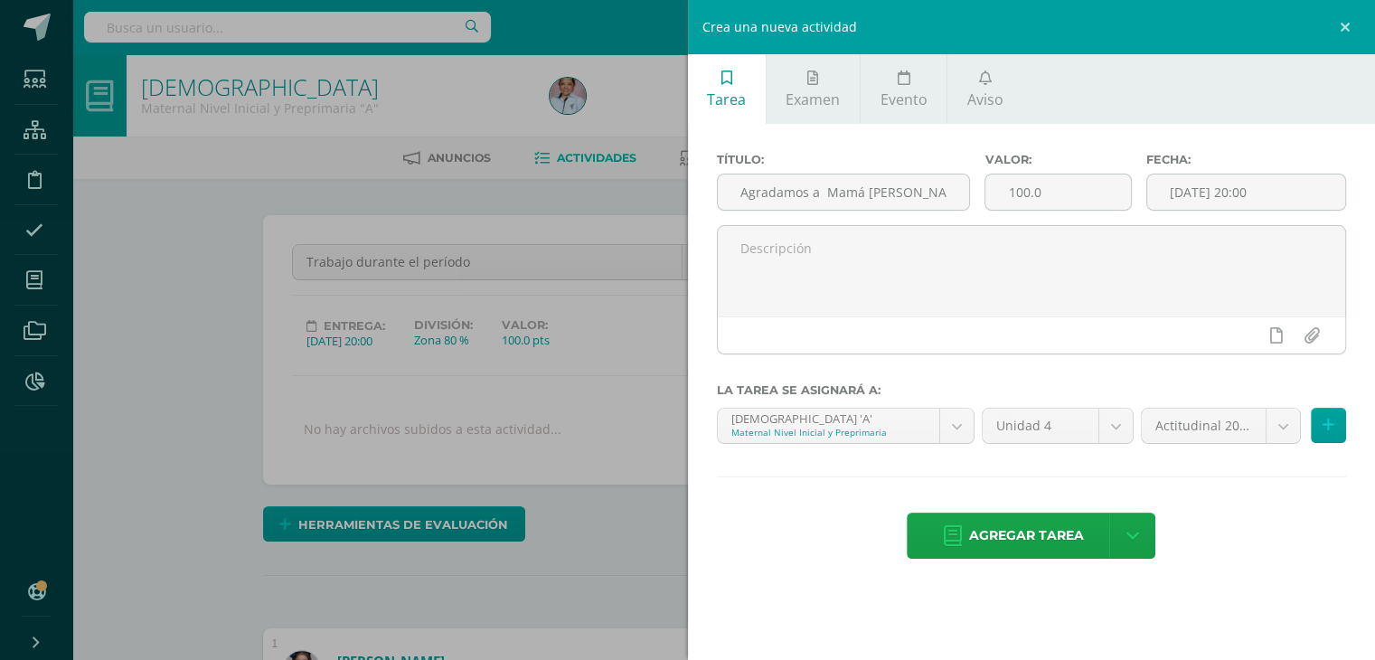
click at [1235, 493] on div "Título: Agradamos a Mamá María Valor: 100.0 Fecha: 2025-09-24 20:00 La tarea se…" at bounding box center [1032, 357] width 688 height 467
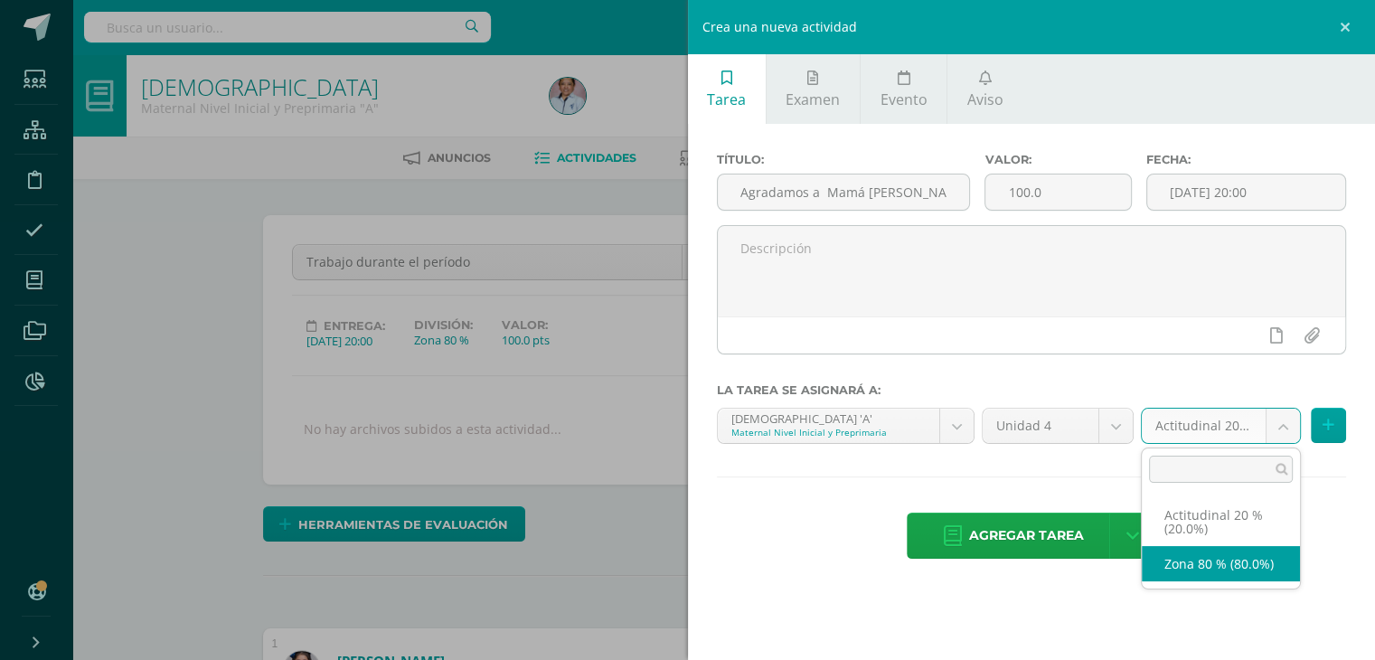
select select "129697"
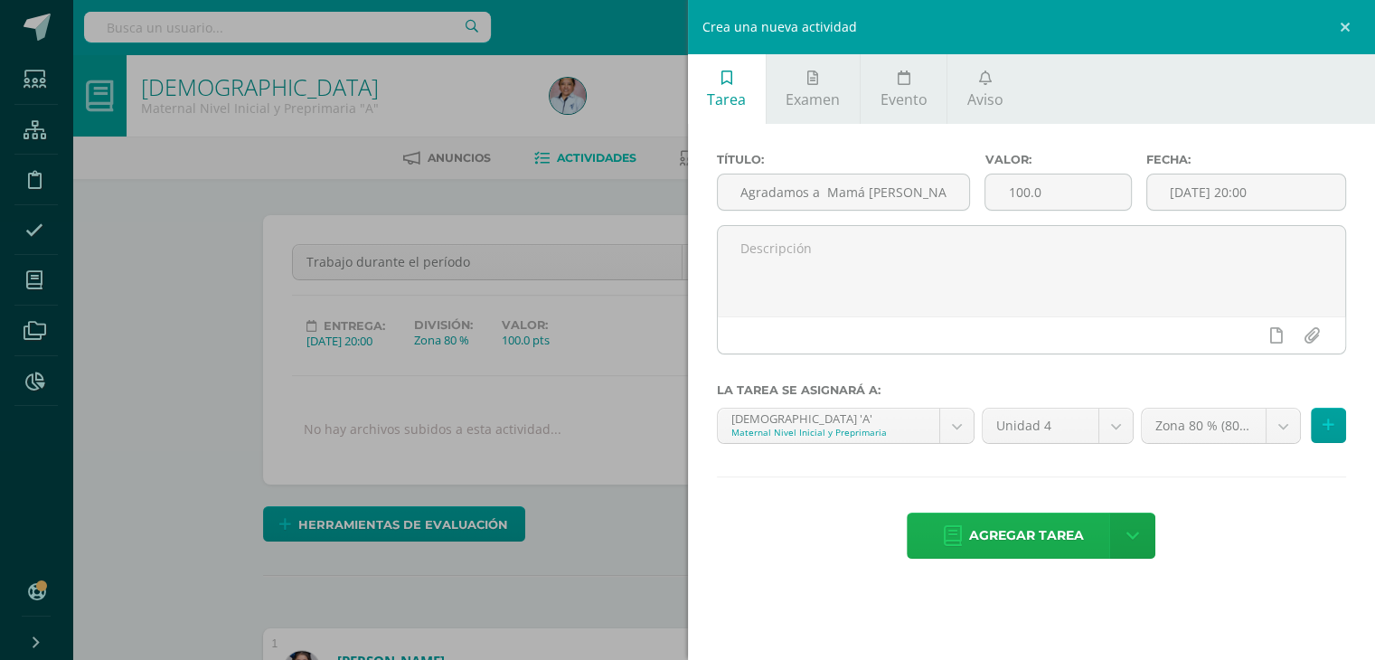
click at [1059, 528] on span "Agregar tarea" at bounding box center [1026, 535] width 115 height 44
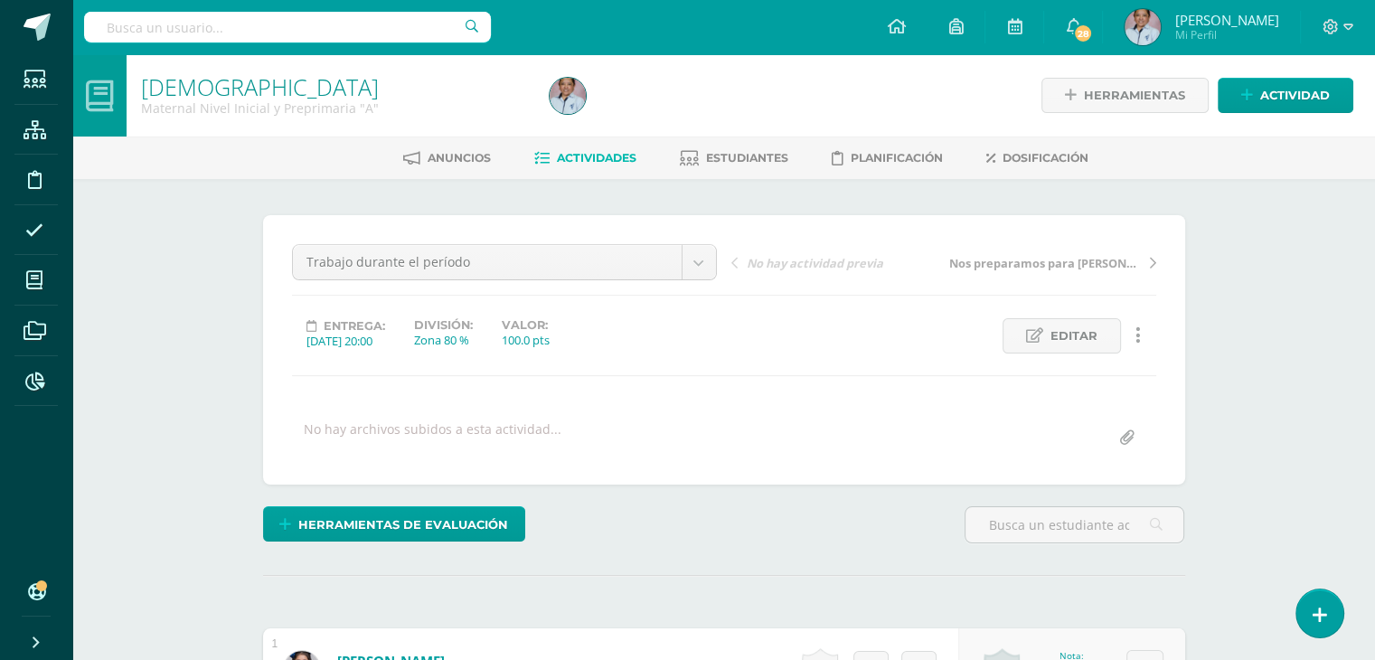
scroll to position [1, 0]
